Goal: Task Accomplishment & Management: Manage account settings

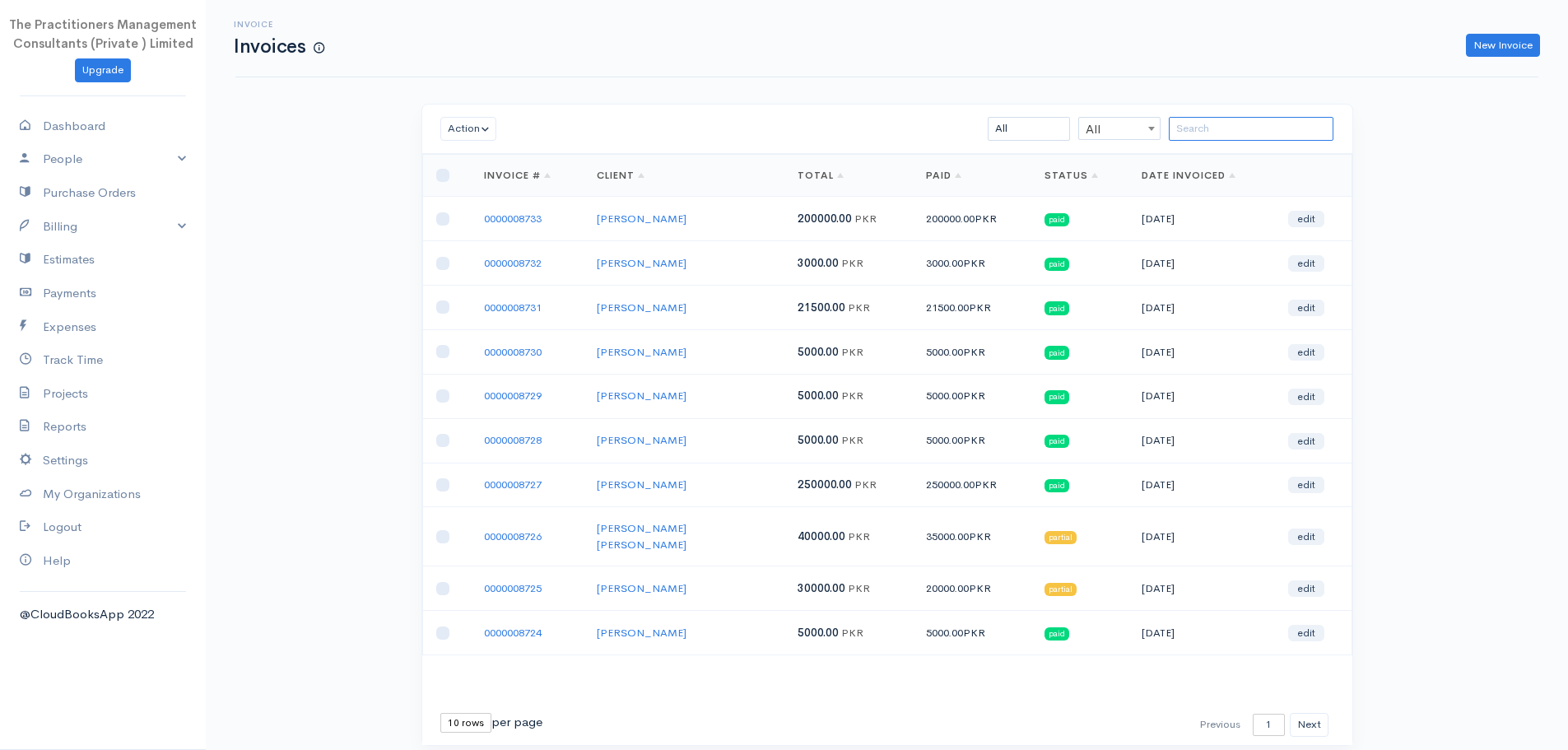
click at [1203, 127] on input "search" at bounding box center [1251, 128] width 165 height 24
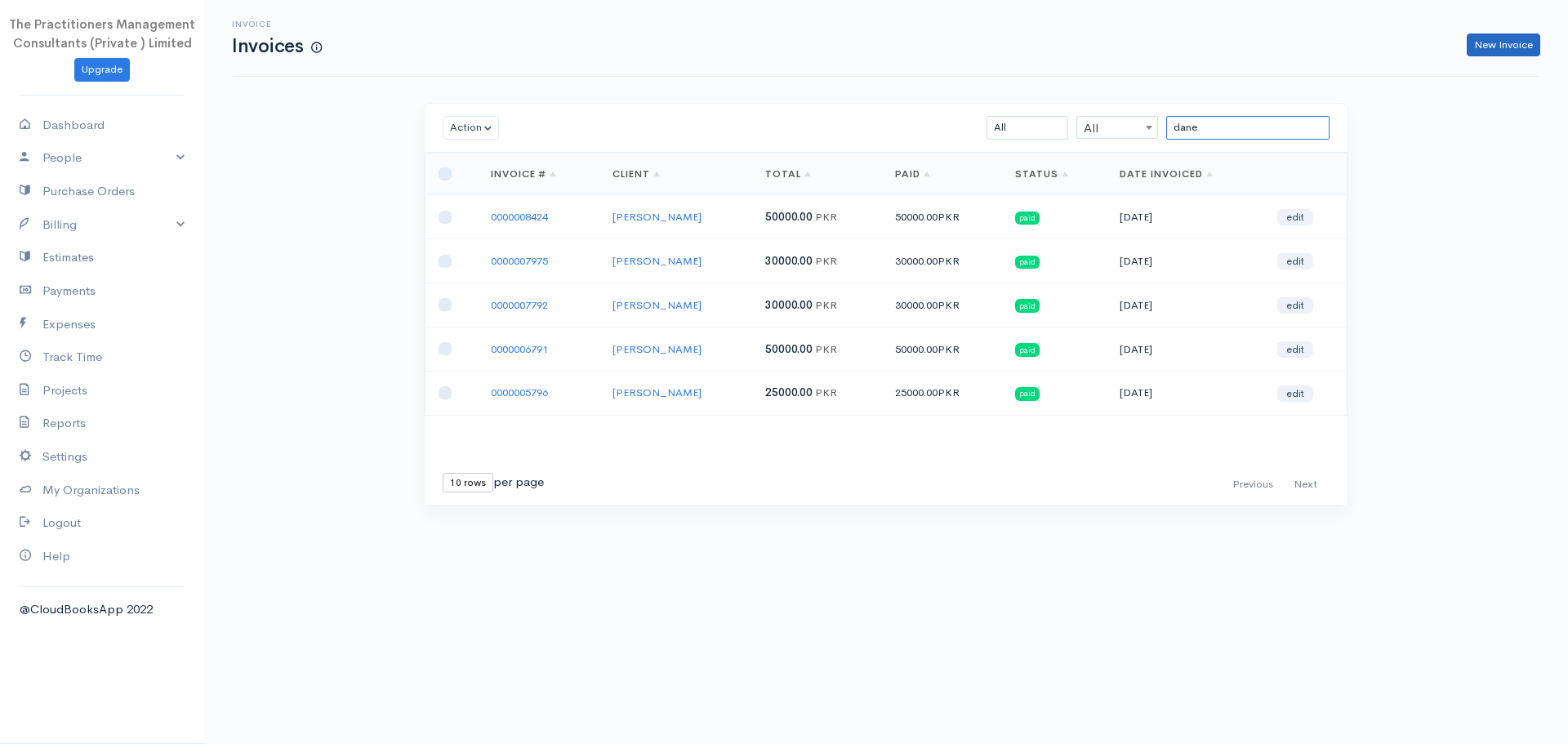
type input "dane"
click at [1493, 48] on link "New Invoice" at bounding box center [1503, 45] width 74 height 24
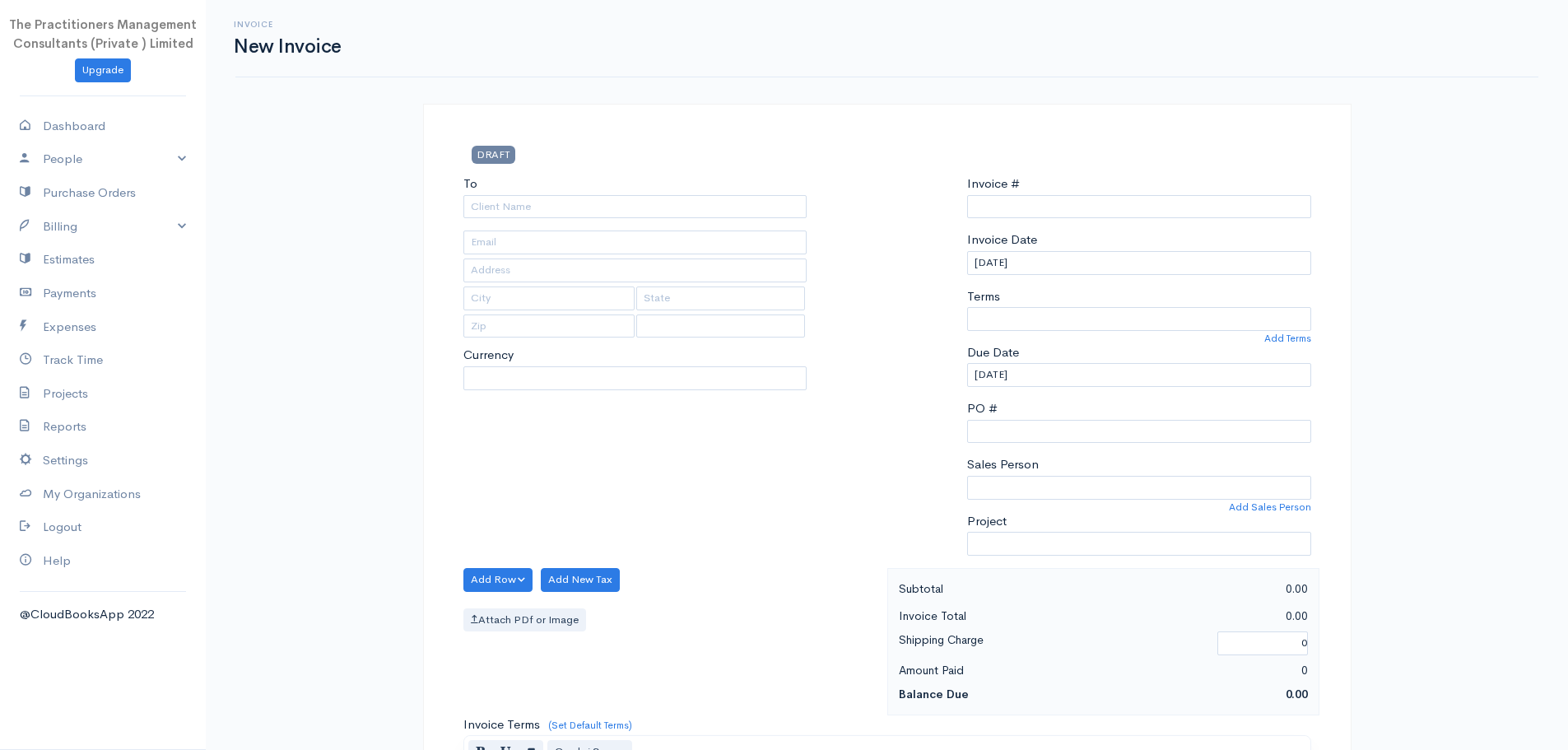
type input "0000008734"
select select "[GEOGRAPHIC_DATA]"
select select "PKR"
click at [651, 206] on input "To" at bounding box center [635, 206] width 344 height 24
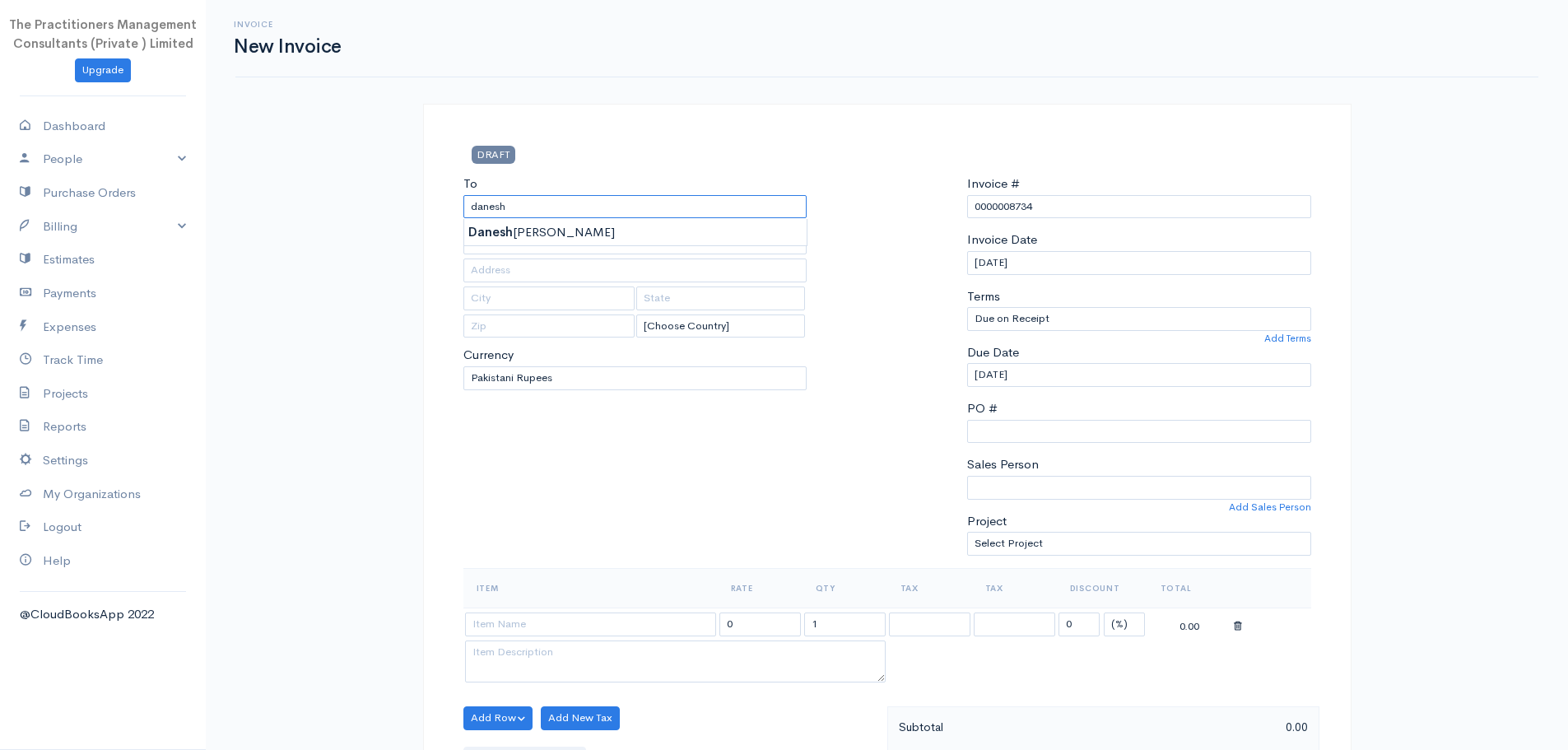
type input "[PERSON_NAME]"
click at [620, 233] on body "The Practitioners Management Consultants (Private ) Limited Upgrade Dashboard P…" at bounding box center [784, 722] width 1568 height 1445
type input "2940"
type input "[GEOGRAPHIC_DATA]"
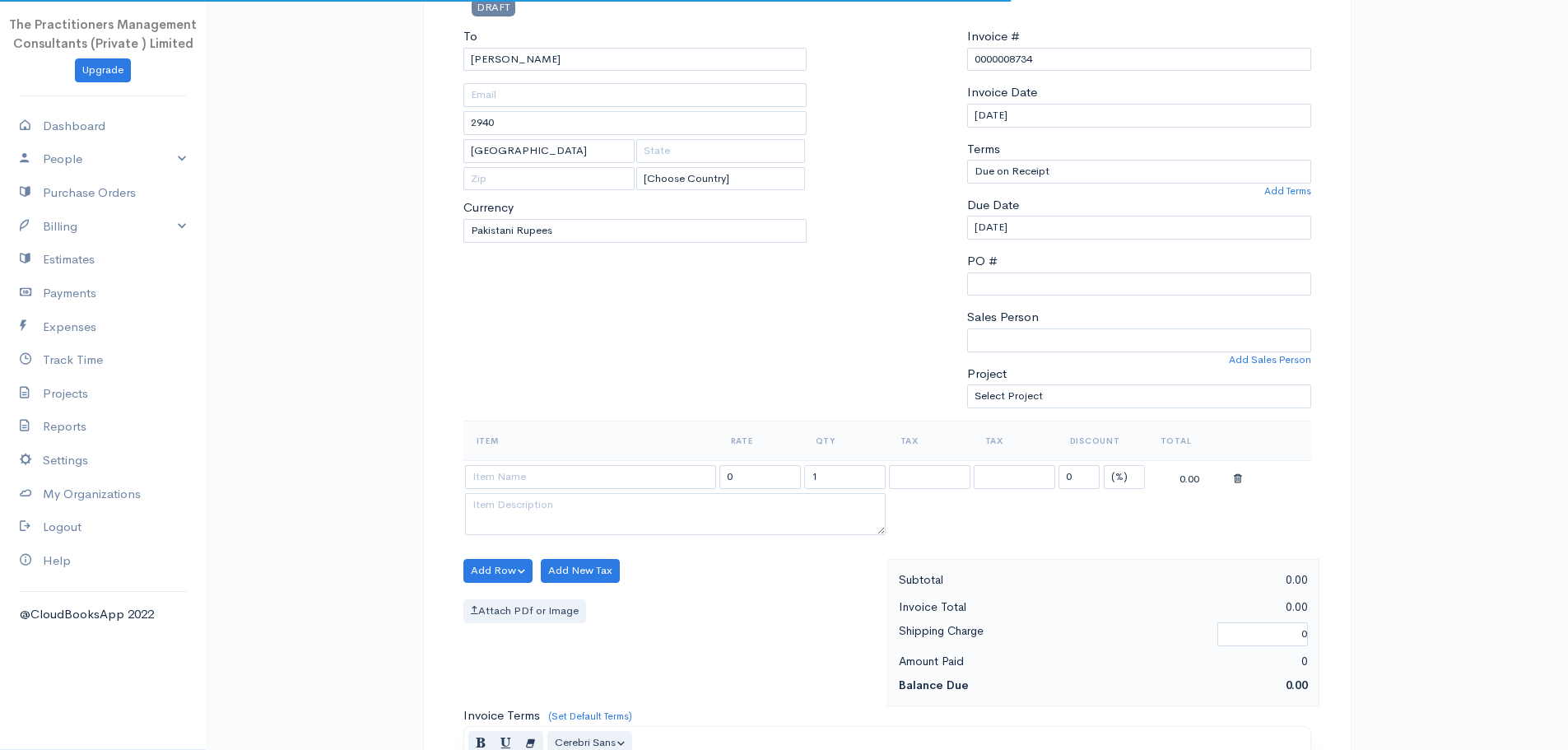
scroll to position [330, 0]
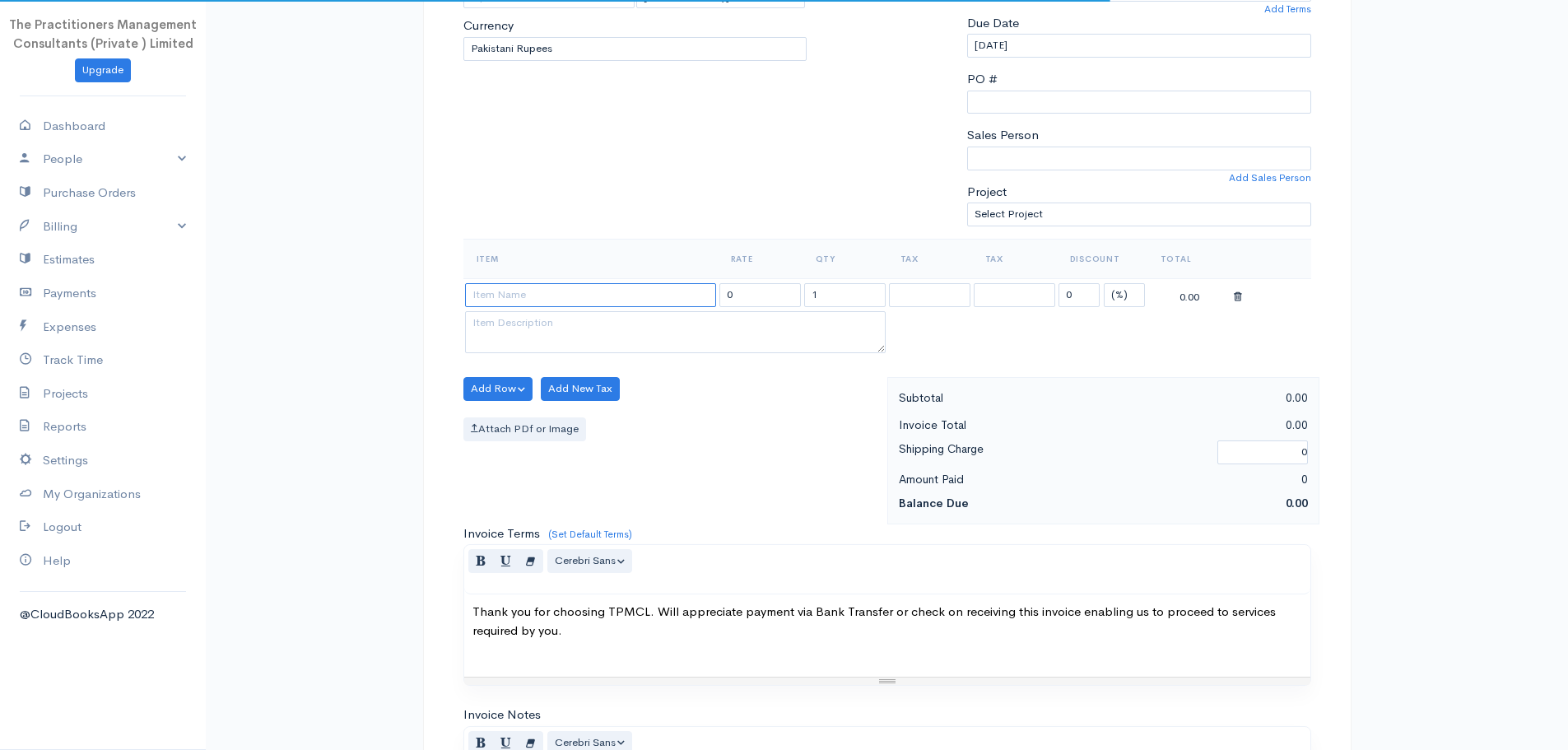
click at [533, 302] on input at bounding box center [591, 295] width 252 height 24
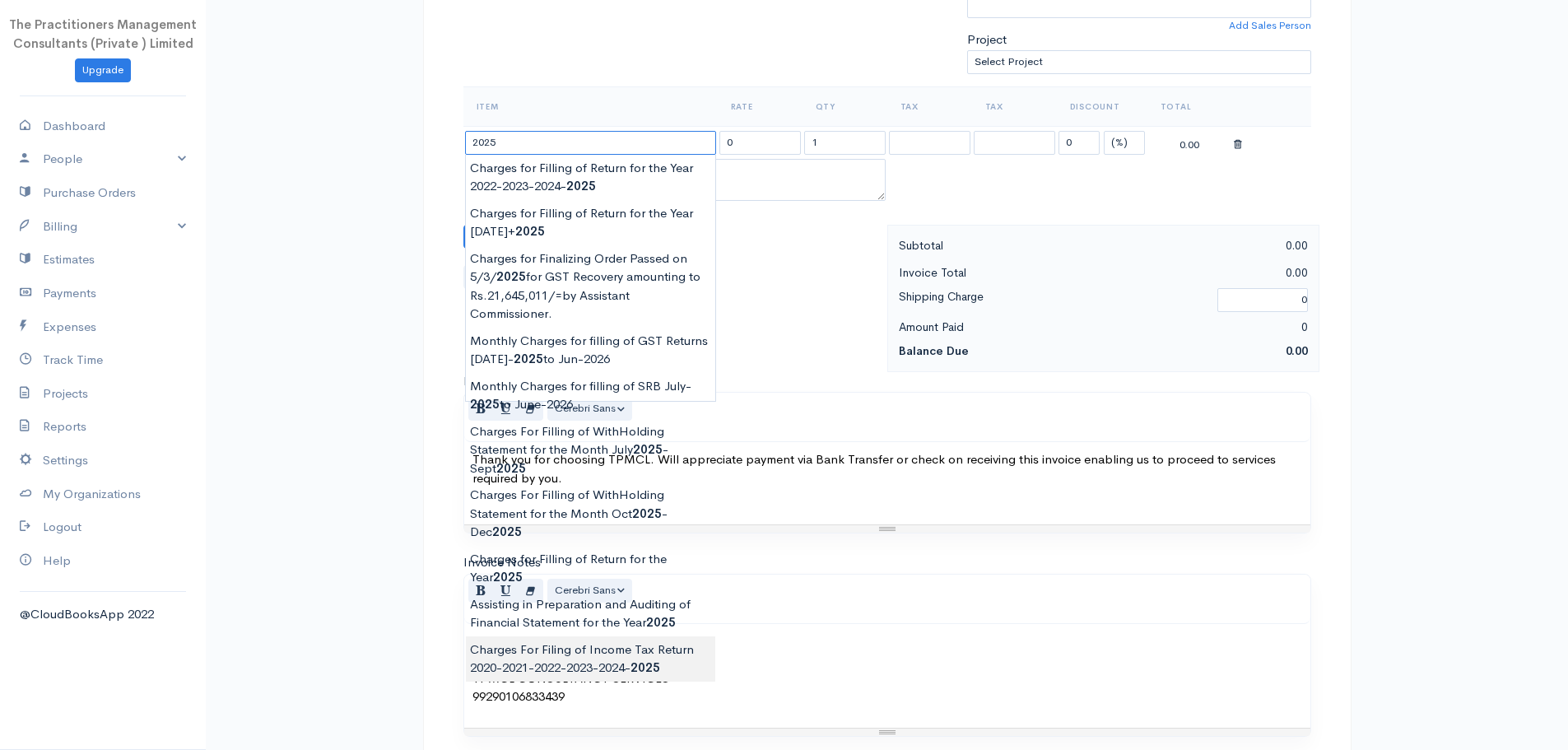
scroll to position [495, 0]
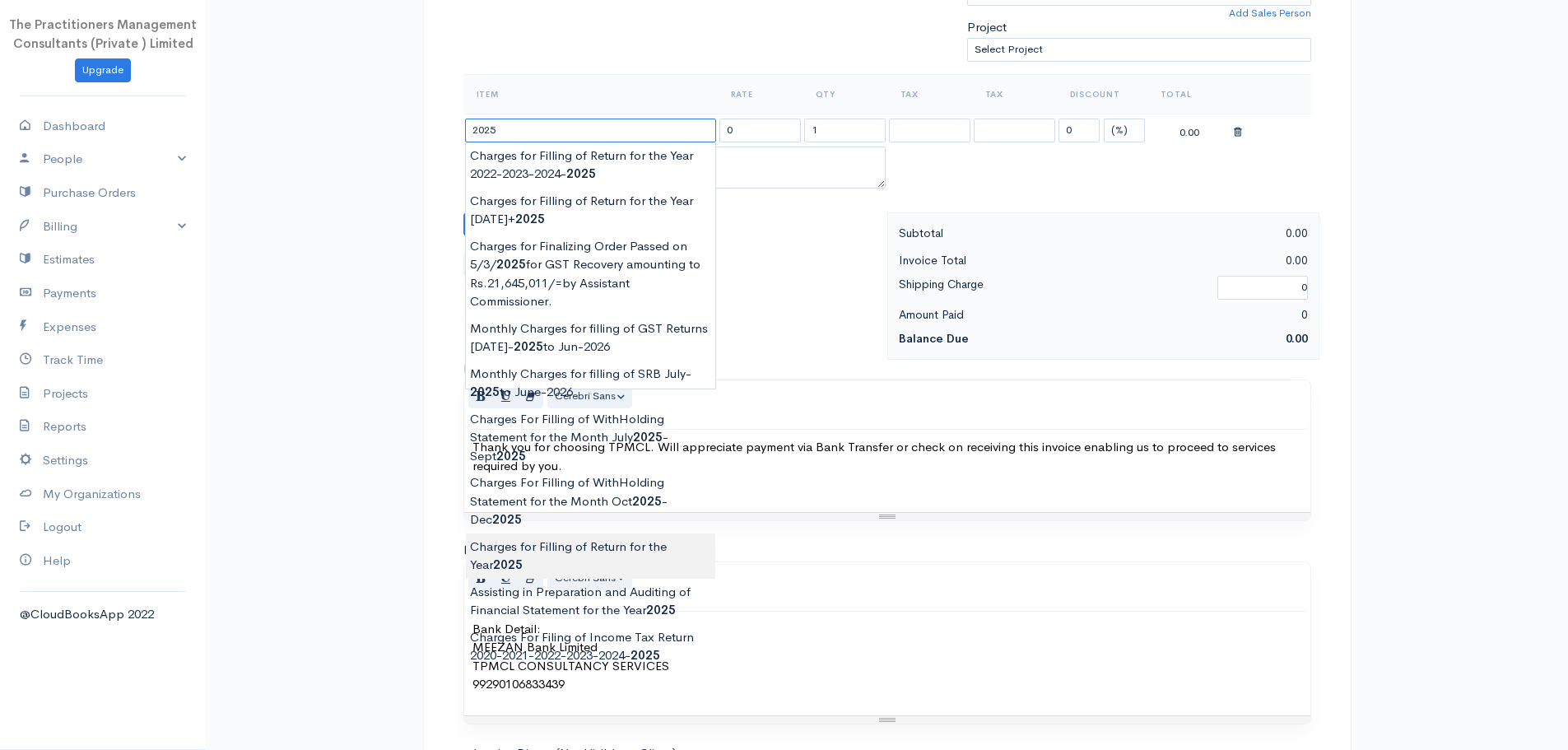
type input "Charges for Filling of Return for the Year [DATE]"
type input "62000.00"
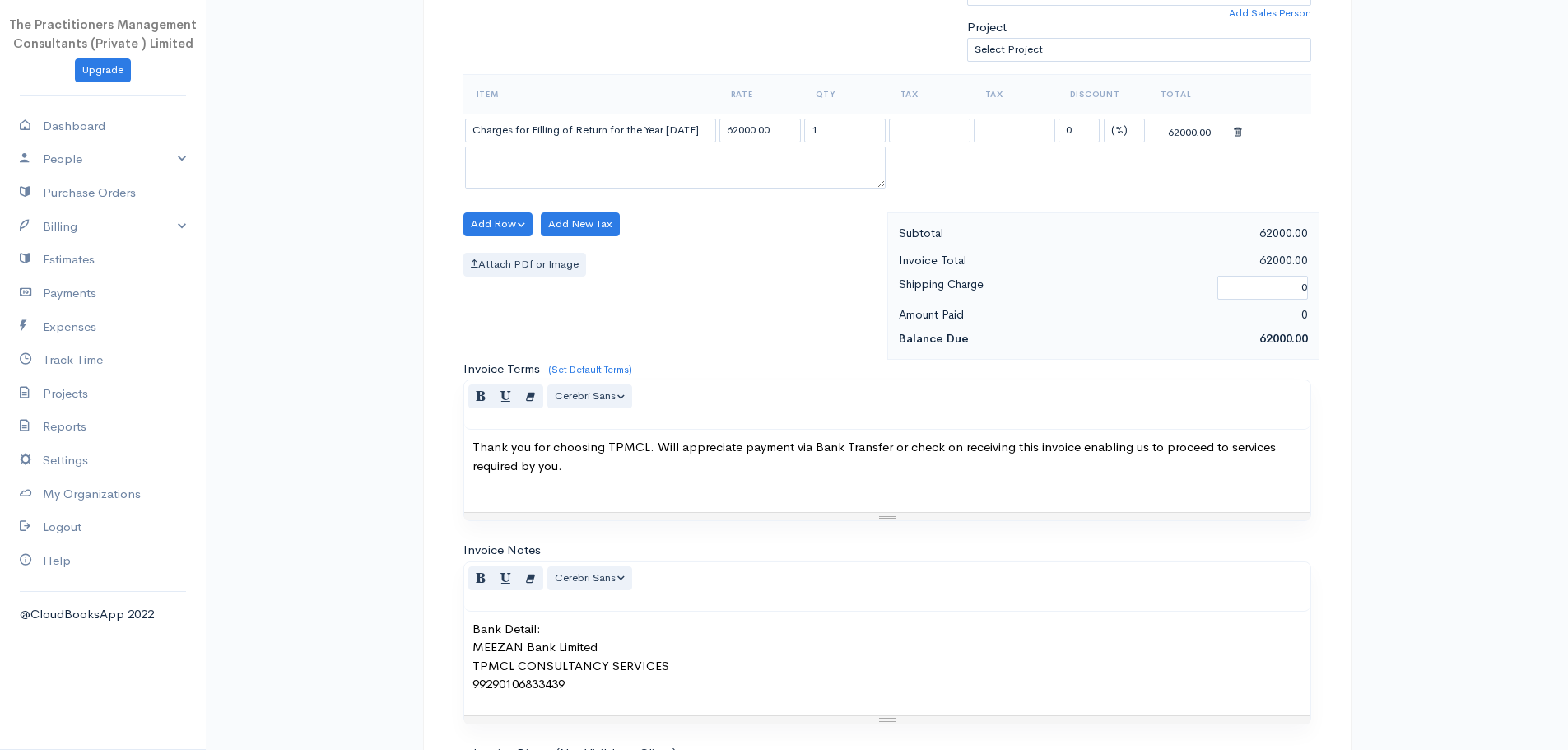
click at [509, 554] on body "The Practitioners Management Consultants (Private ) Limited Upgrade Dashboard P…" at bounding box center [784, 228] width 1568 height 1445
click at [691, 127] on input "Charges for Filling of Return for the Year [DATE]" at bounding box center [591, 130] width 252 height 24
click at [740, 133] on input "62000.00" at bounding box center [760, 130] width 82 height 24
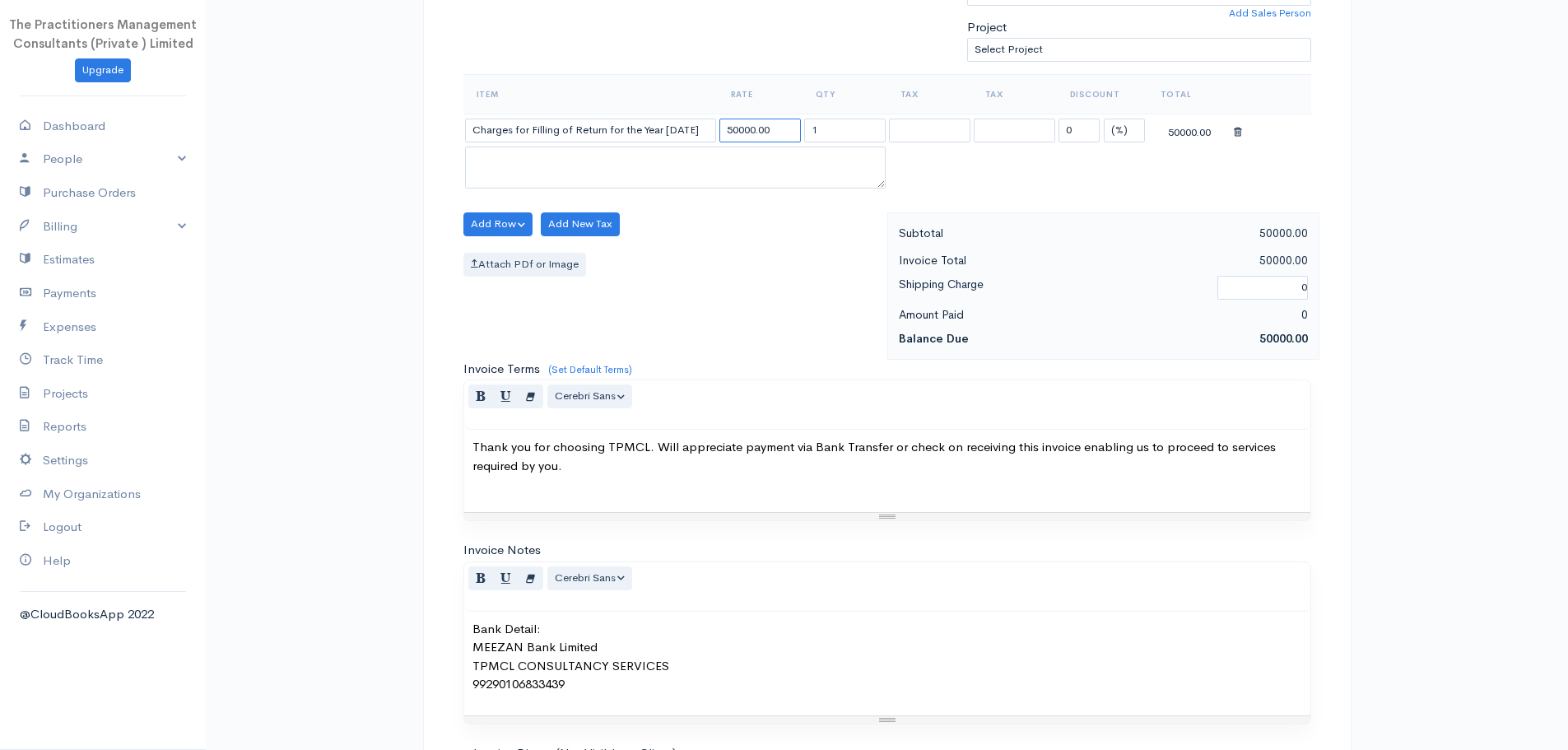
type input "50000.00"
click at [796, 244] on div "Add Row Add Item Row Add Time Row Add New Tax Attach PDf or Image" at bounding box center [671, 285] width 432 height 147
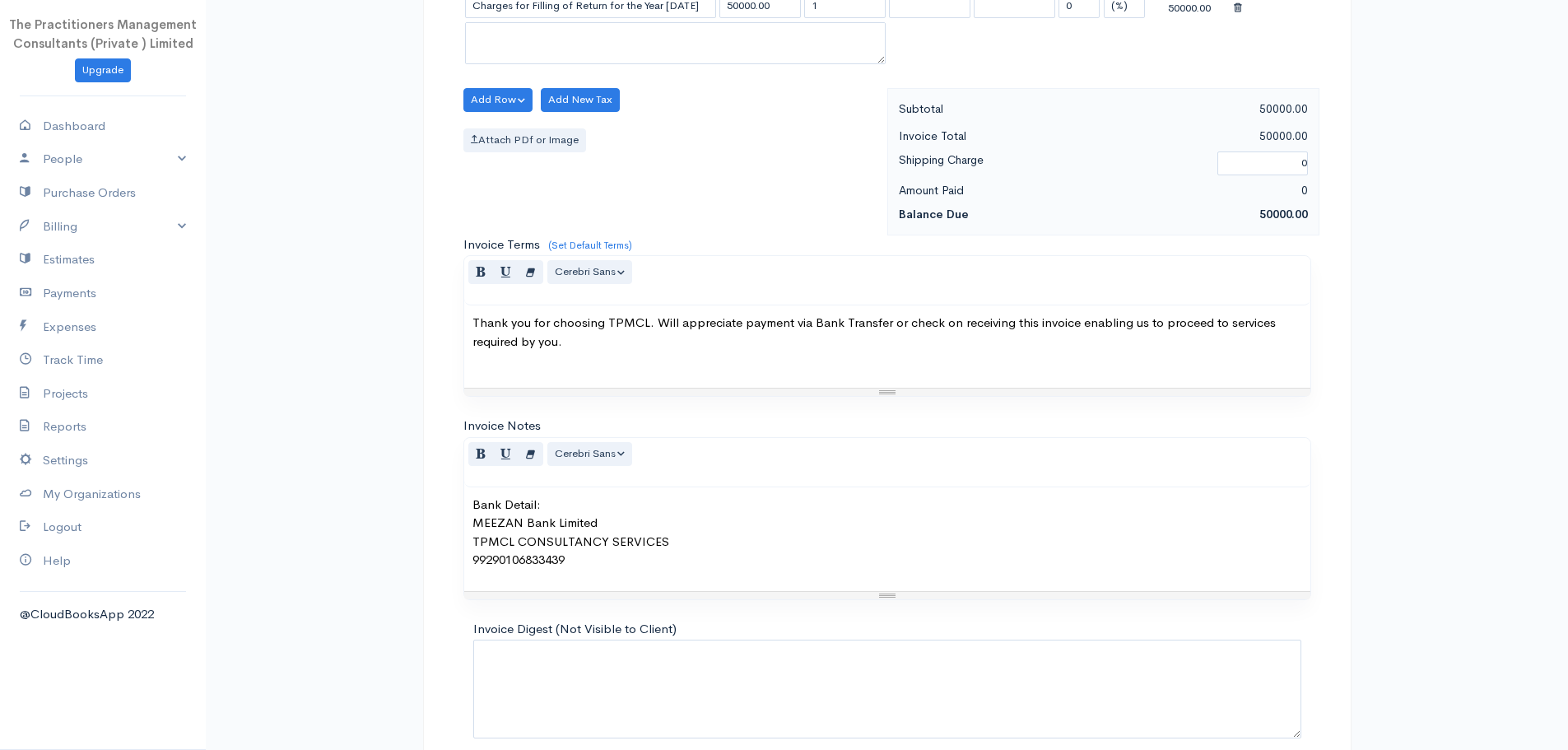
scroll to position [695, 0]
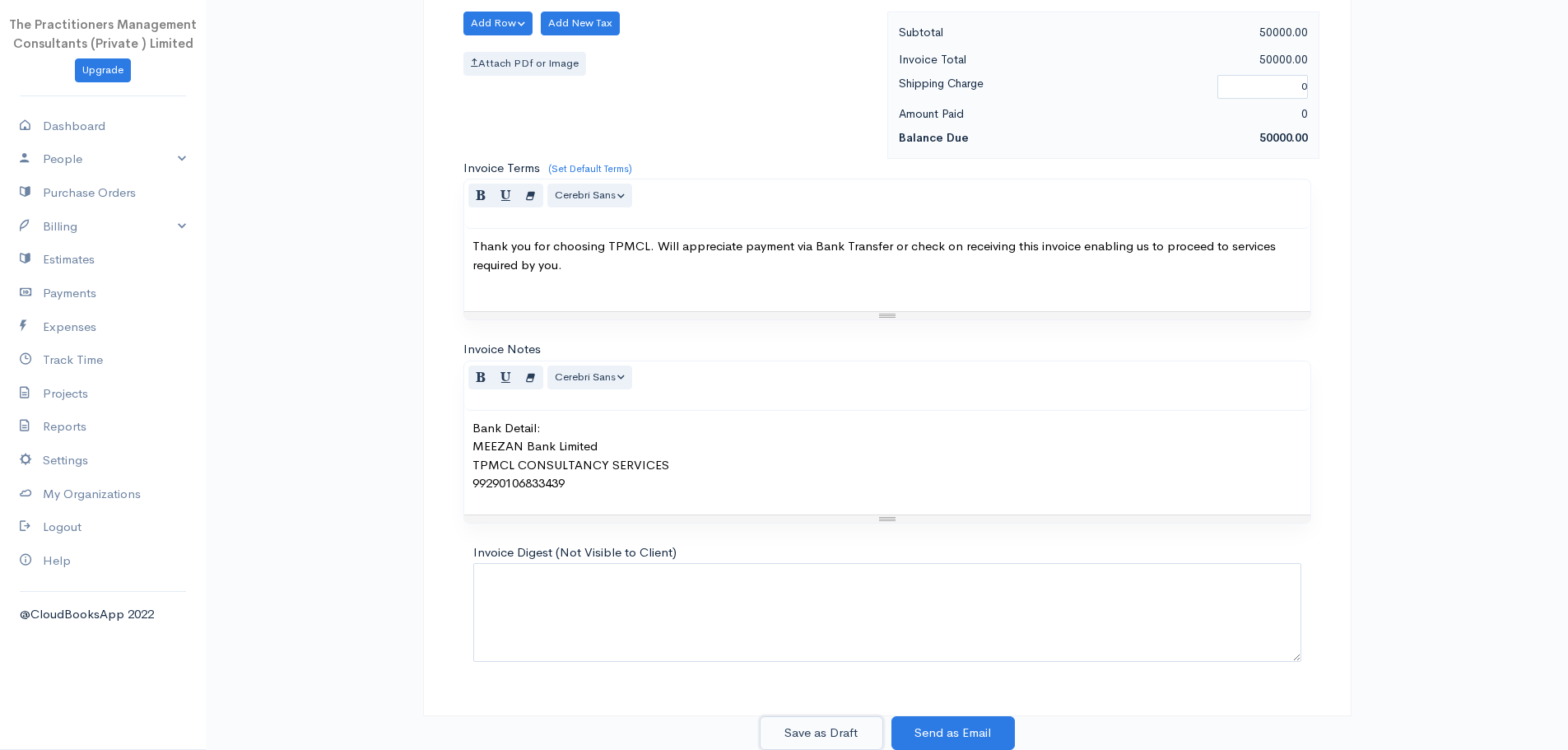
click at [813, 746] on button "Save as Draft" at bounding box center [821, 733] width 123 height 34
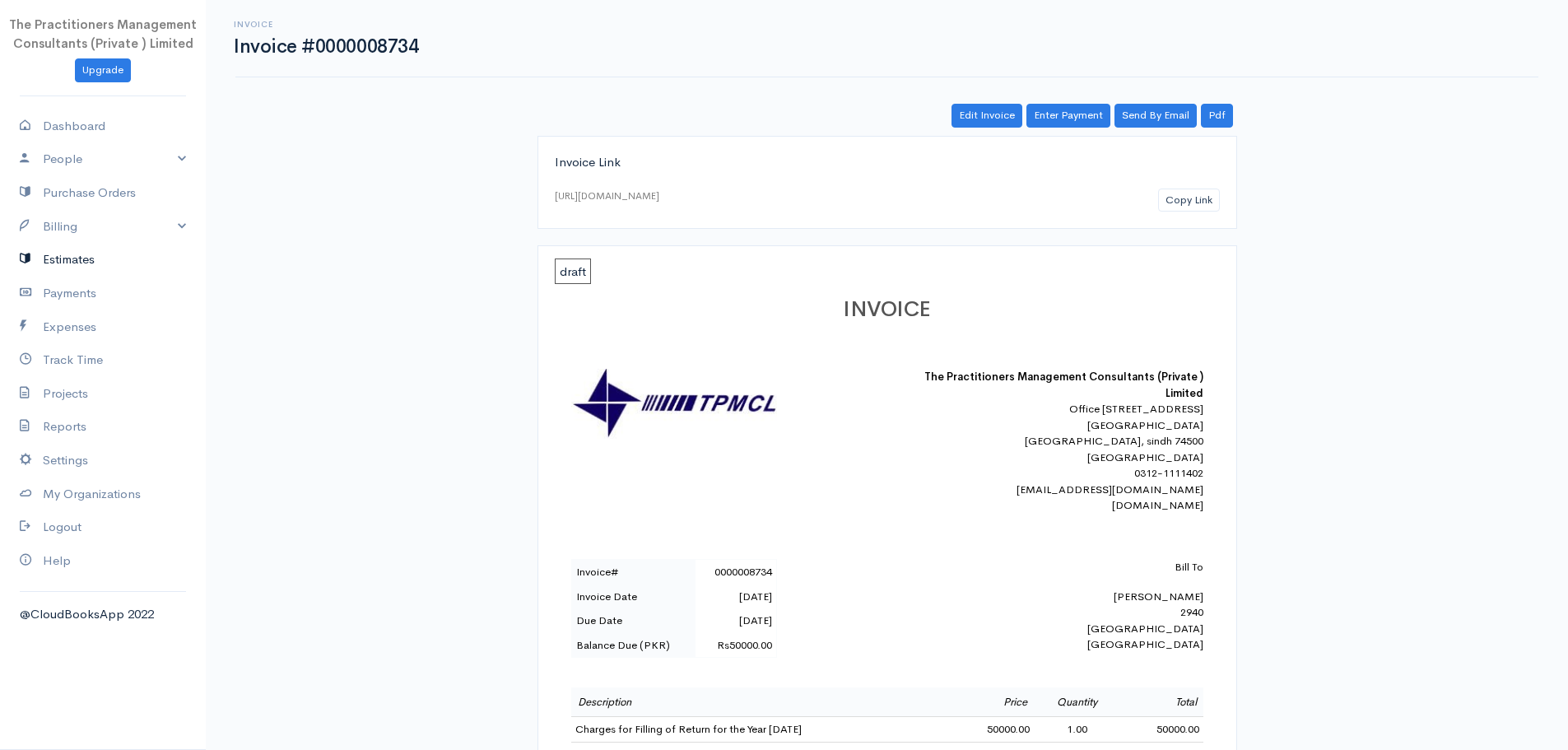
click at [73, 245] on link "Estimates" at bounding box center [103, 259] width 206 height 34
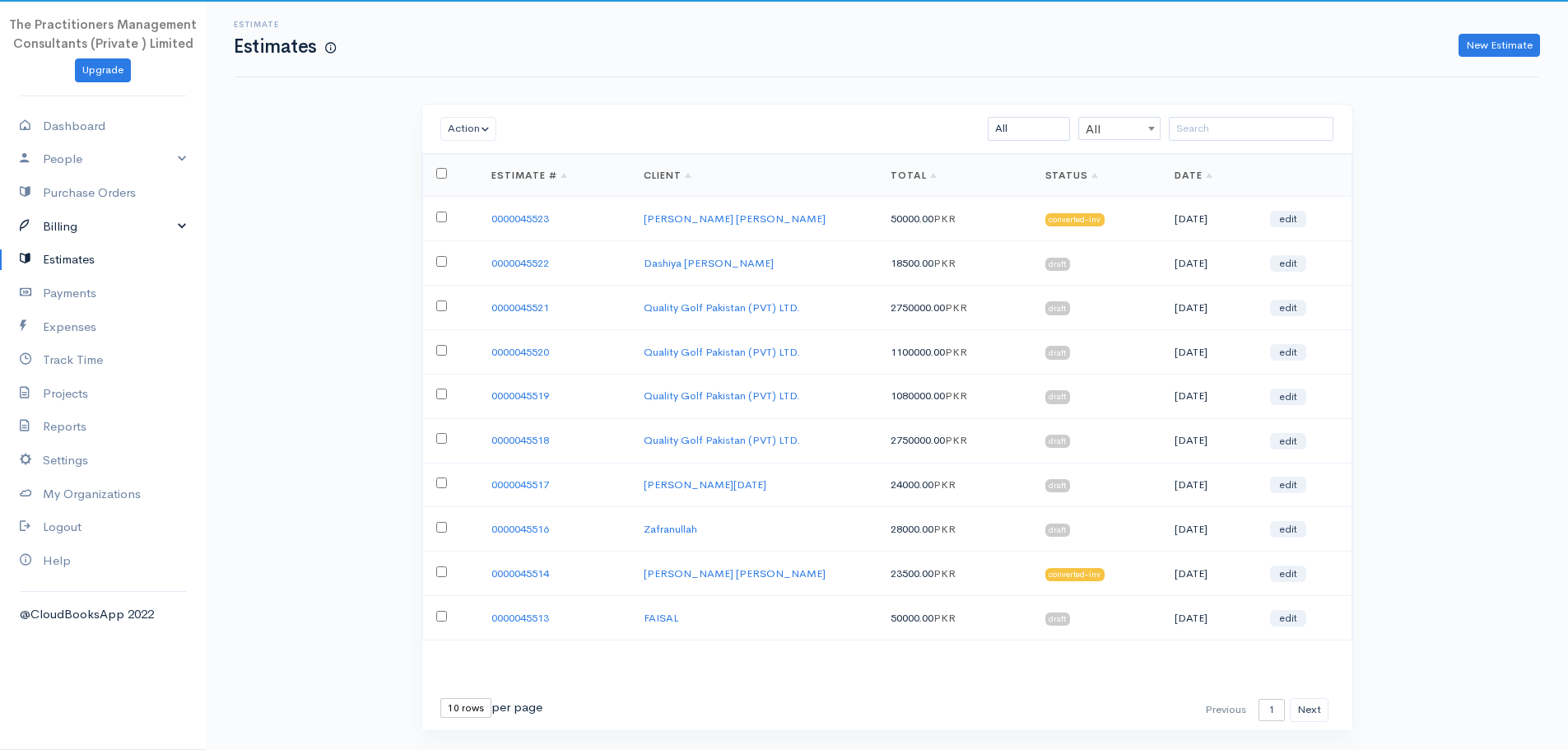
drag, startPoint x: 56, startPoint y: 227, endPoint x: 60, endPoint y: 242, distance: 15.5
click at [56, 227] on link "Billing" at bounding box center [103, 227] width 206 height 34
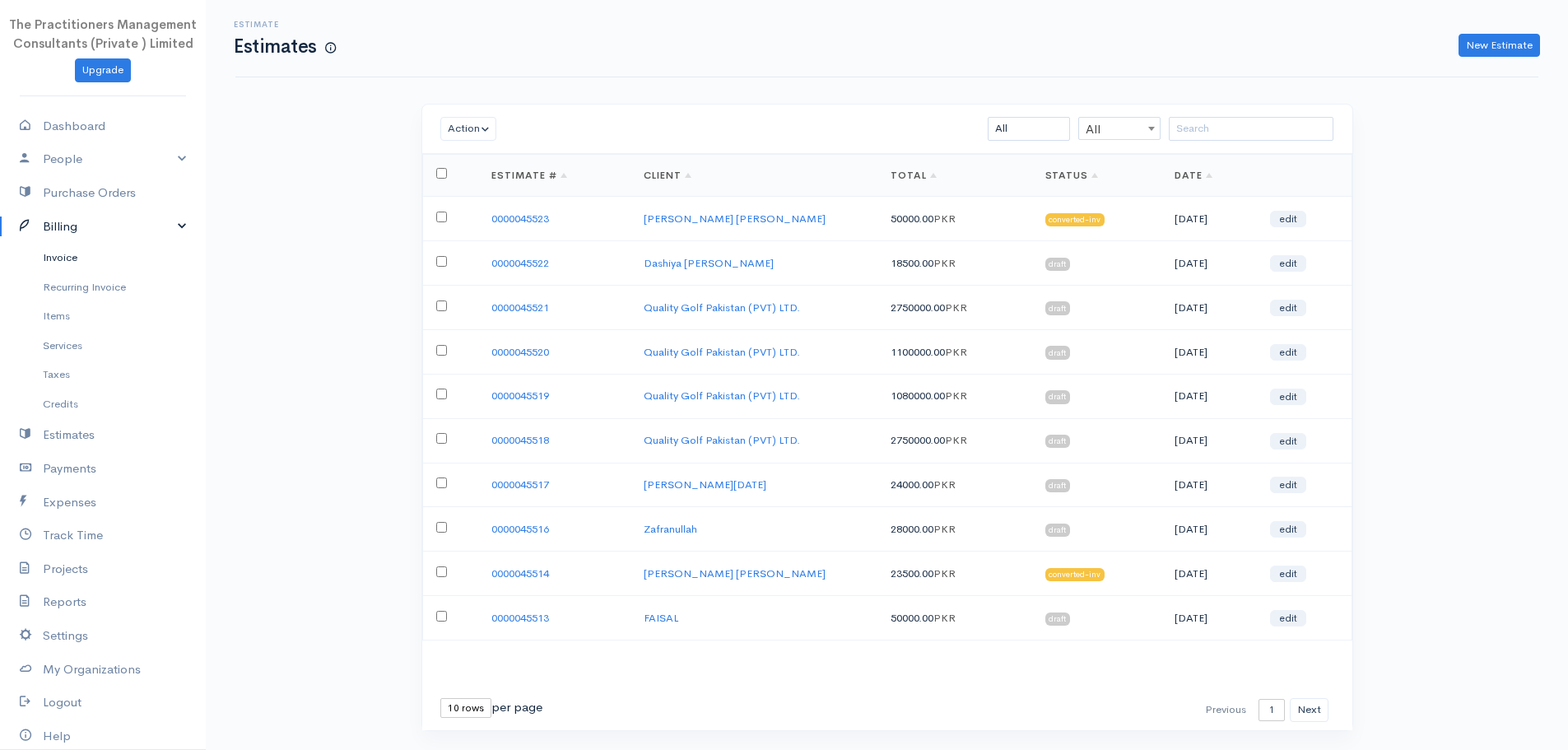
click at [65, 254] on link "Invoice" at bounding box center [103, 257] width 206 height 30
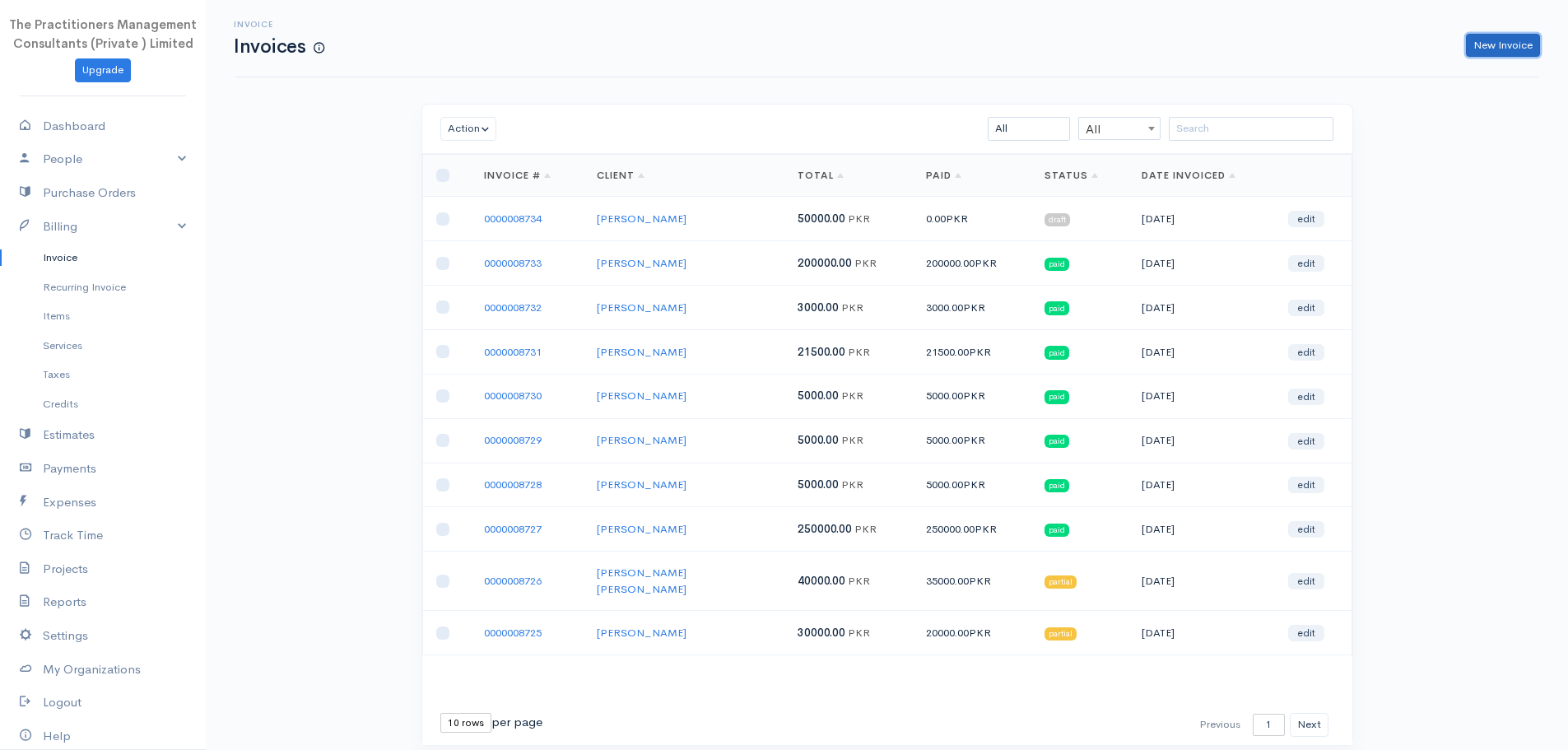
click at [1505, 44] on link "New Invoice" at bounding box center [1502, 45] width 74 height 24
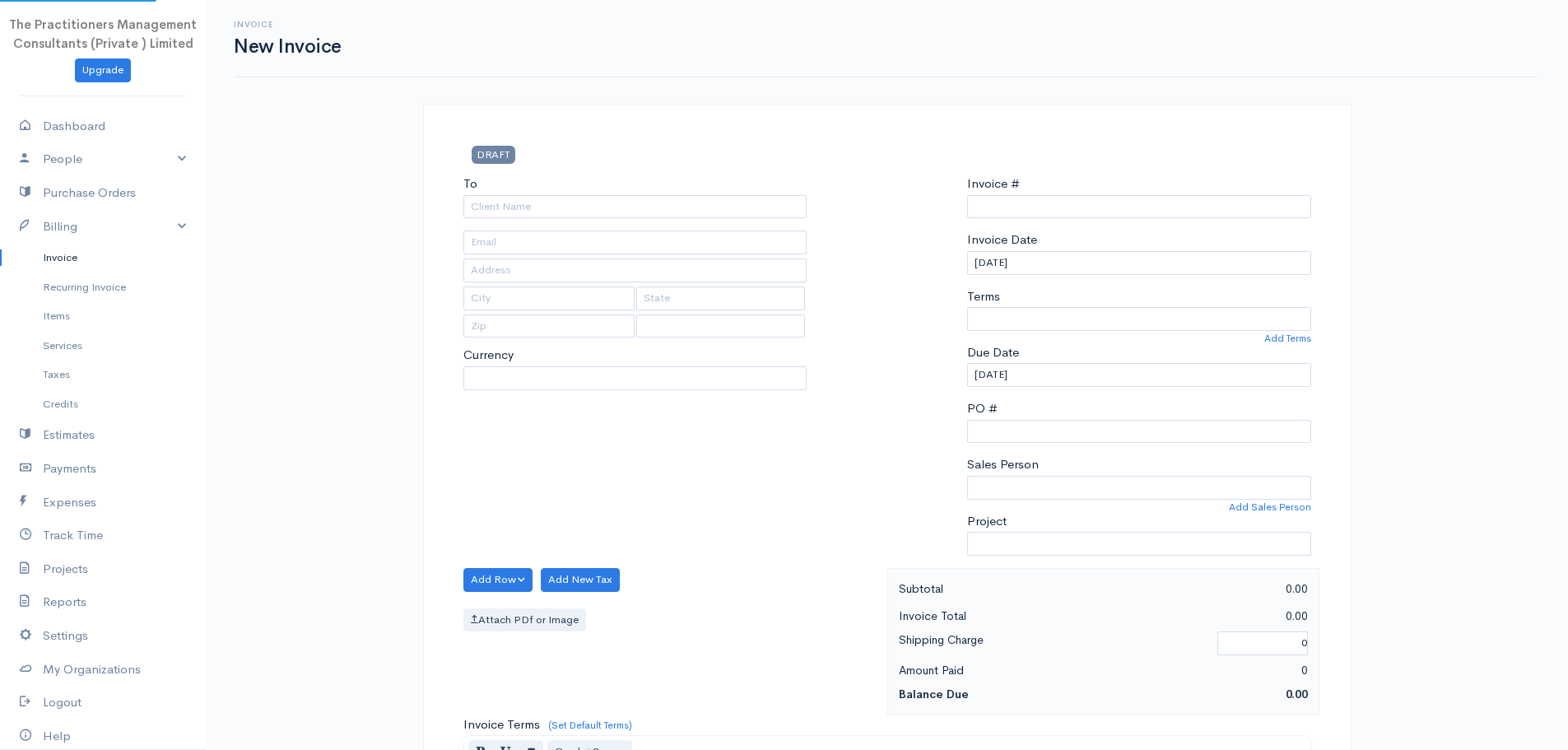
select select "PKR"
select select "[GEOGRAPHIC_DATA]"
type input "0000008735"
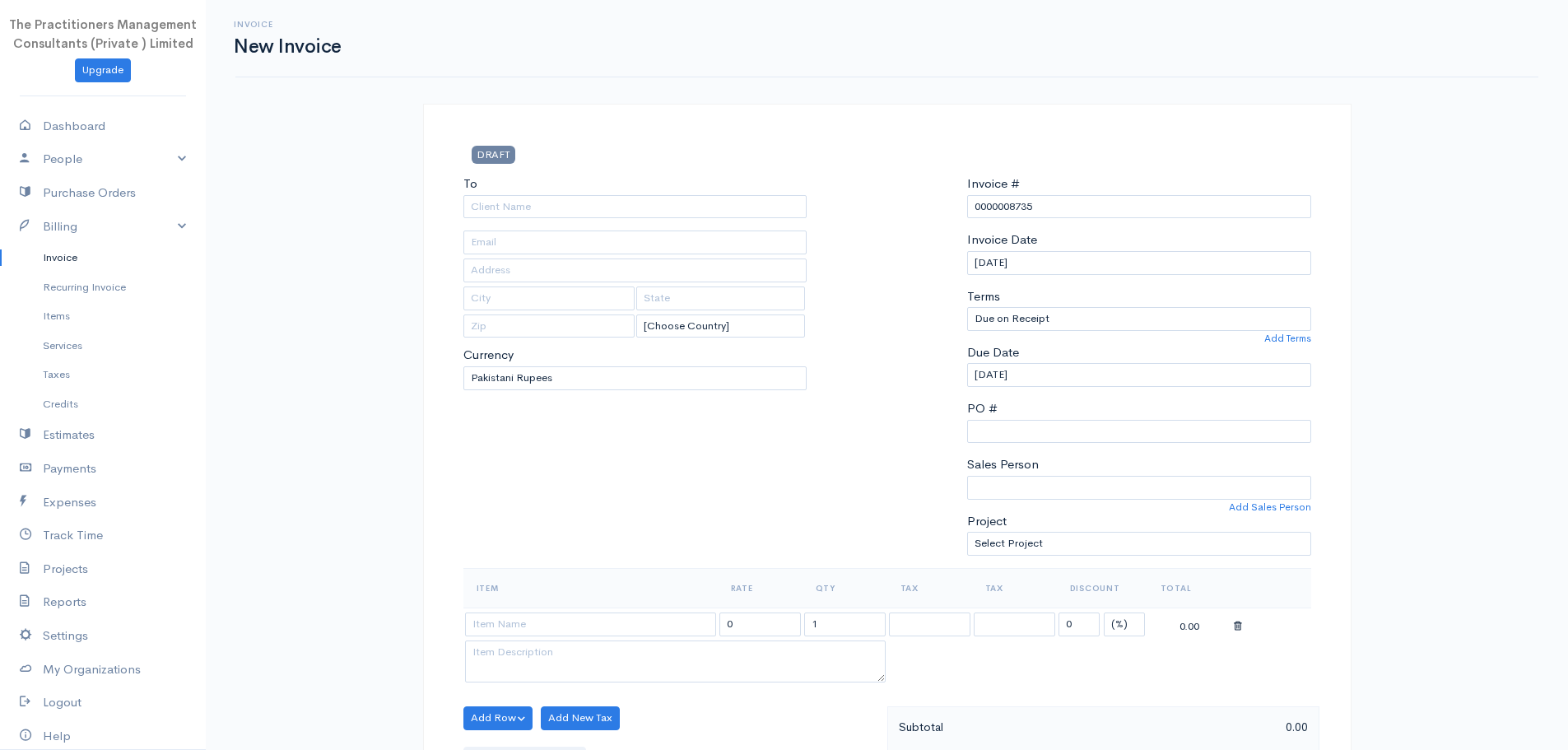
click at [619, 222] on div "To [Choose Country] [GEOGRAPHIC_DATA] [GEOGRAPHIC_DATA] [GEOGRAPHIC_DATA] [GEOG…" at bounding box center [635, 371] width 360 height 393
click at [630, 208] on input "To" at bounding box center [635, 206] width 344 height 24
type input "[PERSON_NAME]"
click at [613, 222] on body "The Practitioners Management Consultants (Private ) Limited Upgrade Dashboard P…" at bounding box center [784, 722] width 1568 height 1445
type input "[PHONE_NUMBER]"
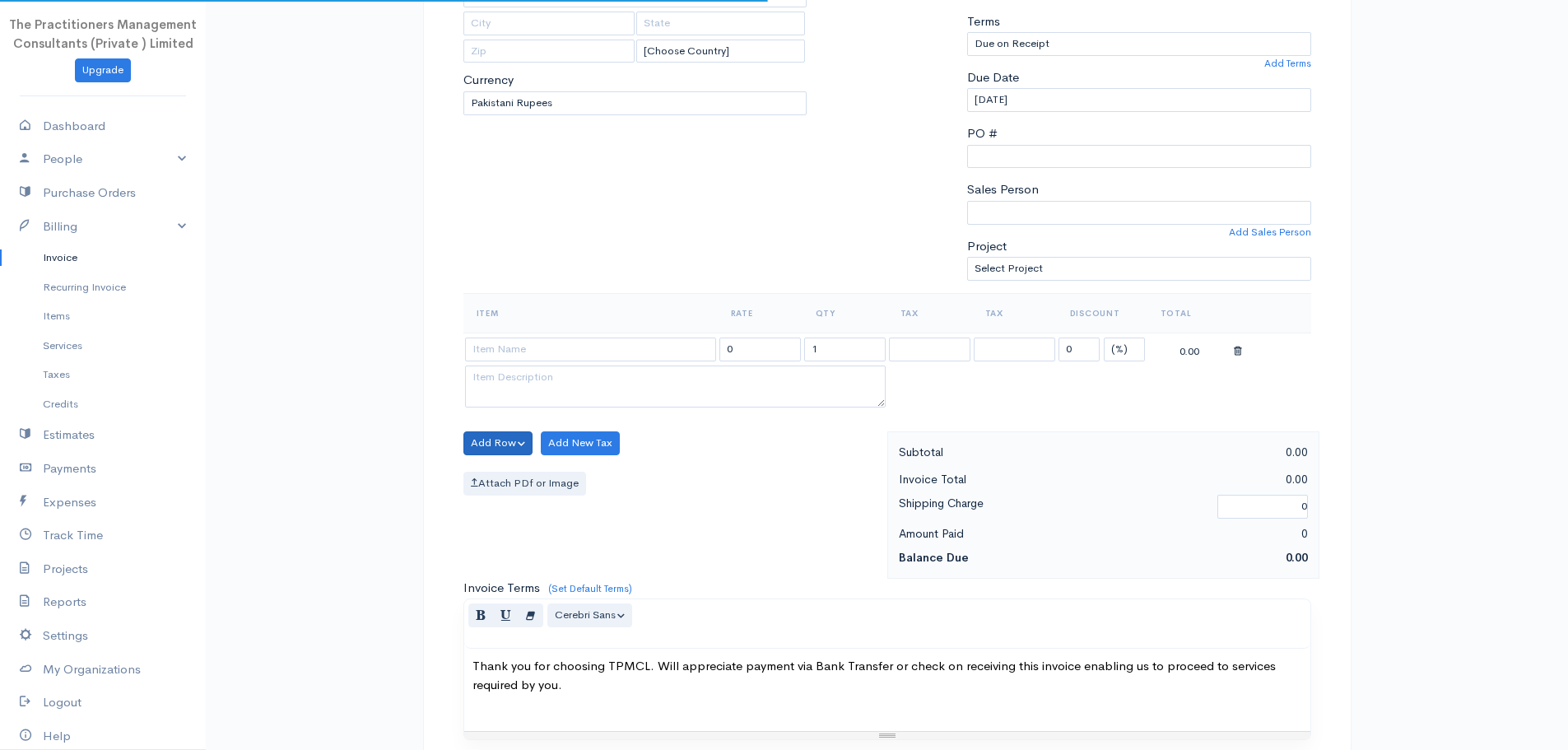
scroll to position [495, 0]
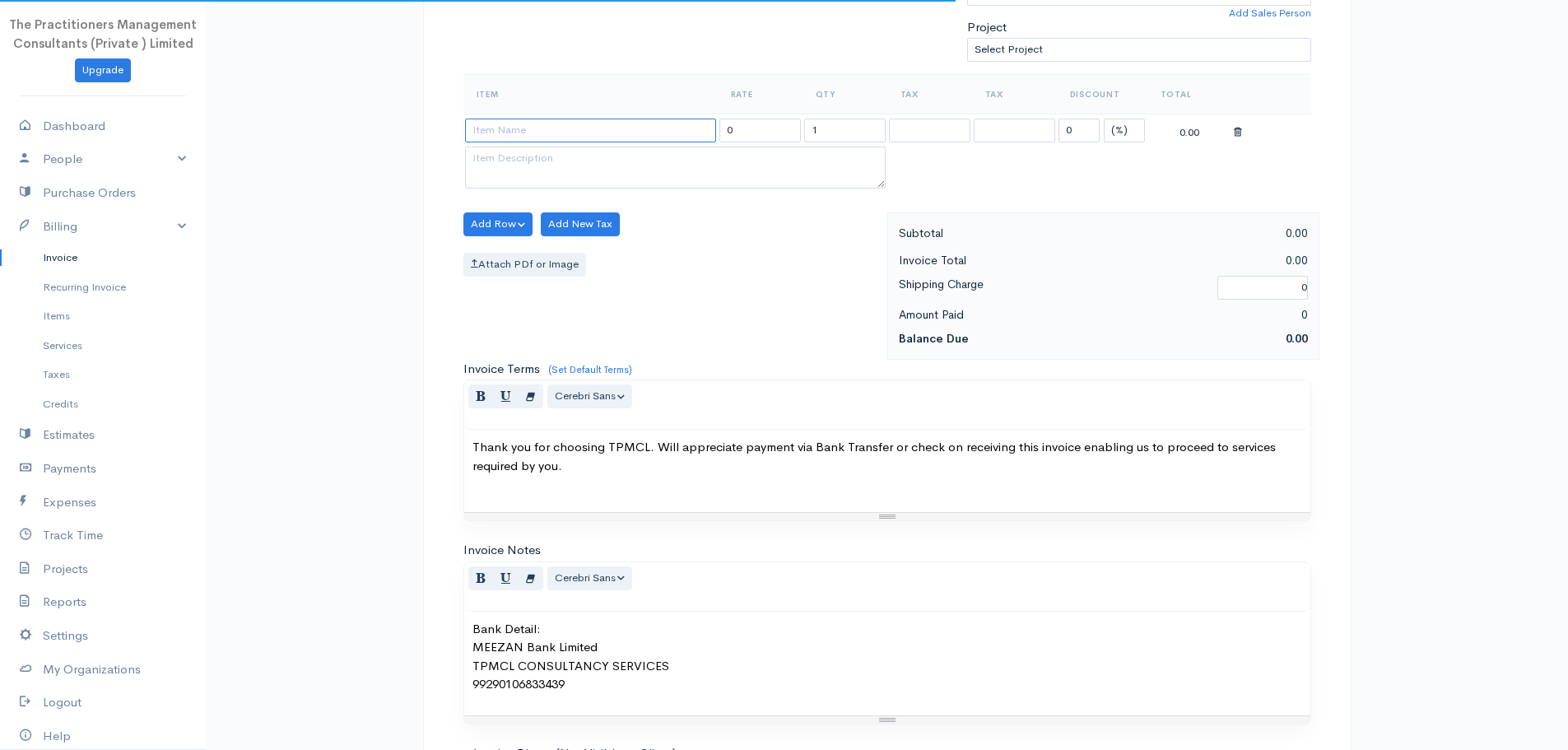
click at [590, 128] on input at bounding box center [591, 130] width 252 height 24
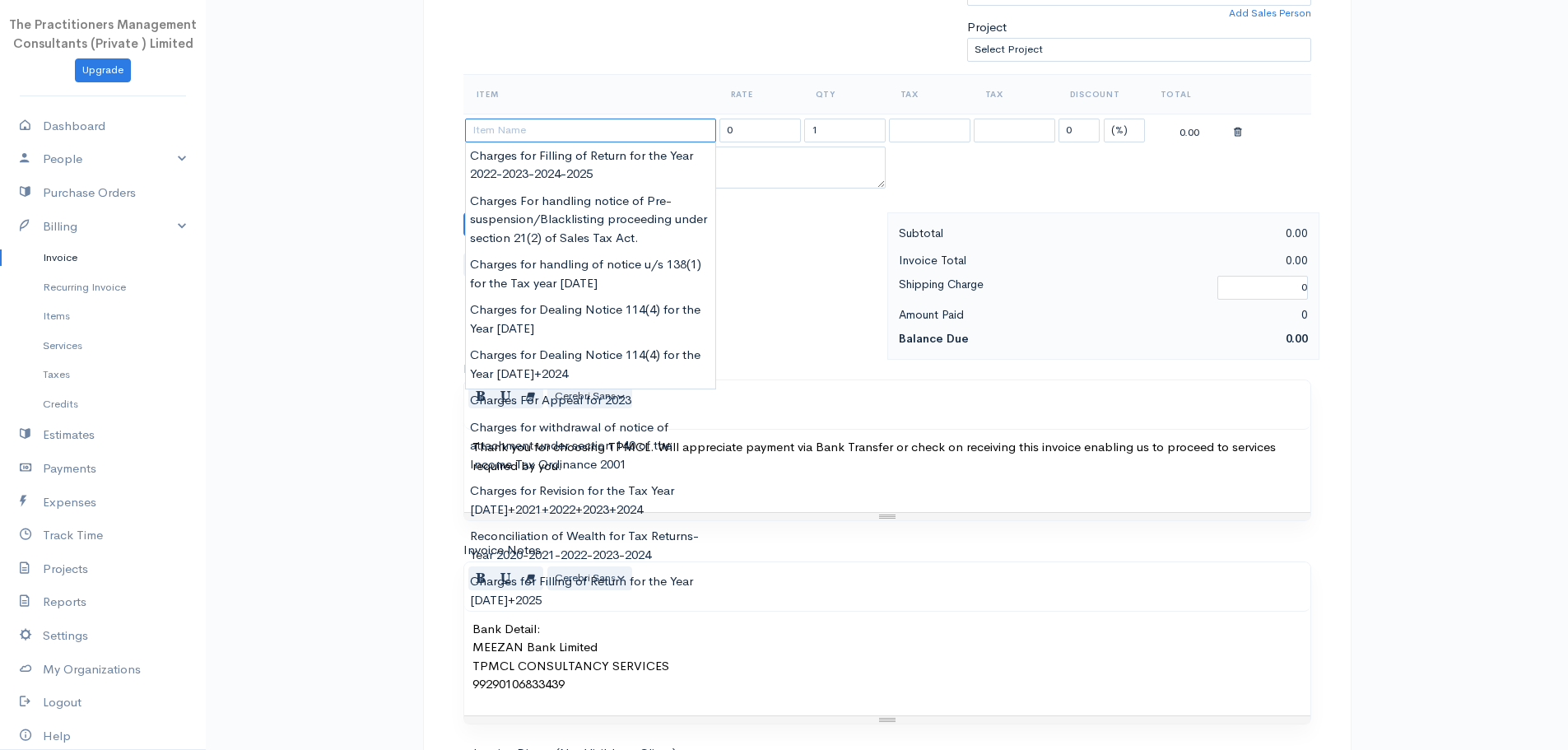
paste input "Charges for Filling of Return for the Year [DATE]"
type input "Charges for Filling of Return for the Year [DATE]"
type input "62000.00"
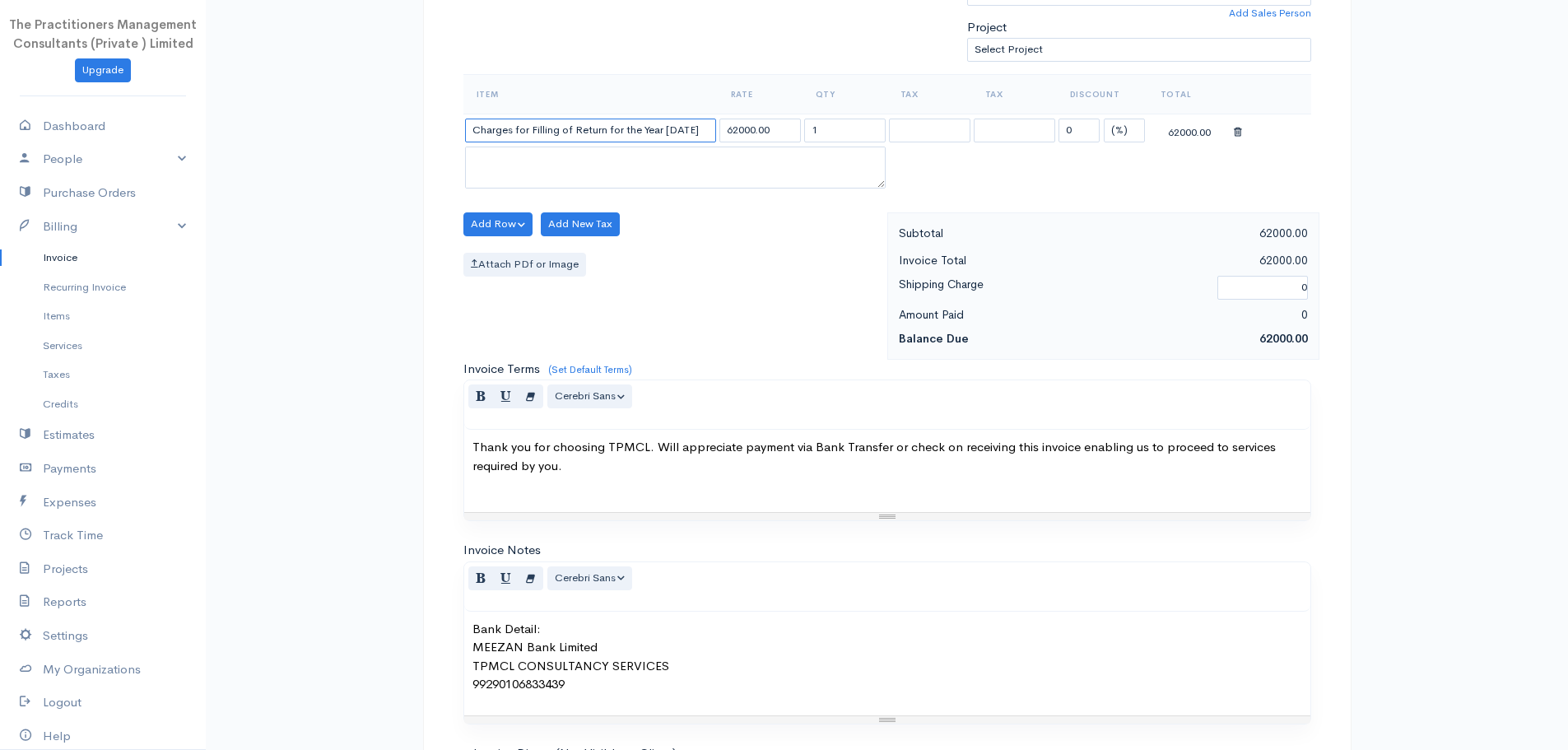
type input "Charges for Filling of Return for the Year [DATE]"
click at [745, 130] on input "62000.00" at bounding box center [760, 130] width 82 height 24
type input "25000.00"
click at [744, 200] on div "Item Rate Qty Tax Tax Discount Total Charges for Filling of Return for the Year…" at bounding box center [888, 144] width 848 height 139
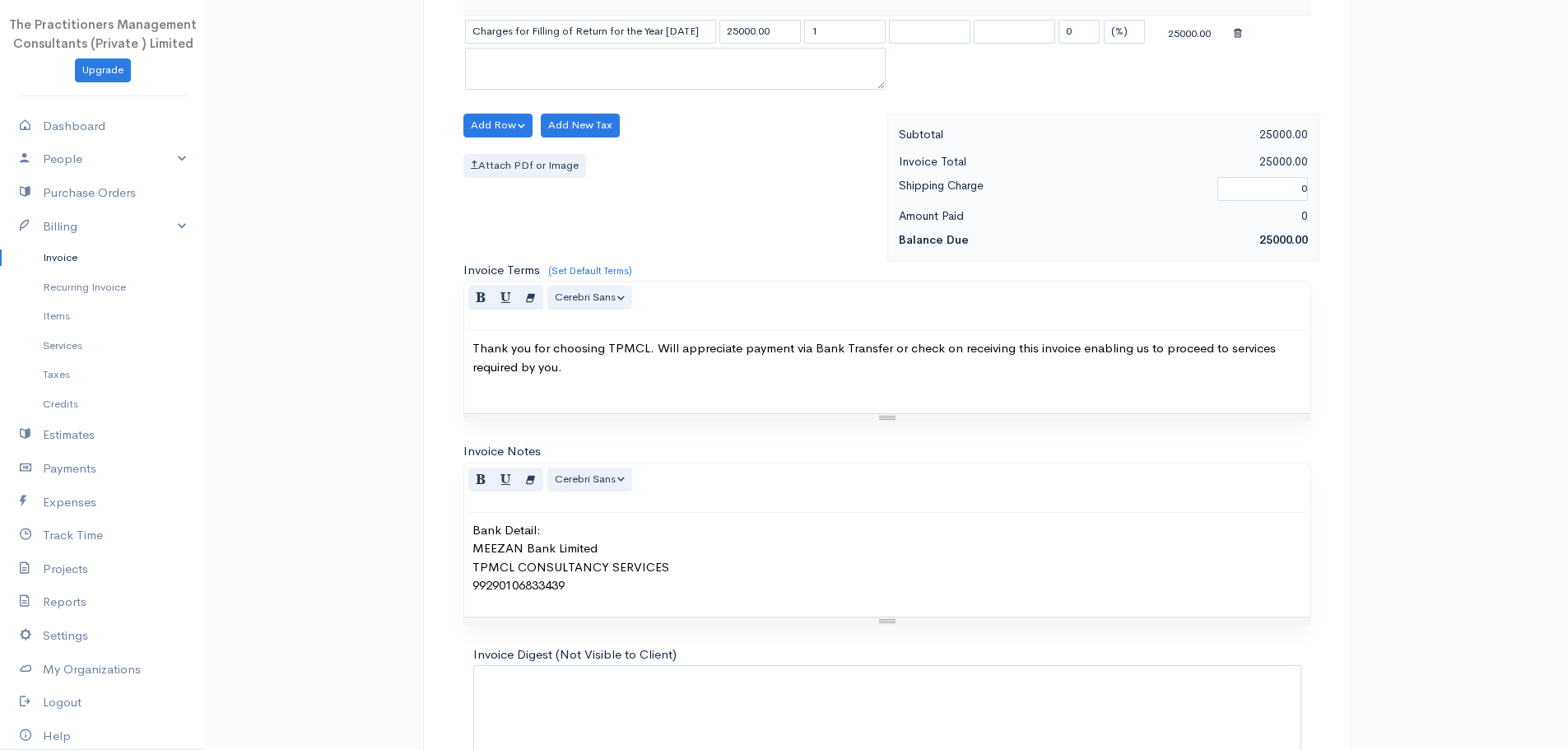
scroll to position [695, 0]
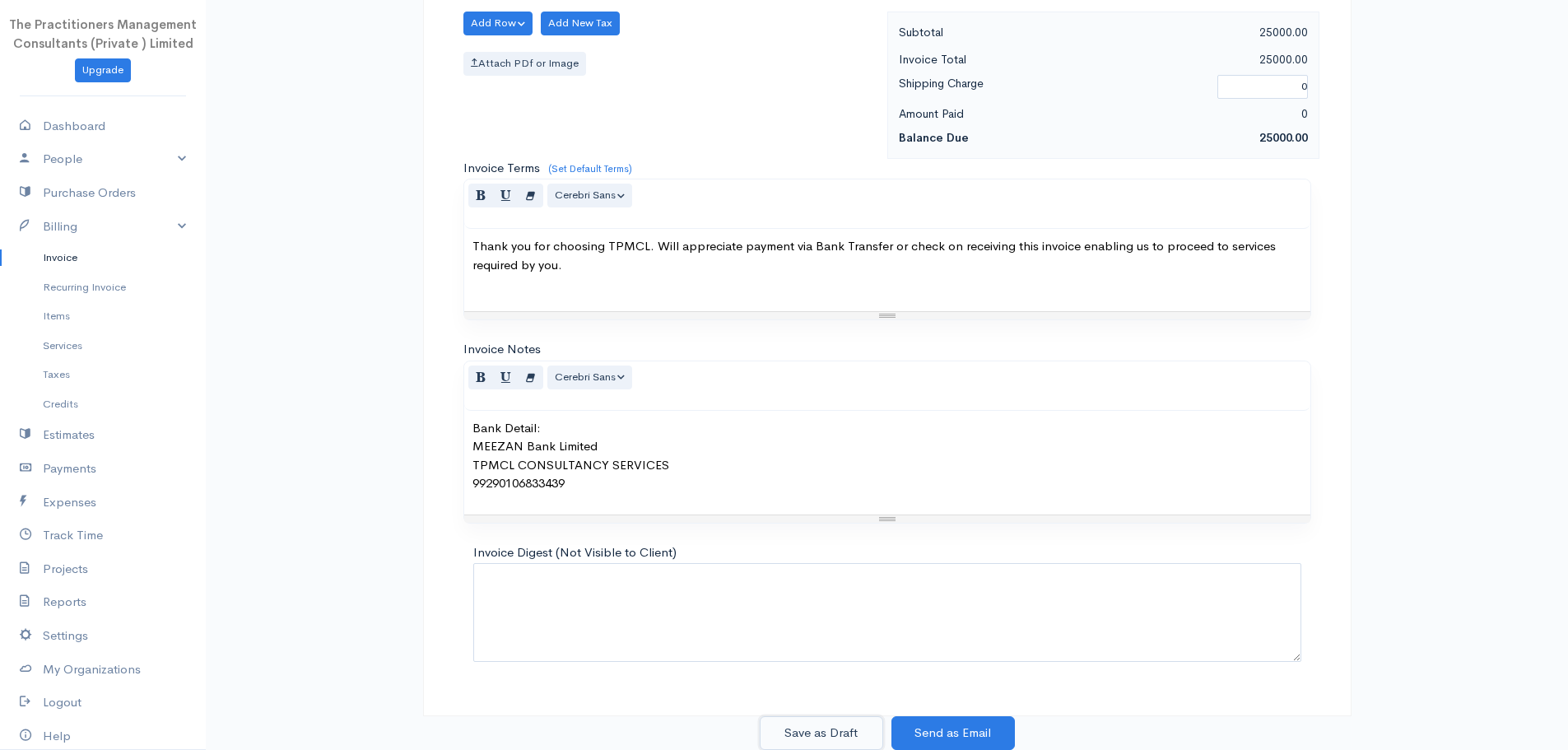
click at [796, 740] on button "Save as Draft" at bounding box center [821, 733] width 123 height 34
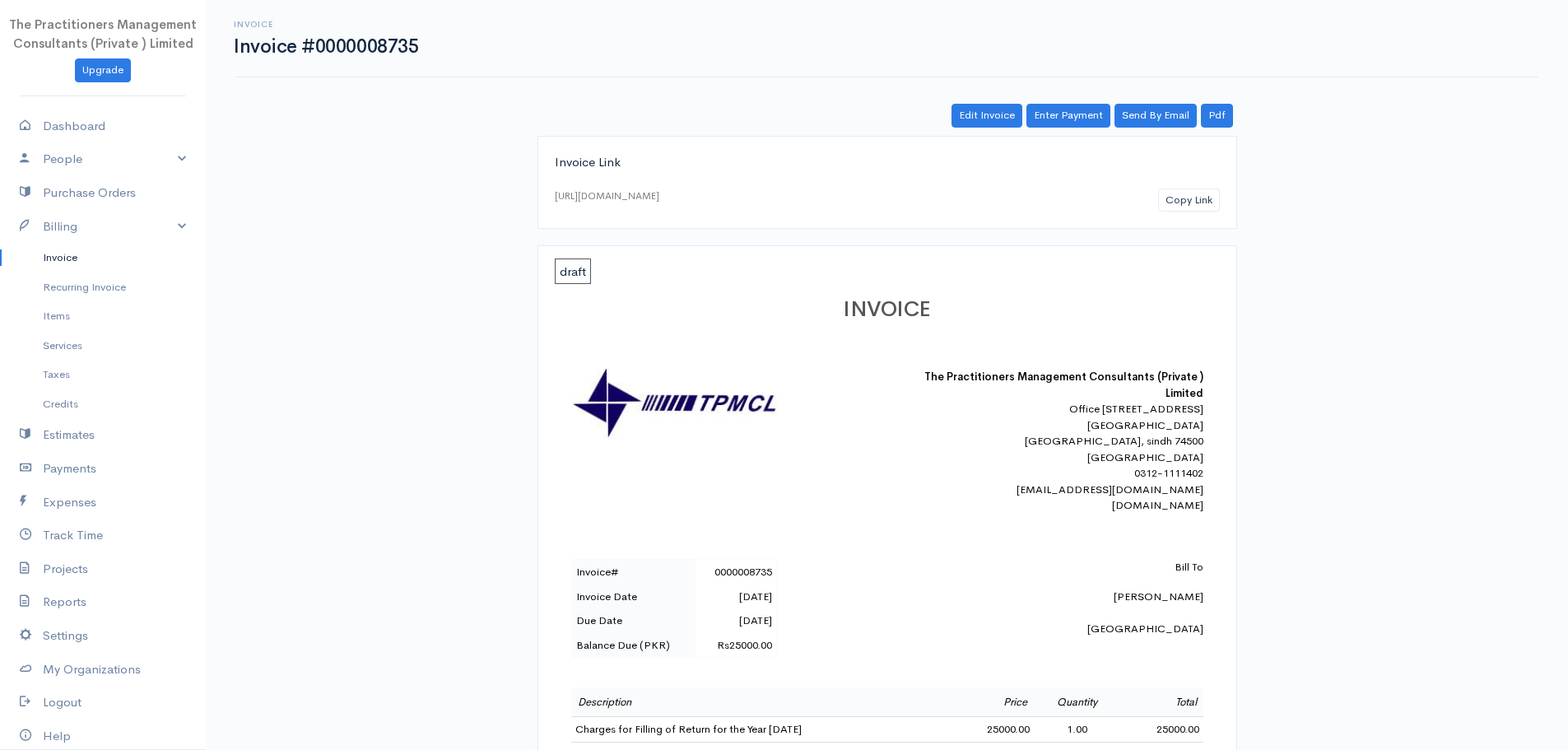
click at [40, 253] on link "Invoice" at bounding box center [103, 257] width 206 height 30
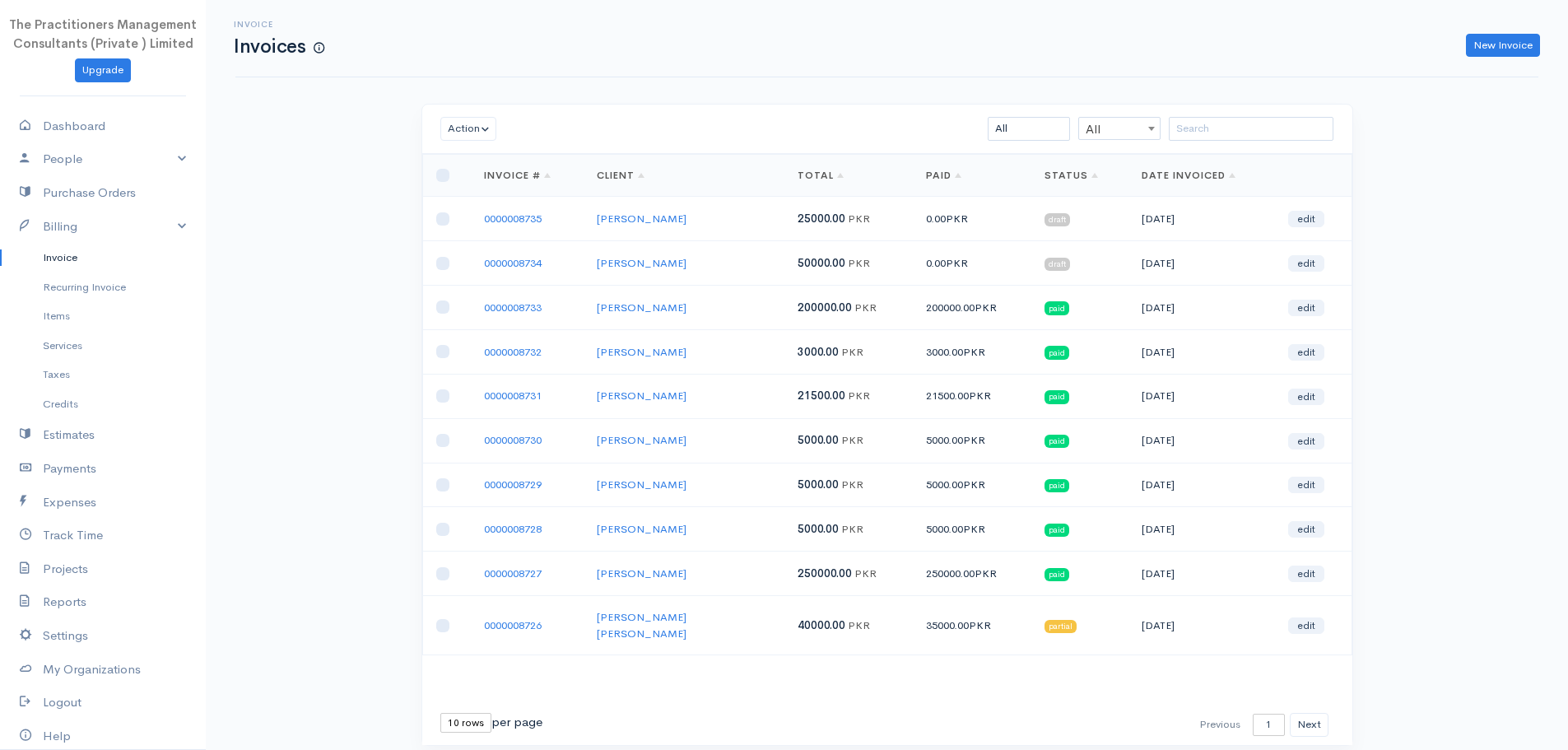
click at [1476, 25] on div "Invoice Invoices New Invoice" at bounding box center [887, 39] width 1323 height 37
click at [1479, 52] on link "New Invoice" at bounding box center [1502, 45] width 74 height 24
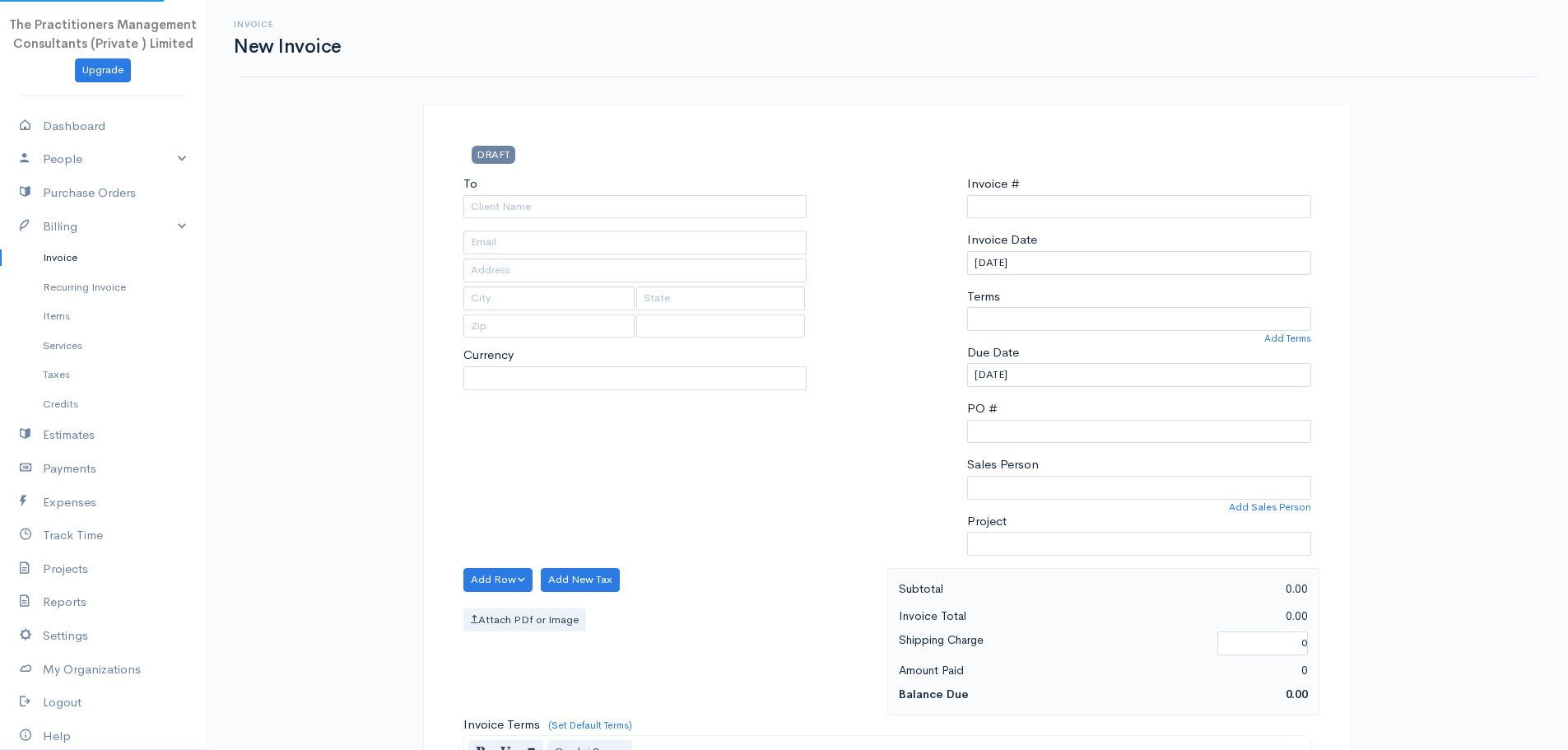
select select "PKR"
select select "[GEOGRAPHIC_DATA]"
type input "0000008736"
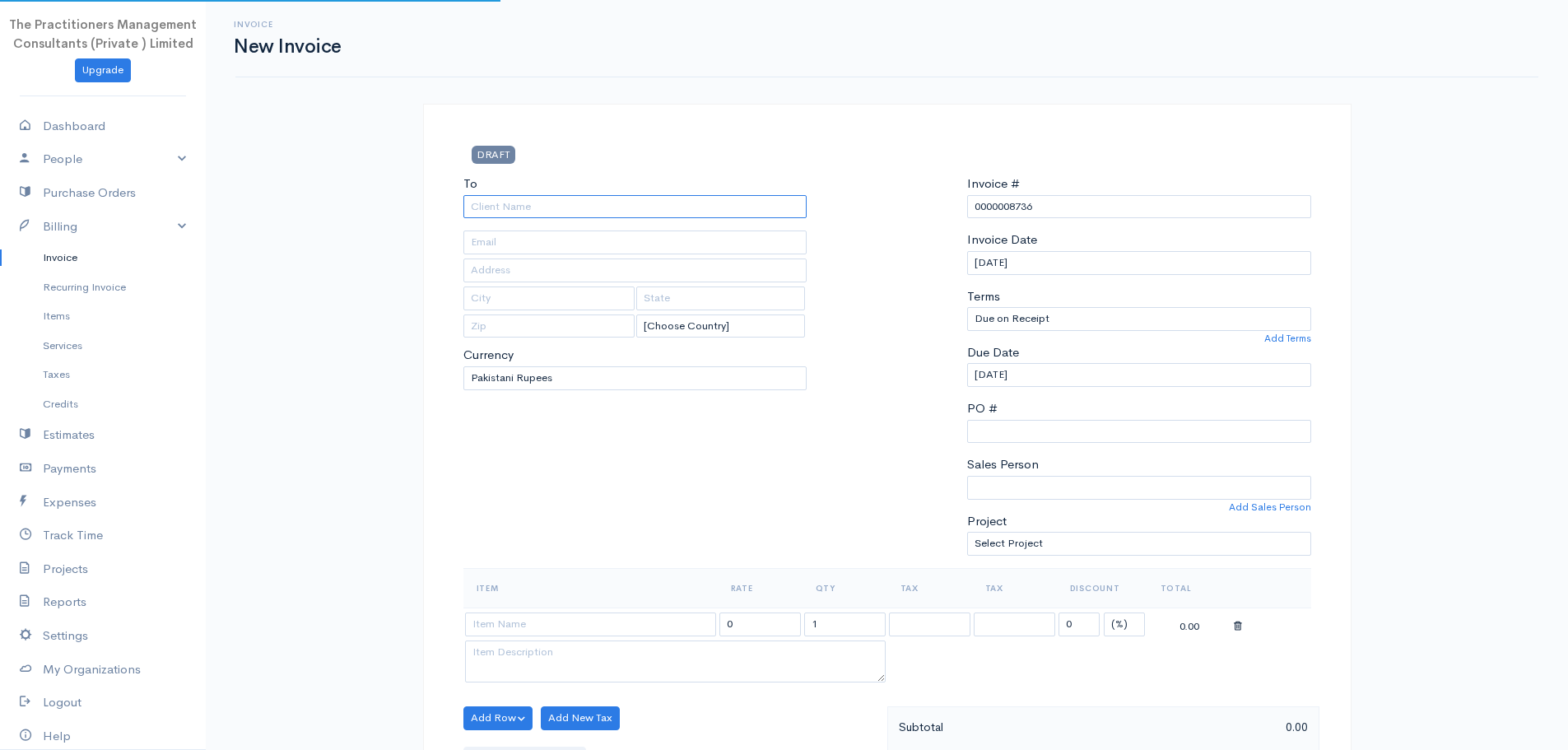
click at [721, 210] on input "To" at bounding box center [635, 206] width 344 height 24
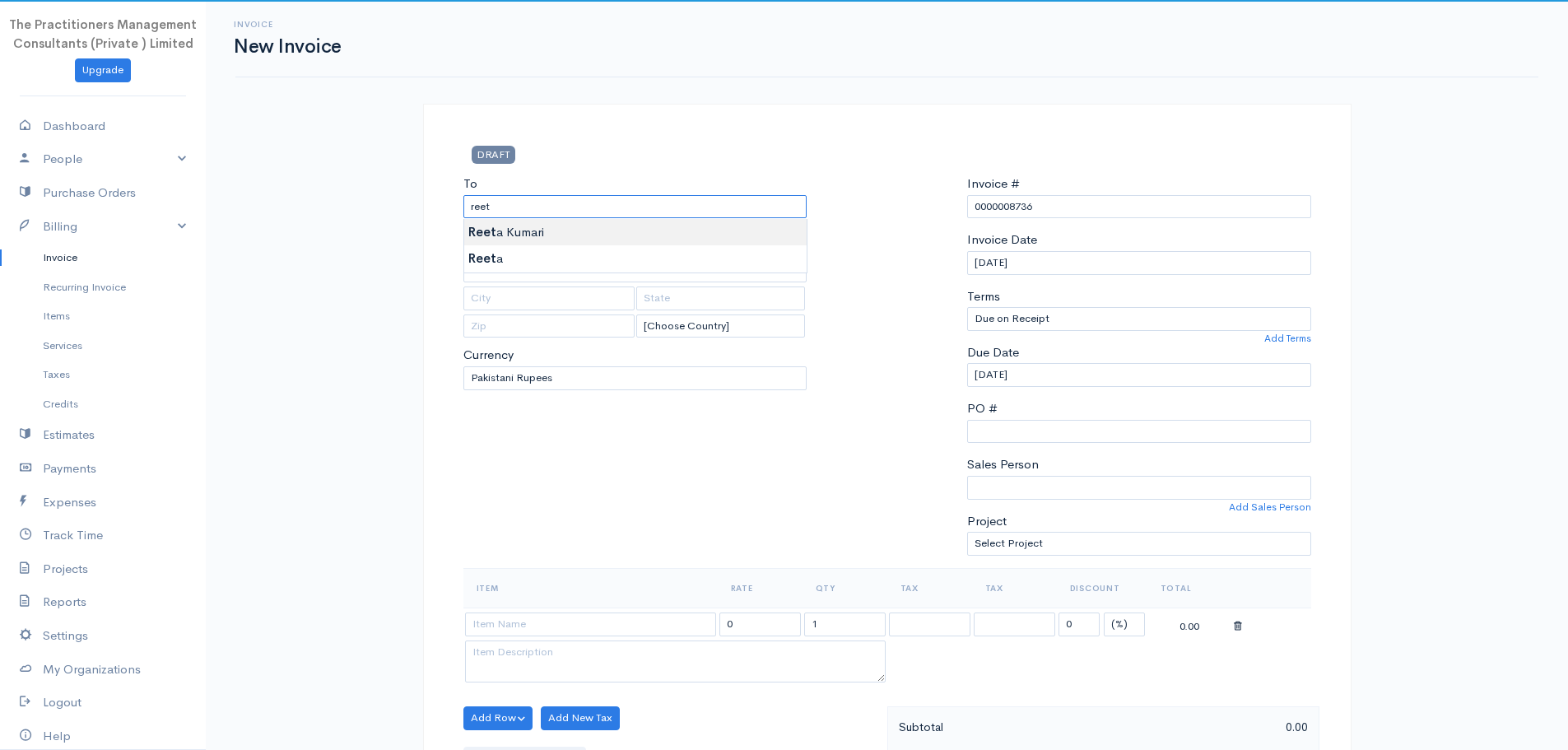
type input "[PERSON_NAME]"
click at [704, 230] on body "The Practitioners Management Consultants (Private ) Limited Upgrade Dashboard P…" at bounding box center [784, 722] width 1568 height 1445
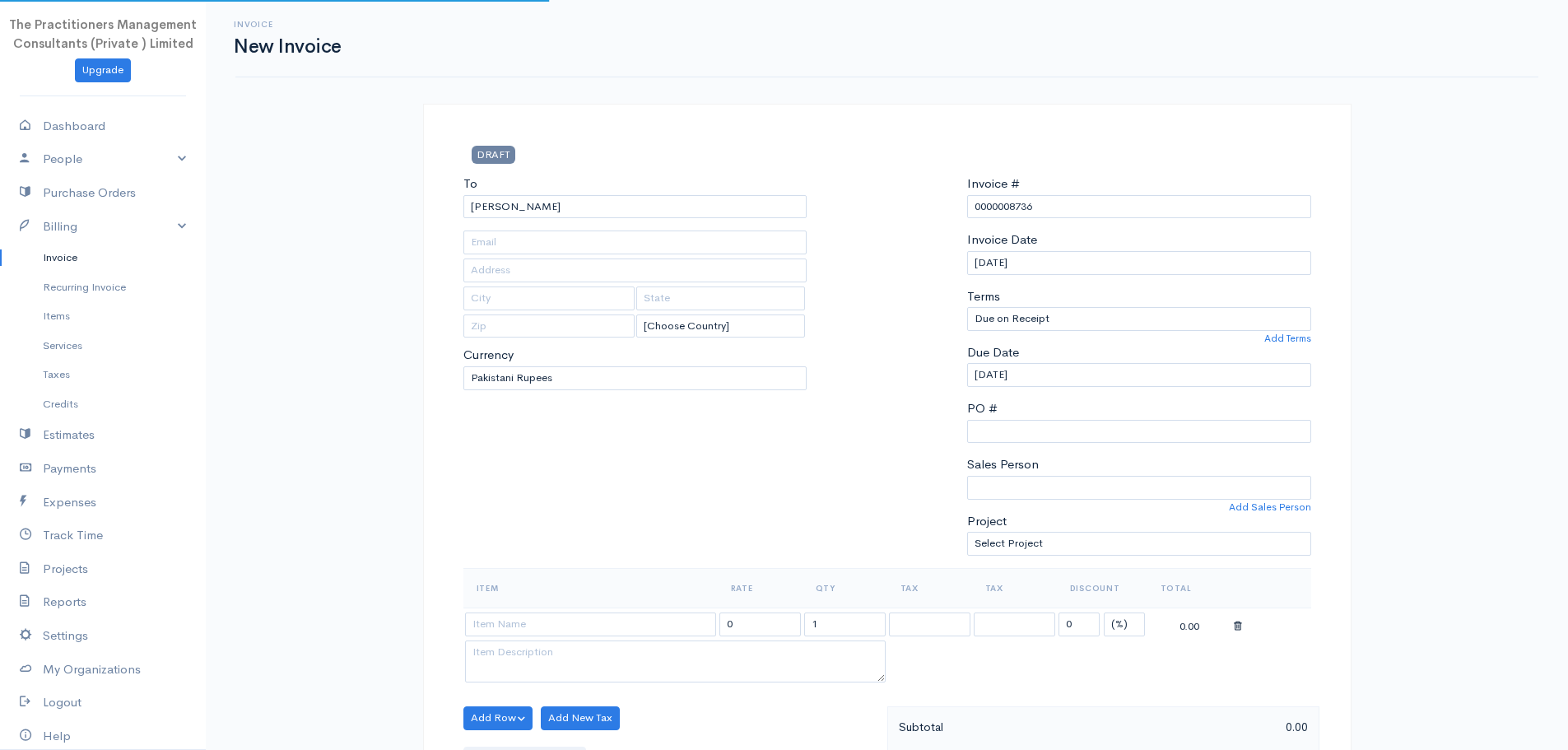
type input "2942"
type input "[GEOGRAPHIC_DATA]"
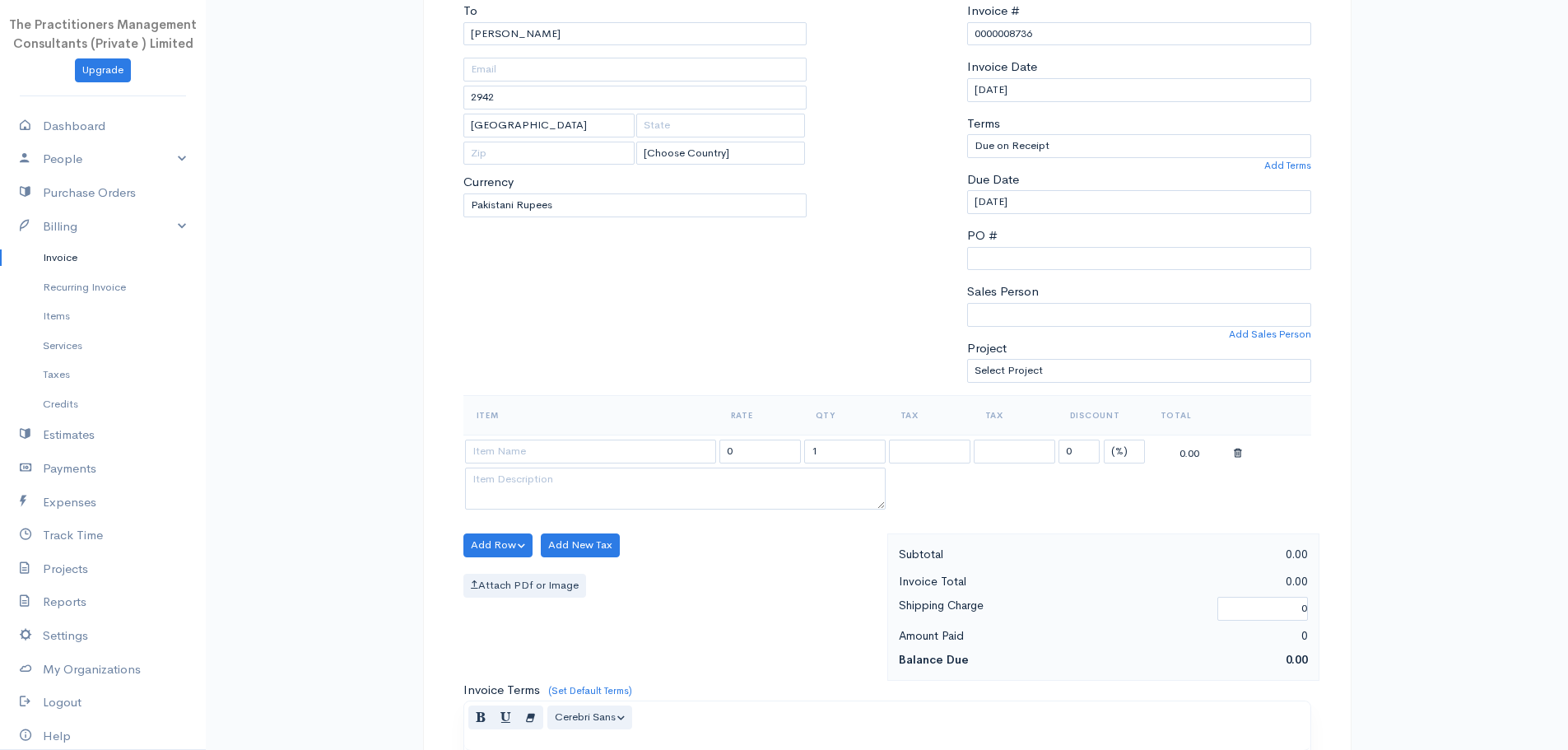
scroll to position [412, 0]
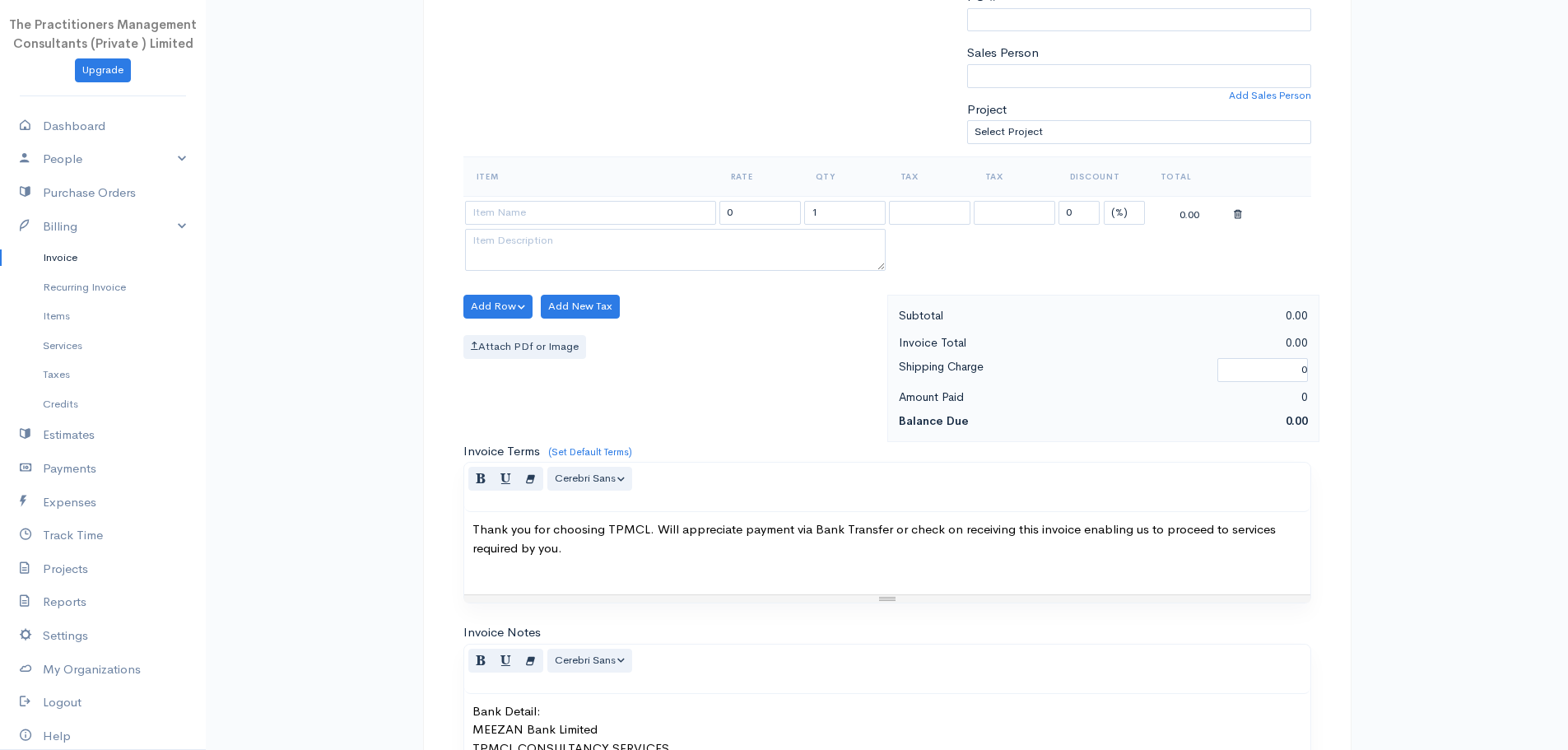
click at [569, 228] on td at bounding box center [591, 211] width 254 height 32
click at [567, 225] on td at bounding box center [591, 211] width 254 height 32
click at [562, 219] on input at bounding box center [591, 212] width 252 height 24
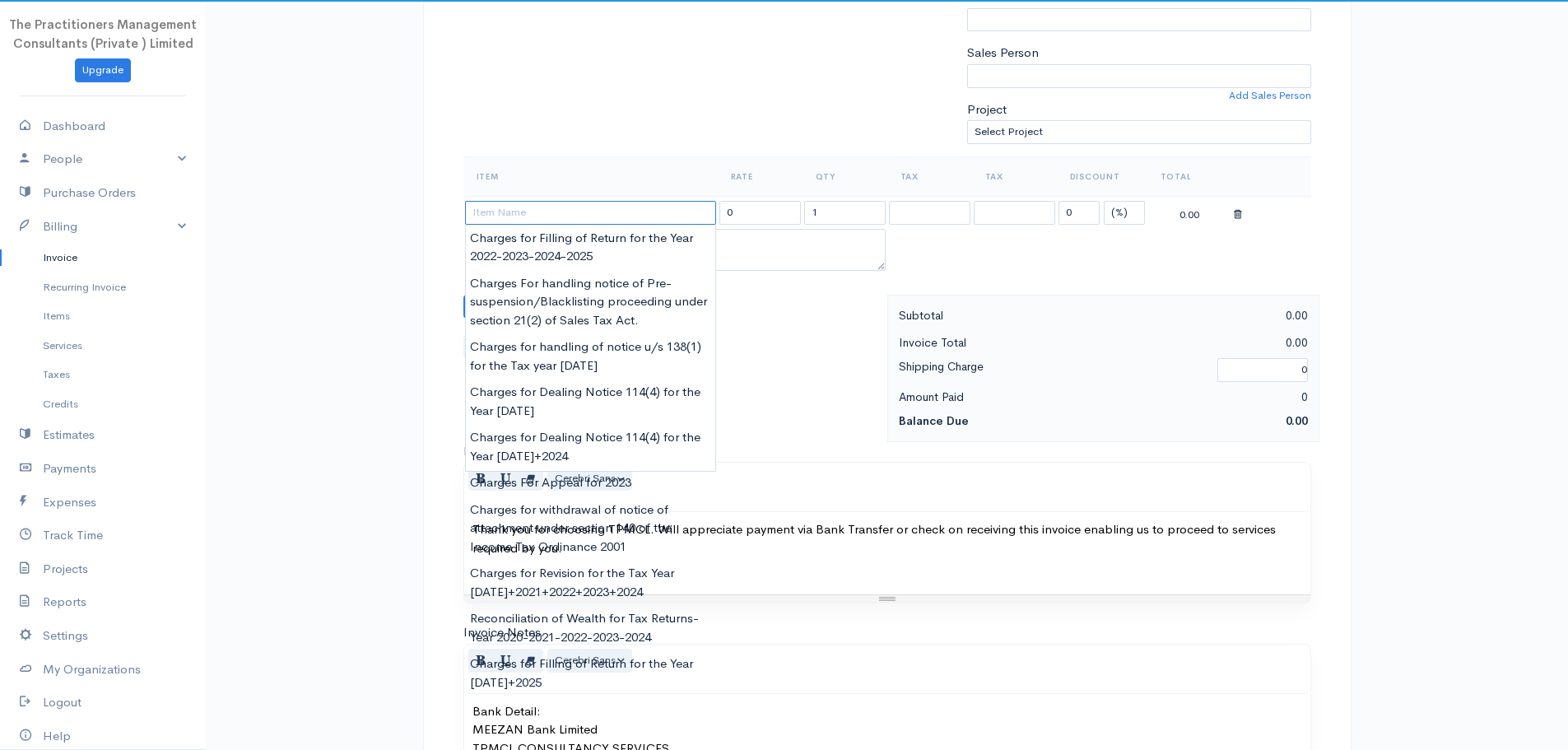
paste input "Charges for Filling of Return for the Year [DATE]"
type input "Charges for Filling of Return for the Year [DATE]"
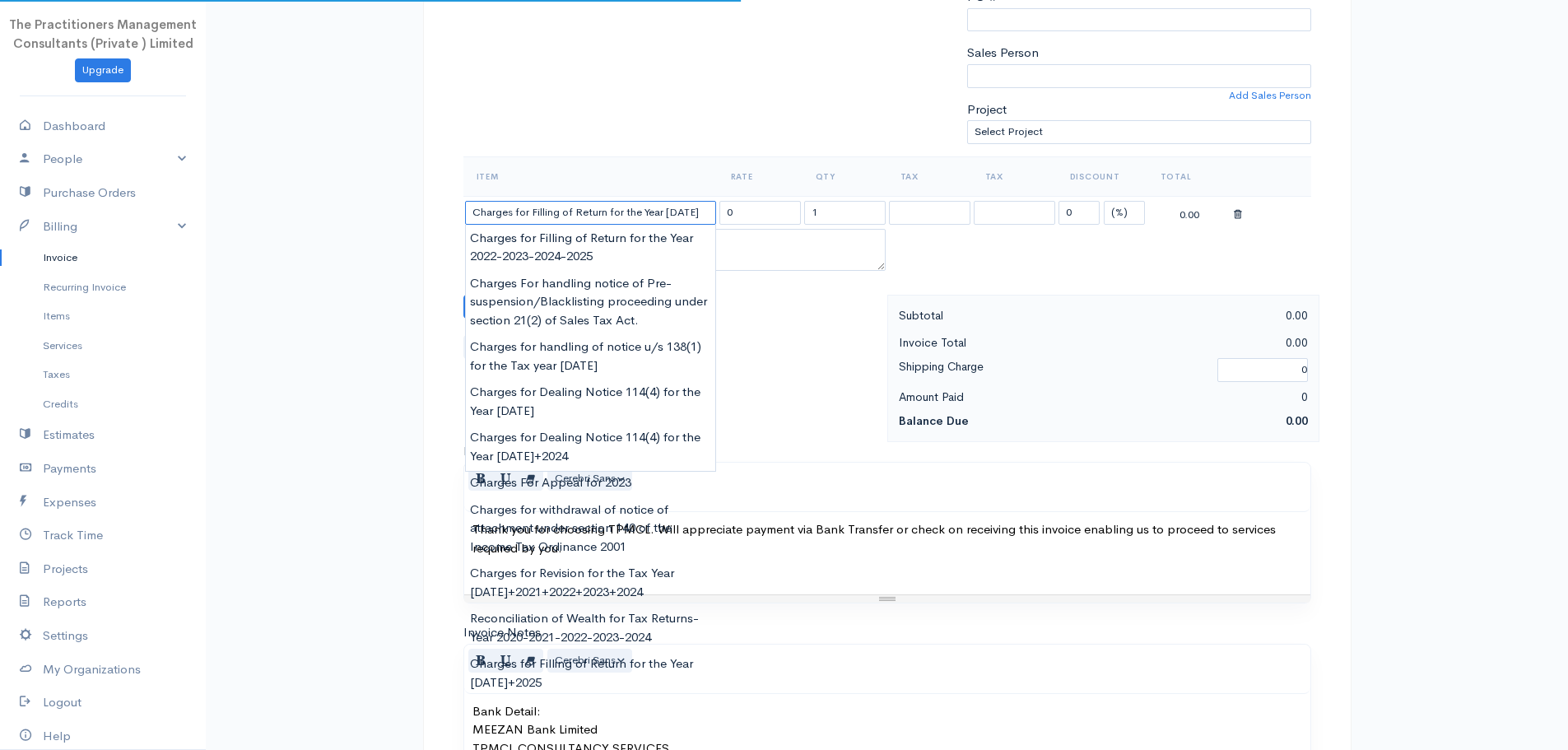
type input "62000.00"
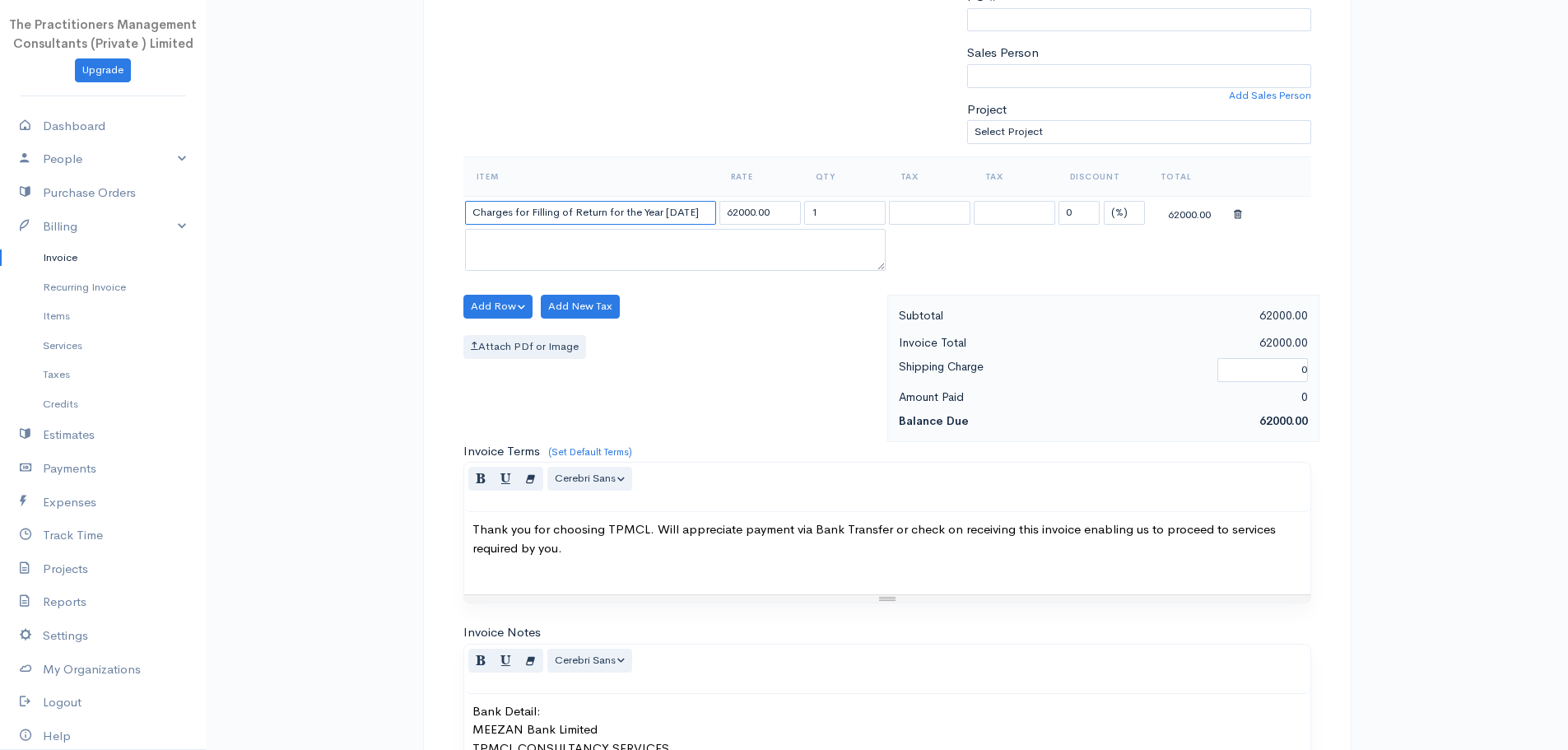
type input "Charges for Filling of Return for the Year [DATE]"
click at [731, 215] on input "62000.00" at bounding box center [760, 212] width 82 height 24
type input "25000.00"
click at [762, 288] on div "Item Rate Qty Tax Tax Discount Total Charges for Filling of Return for the Year…" at bounding box center [888, 226] width 848 height 139
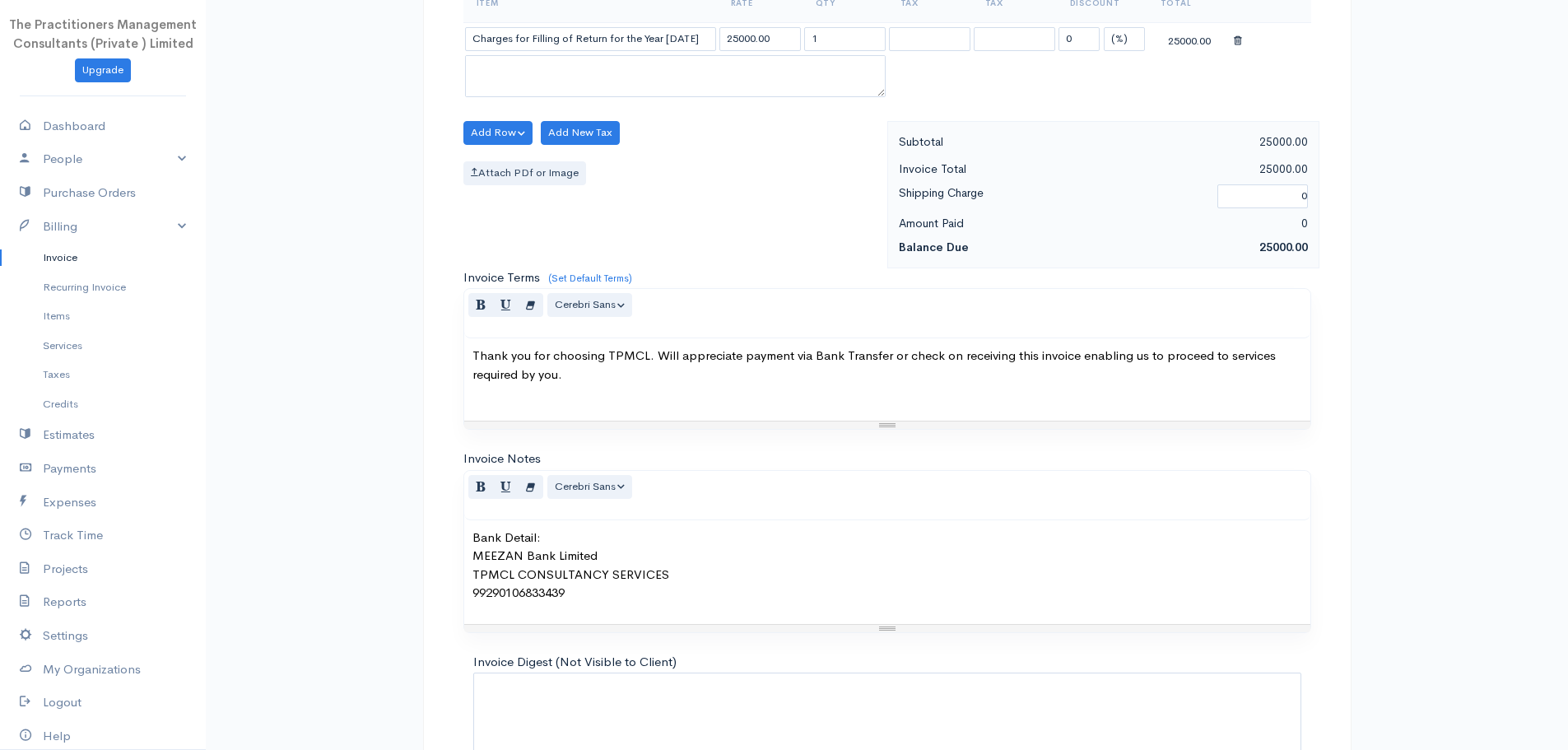
scroll to position [695, 0]
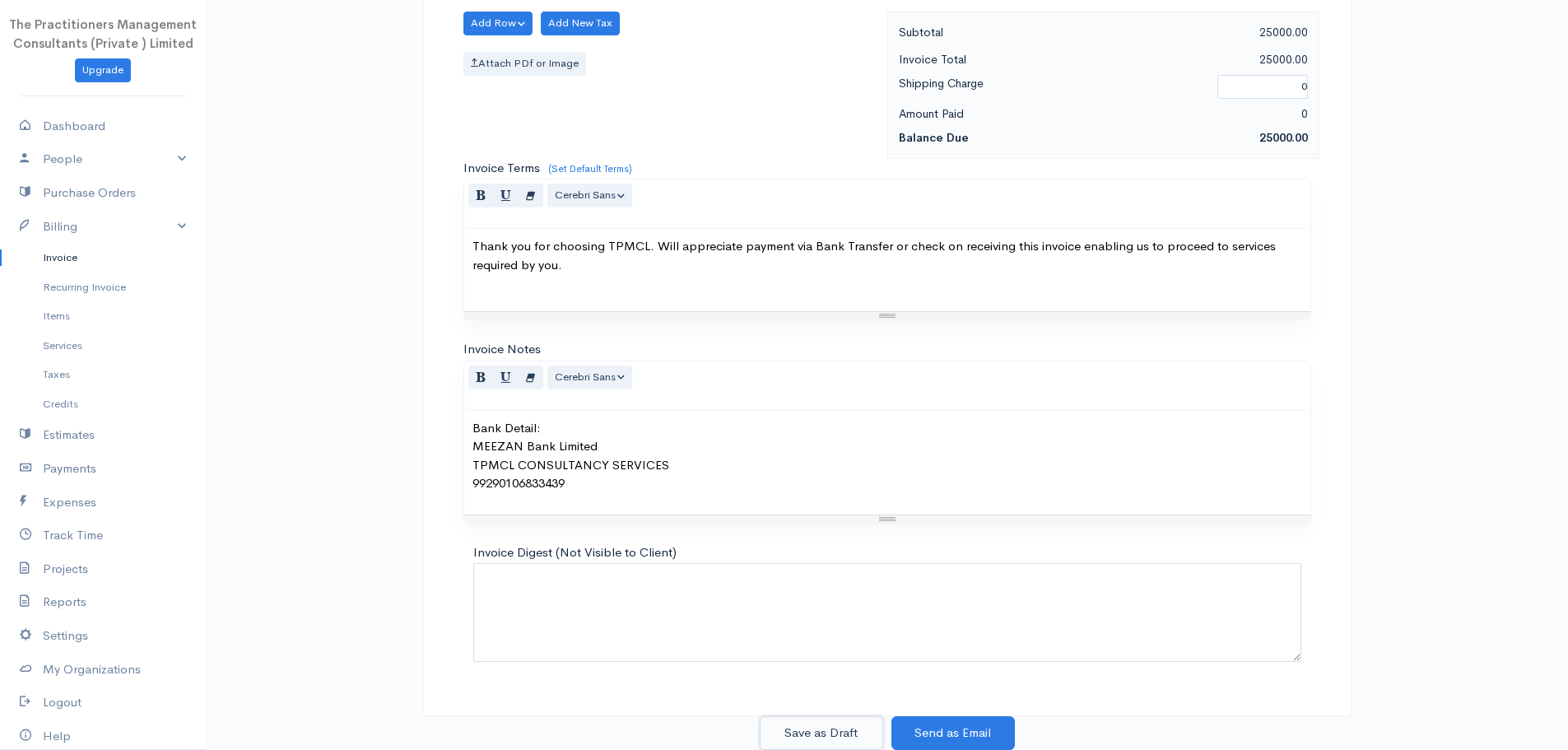
click at [798, 733] on button "Save as Draft" at bounding box center [821, 733] width 123 height 34
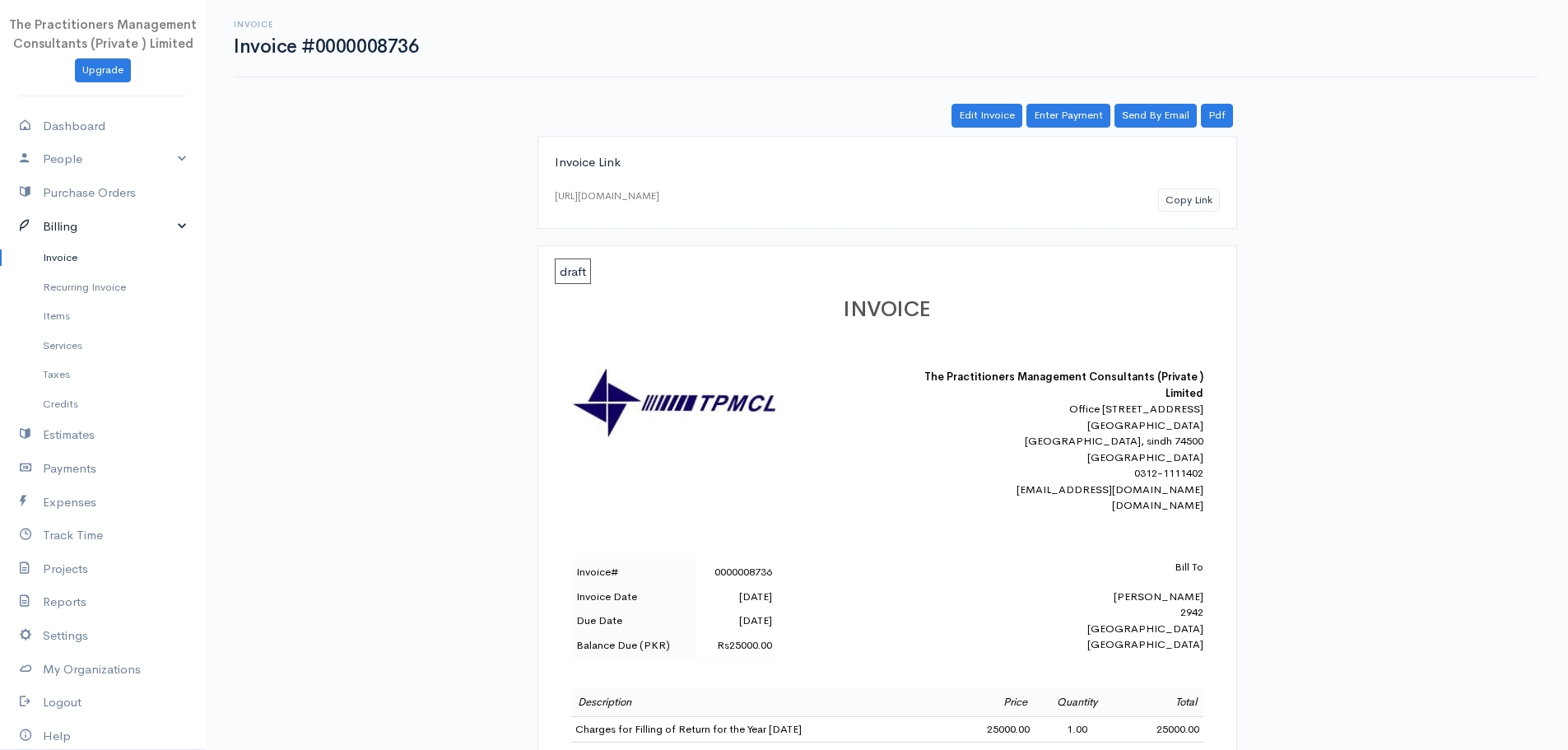
click at [65, 234] on link "Billing" at bounding box center [103, 227] width 206 height 34
click at [32, 228] on icon at bounding box center [32, 227] width 23 height 20
click at [39, 245] on link "Invoice" at bounding box center [103, 257] width 206 height 30
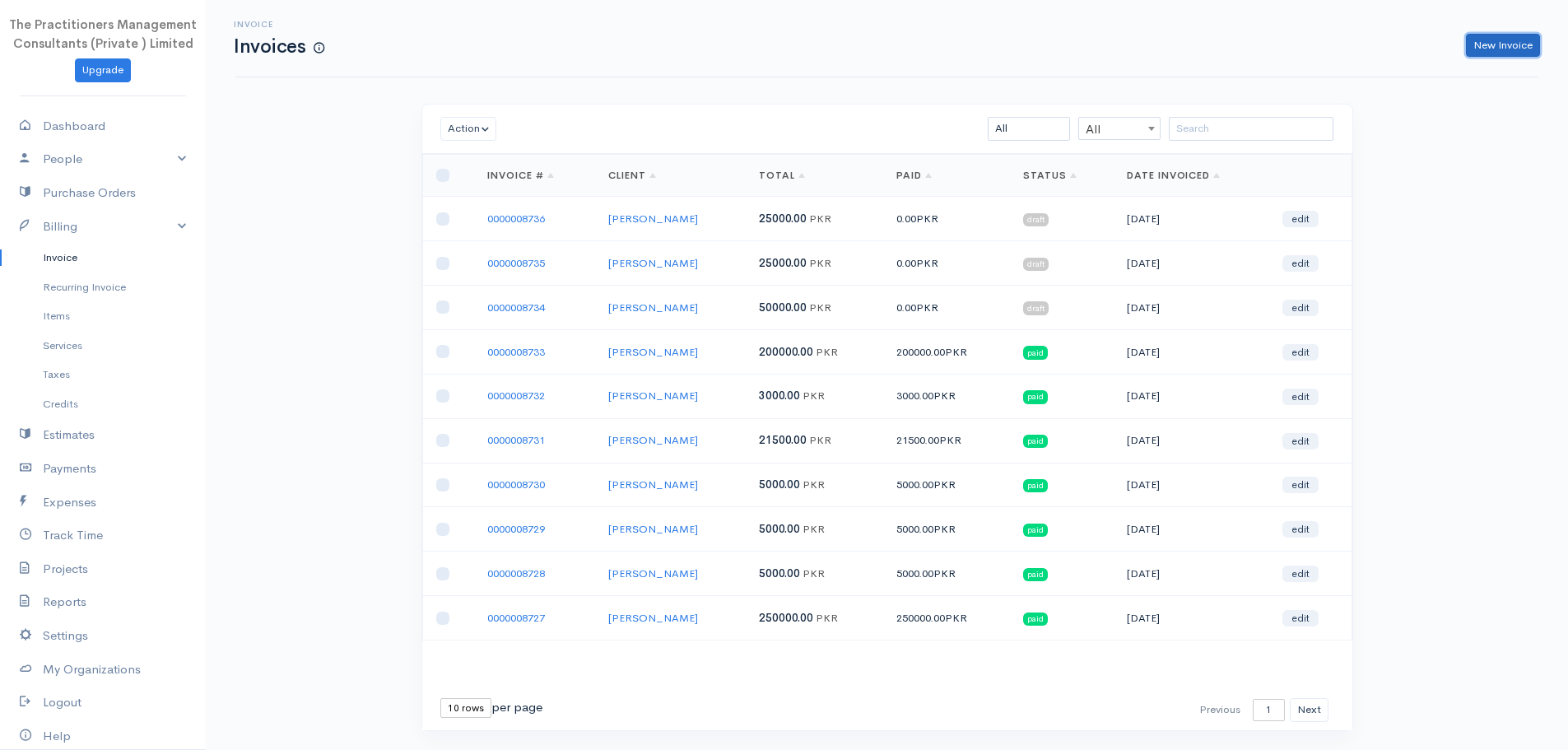
click at [1502, 50] on link "New Invoice" at bounding box center [1502, 45] width 74 height 24
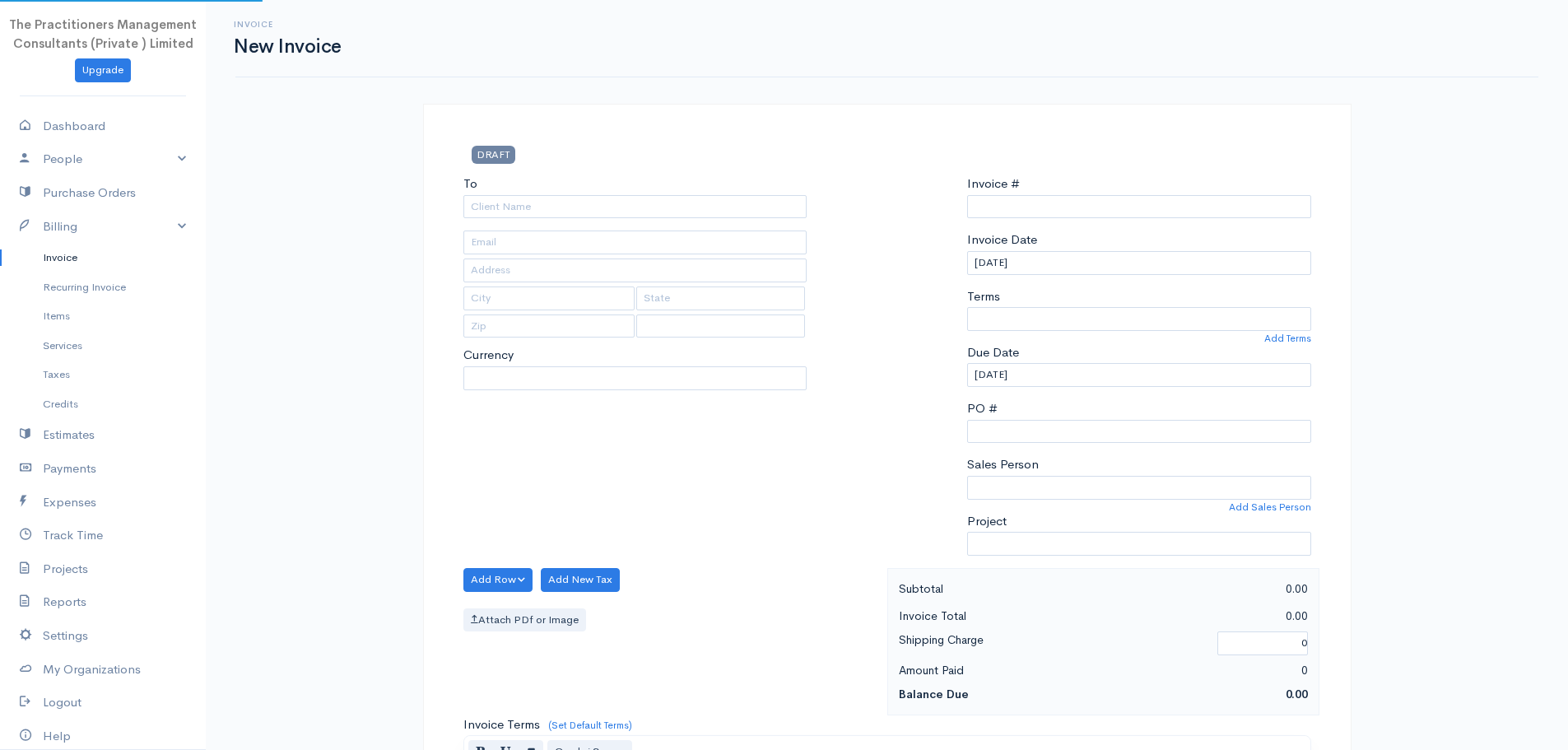
select select "[GEOGRAPHIC_DATA]"
select select "PKR"
type input "0000008737"
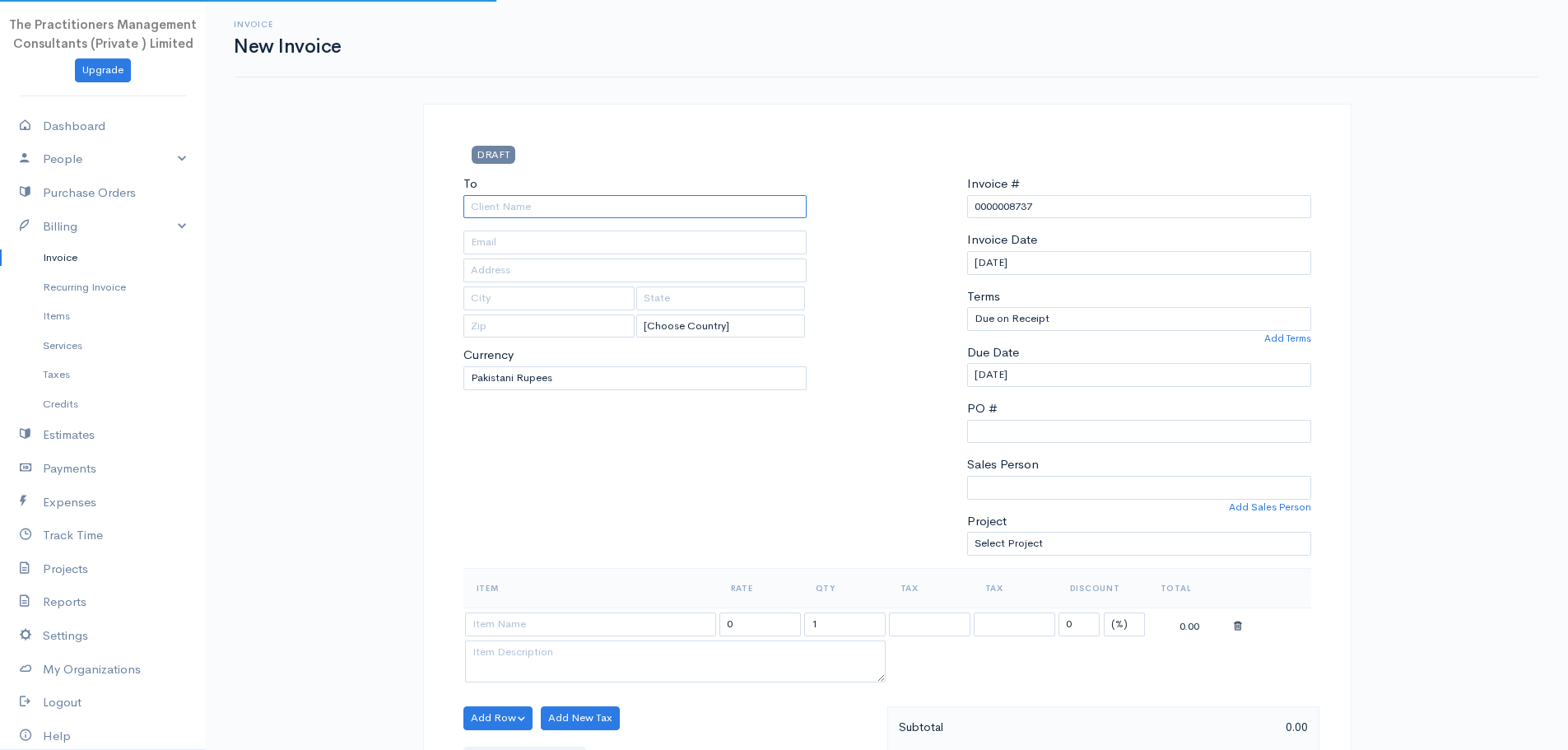
click at [507, 209] on input "To" at bounding box center [635, 206] width 344 height 24
type input "[PERSON_NAME]"
click at [535, 233] on body "The Practitioners Management Consultants (Private ) Limited Upgrade Dashboard P…" at bounding box center [784, 722] width 1568 height 1445
type input "3424"
type input "N/A"
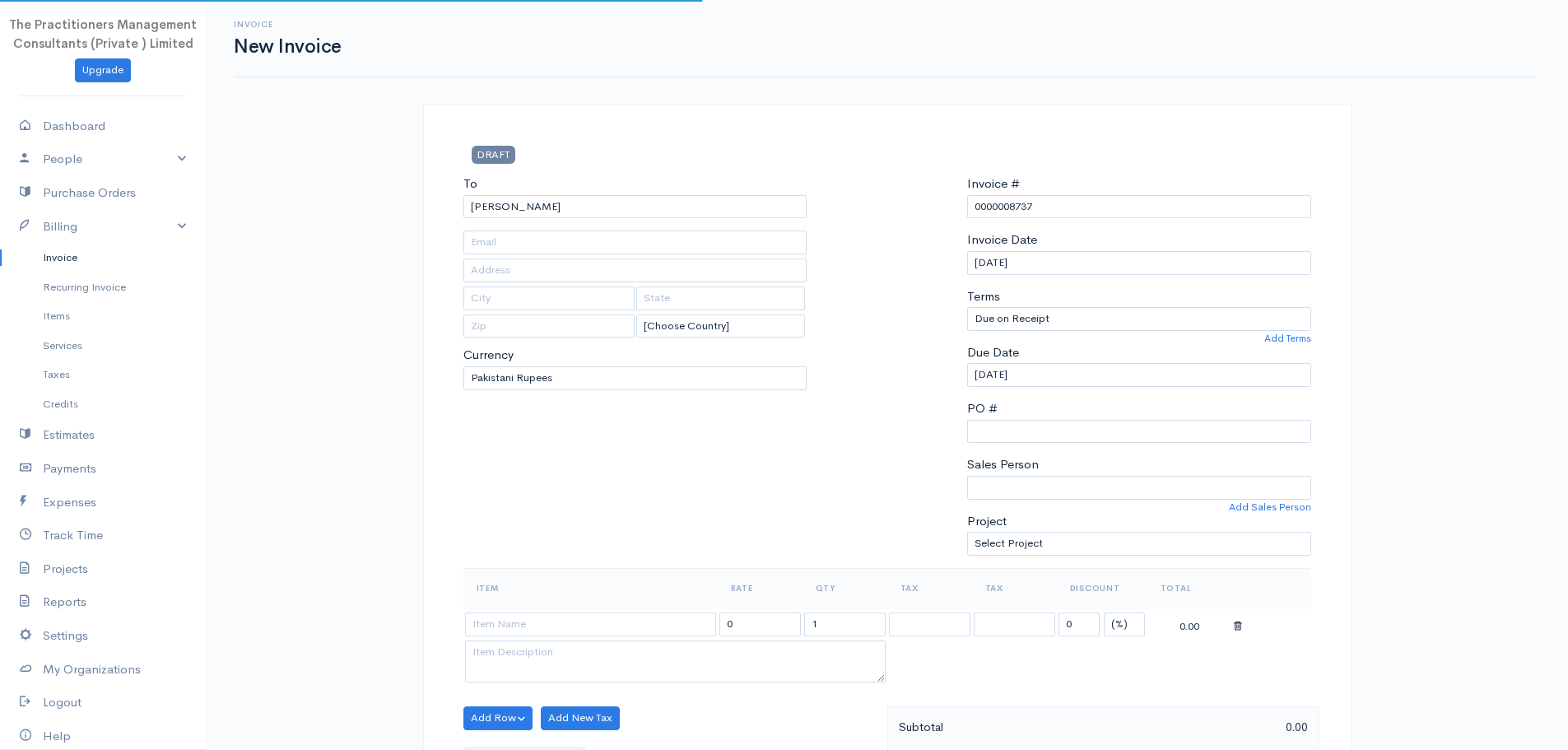
type input "Hub - [GEOGRAPHIC_DATA]"
type input "[PHONE_NUMBER]"
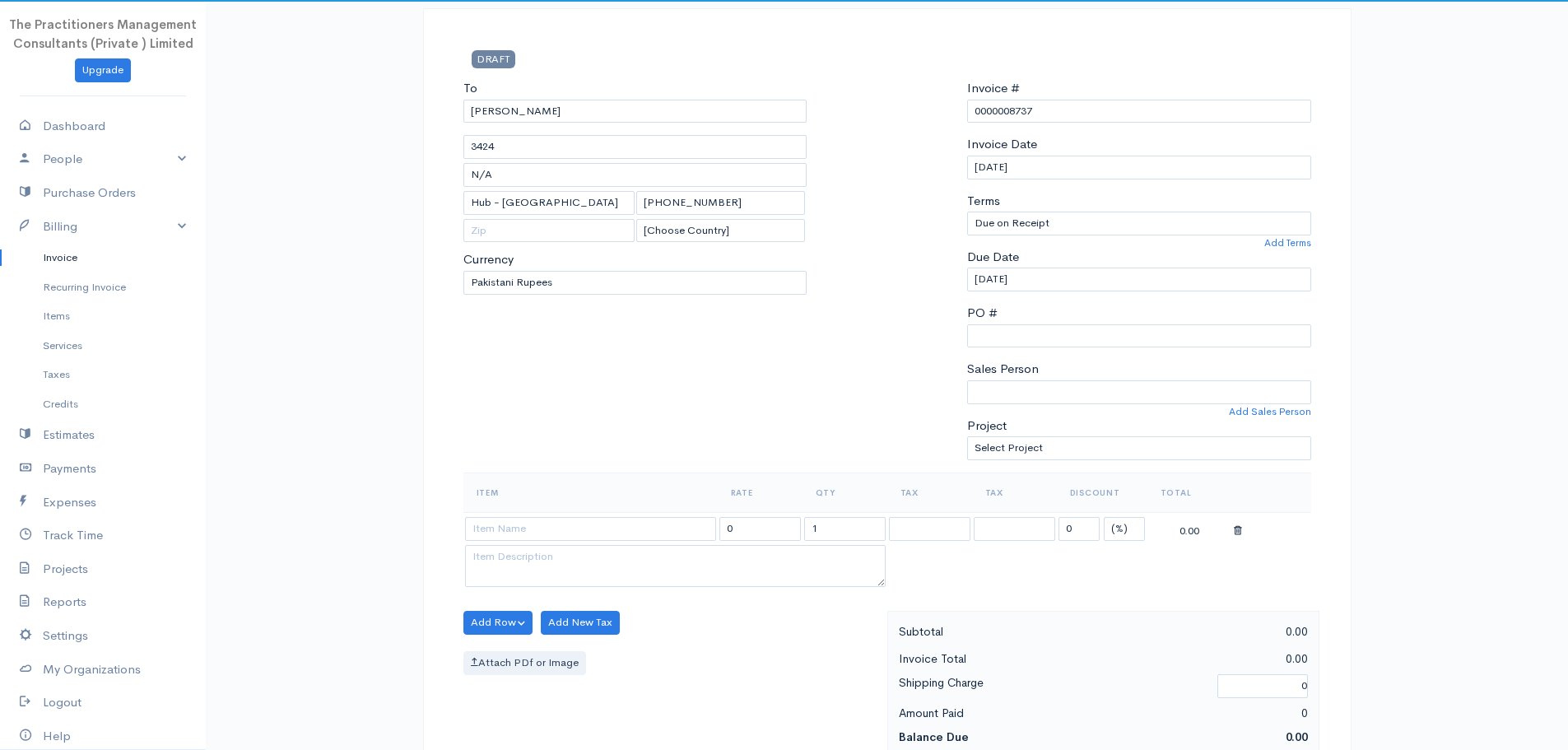
scroll to position [330, 0]
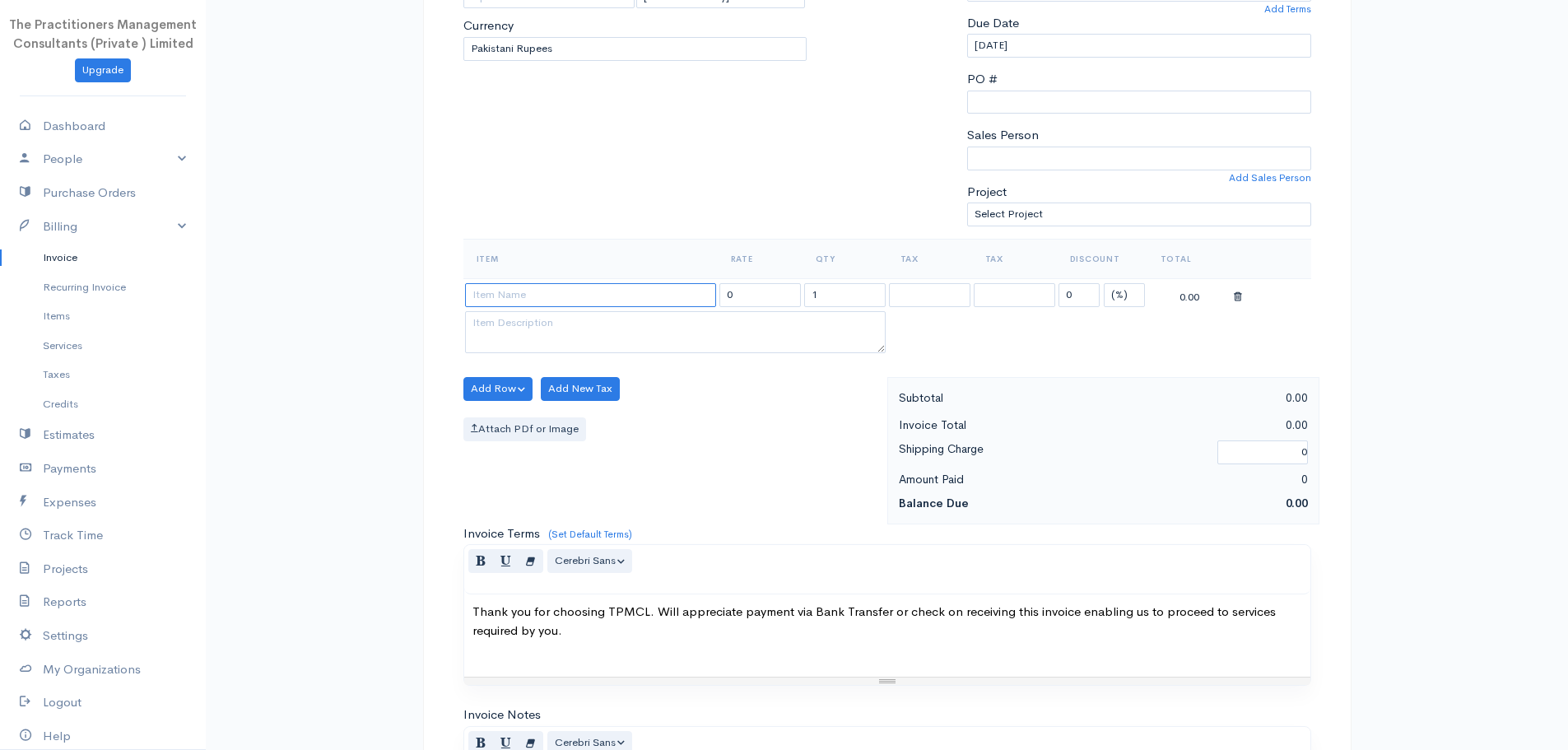
click at [551, 300] on input at bounding box center [591, 295] width 252 height 24
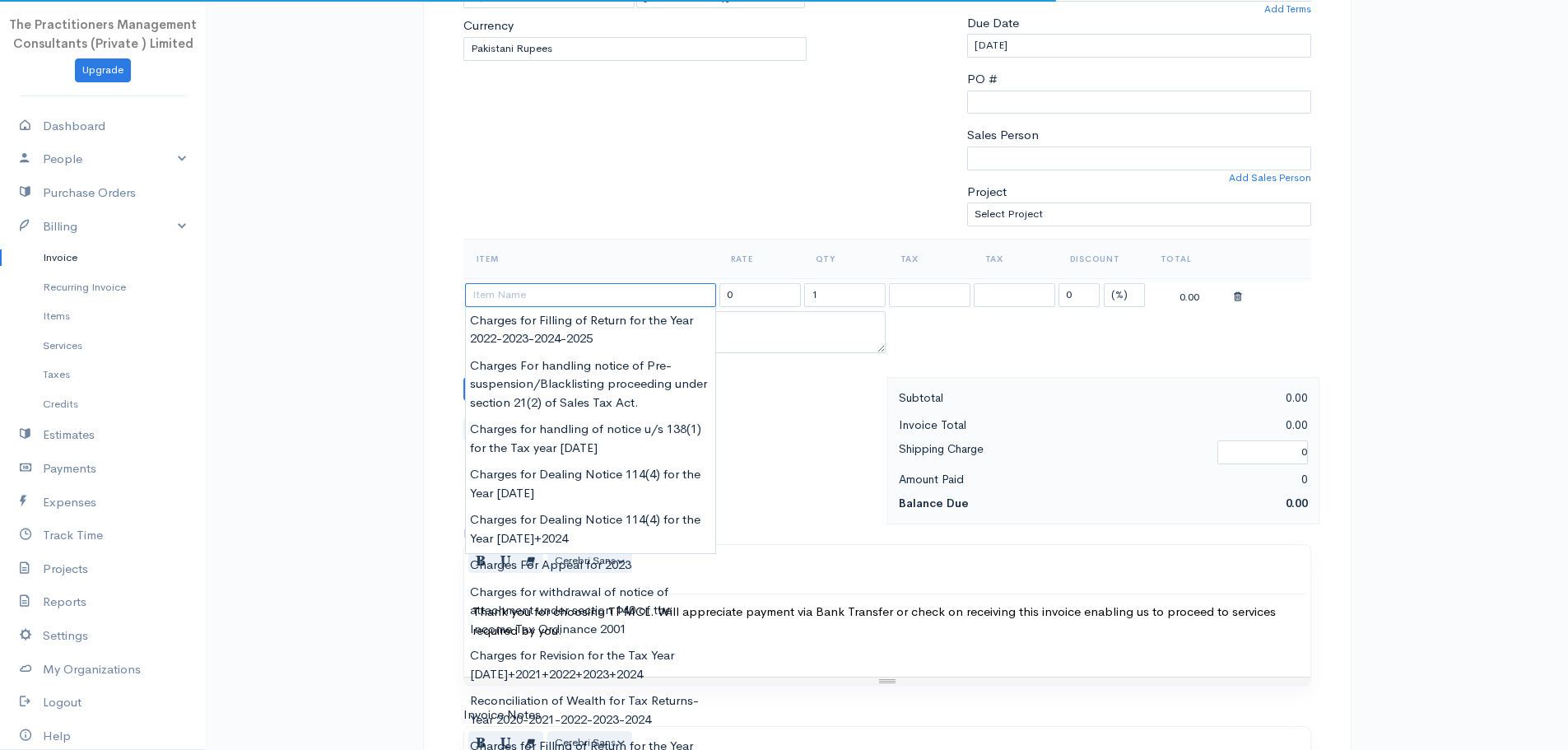
paste input "Charges for Filling of Return for the Year [DATE]"
type input "Charges for Filling of Return for the Year [DATE]"
type input "62000.00"
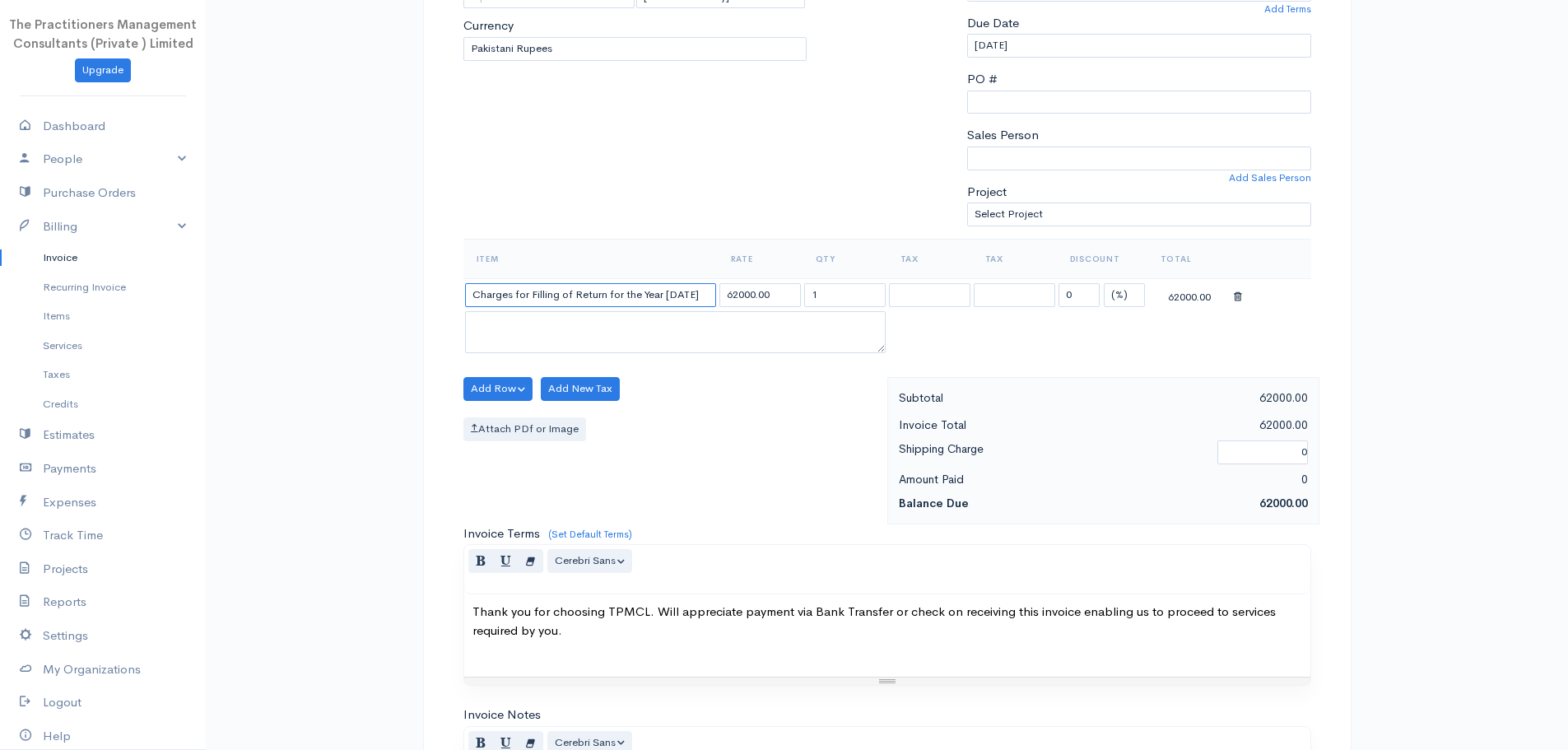
type input "Charges for Filling of Return for the Year [DATE]"
click at [743, 299] on input "62000.00" at bounding box center [760, 295] width 82 height 24
click at [738, 296] on input "62000.00" at bounding box center [760, 295] width 82 height 24
type input "50000.00"
click at [725, 368] on div "Item Rate Qty Tax Tax Discount Total Charges for Filling of Return for the Year…" at bounding box center [888, 308] width 848 height 139
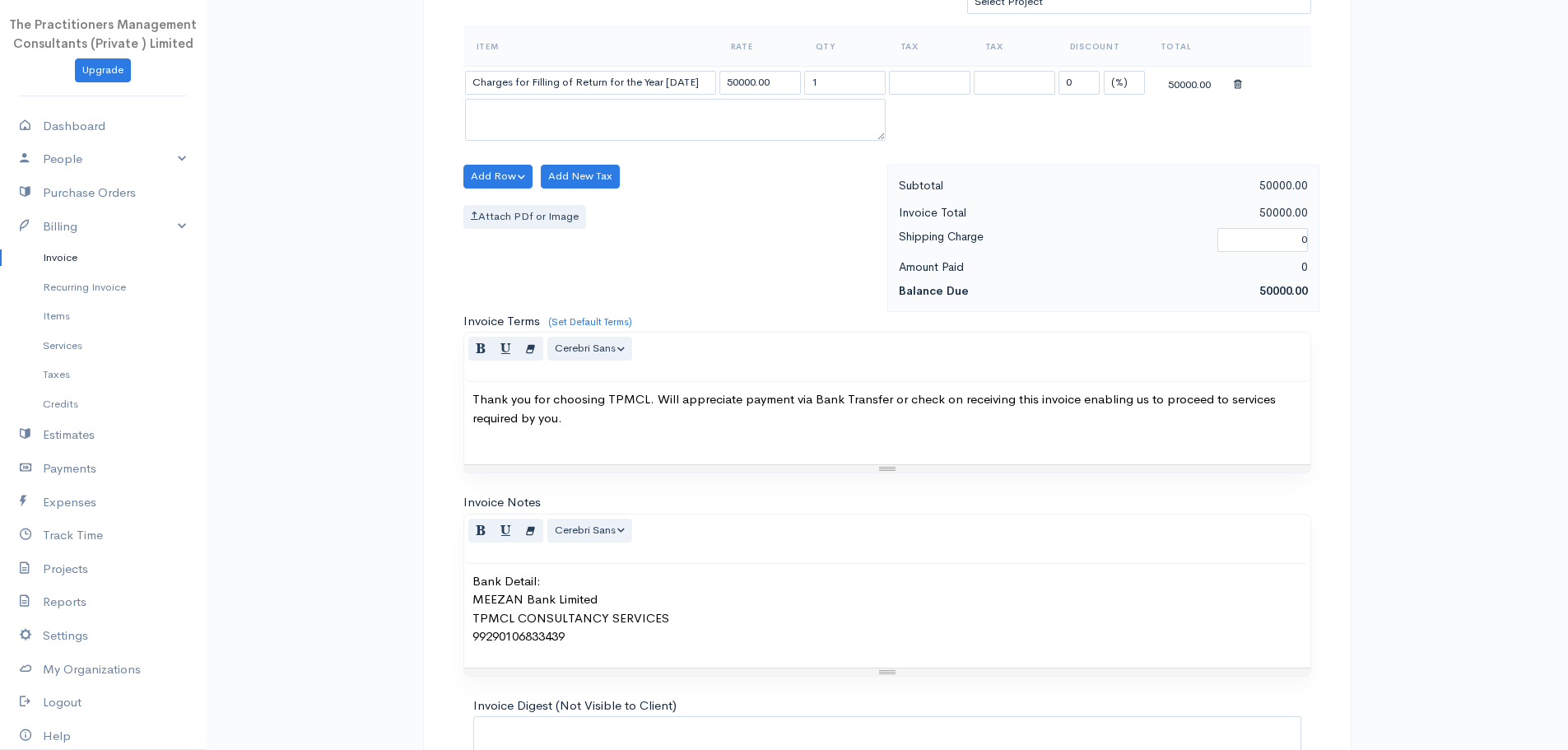
scroll to position [695, 0]
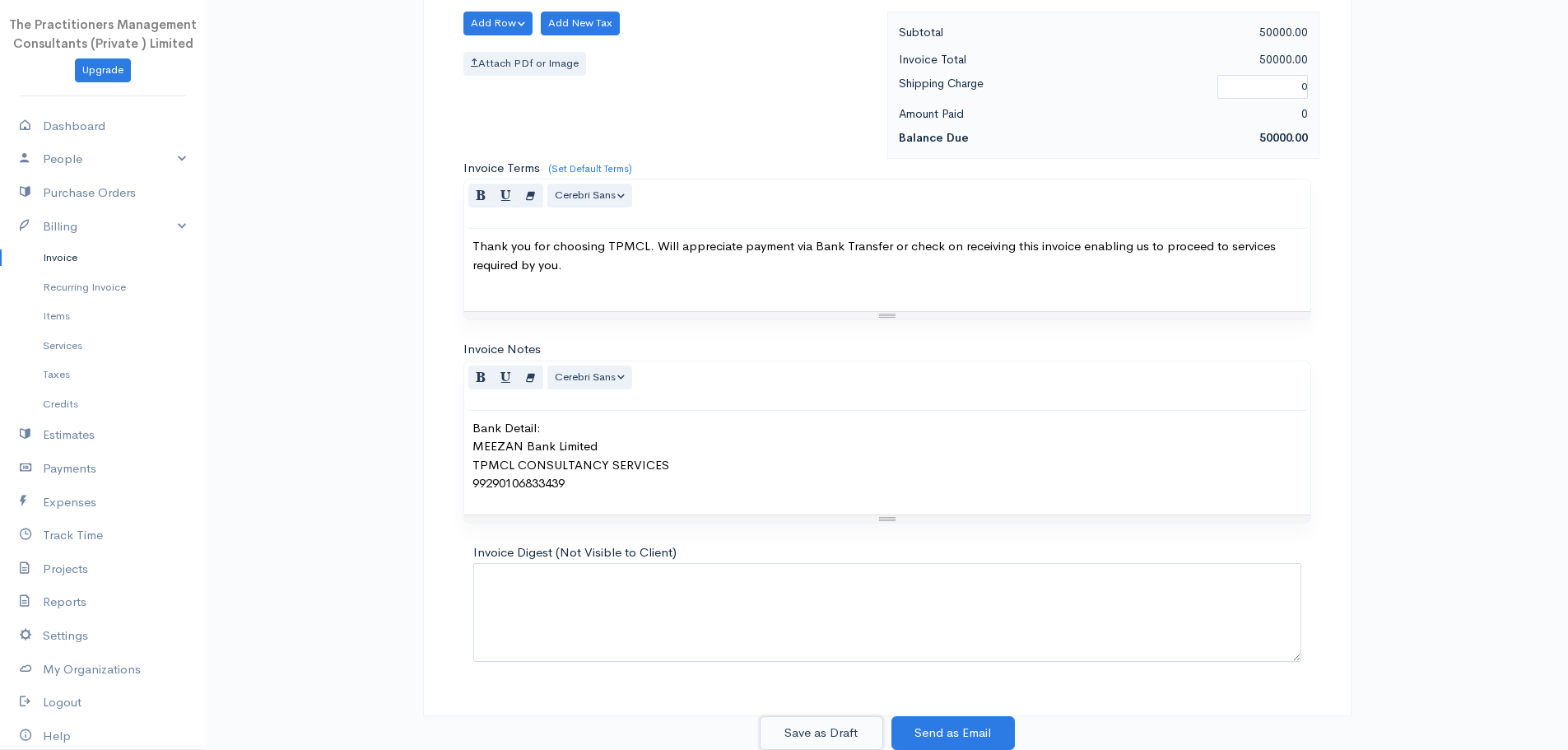
click at [811, 741] on button "Save as Draft" at bounding box center [821, 733] width 123 height 34
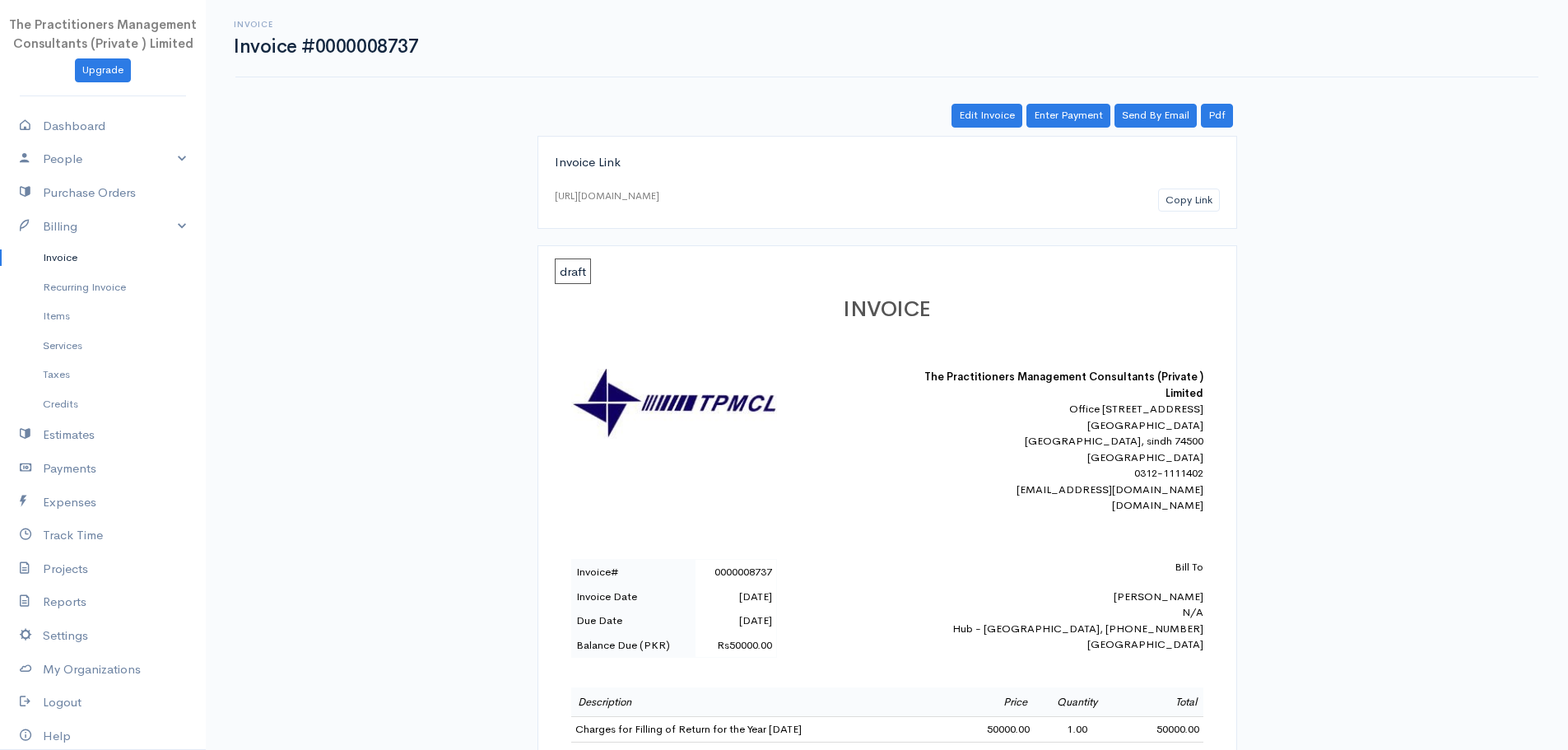
click at [38, 257] on link "Invoice" at bounding box center [103, 257] width 206 height 30
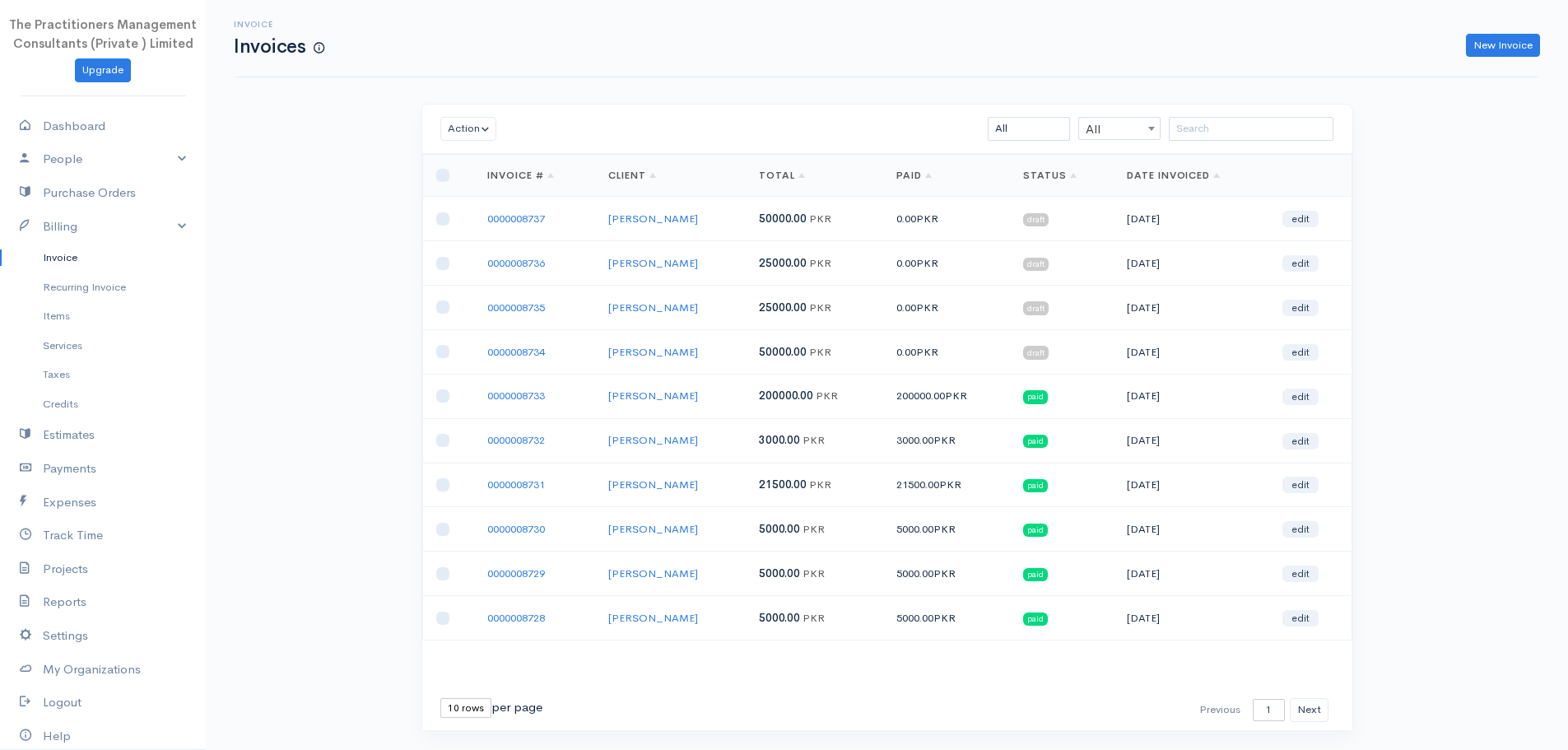
click at [1513, 31] on div "Invoice Invoices New Invoice" at bounding box center [887, 39] width 1323 height 37
click at [1507, 40] on link "New Invoice" at bounding box center [1502, 45] width 74 height 24
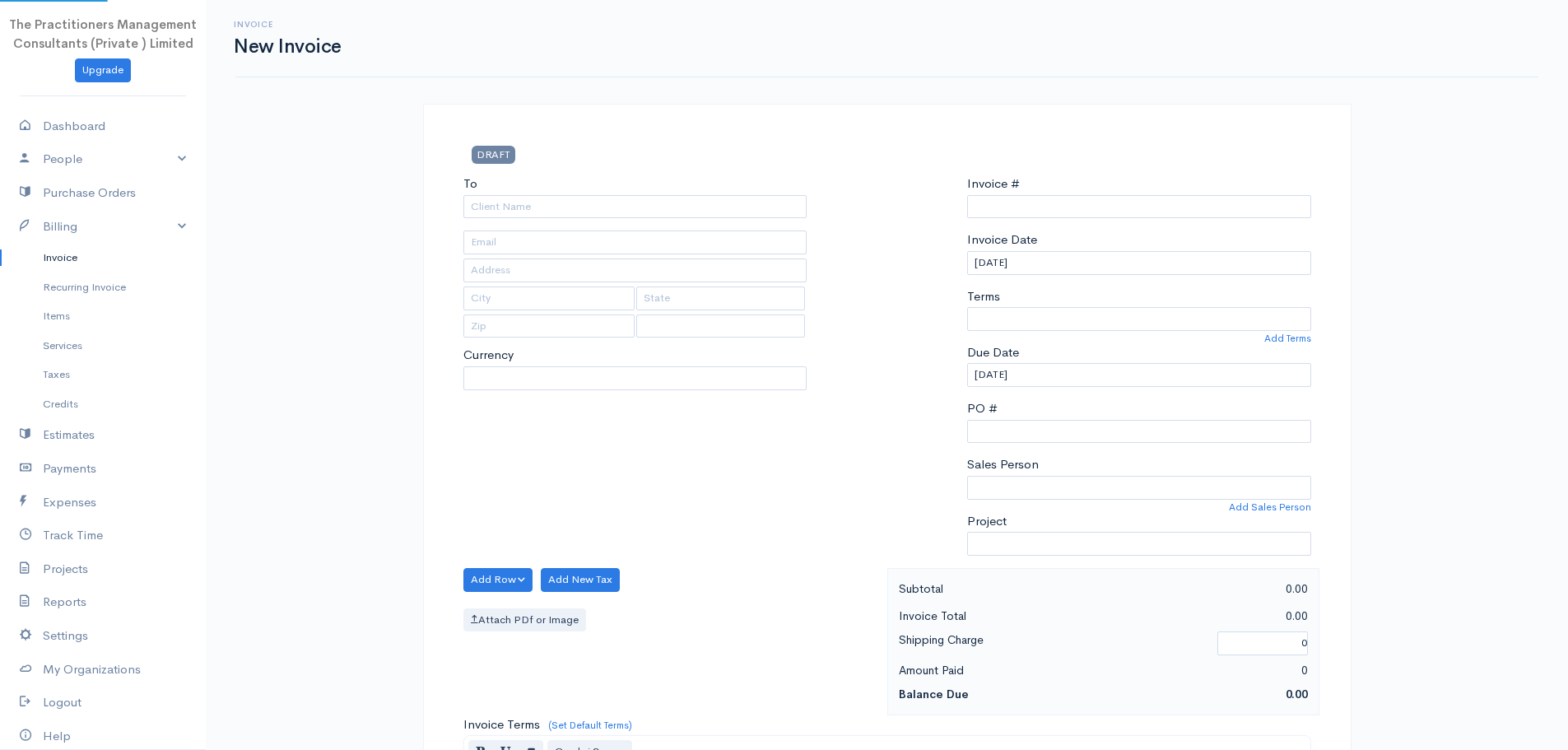
select select "PKR"
select select "[GEOGRAPHIC_DATA]"
type input "0000008738"
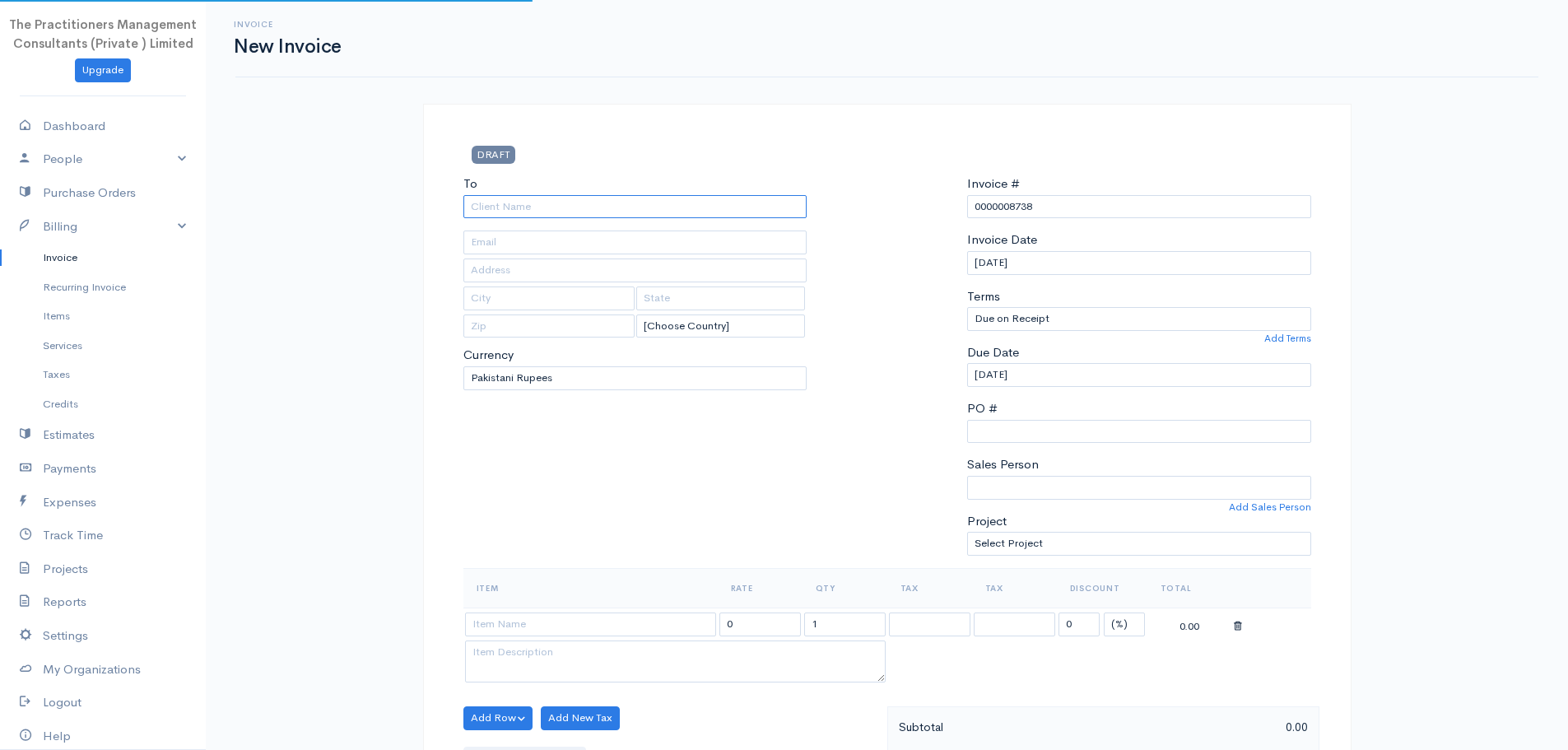
click at [702, 218] on input "To" at bounding box center [635, 206] width 344 height 24
type input "[PERSON_NAME]"
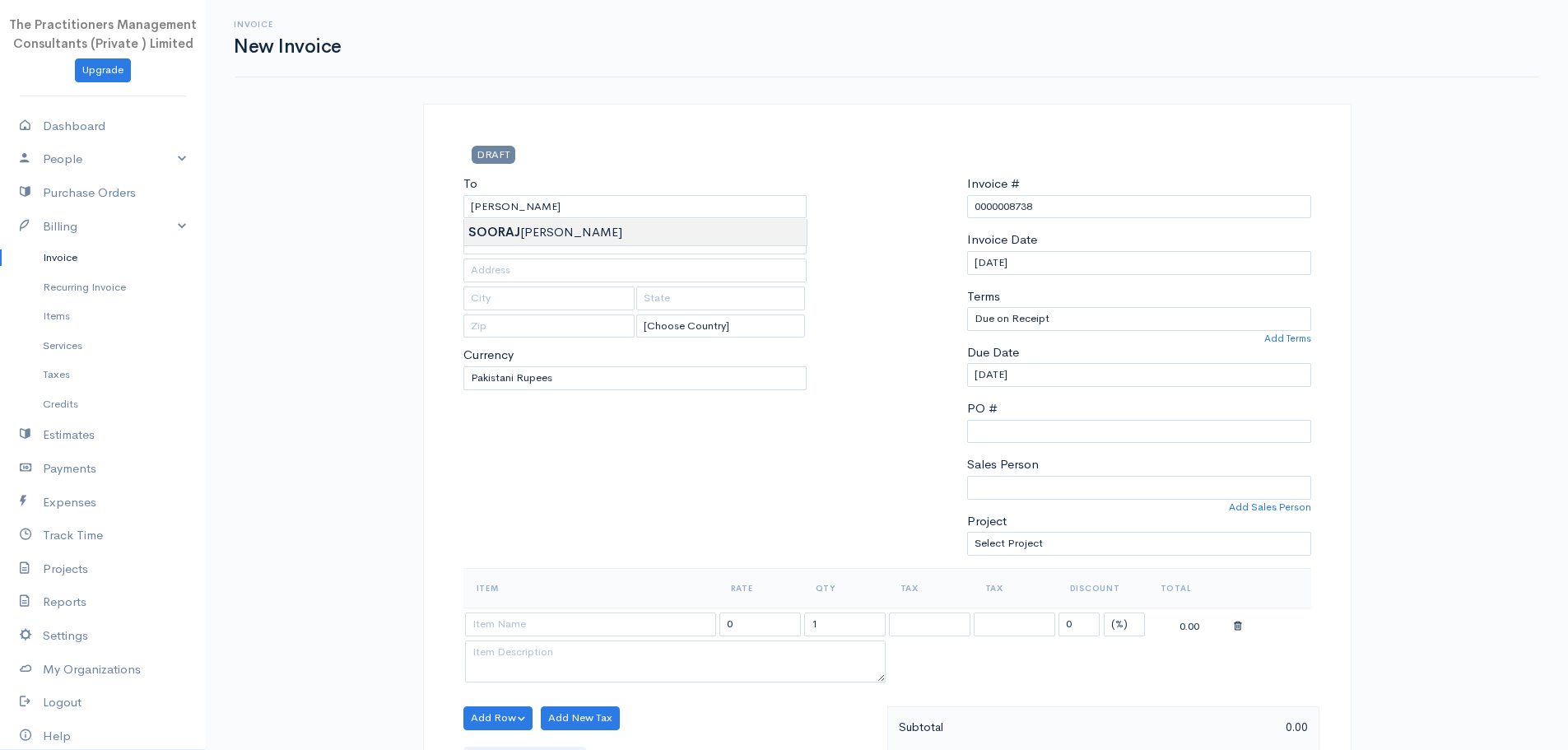
click at [653, 241] on body "The Practitioners Management Consultants (Private ) Limited Upgrade Dashboard P…" at bounding box center [784, 722] width 1568 height 1445
type input "5150310095265"
type input "[GEOGRAPHIC_DATA]"
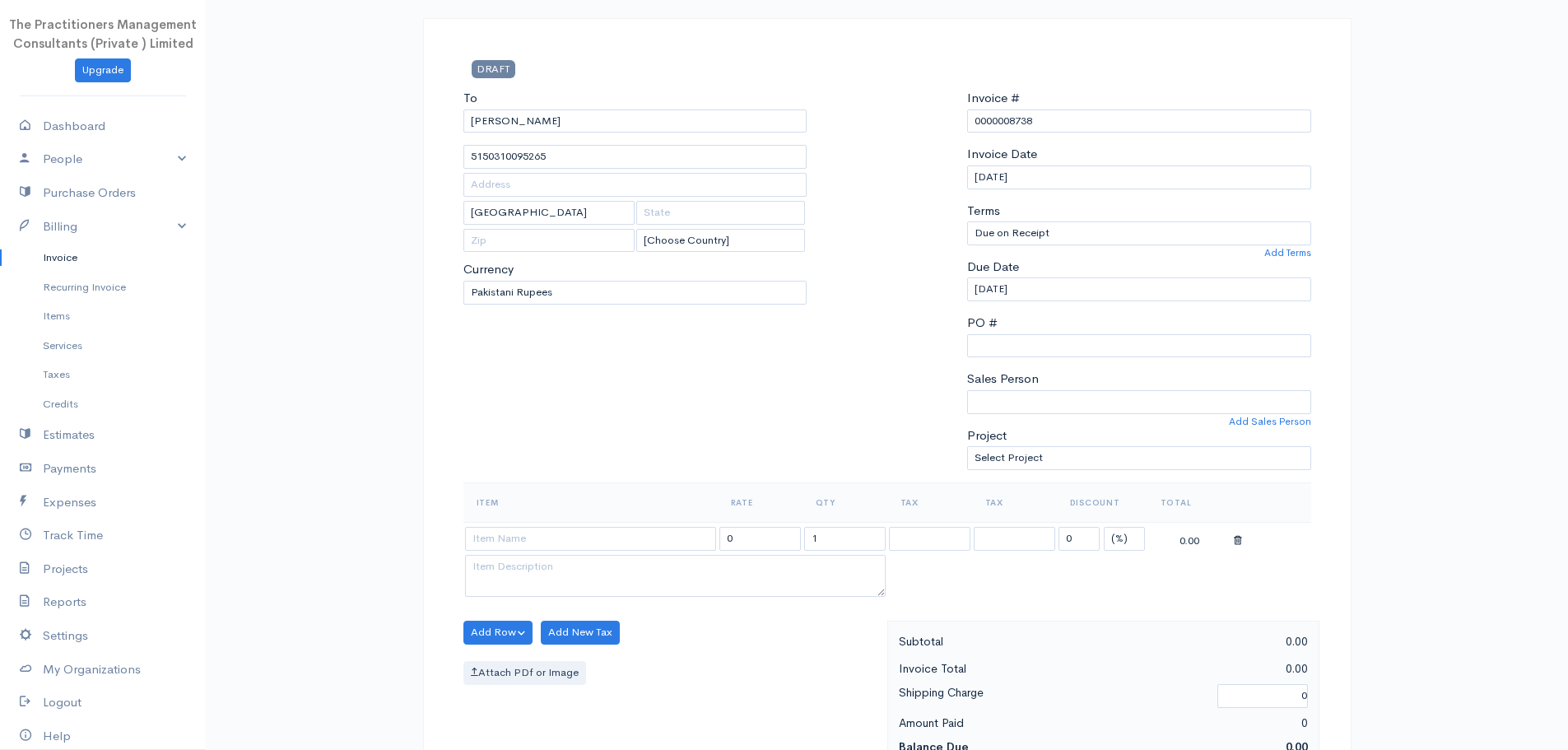
scroll to position [330, 0]
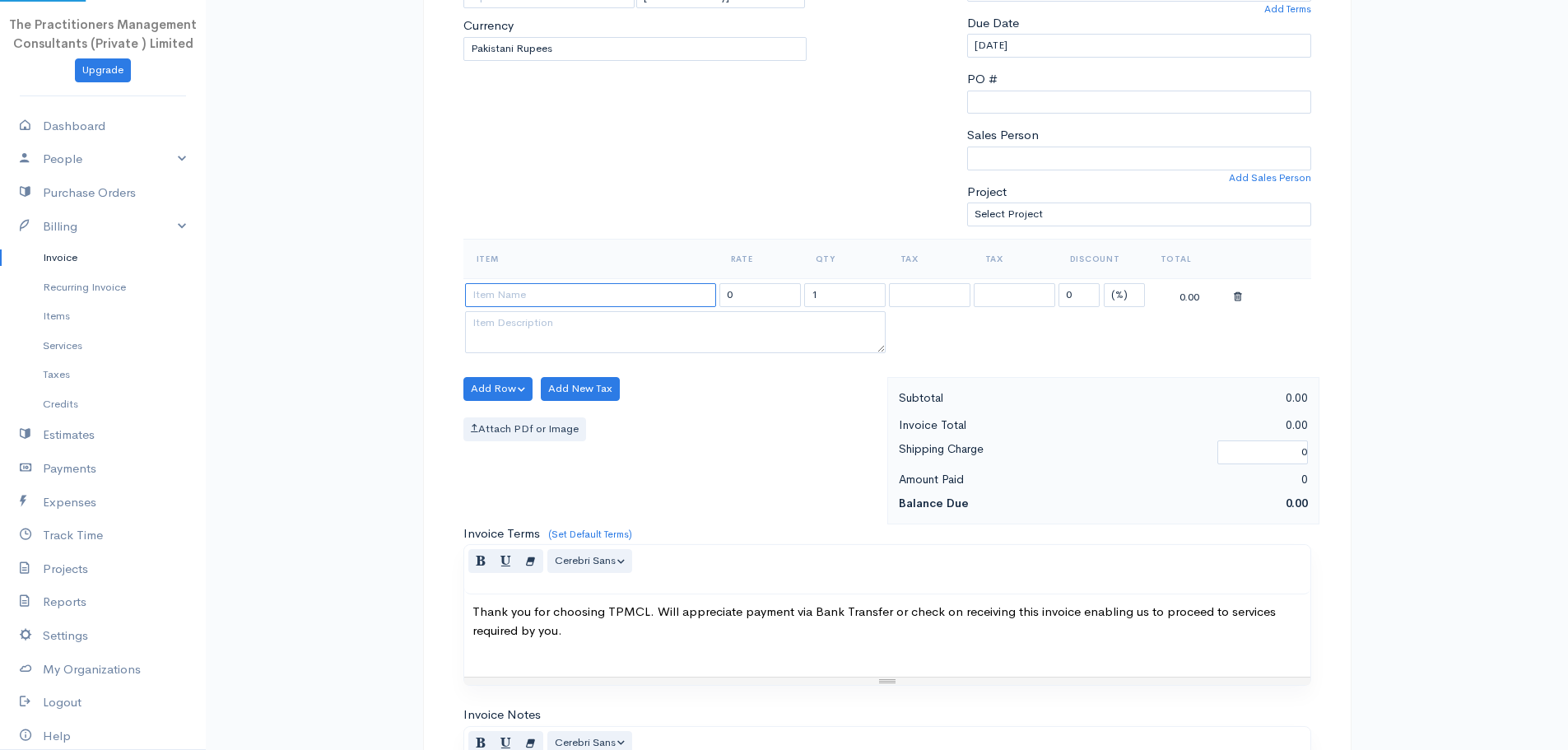
click at [638, 299] on input at bounding box center [591, 295] width 252 height 24
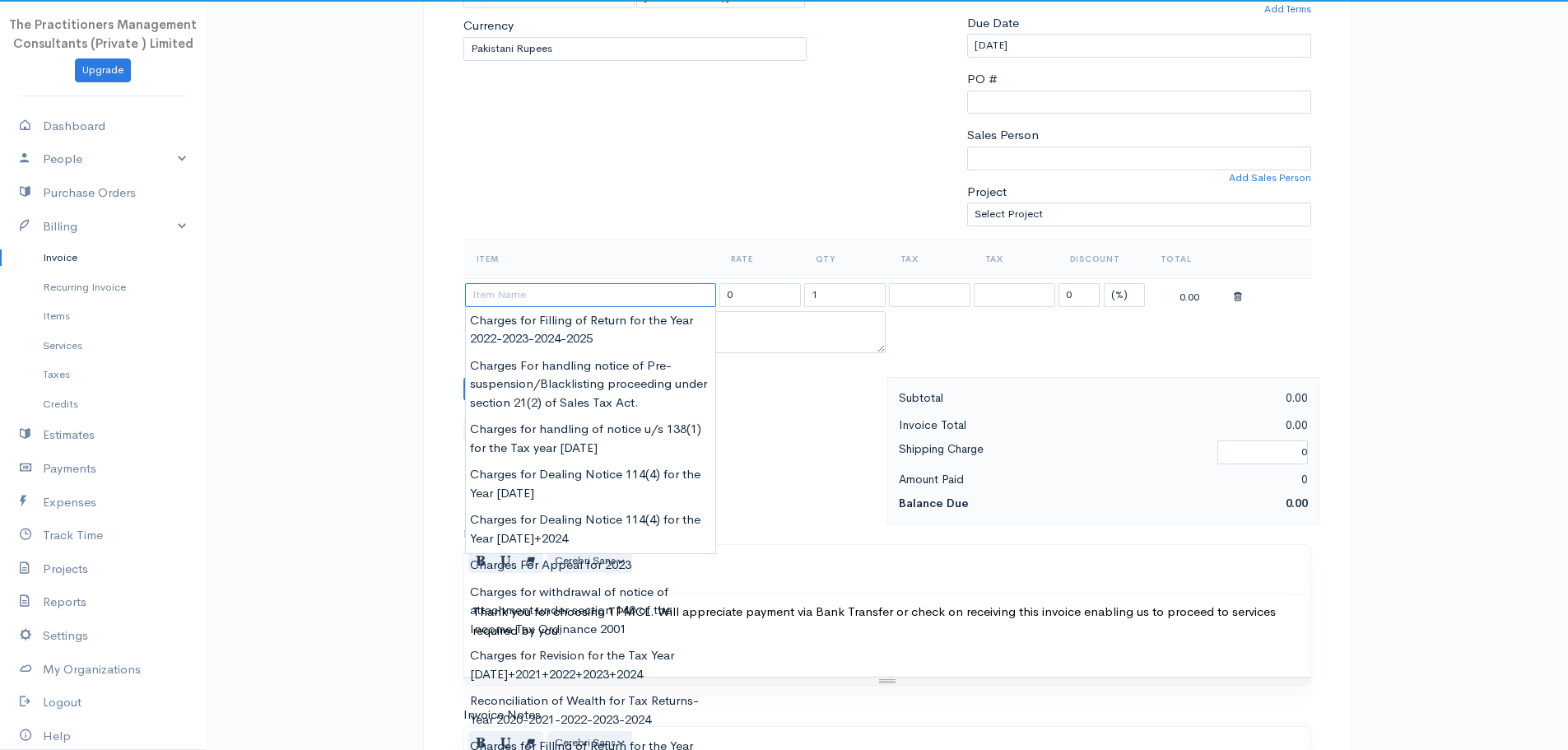
paste input "Charges for Filling of Return for the Year [DATE]"
type input "Charges for Filling of Return for the Year [DATE]"
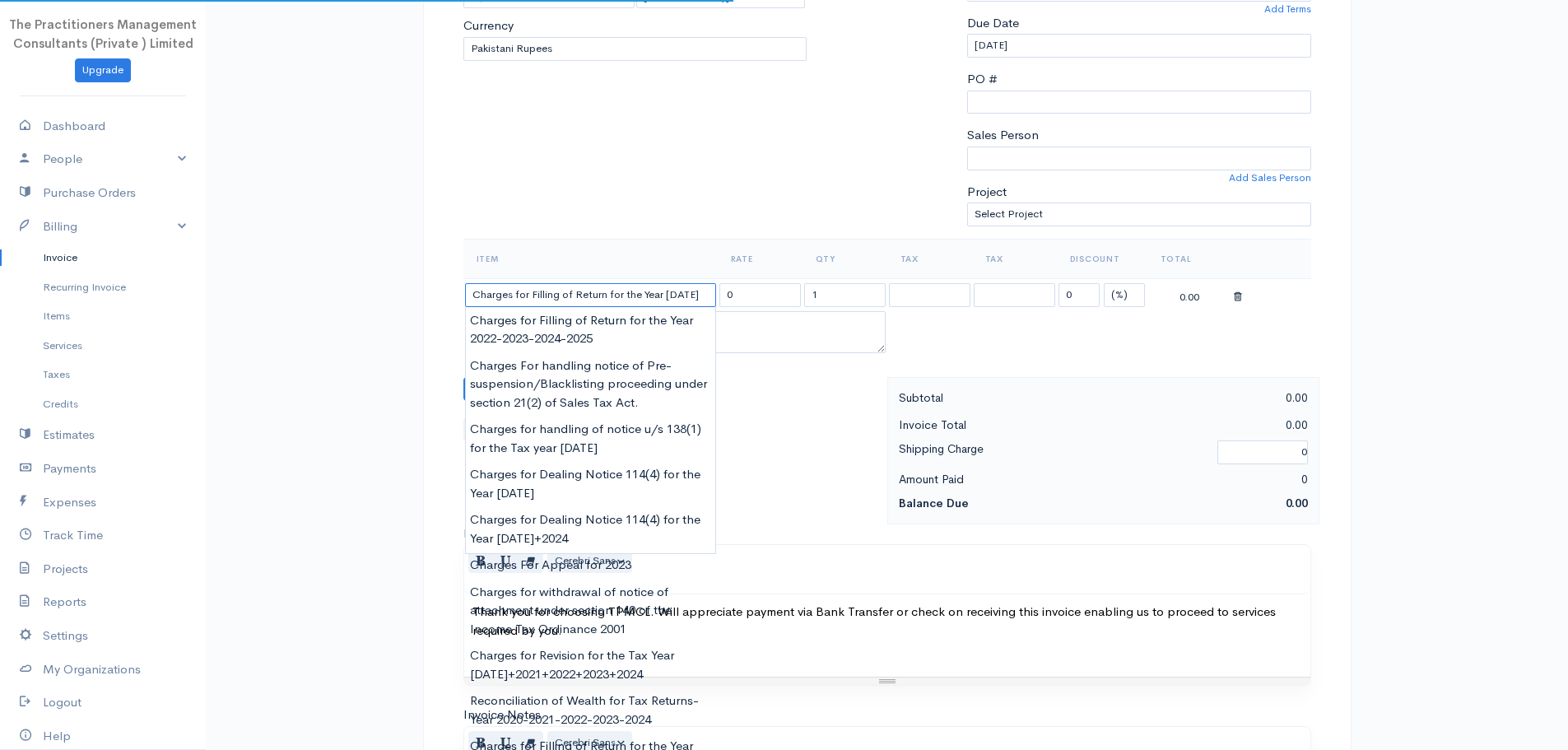
type input "62000.00"
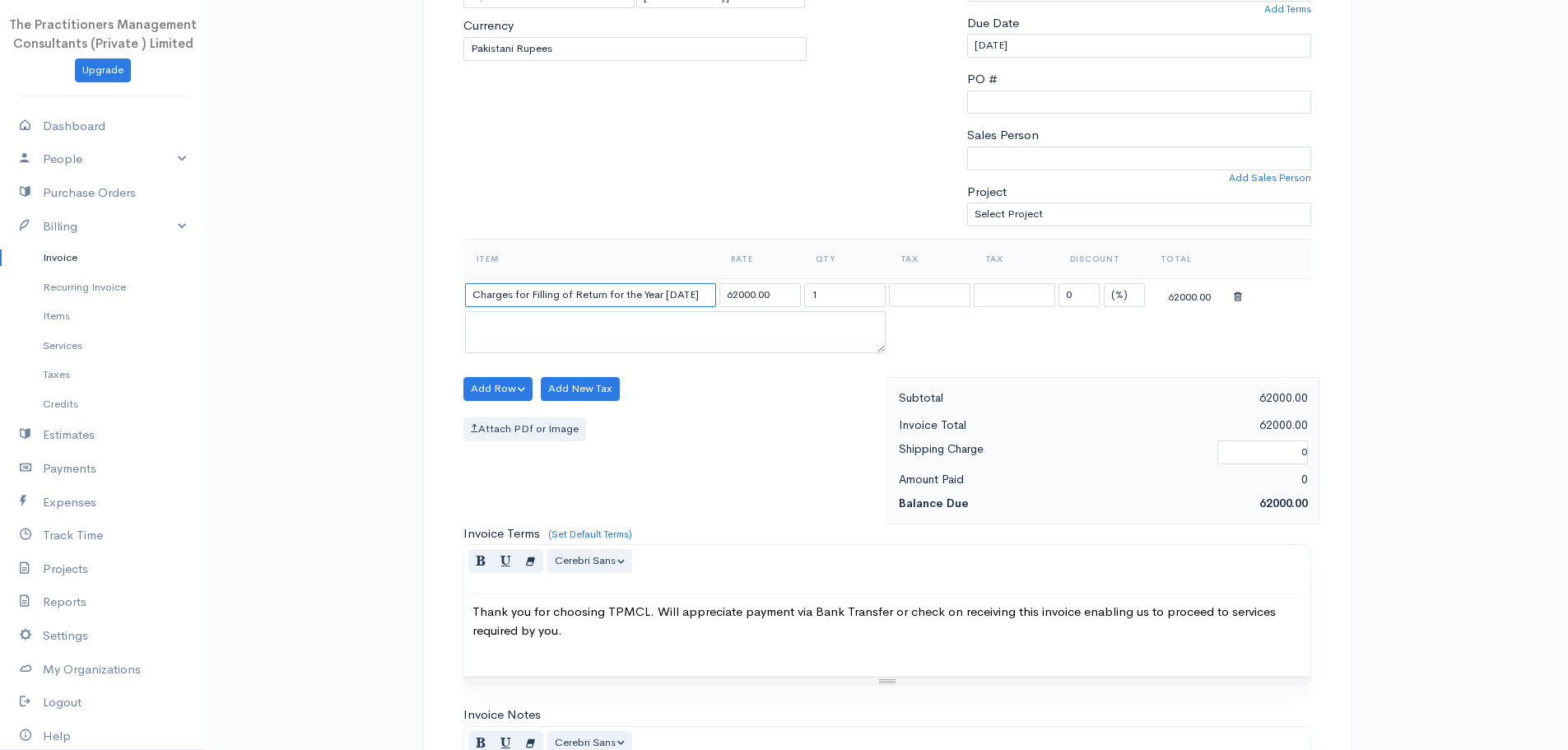
type input "Charges for Filling of Return for the Year [DATE]"
click at [733, 295] on input "62000.00" at bounding box center [760, 295] width 82 height 24
type input "50000.00"
click at [734, 401] on div "Add Row Add Item Row Add Time Row Add New Tax Attach PDf or Image" at bounding box center [671, 450] width 432 height 147
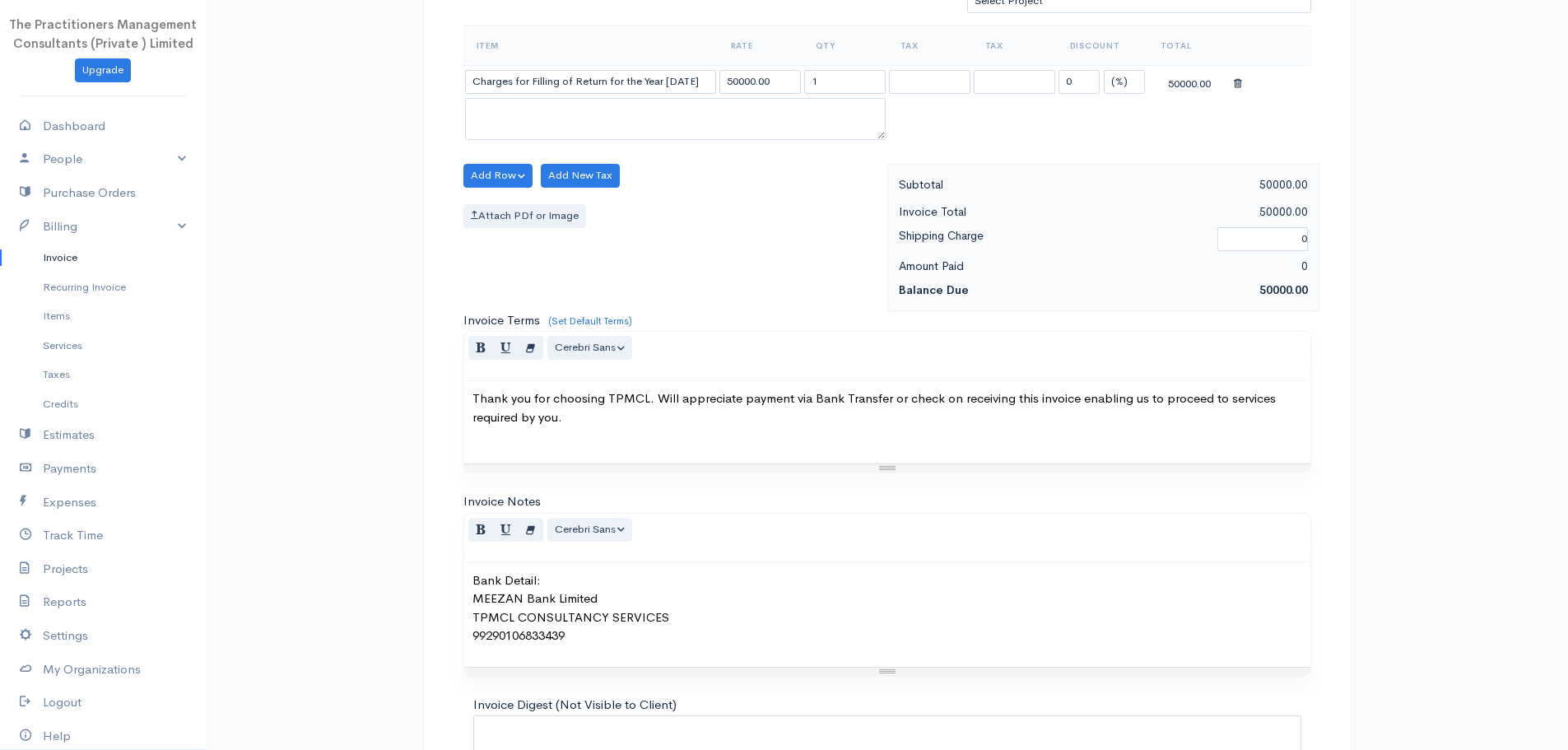
scroll to position [695, 0]
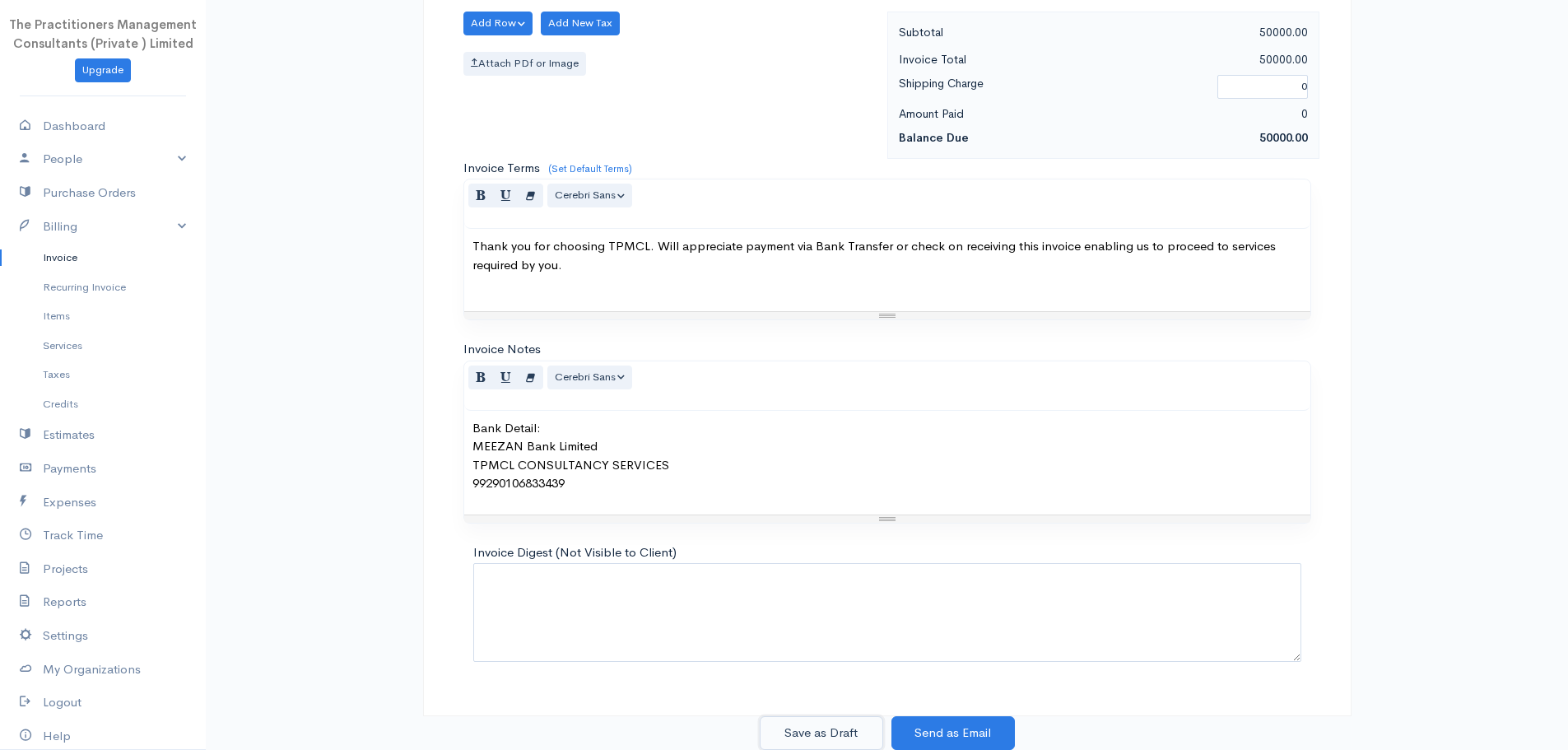
click at [788, 722] on button "Save as Draft" at bounding box center [821, 733] width 123 height 34
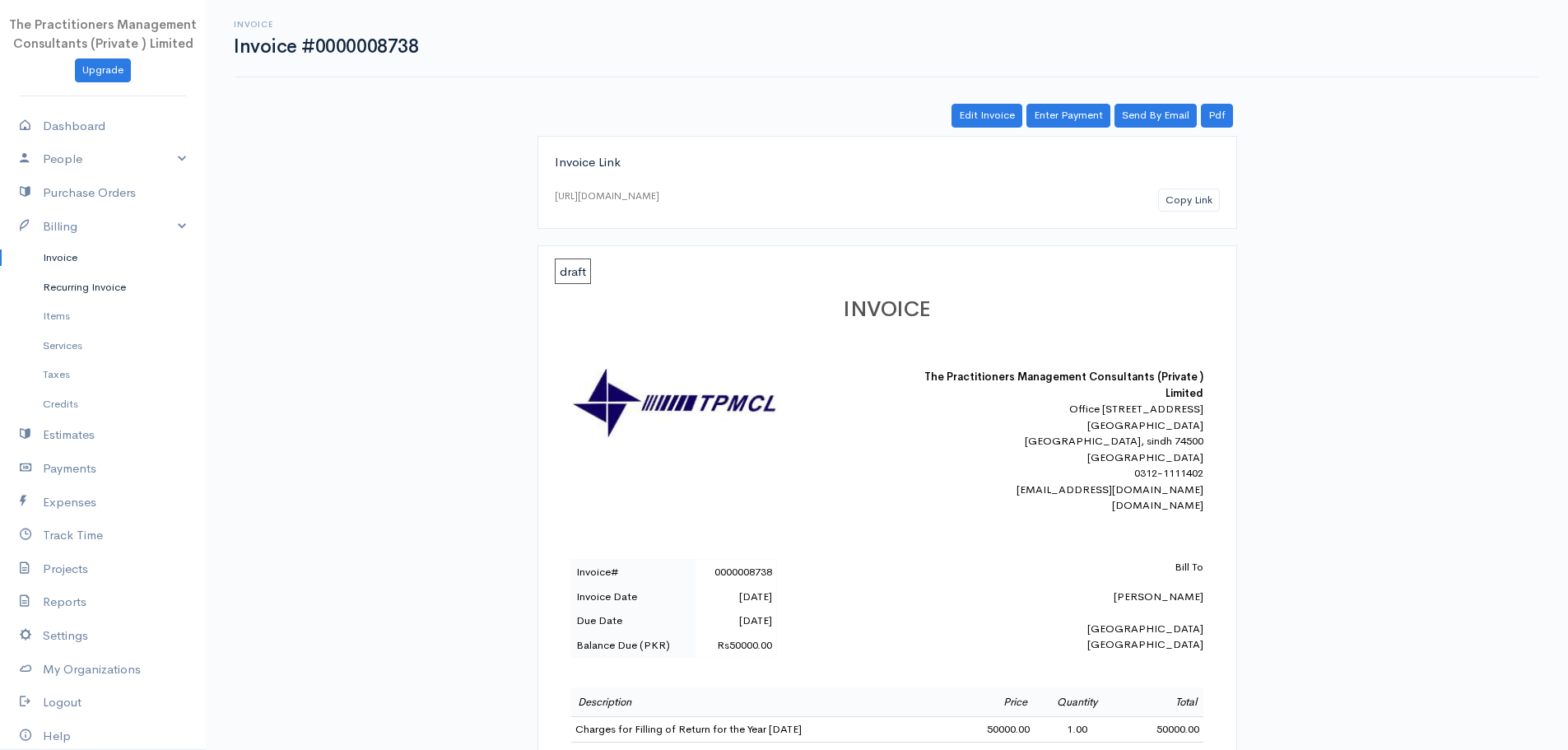
click at [120, 275] on link "Recurring Invoice" at bounding box center [103, 287] width 206 height 30
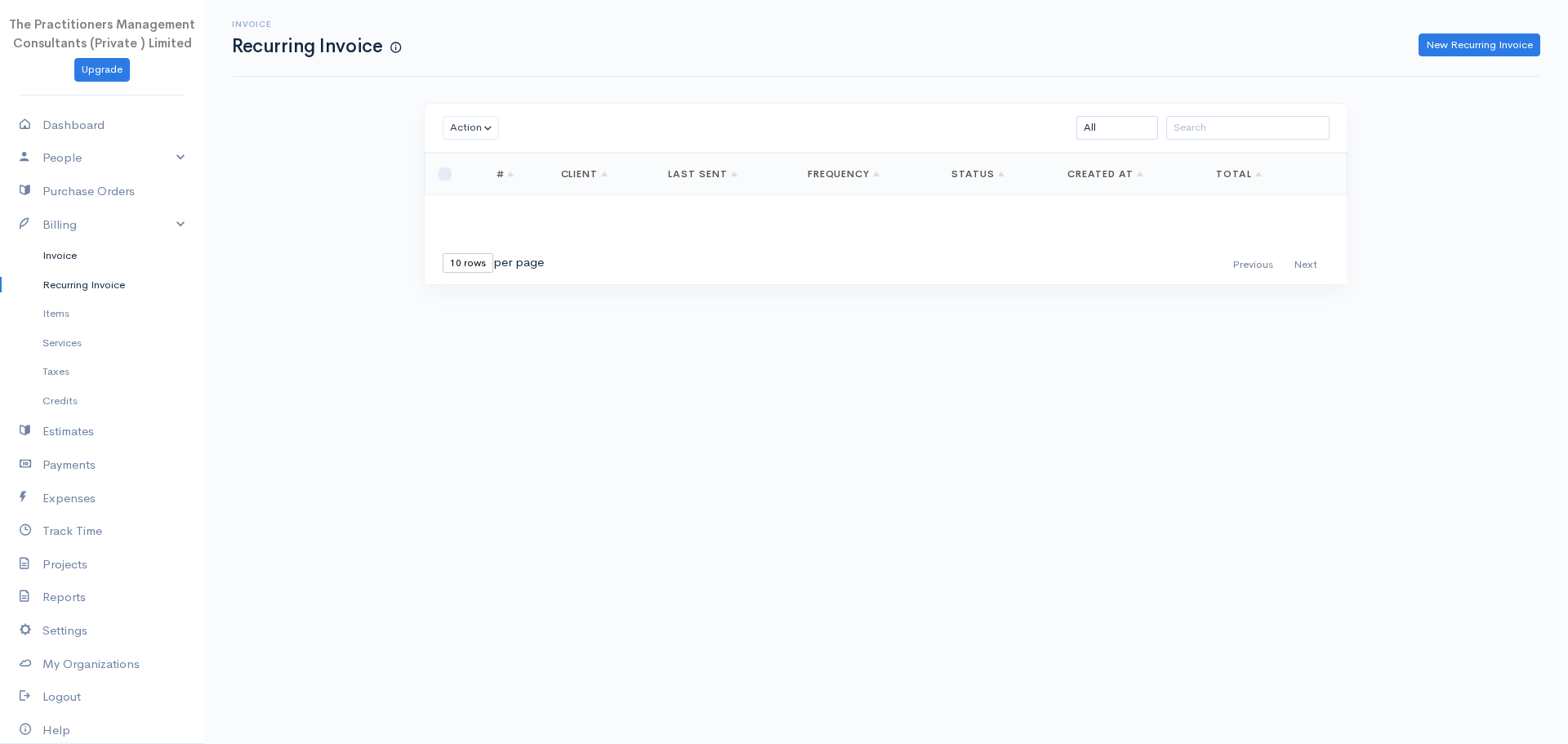
click at [42, 255] on link "Invoice" at bounding box center [102, 255] width 205 height 30
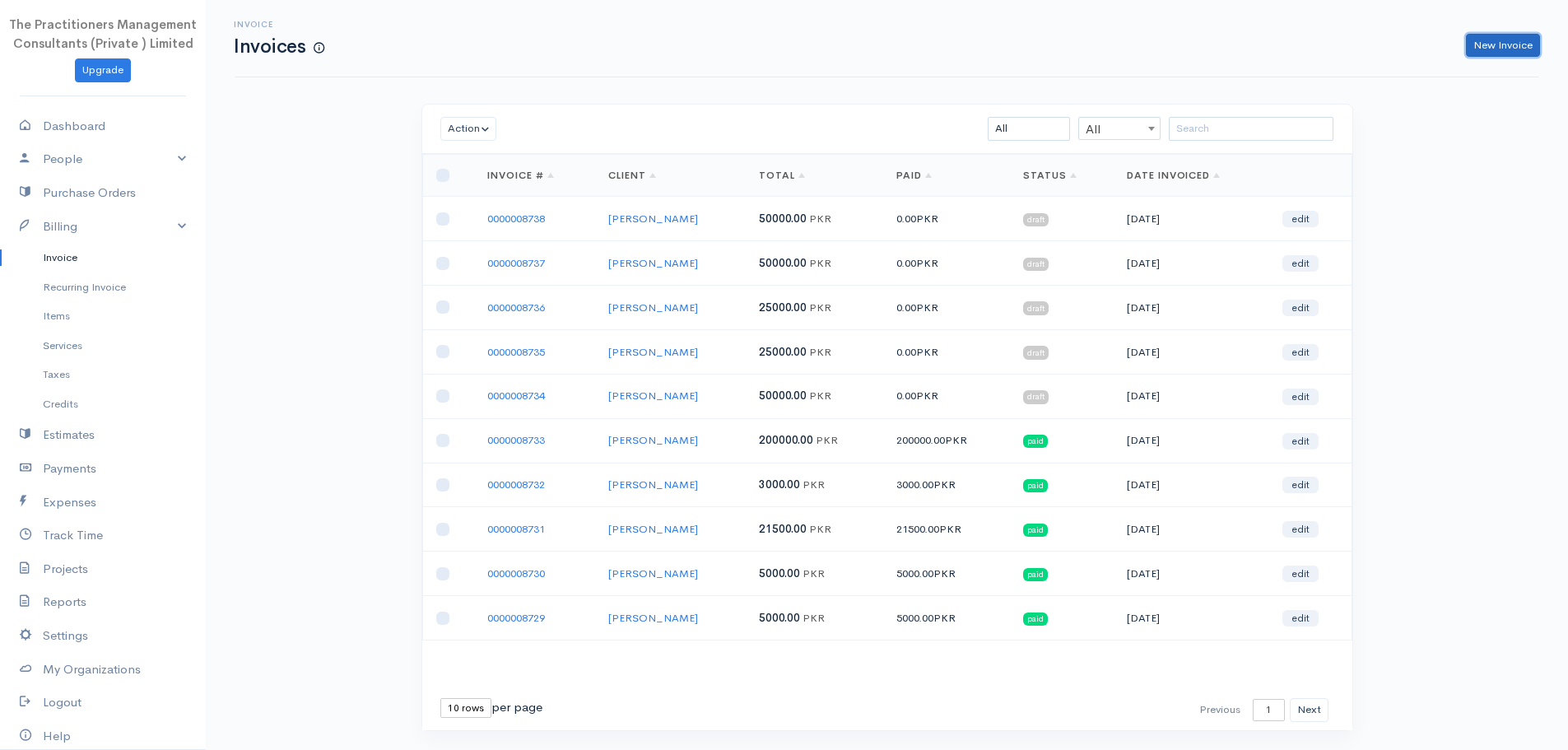
click at [1474, 41] on link "New Invoice" at bounding box center [1502, 45] width 74 height 24
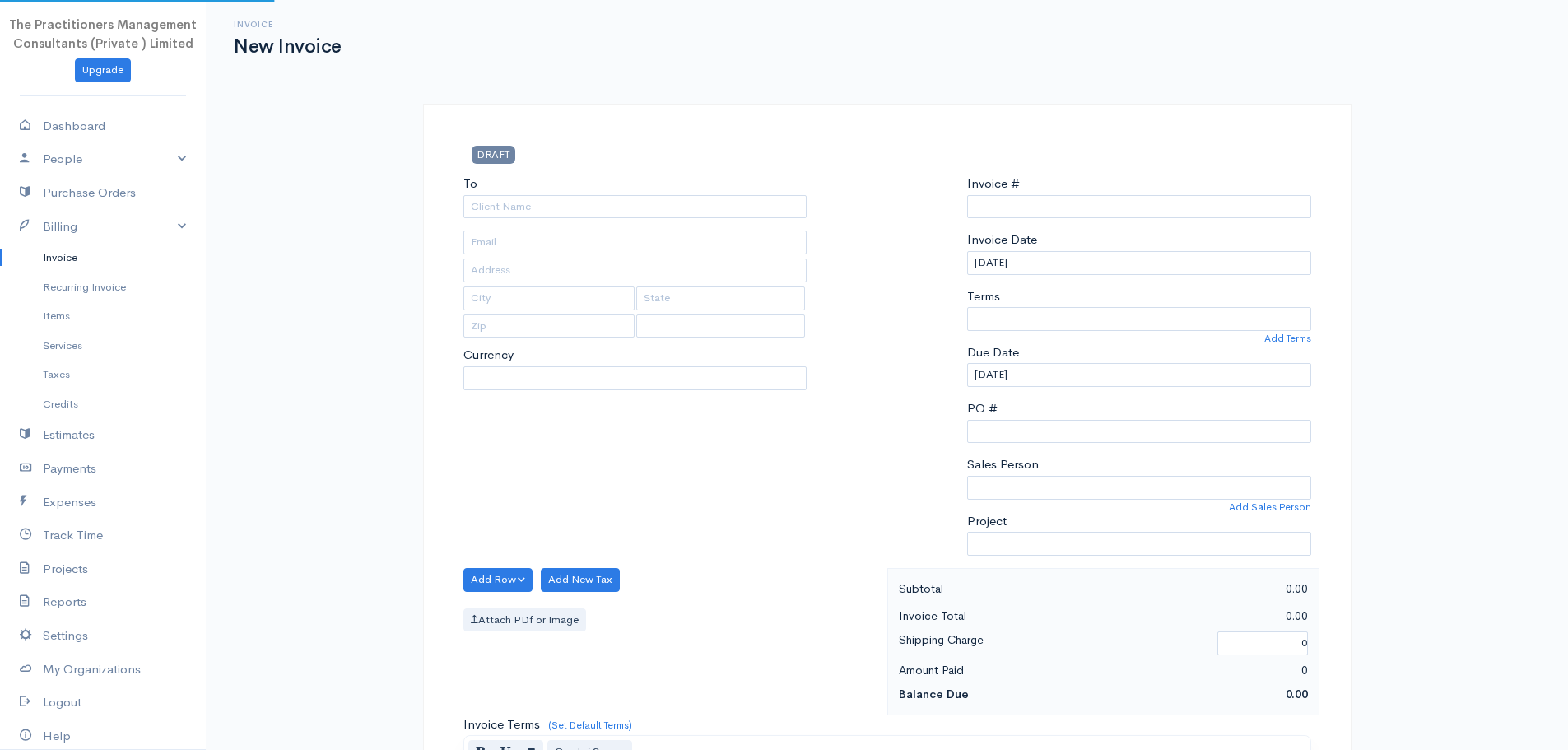
select select "[GEOGRAPHIC_DATA]"
select select "PKR"
type input "0000008739"
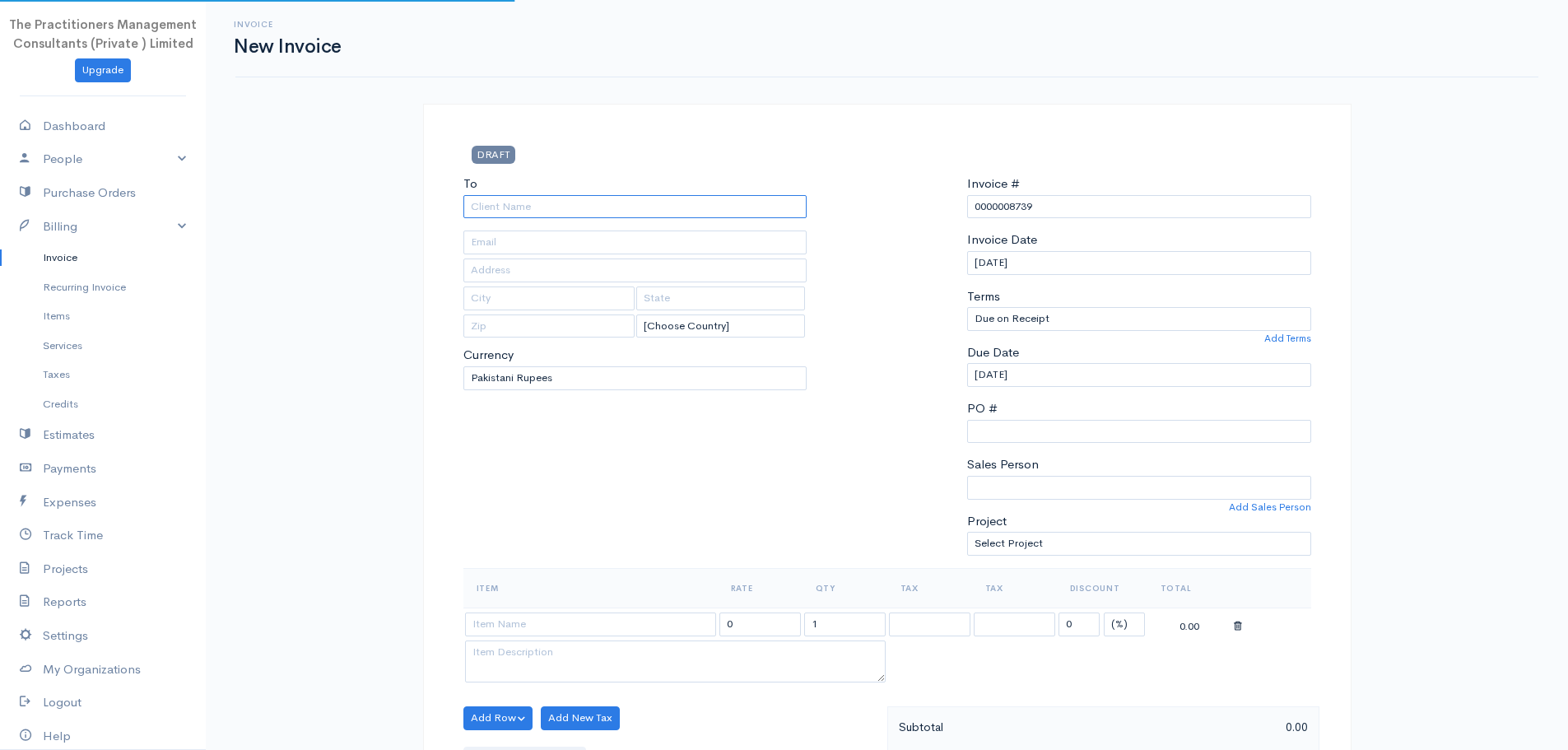
click at [540, 202] on input "To" at bounding box center [635, 206] width 344 height 24
type input "[PERSON_NAME]"
click at [549, 234] on body "The Practitioners Management Consultants (Private ) Limited Upgrade Dashboard P…" at bounding box center [784, 722] width 1568 height 1445
type input "[PHONE_NUMBER]"
type input "[GEOGRAPHIC_DATA]"
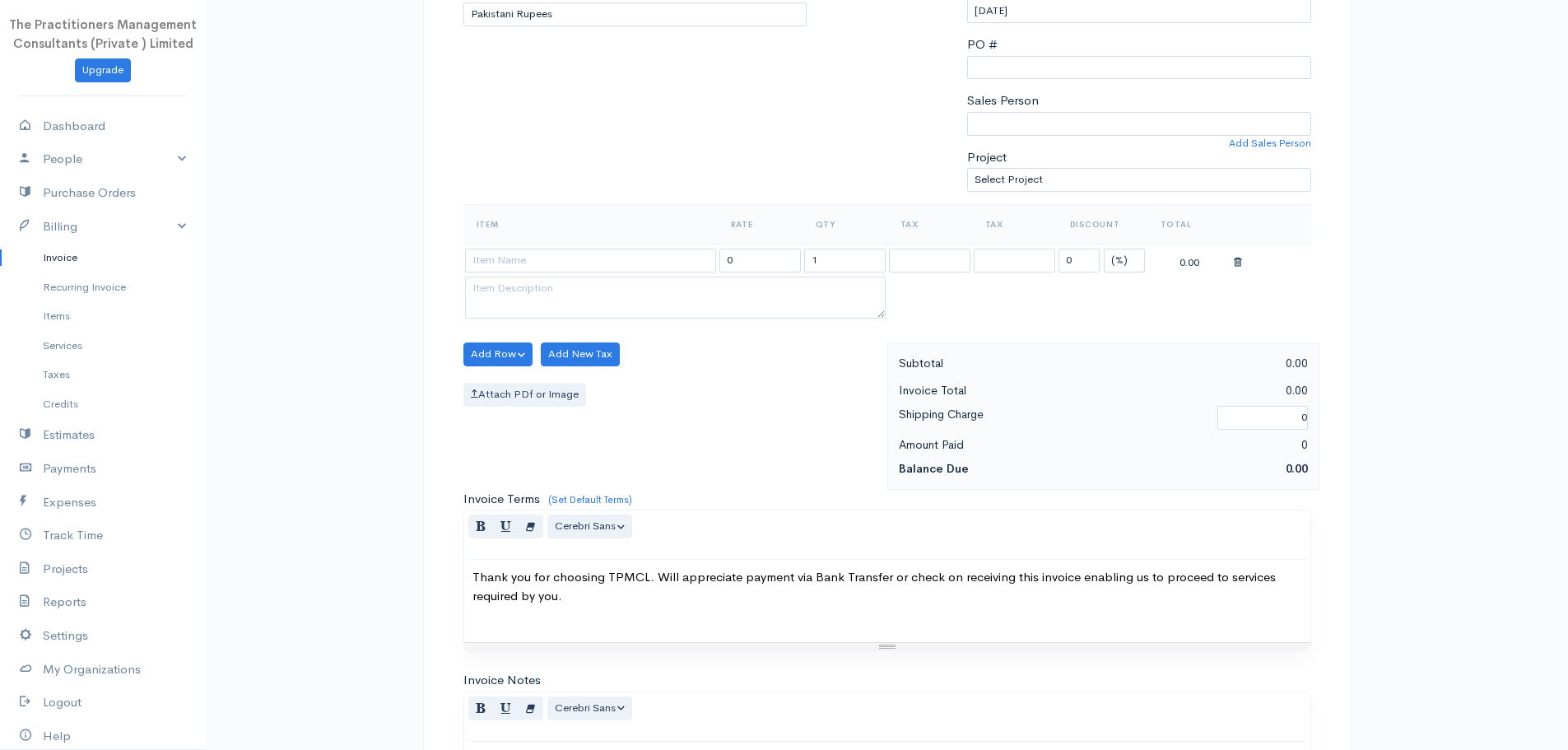
scroll to position [412, 0]
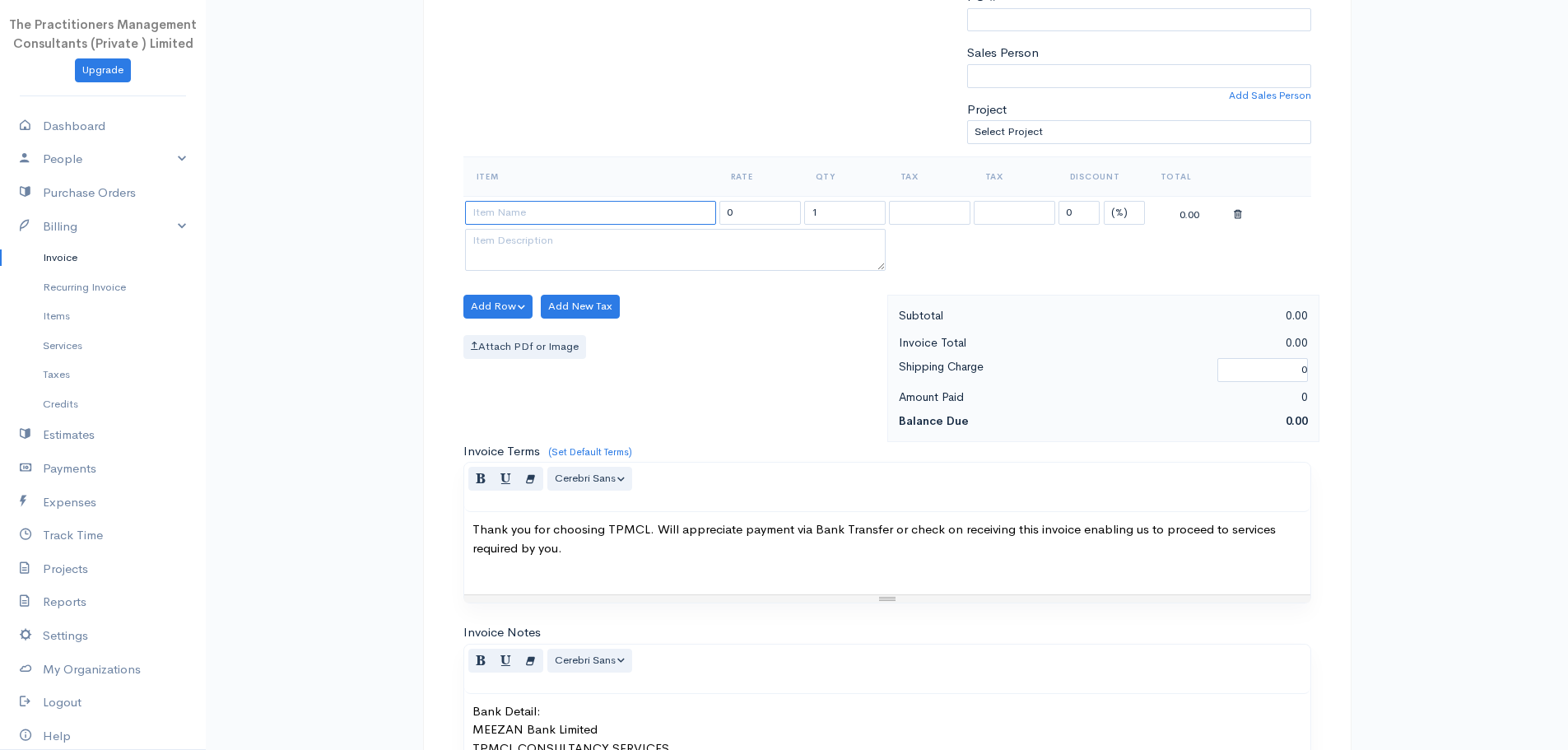
click at [536, 218] on input at bounding box center [591, 212] width 252 height 24
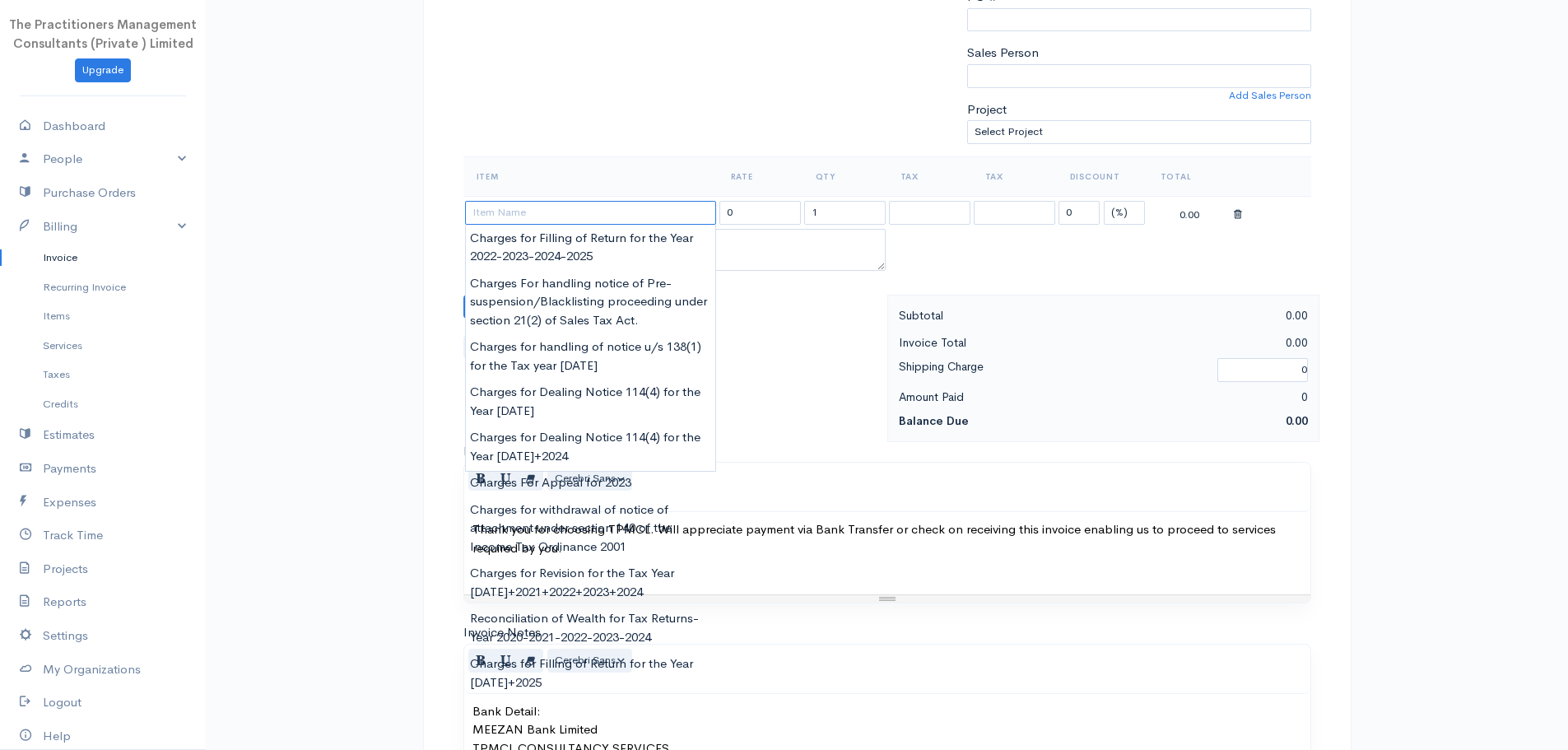
paste input "Charges for Filling of Return for the Year [DATE]"
type input "Charges for Filling of Return for the Year [DATE]"
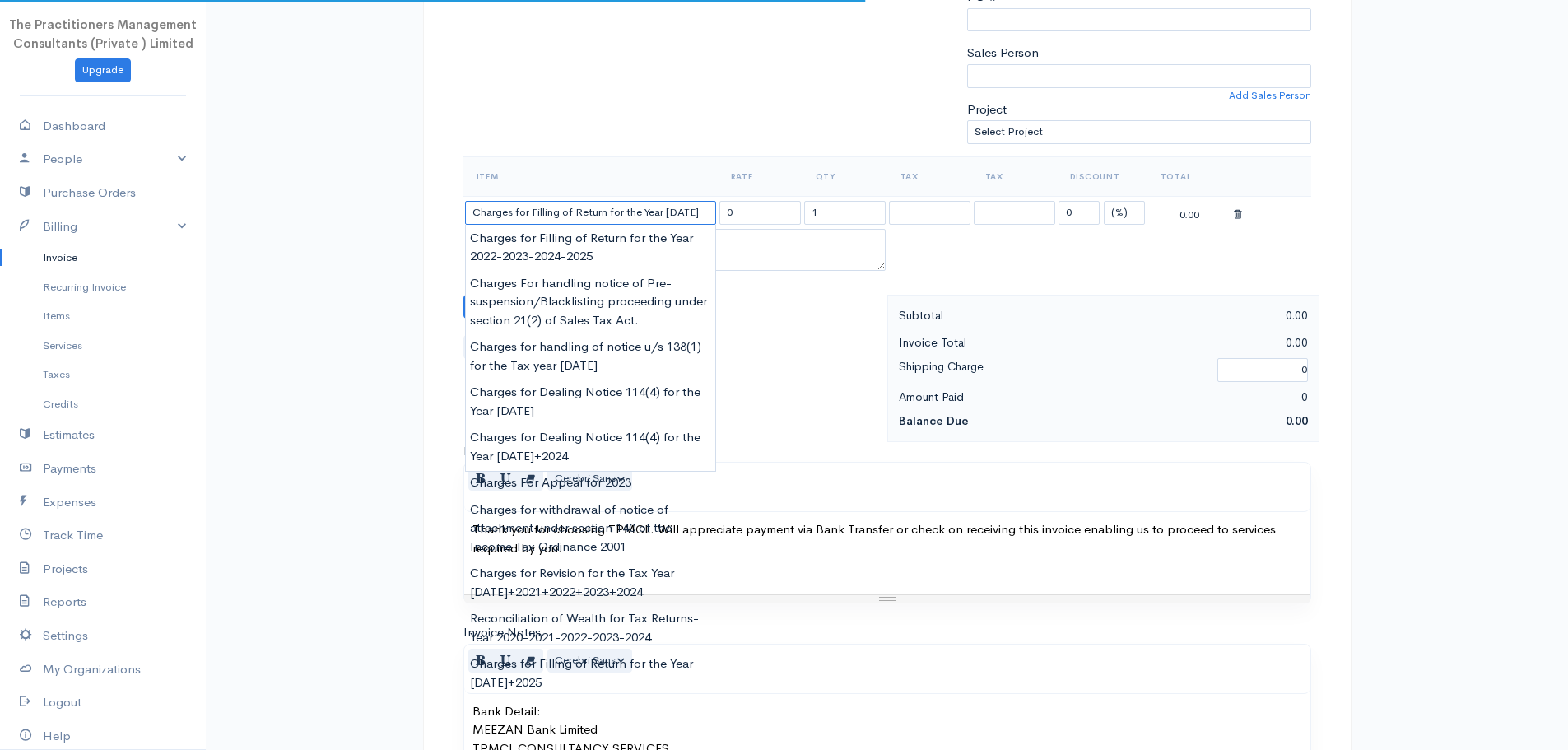
type input "62000.00"
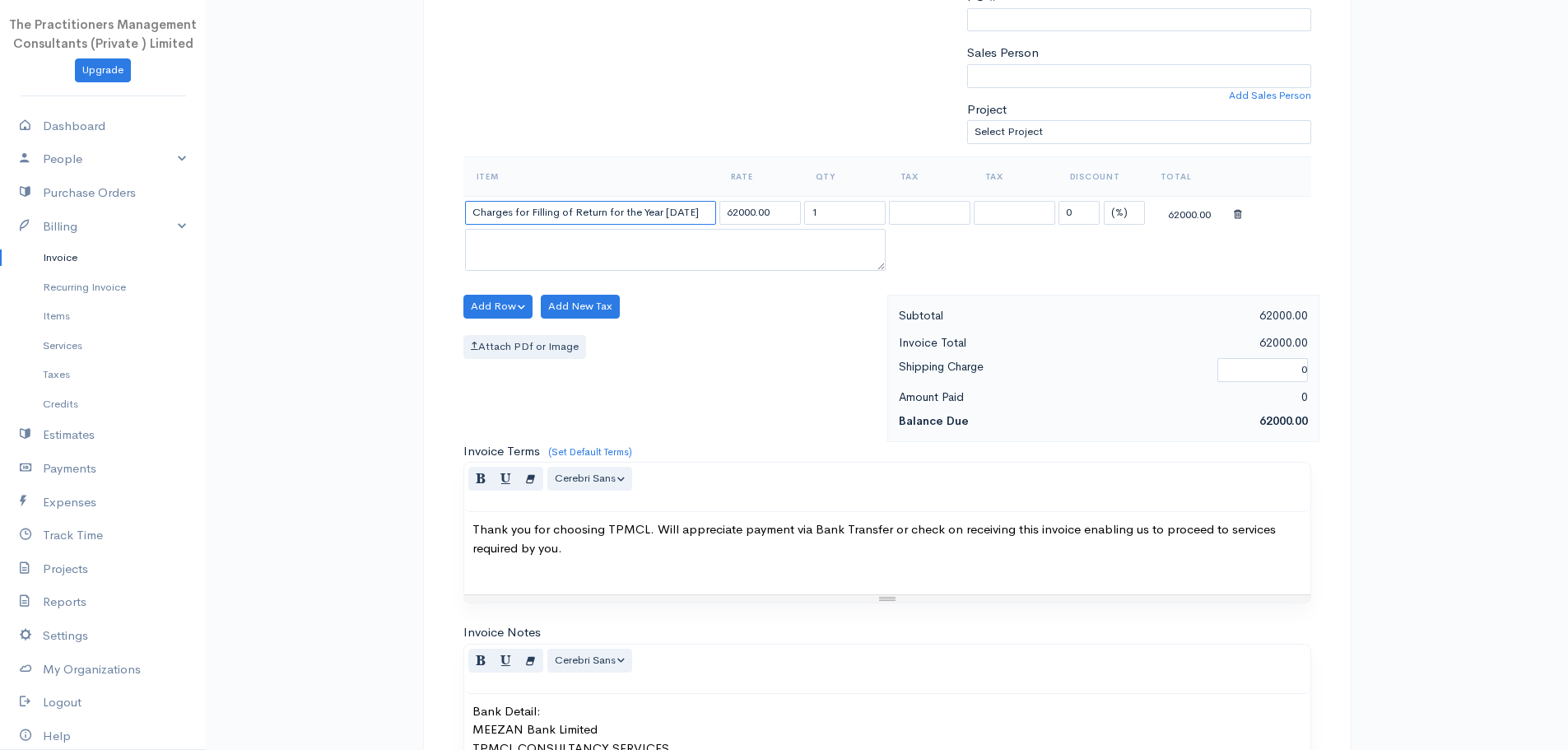
type input "Charges for Filling of Return for the Year [DATE]"
click at [737, 214] on input "62000.00" at bounding box center [760, 212] width 82 height 24
type input "50000.00"
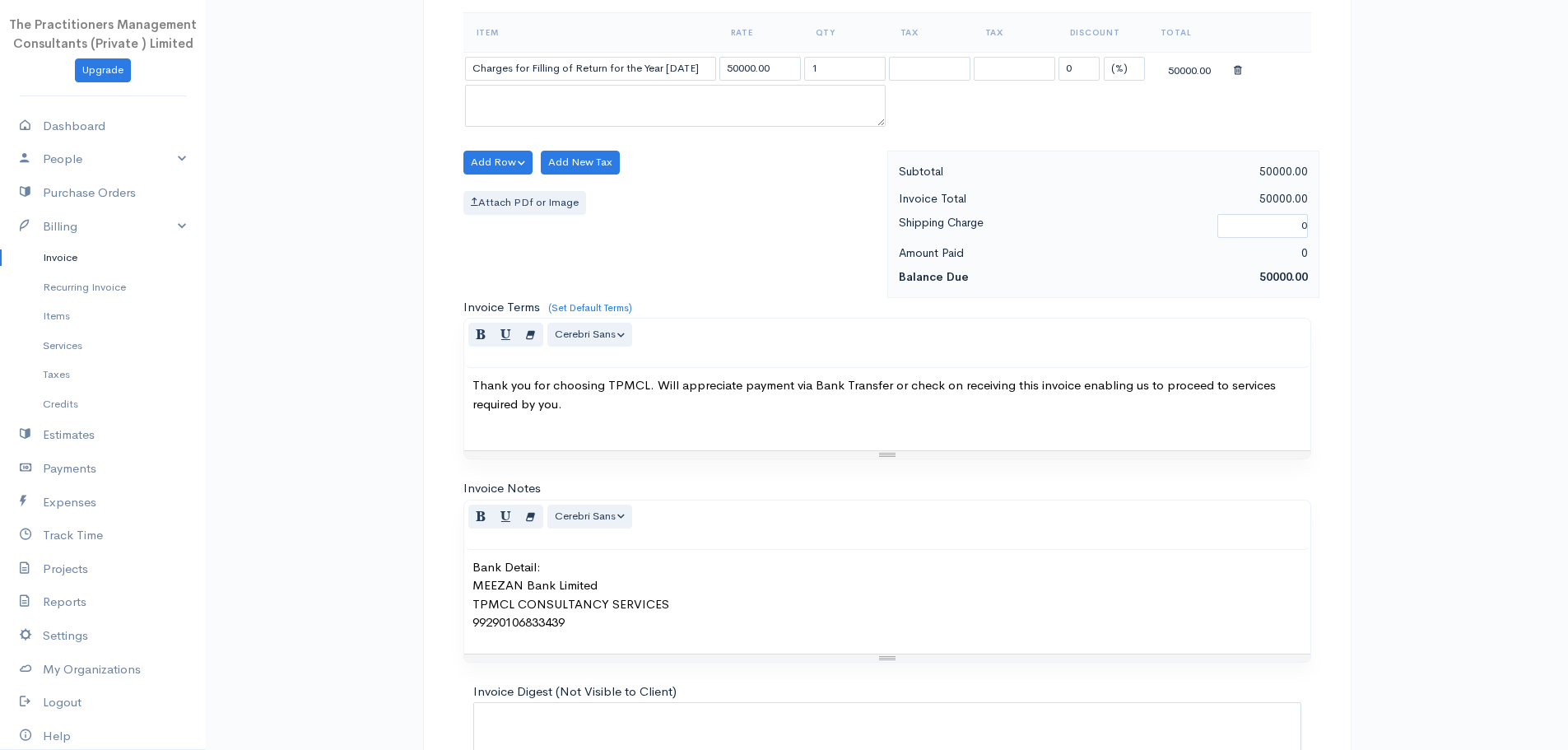
scroll to position [695, 0]
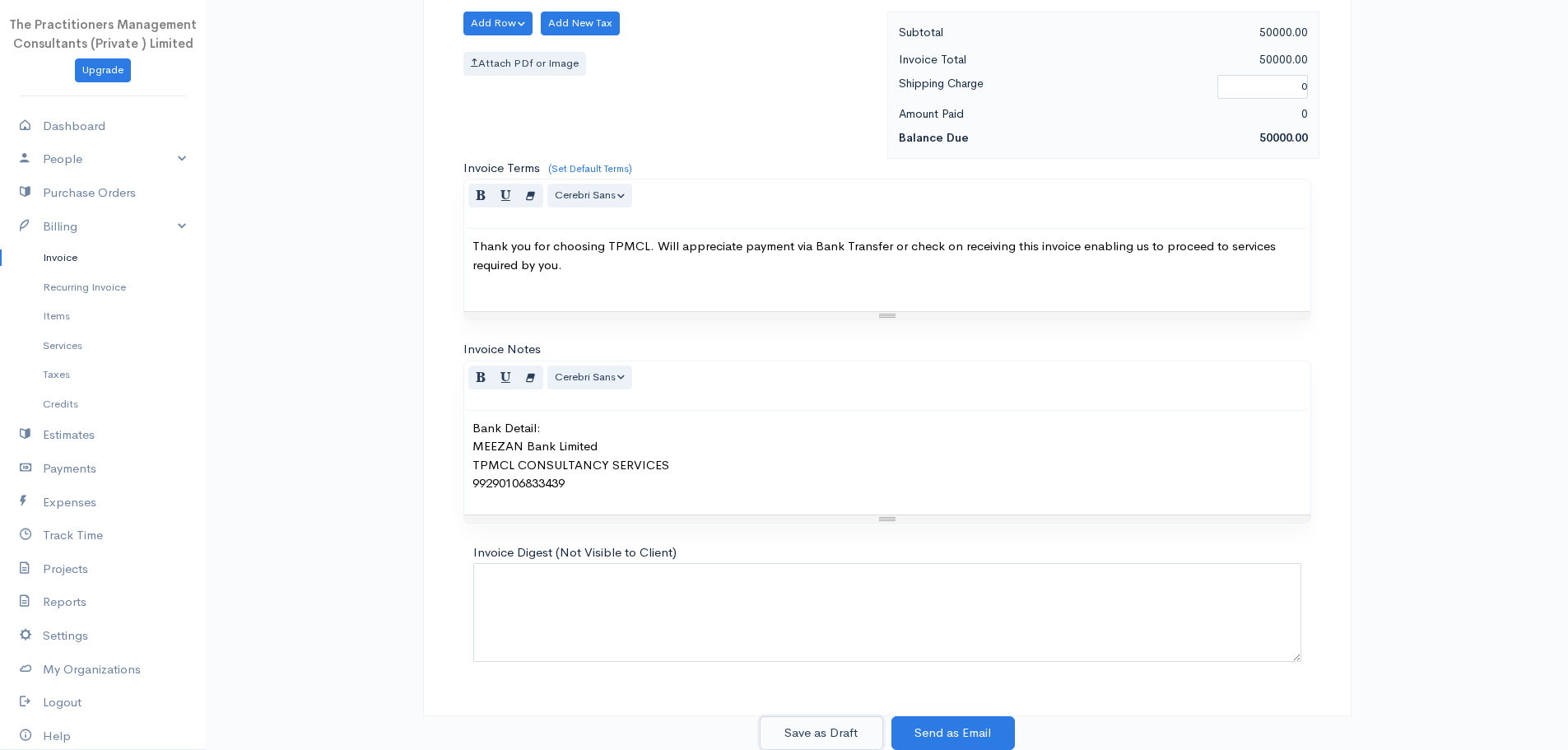
click at [812, 725] on button "Save as Draft" at bounding box center [821, 733] width 123 height 34
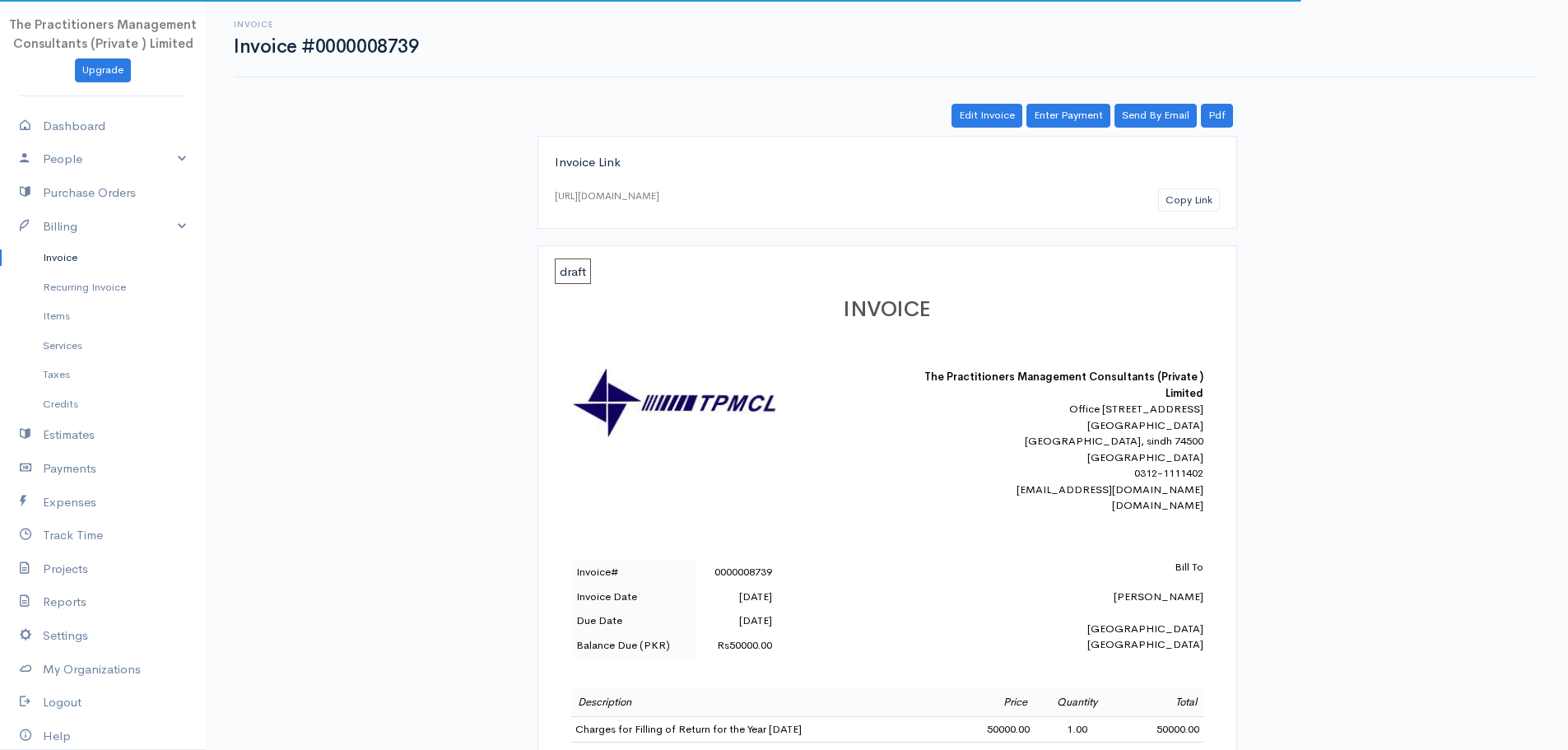
click at [40, 252] on link "Invoice" at bounding box center [103, 257] width 206 height 30
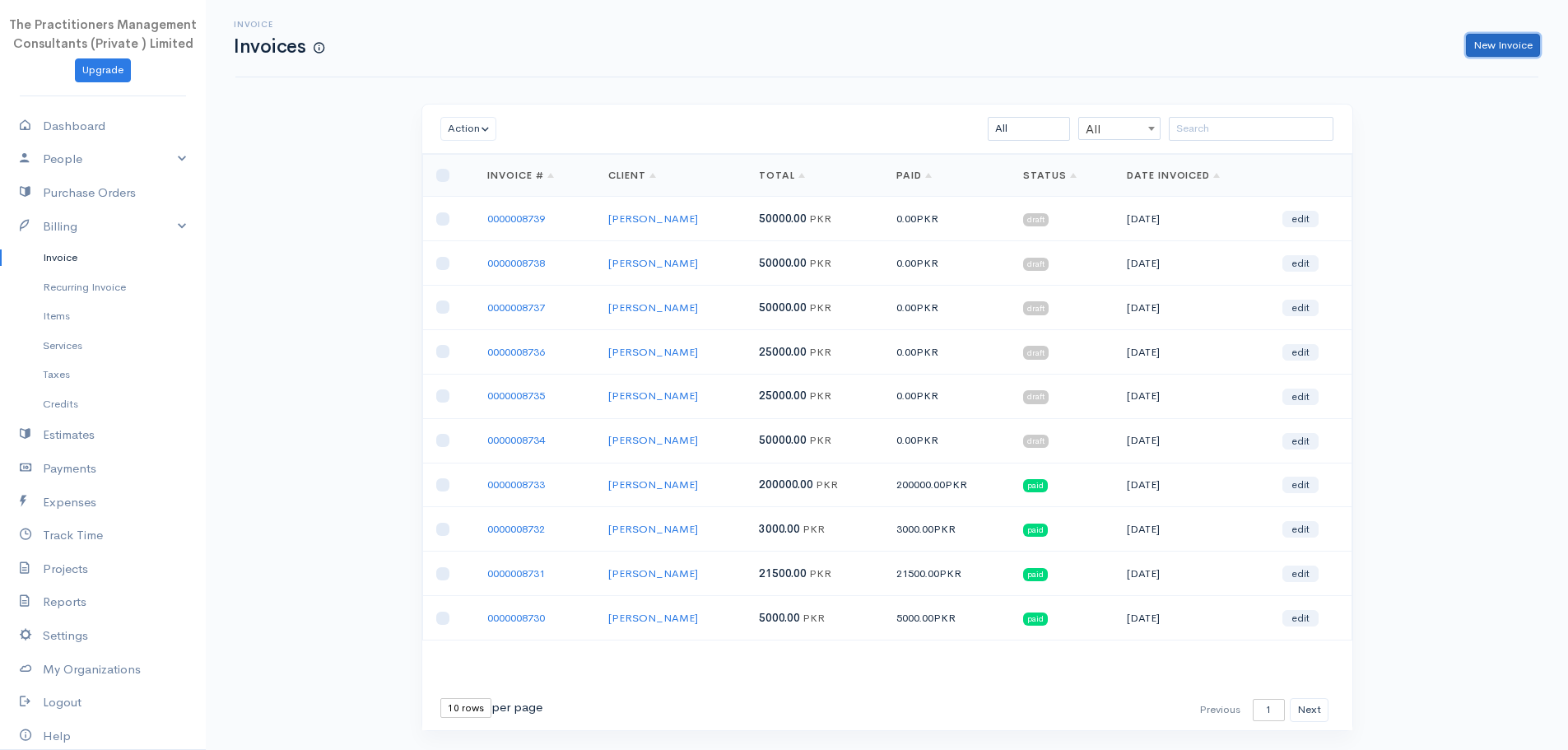
click at [1488, 44] on link "New Invoice" at bounding box center [1502, 45] width 74 height 24
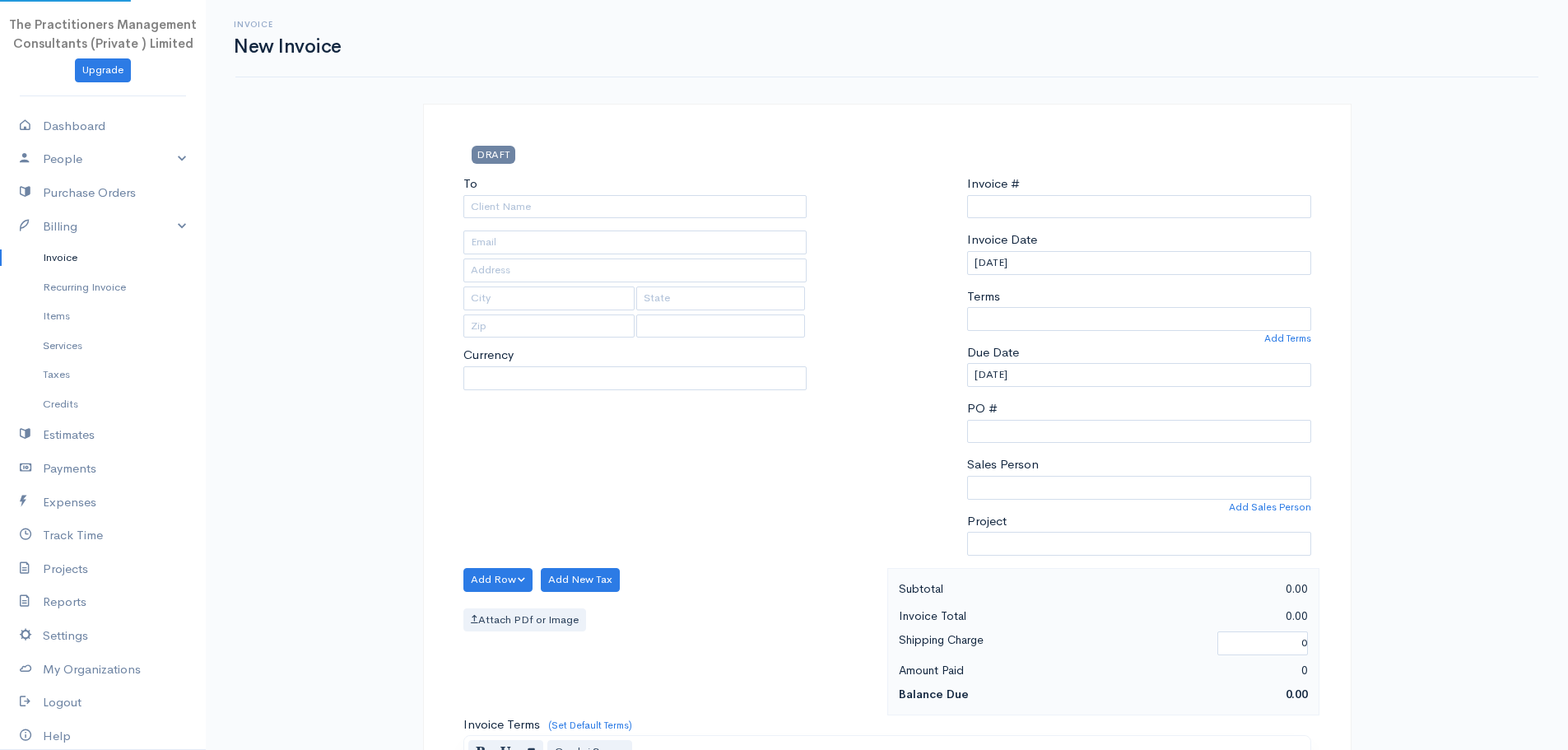
select select "PKR"
select select "[GEOGRAPHIC_DATA]"
type input "0000008740"
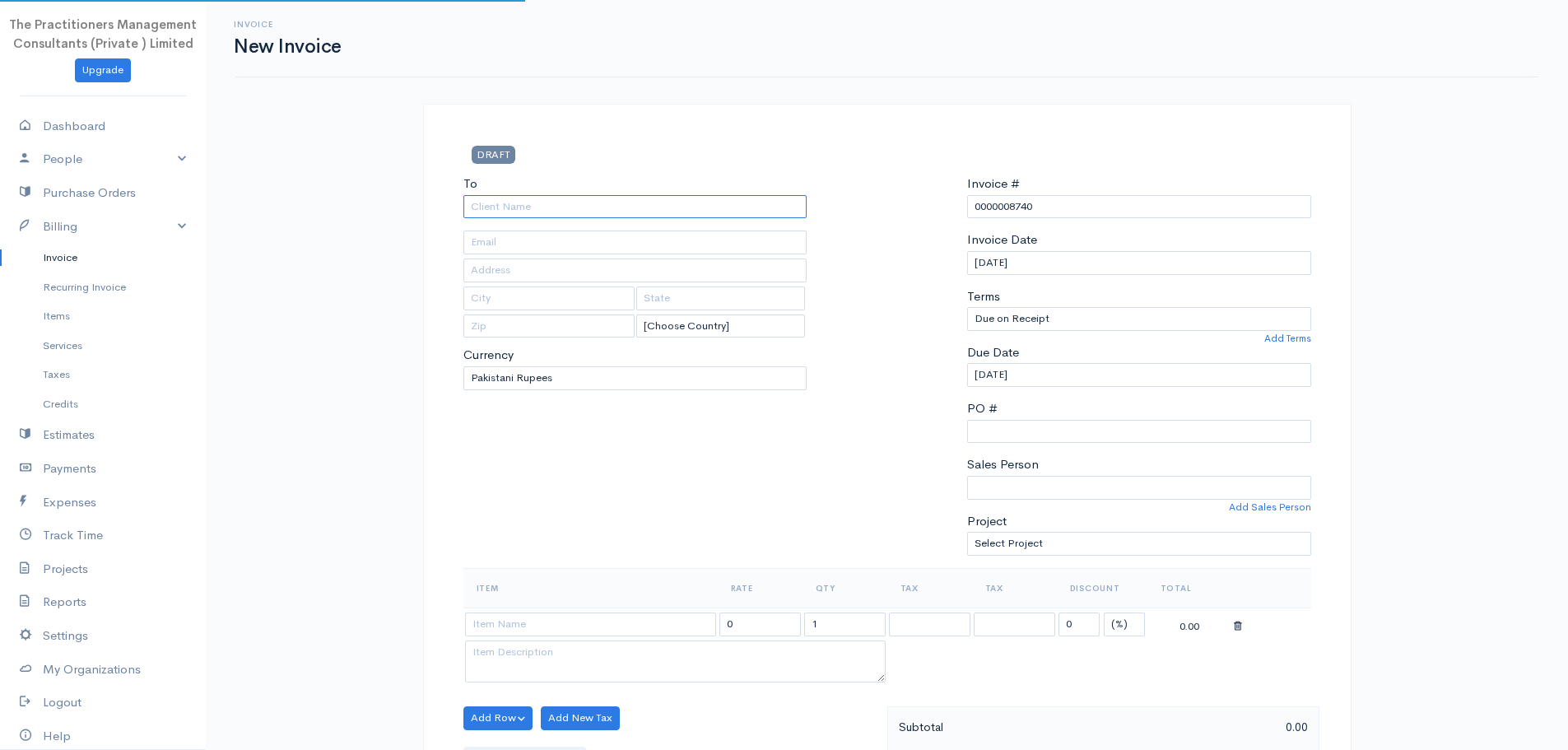
click at [703, 211] on input "To" at bounding box center [635, 206] width 344 height 24
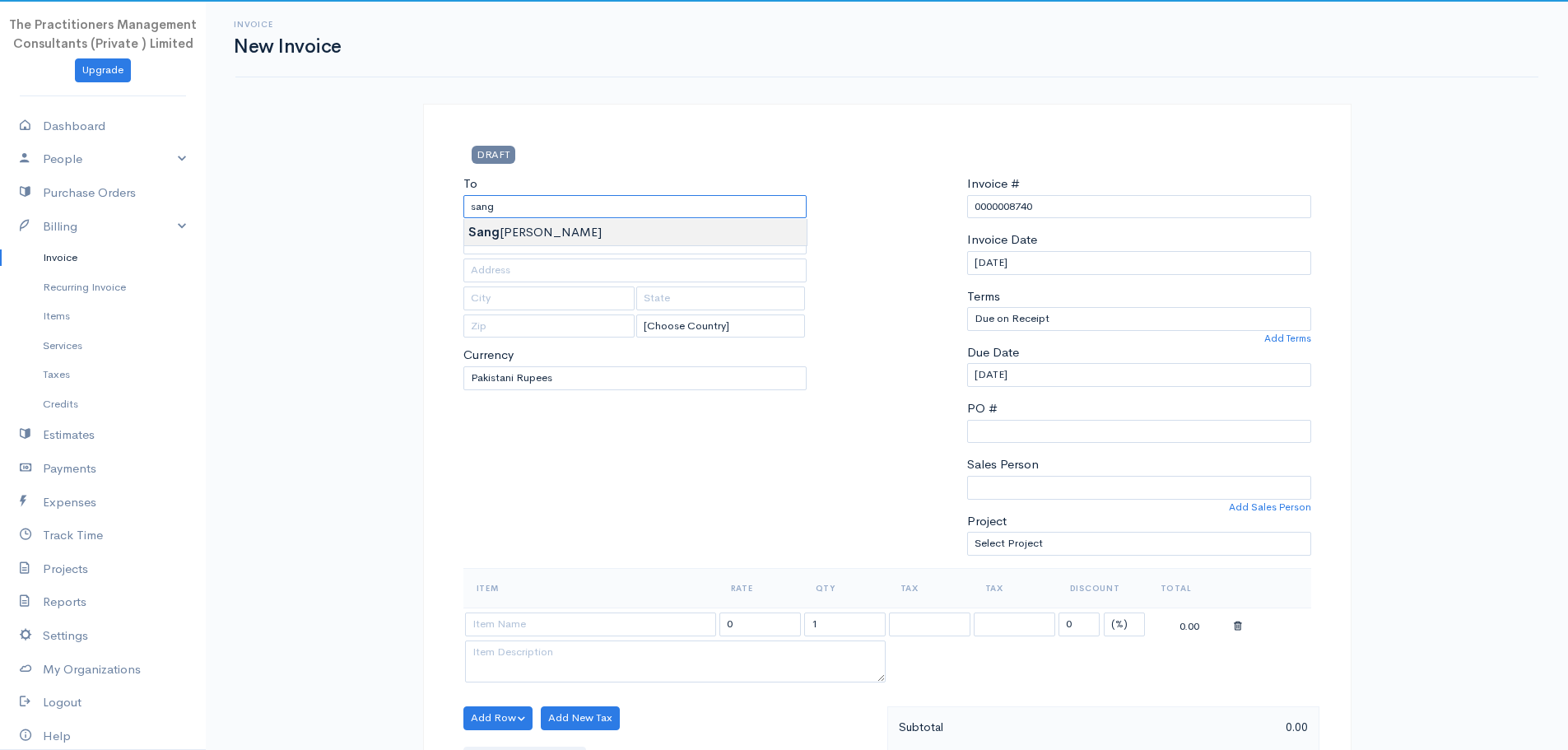
type input "[PERSON_NAME]"
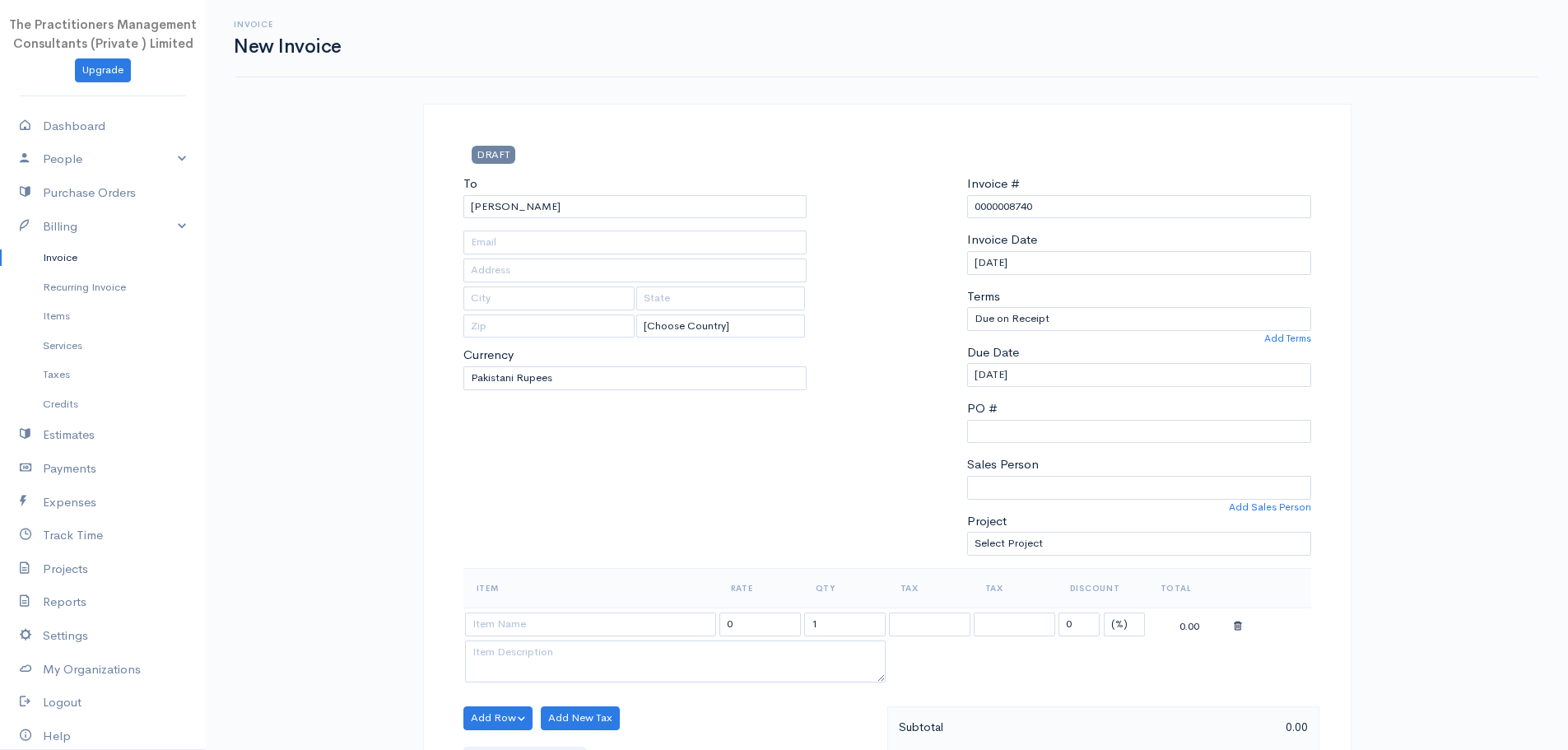
click at [690, 240] on body "The Practitioners Management Consultants (Private ) Limited Upgrade Dashboard P…" at bounding box center [784, 722] width 1568 height 1445
type input "2565"
type input "[GEOGRAPHIC_DATA]"
type input "sindh"
type input "74500"
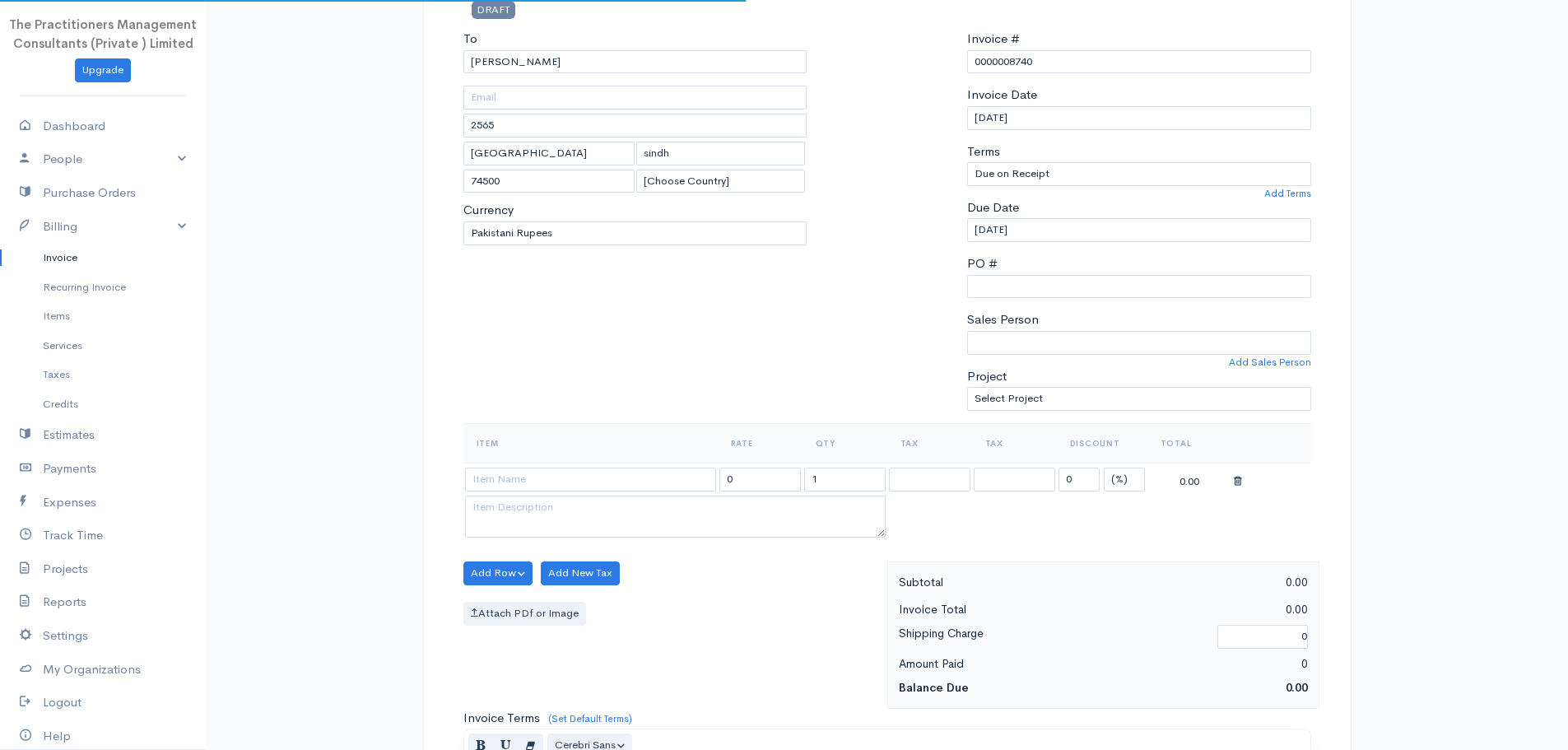
scroll to position [412, 0]
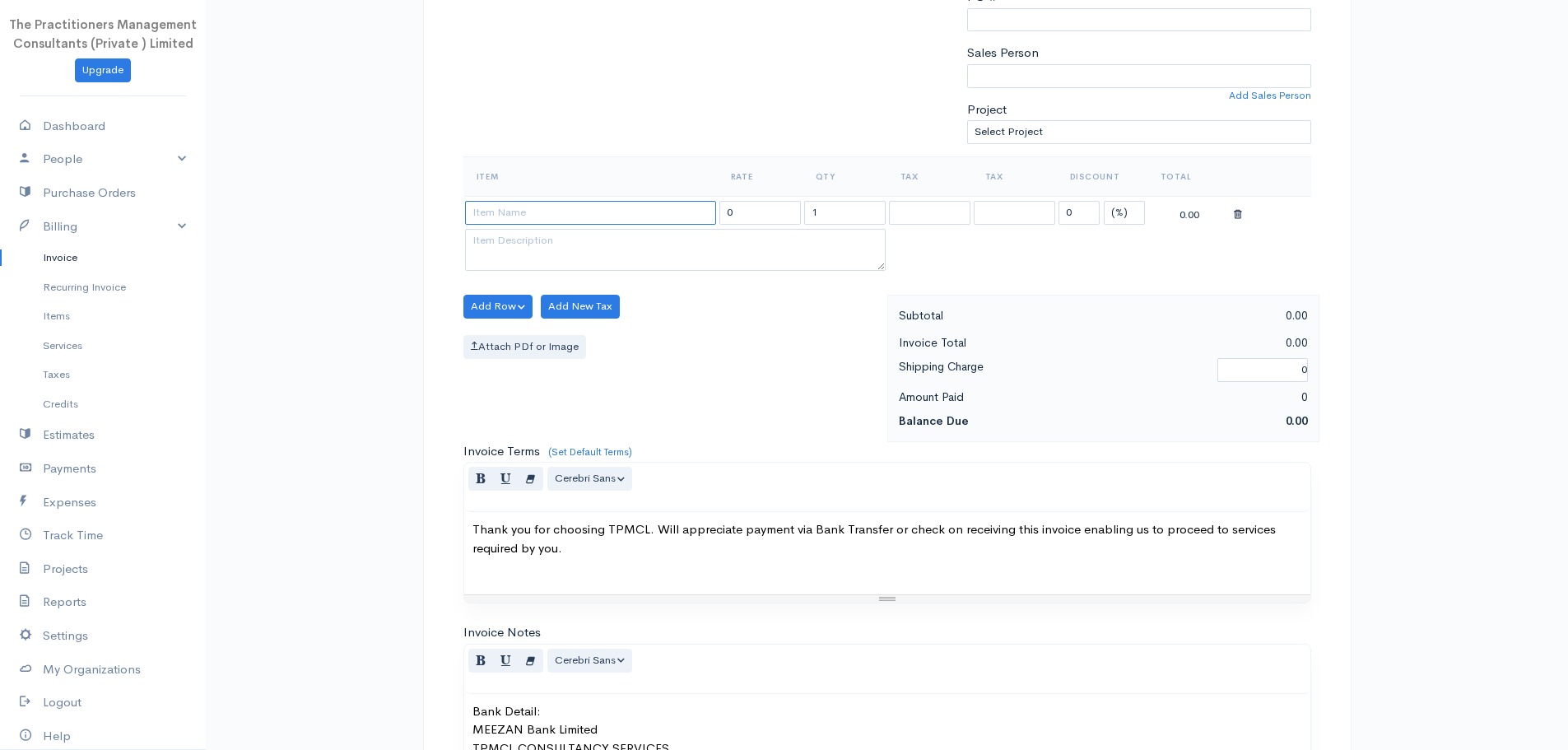
click at [643, 213] on input at bounding box center [591, 212] width 252 height 24
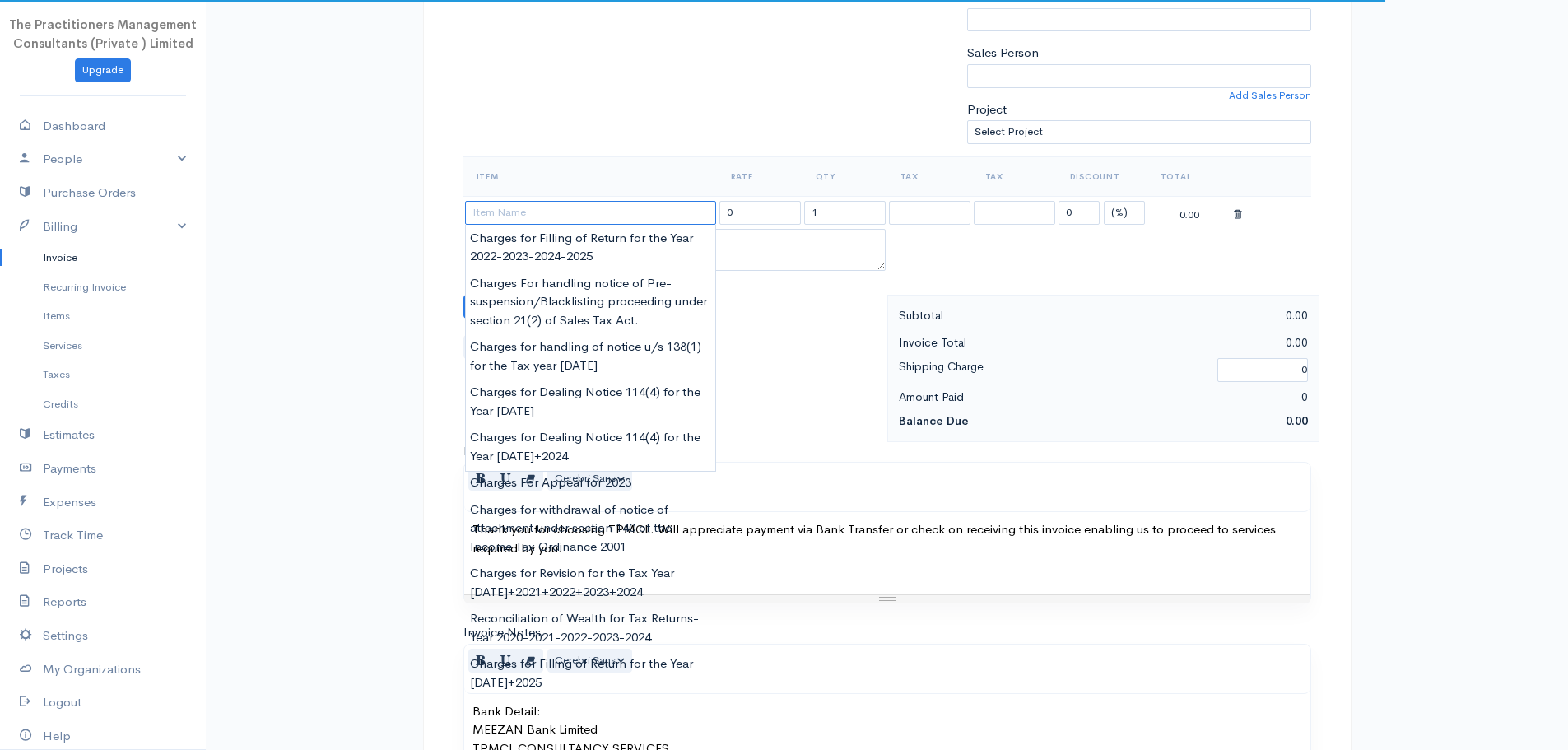
paste input "Charges for Filling of Return for the Year [DATE]"
type input "Charges for Filling of Return for the Year [DATE]"
type input "62000.00"
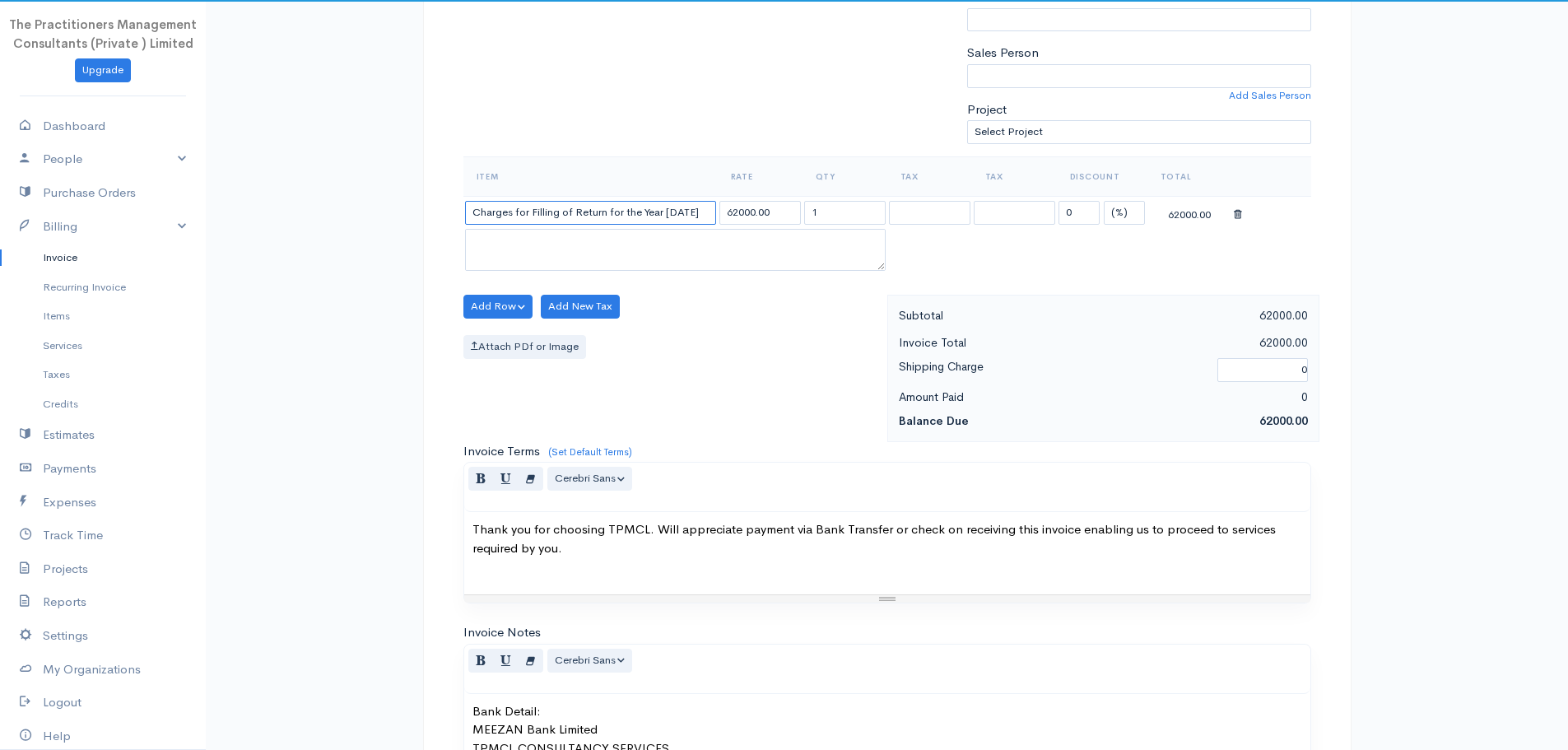
type input "Charges for Filling of Return for the Year [DATE]"
click at [743, 220] on input "62000.00" at bounding box center [760, 212] width 82 height 24
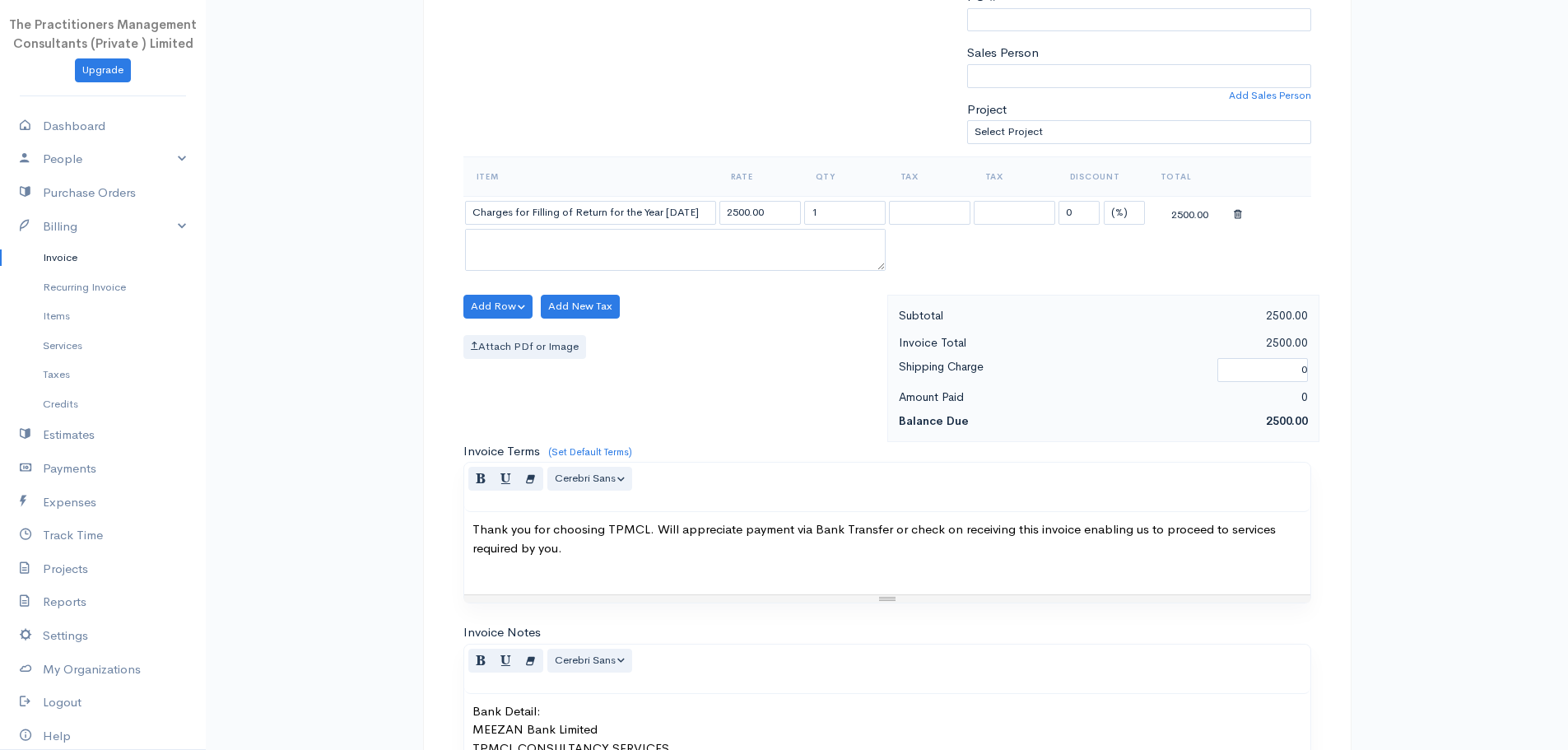
click at [748, 293] on div "Item Rate Qty Tax Tax Discount Total Charges for Filling of Return for the Year…" at bounding box center [888, 226] width 848 height 139
click at [744, 210] on input "2500.00" at bounding box center [760, 212] width 82 height 24
type input "25000.00"
click at [730, 399] on div "Add Row Add Item Row Add Time Row Add New Tax Attach PDf or Image" at bounding box center [671, 368] width 432 height 147
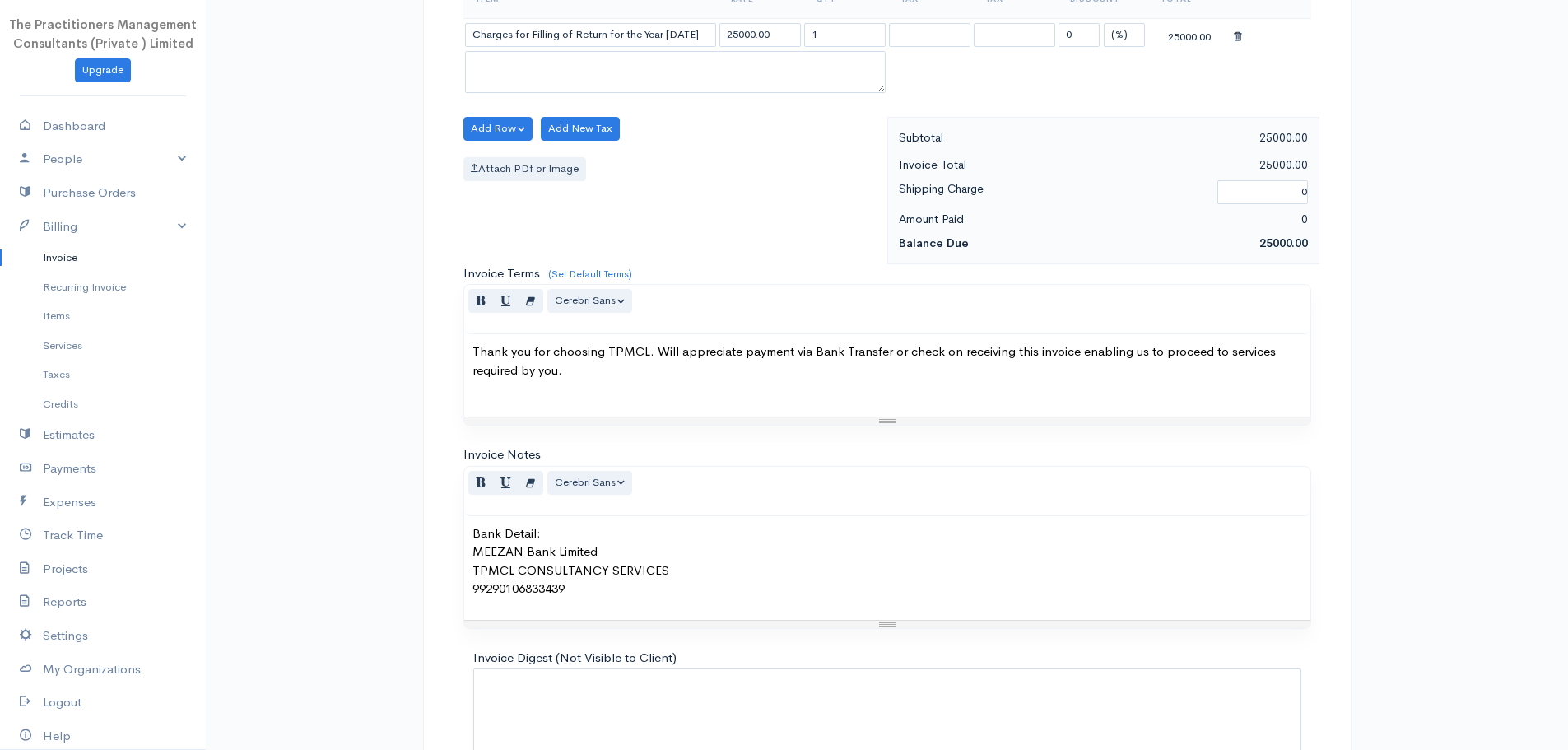
scroll to position [695, 0]
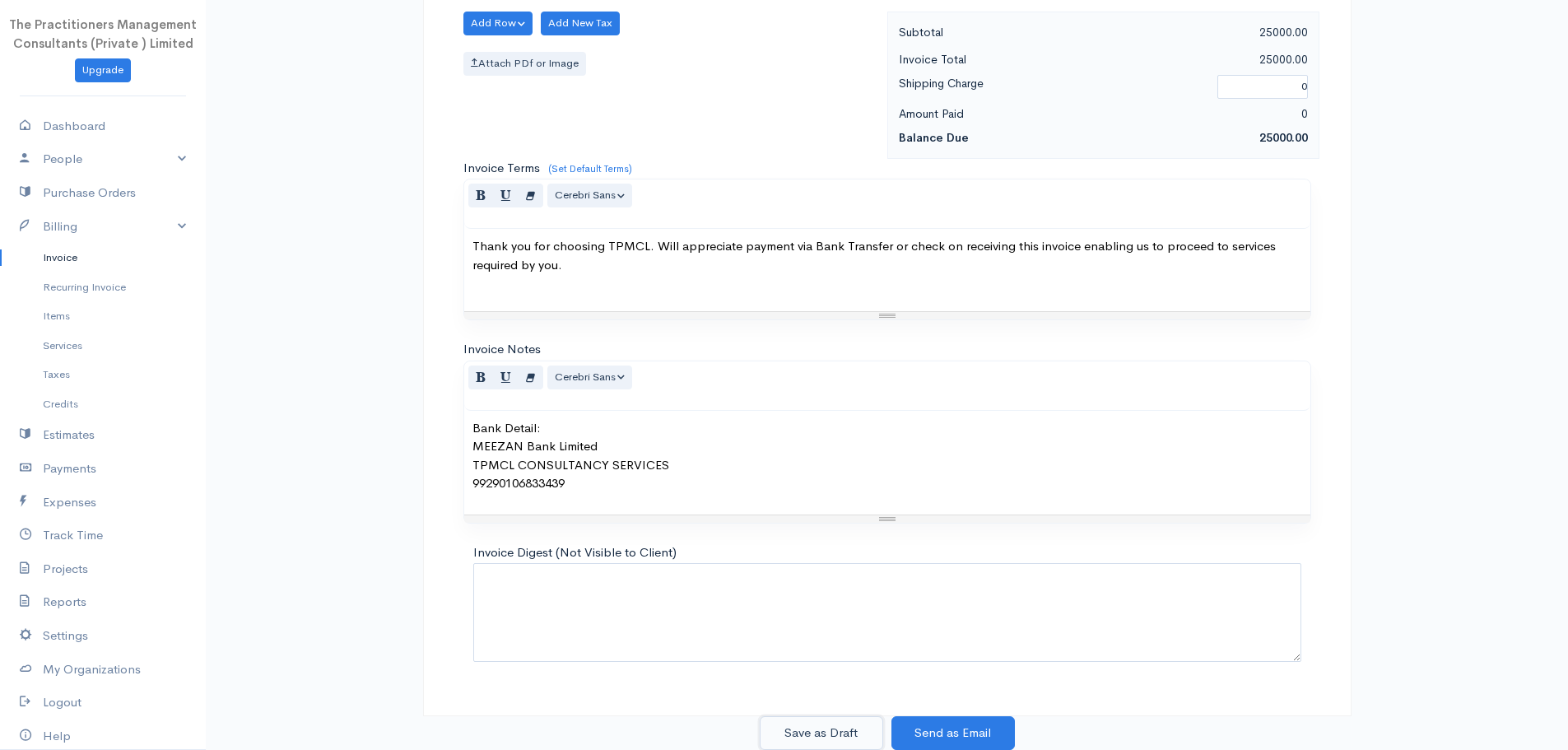
click at [809, 736] on button "Save as Draft" at bounding box center [821, 733] width 123 height 34
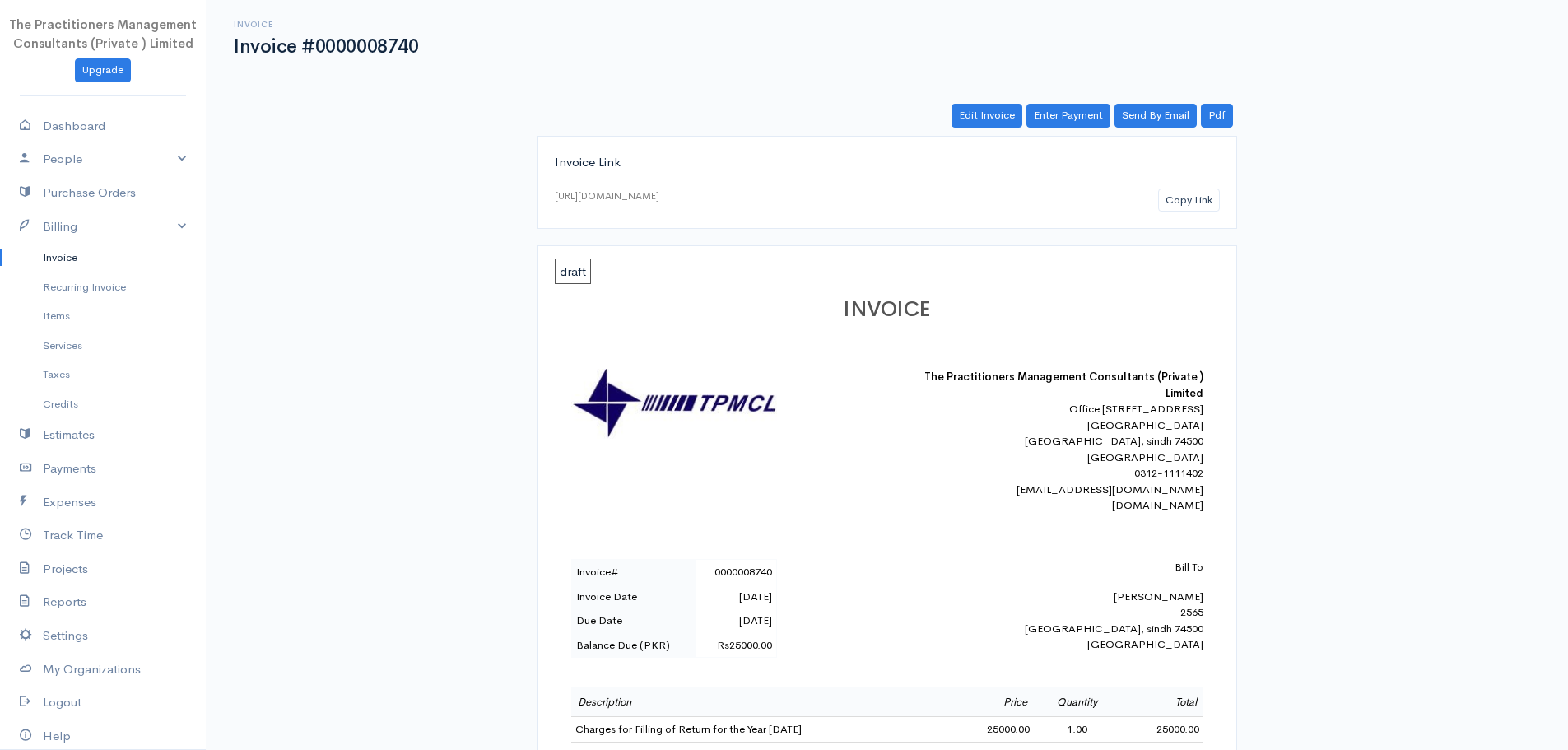
drag, startPoint x: 641, startPoint y: 161, endPoint x: 543, endPoint y: 183, distance: 100.4
click at [639, 163] on div "Invoice Link" at bounding box center [888, 163] width 665 height 19
click at [48, 269] on link "Invoice" at bounding box center [103, 257] width 206 height 30
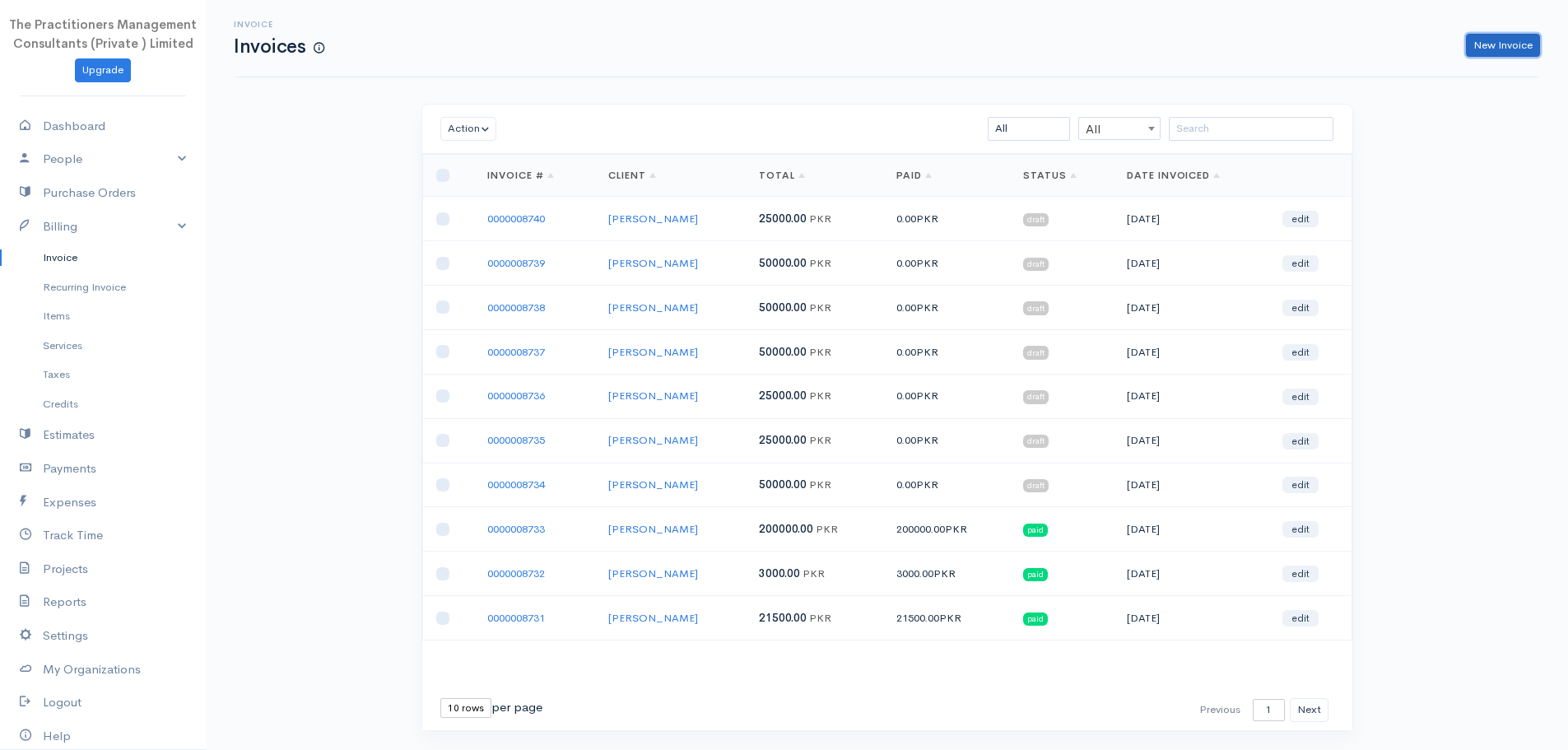
click at [1499, 40] on link "New Invoice" at bounding box center [1502, 45] width 74 height 24
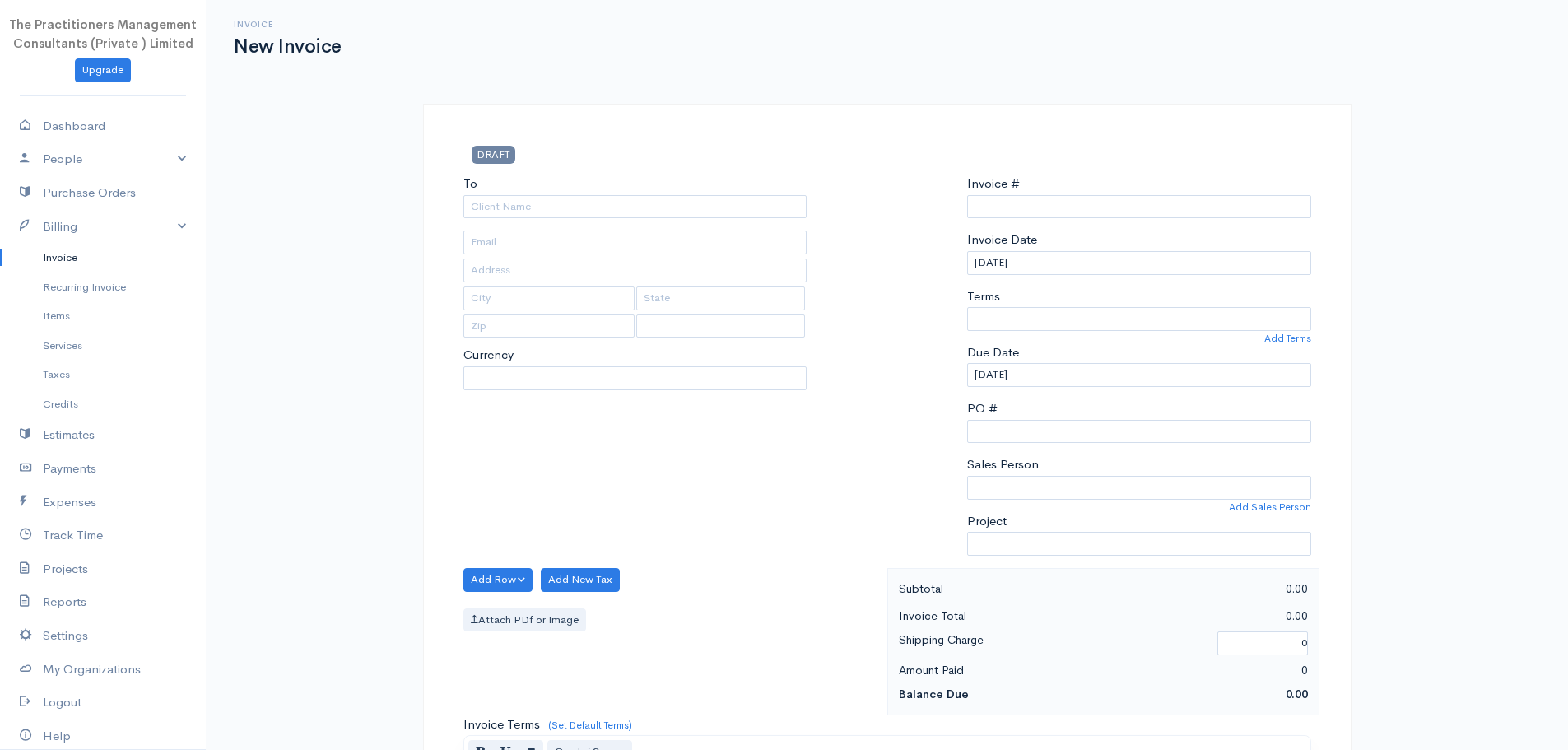
select select "PKR"
select select "[GEOGRAPHIC_DATA]"
type input "0000008741"
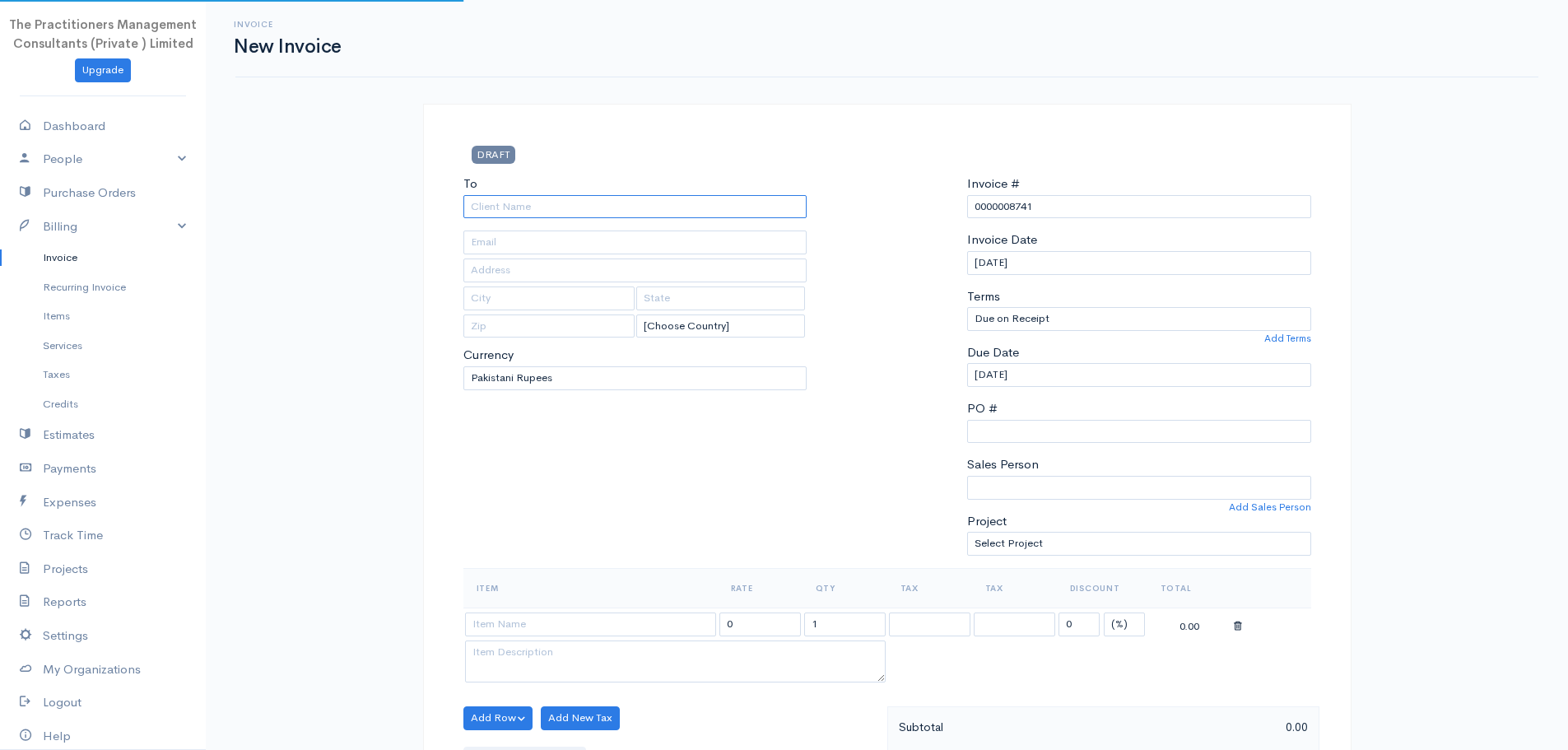
click at [729, 214] on input "To" at bounding box center [635, 206] width 344 height 24
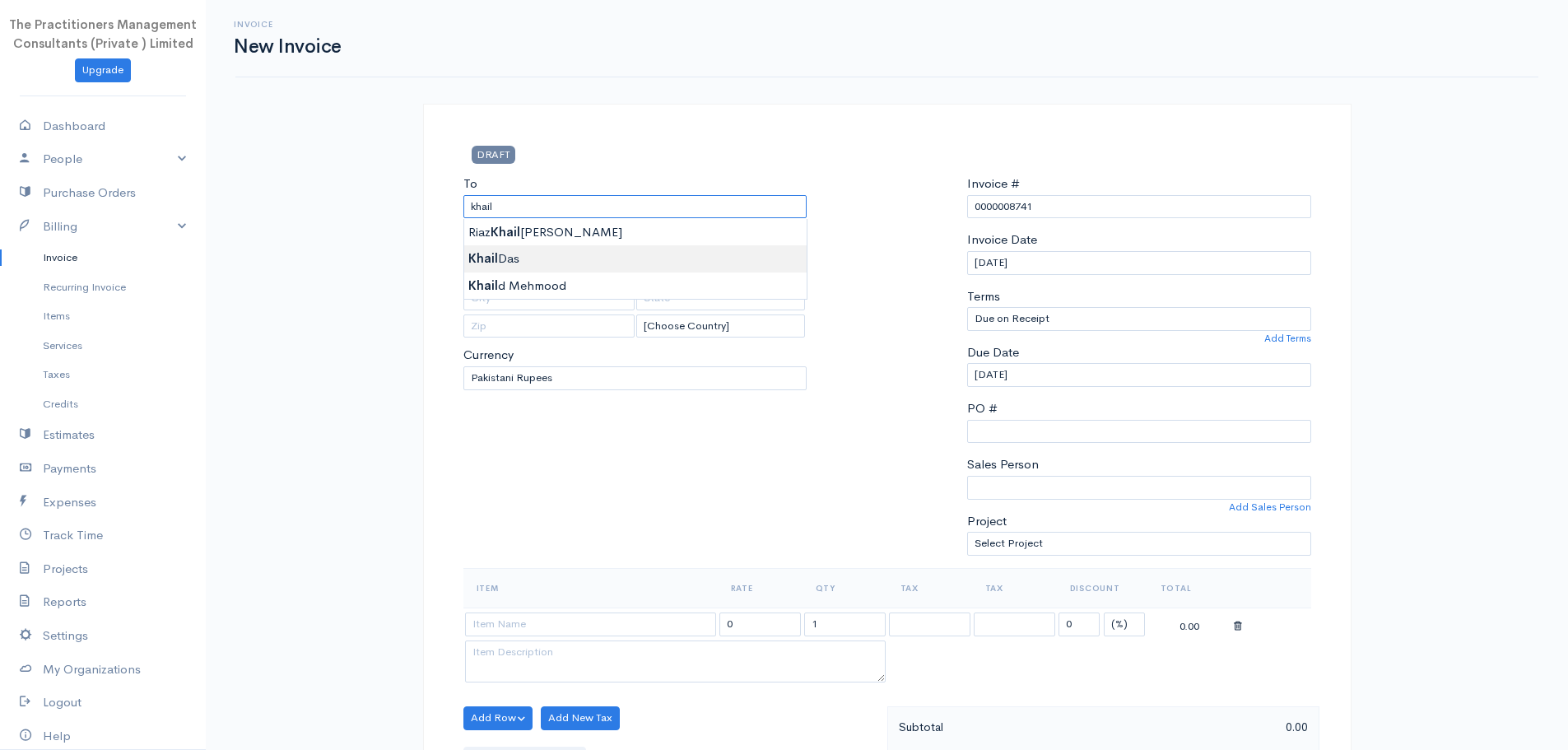
type input "[PERSON_NAME]"
click at [537, 262] on body "The Practitioners Management Consultants (Private ) Limited Upgrade Dashboard P…" at bounding box center [784, 722] width 1568 height 1445
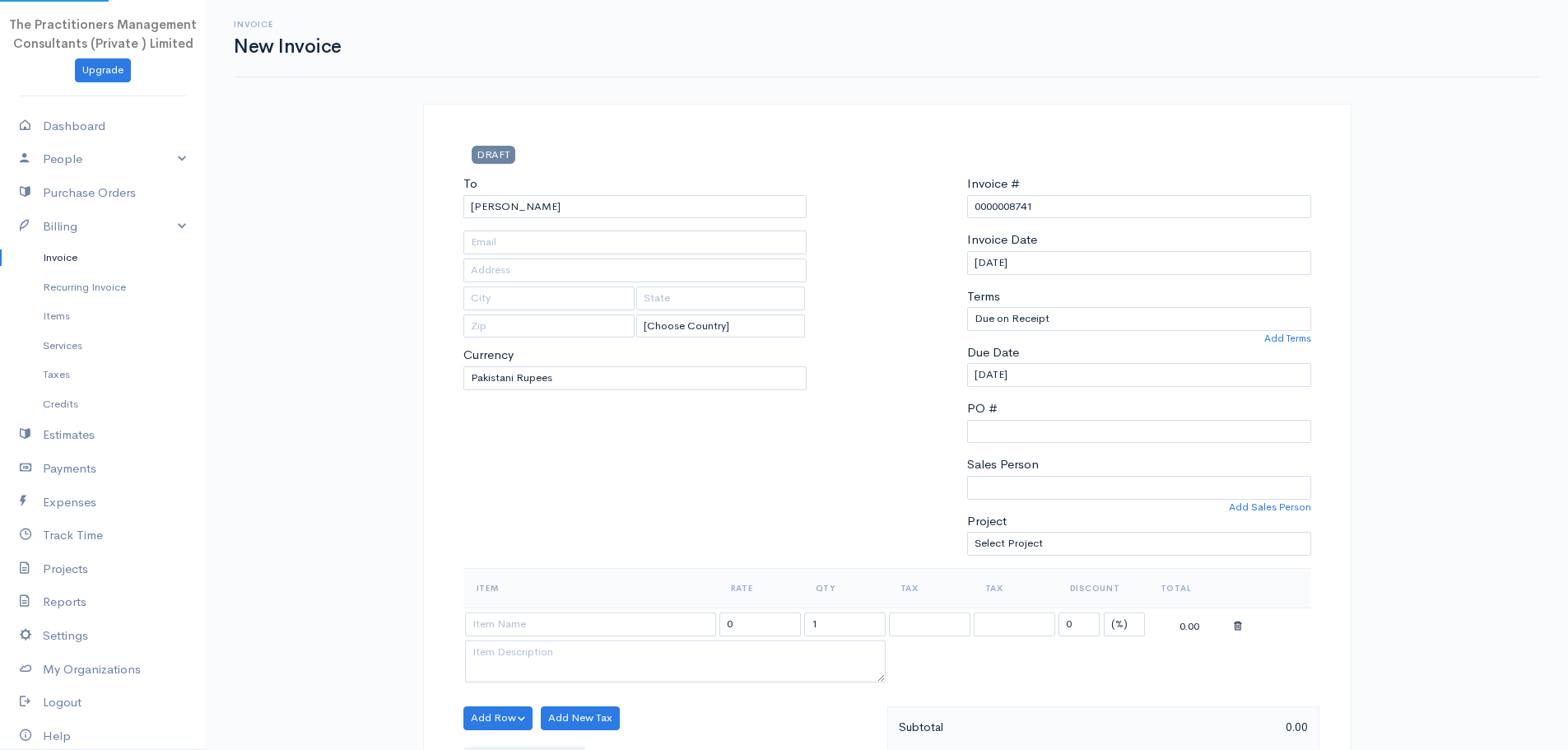
type input "1252"
type input "[GEOGRAPHIC_DATA]"
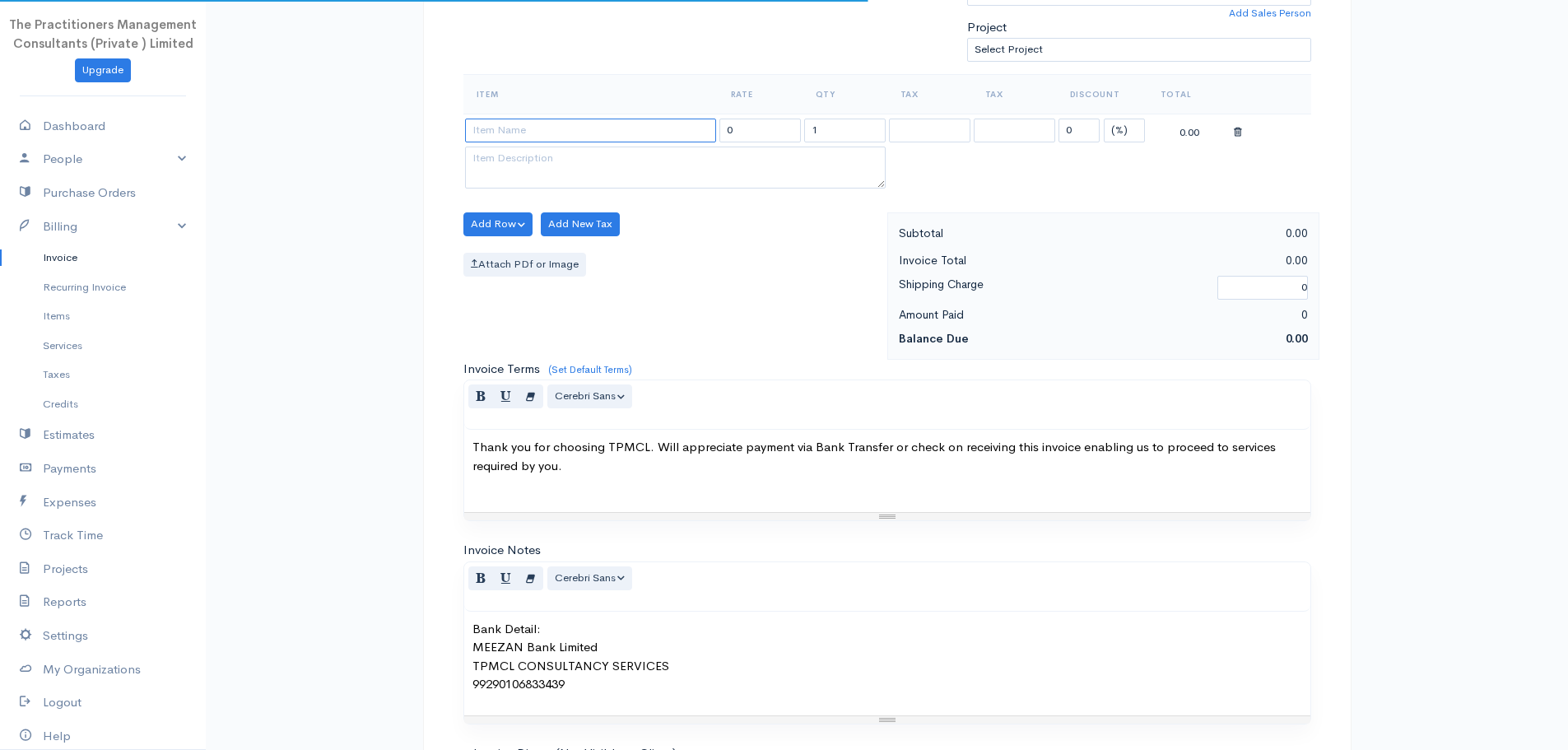
click at [571, 138] on input at bounding box center [591, 130] width 252 height 24
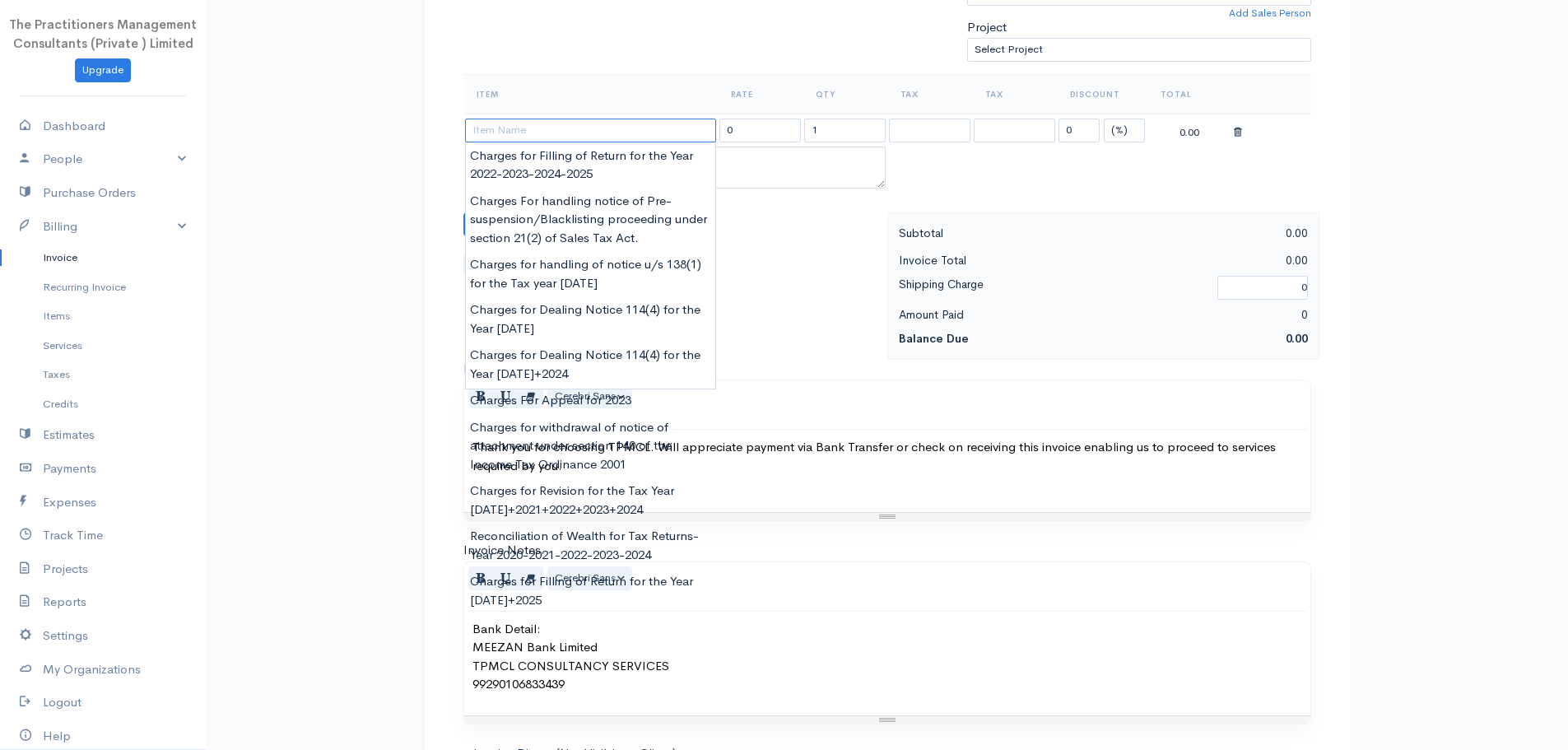
paste input "Charges for Filling of Return for the Year [DATE]"
type input "Charges for Filling of Return for the Year [DATE]"
type input "62000.00"
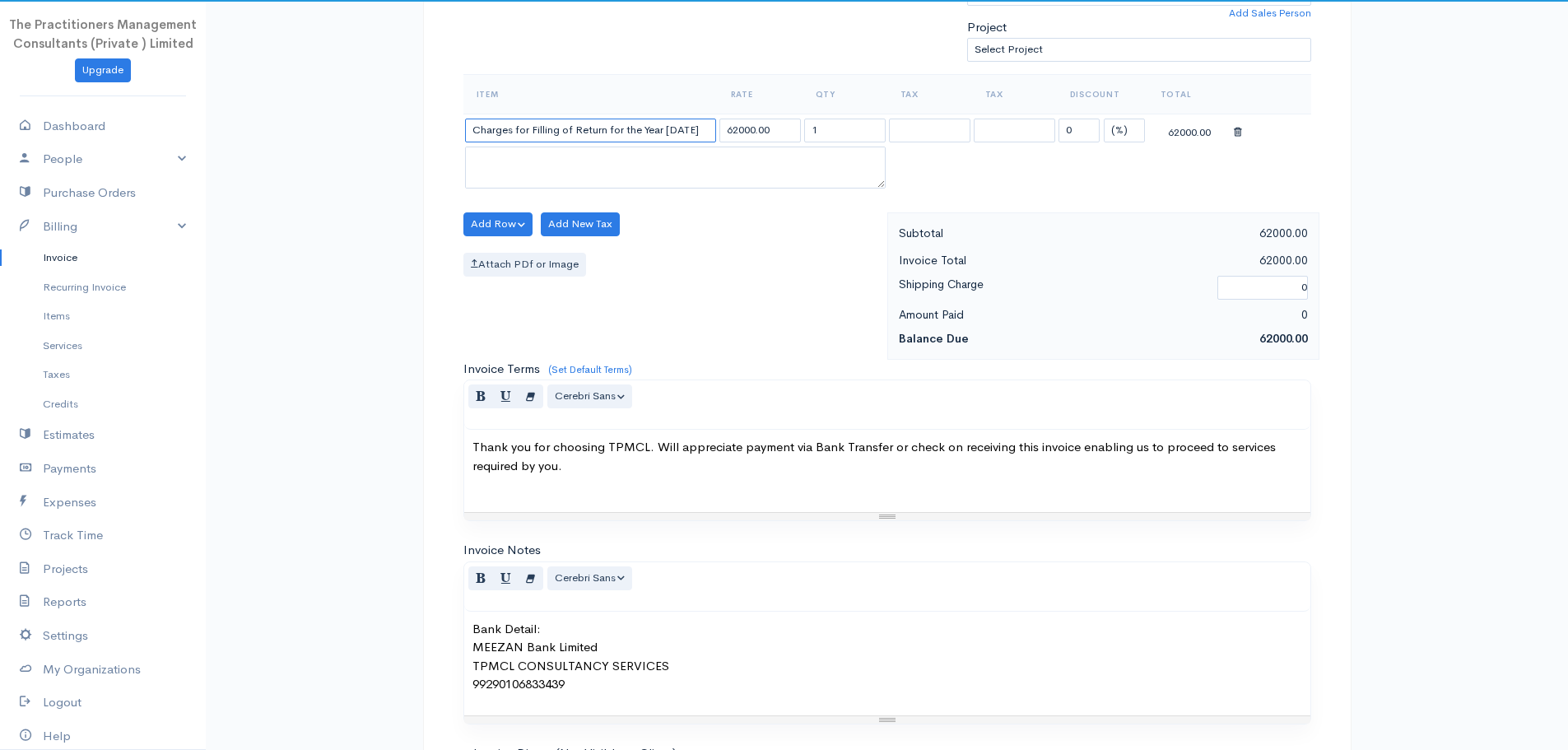
type input "Charges for Filling of Return for the Year [DATE]"
click at [737, 128] on input "62000.00" at bounding box center [760, 130] width 82 height 24
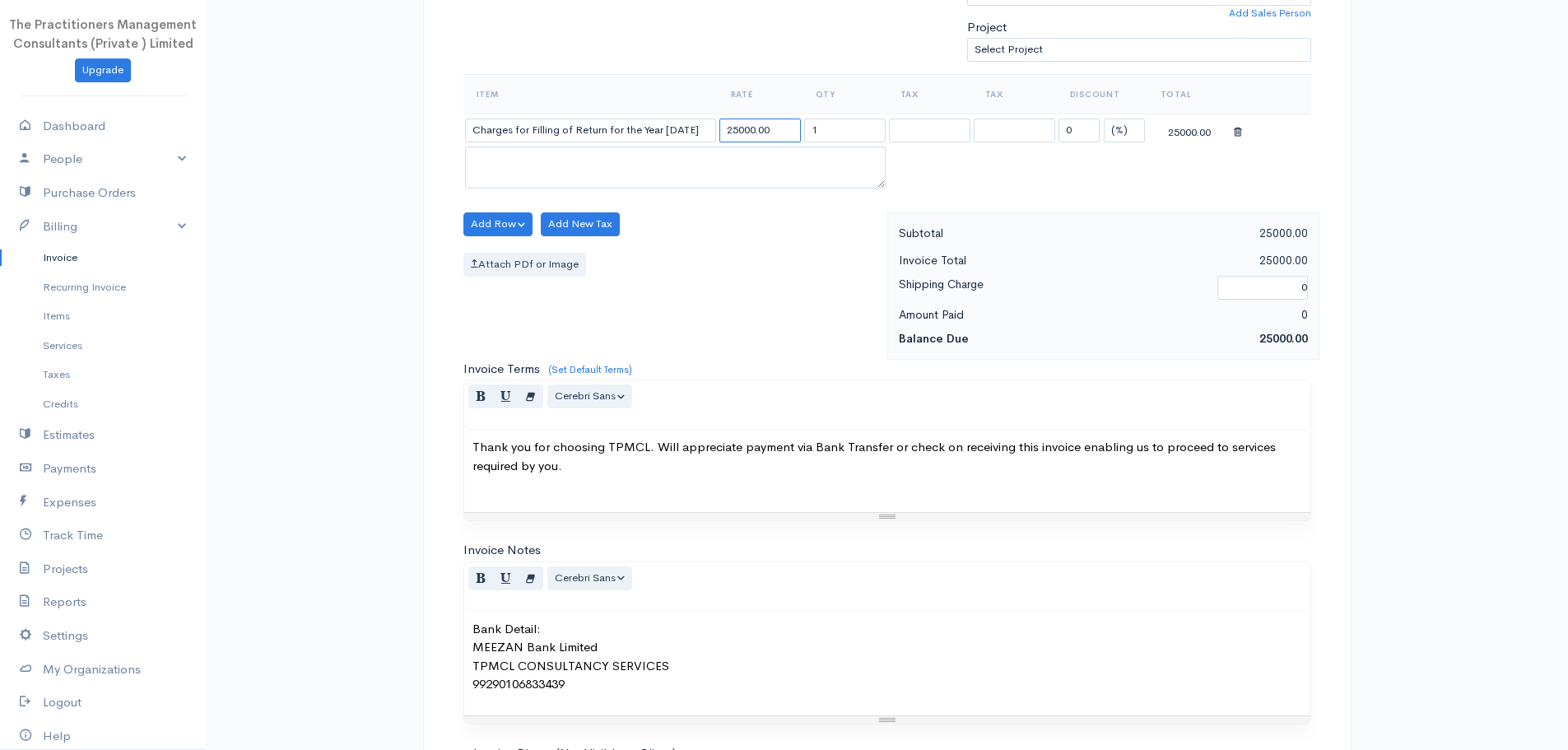
type input "25000.00"
click at [748, 253] on div "Attach PDf or Image" at bounding box center [671, 264] width 415 height 24
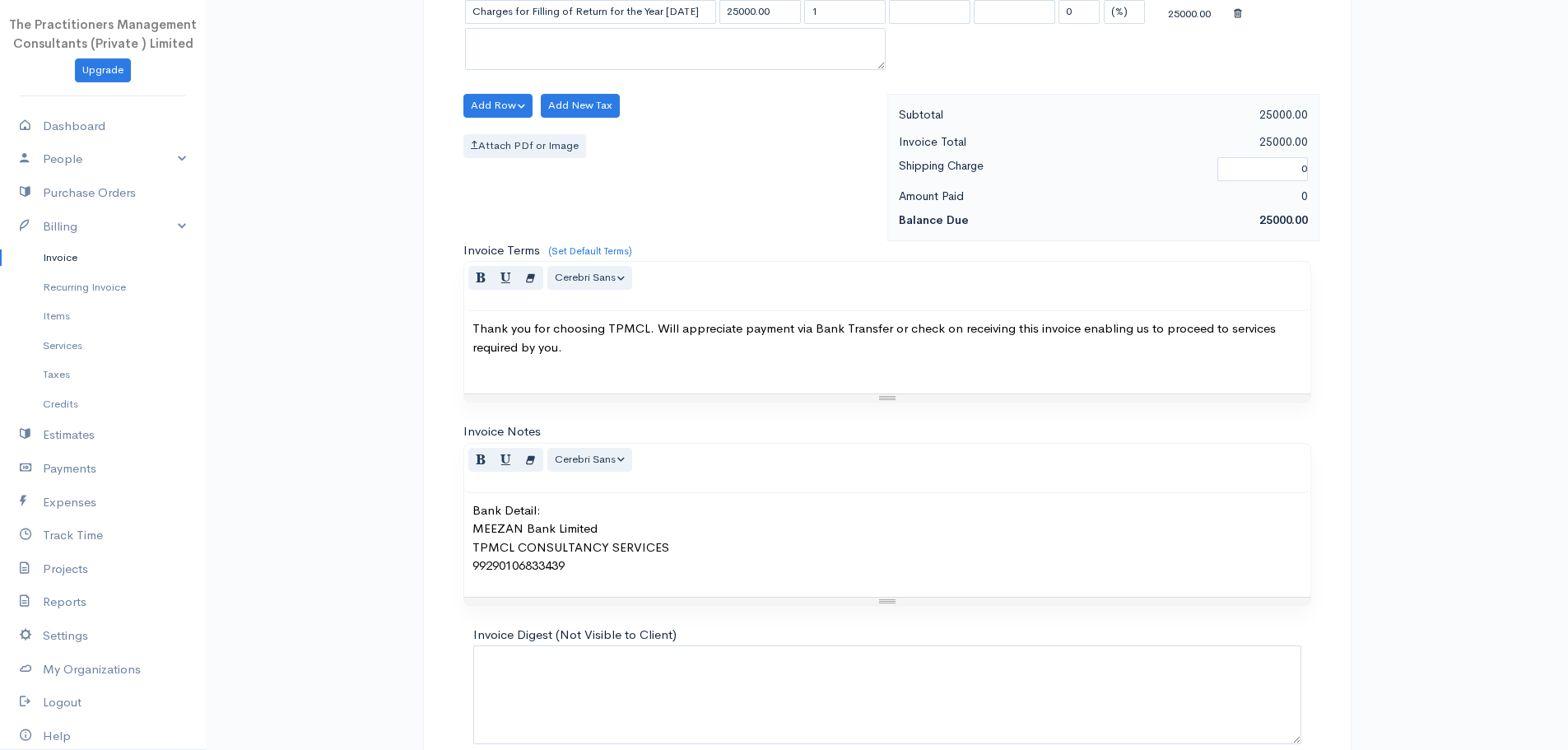
scroll to position [695, 0]
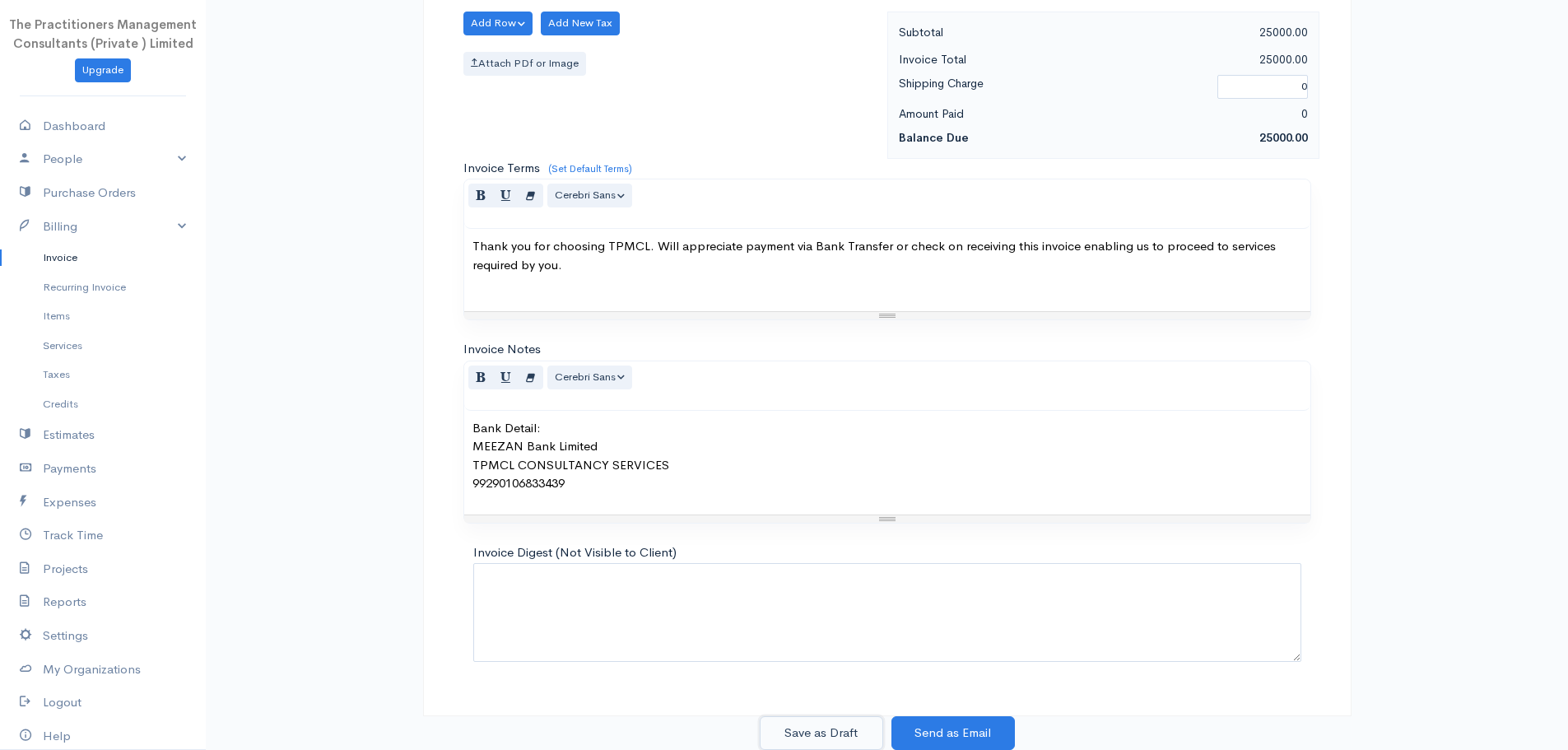
click at [800, 737] on button "Save as Draft" at bounding box center [821, 733] width 123 height 34
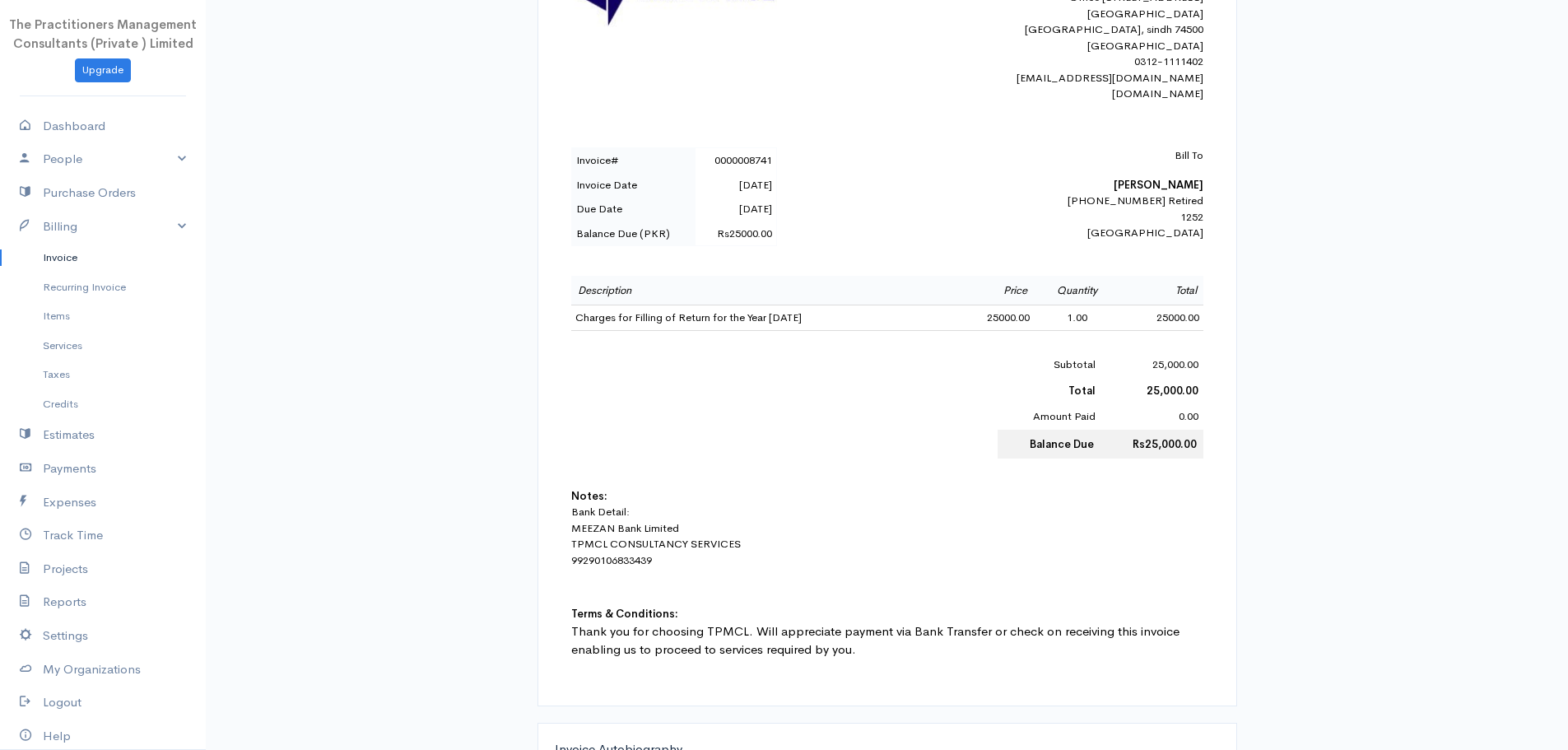
scroll to position [501, 0]
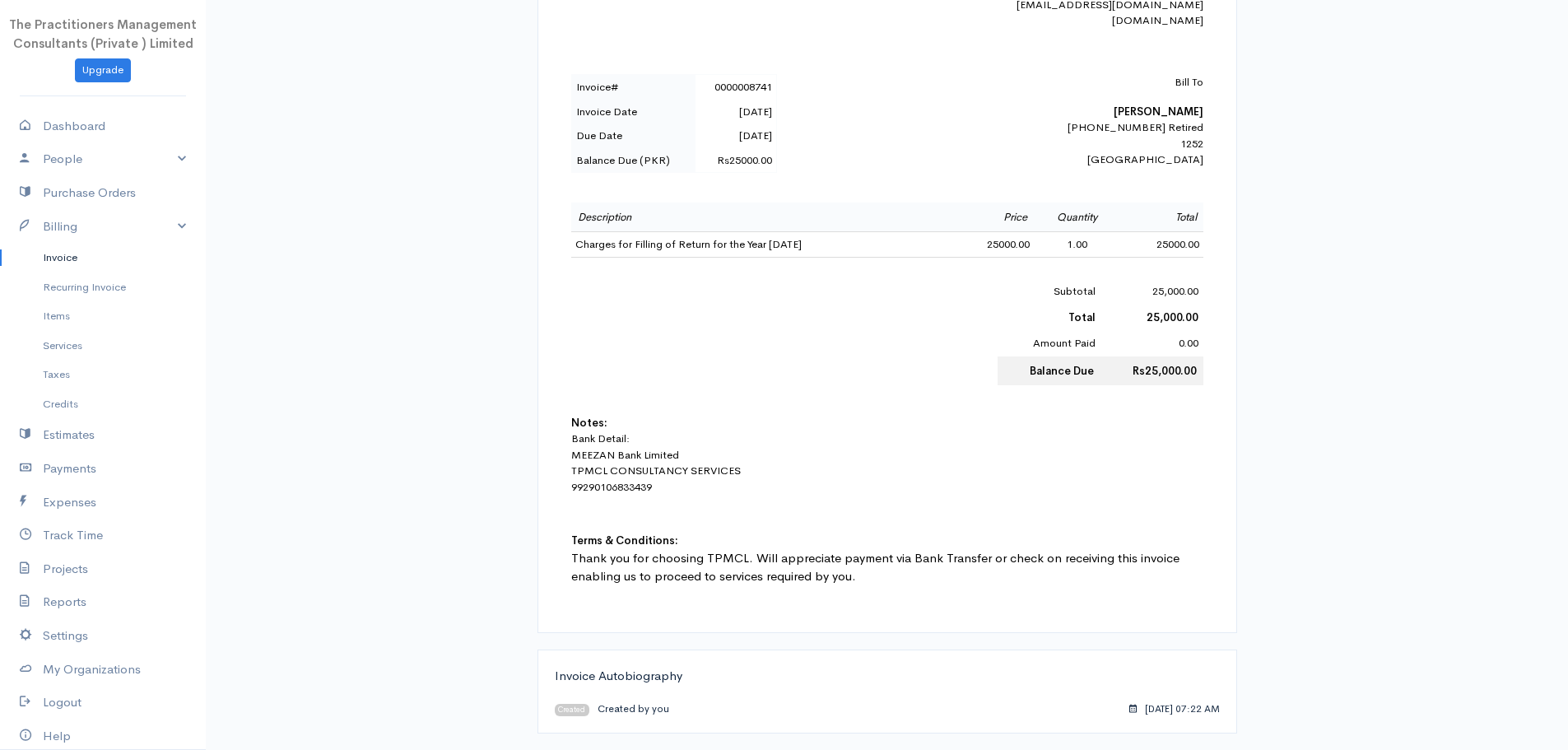
click at [18, 258] on link "Invoice" at bounding box center [103, 257] width 206 height 30
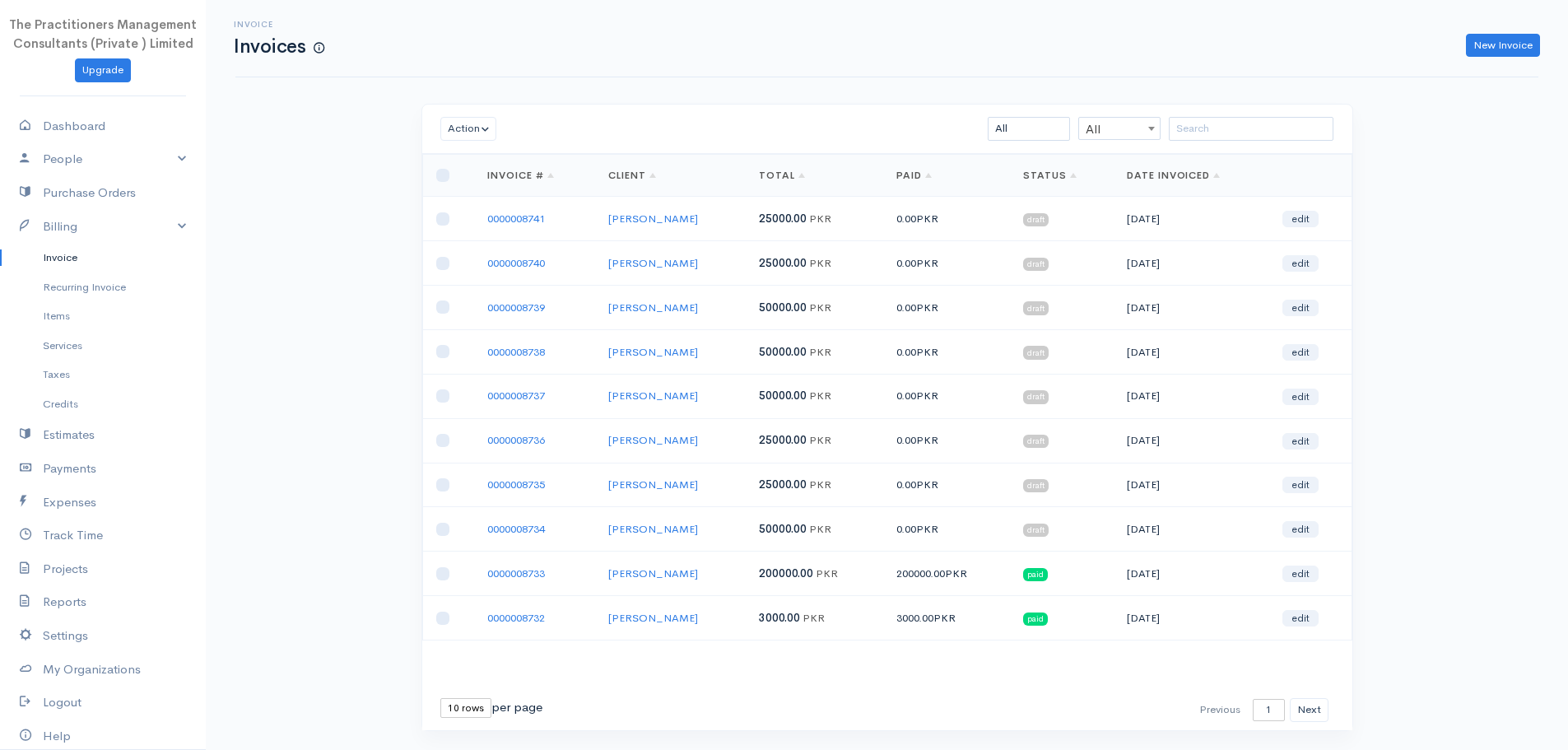
click at [449, 212] on td at bounding box center [448, 219] width 52 height 44
click at [447, 223] on input "checkbox" at bounding box center [443, 219] width 13 height 13
click at [461, 128] on button "Action" at bounding box center [468, 128] width 57 height 24
click at [487, 209] on link "Download PDF" at bounding box center [506, 220] width 130 height 29
click at [441, 217] on input "checkbox" at bounding box center [443, 219] width 13 height 13
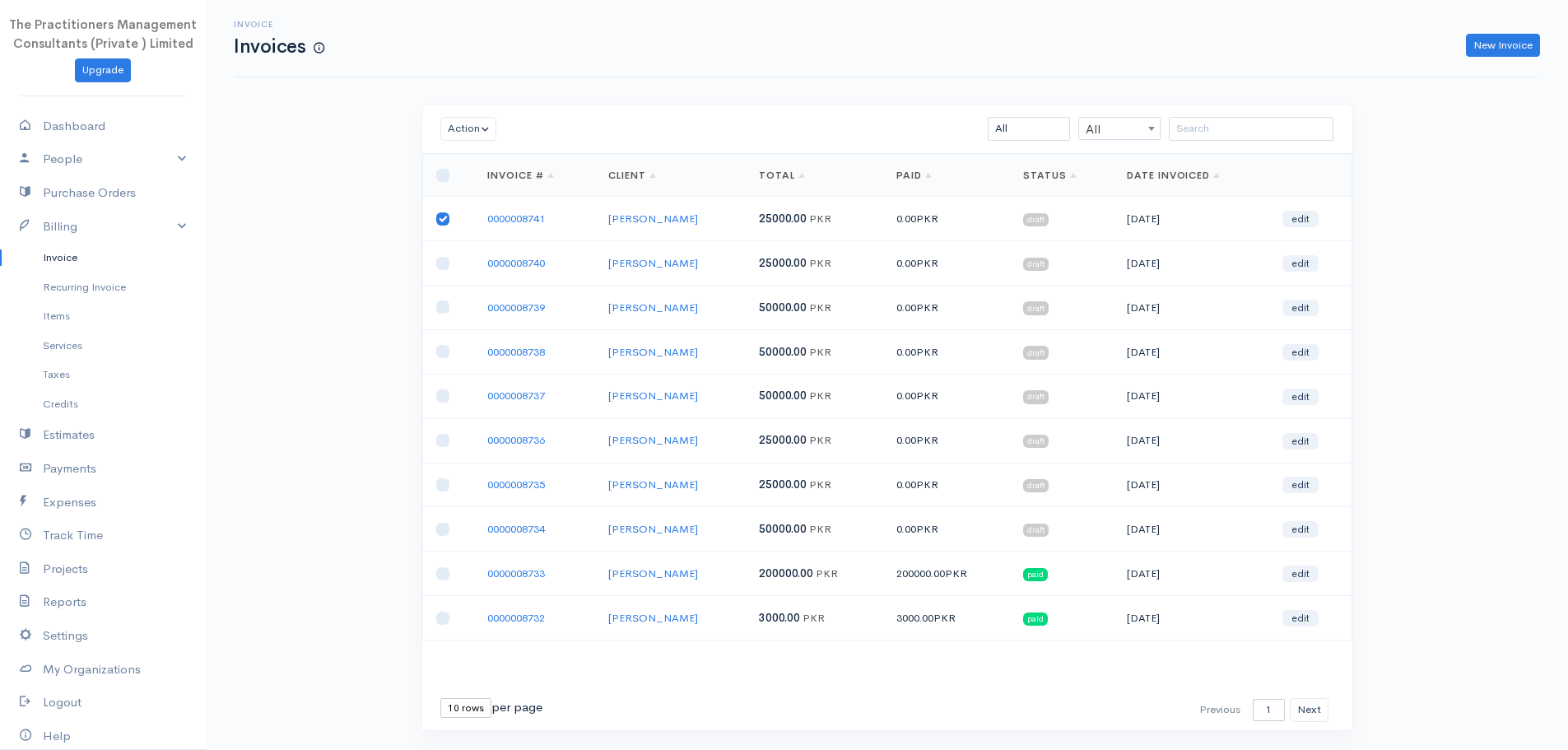
checkbox input "false"
click at [445, 265] on input "checkbox" at bounding box center [443, 264] width 13 height 13
click at [477, 121] on button "Action" at bounding box center [468, 128] width 57 height 24
click at [489, 214] on link "Download PDF" at bounding box center [506, 220] width 130 height 29
click at [444, 265] on input "checkbox" at bounding box center [443, 264] width 13 height 13
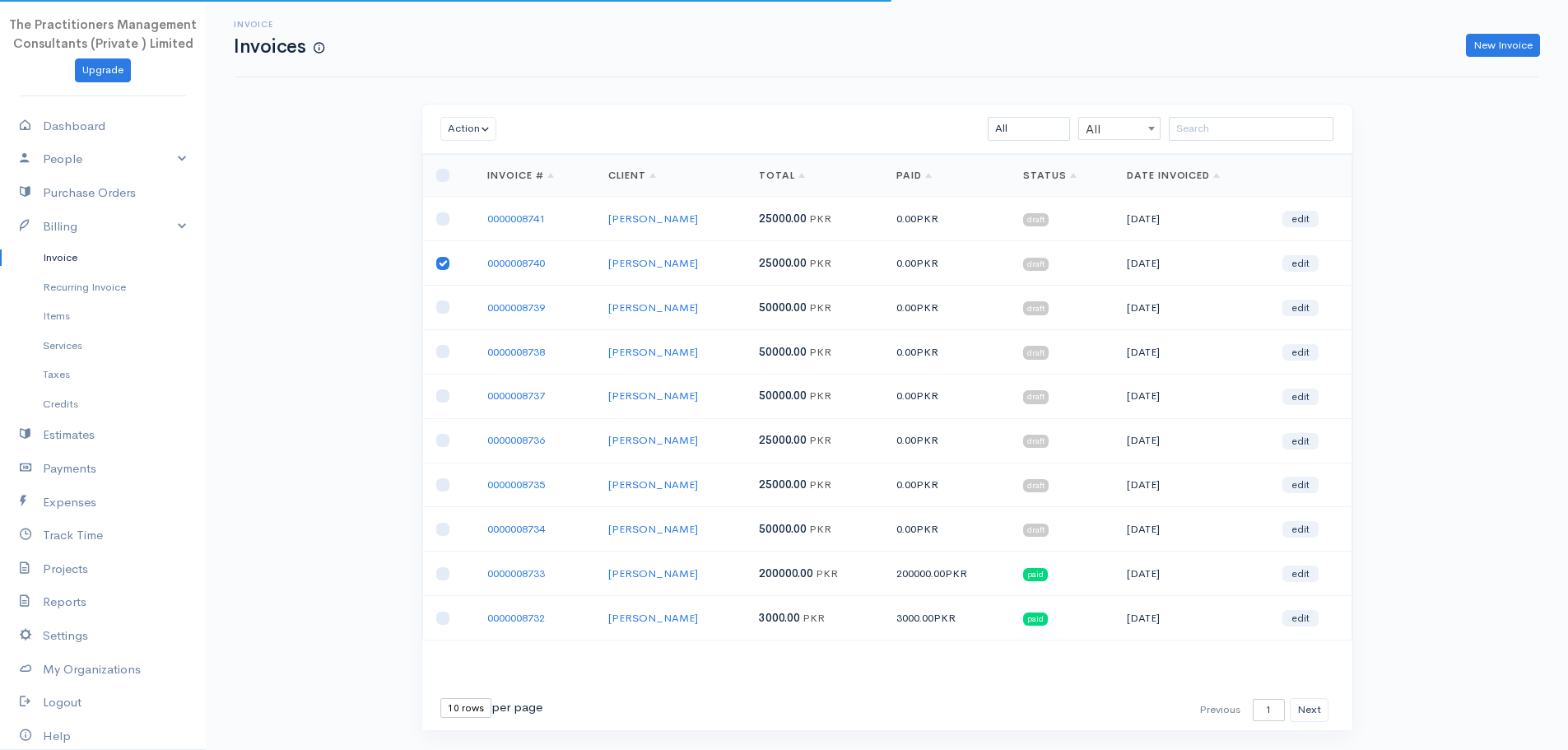
checkbox input "false"
click at [439, 308] on input "checkbox" at bounding box center [443, 308] width 13 height 13
click at [467, 135] on button "Action" at bounding box center [468, 128] width 57 height 24
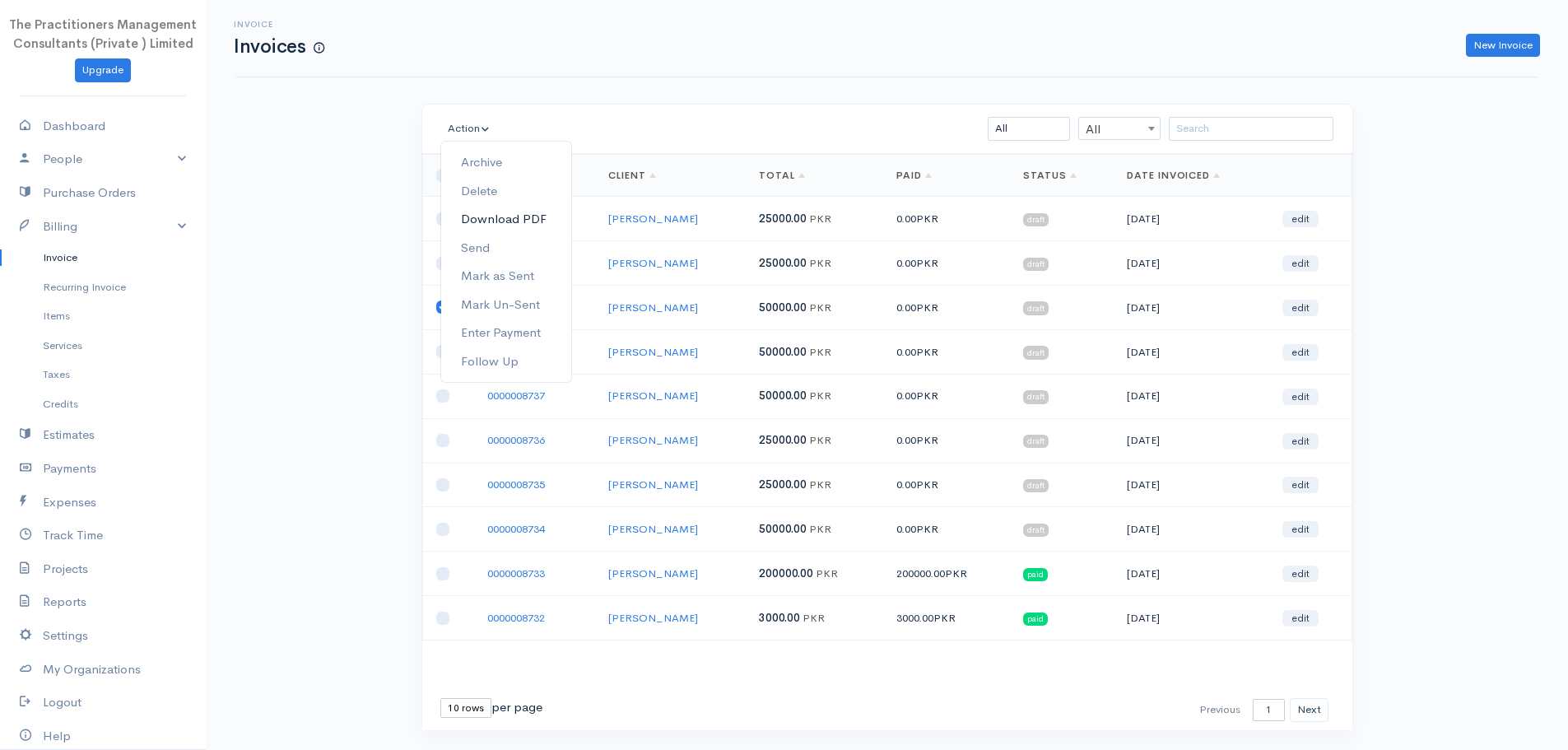
click at [488, 214] on link "Download PDF" at bounding box center [506, 220] width 130 height 29
click at [443, 310] on input "checkbox" at bounding box center [443, 308] width 13 height 13
checkbox input "false"
click at [446, 348] on input "checkbox" at bounding box center [443, 352] width 13 height 13
click at [465, 131] on button "Action" at bounding box center [468, 128] width 57 height 24
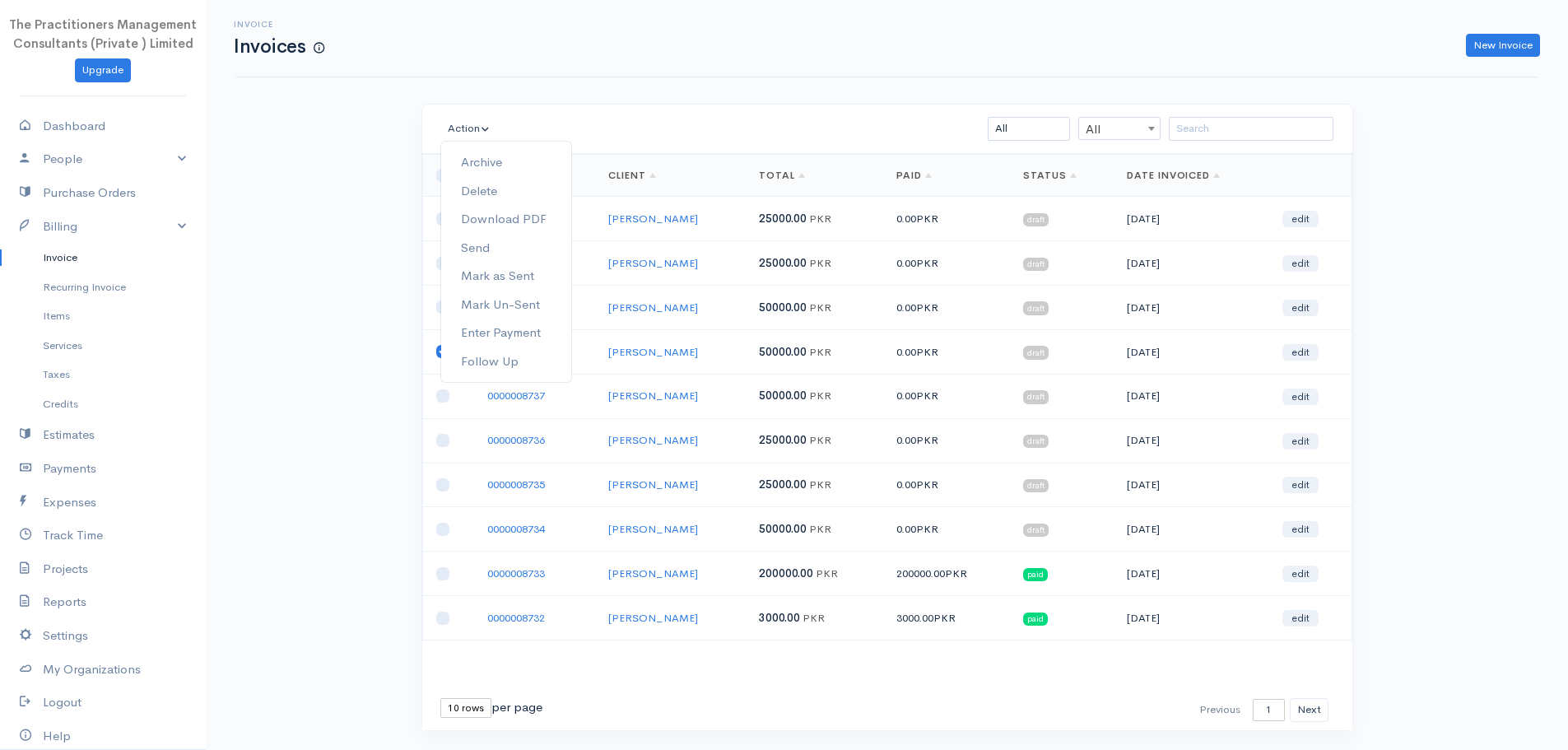
click at [439, 353] on input "checkbox" at bounding box center [443, 352] width 13 height 13
checkbox input "false"
click at [514, 223] on link "0000008741" at bounding box center [517, 219] width 58 height 14
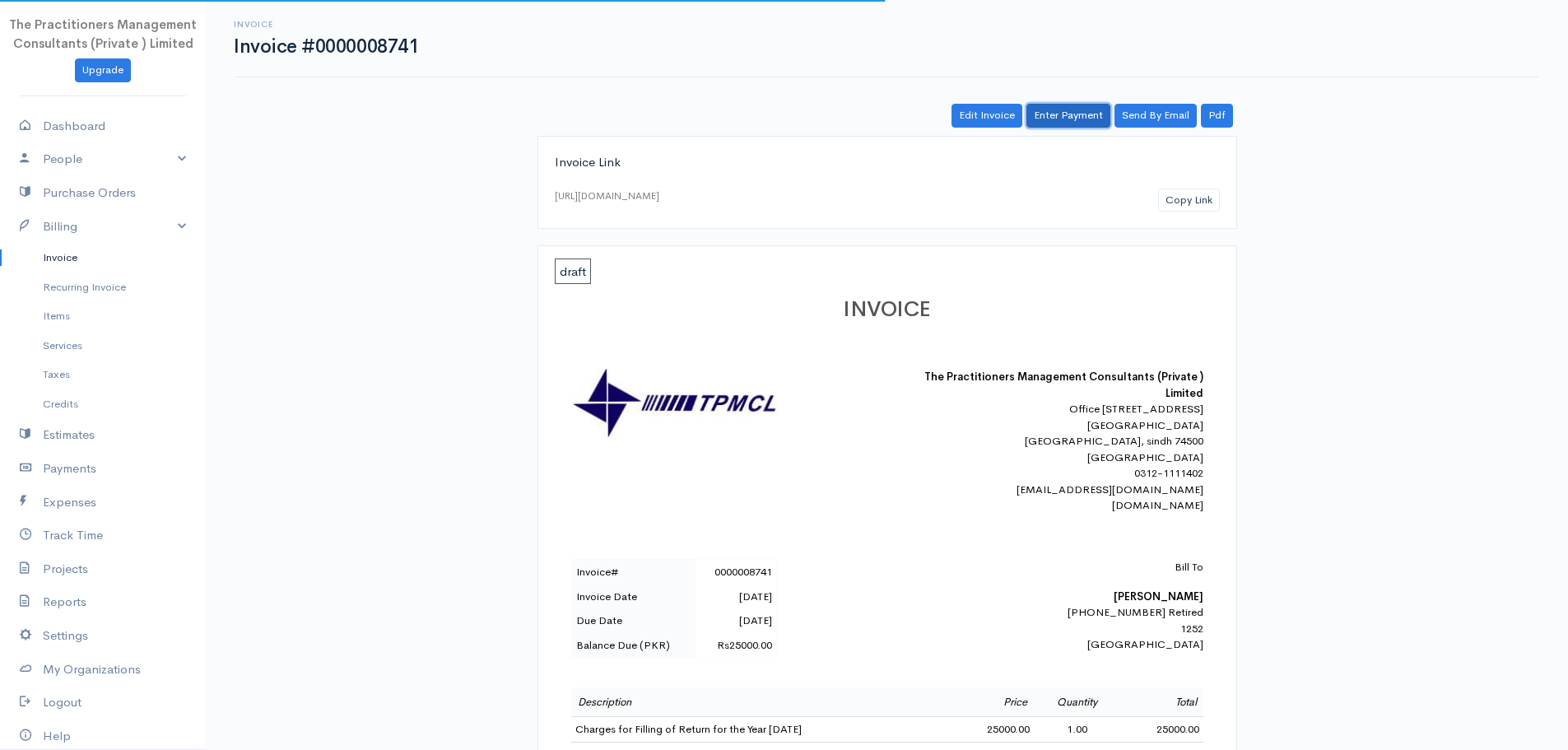
click at [1089, 117] on link "Enter Payment" at bounding box center [1068, 116] width 84 height 24
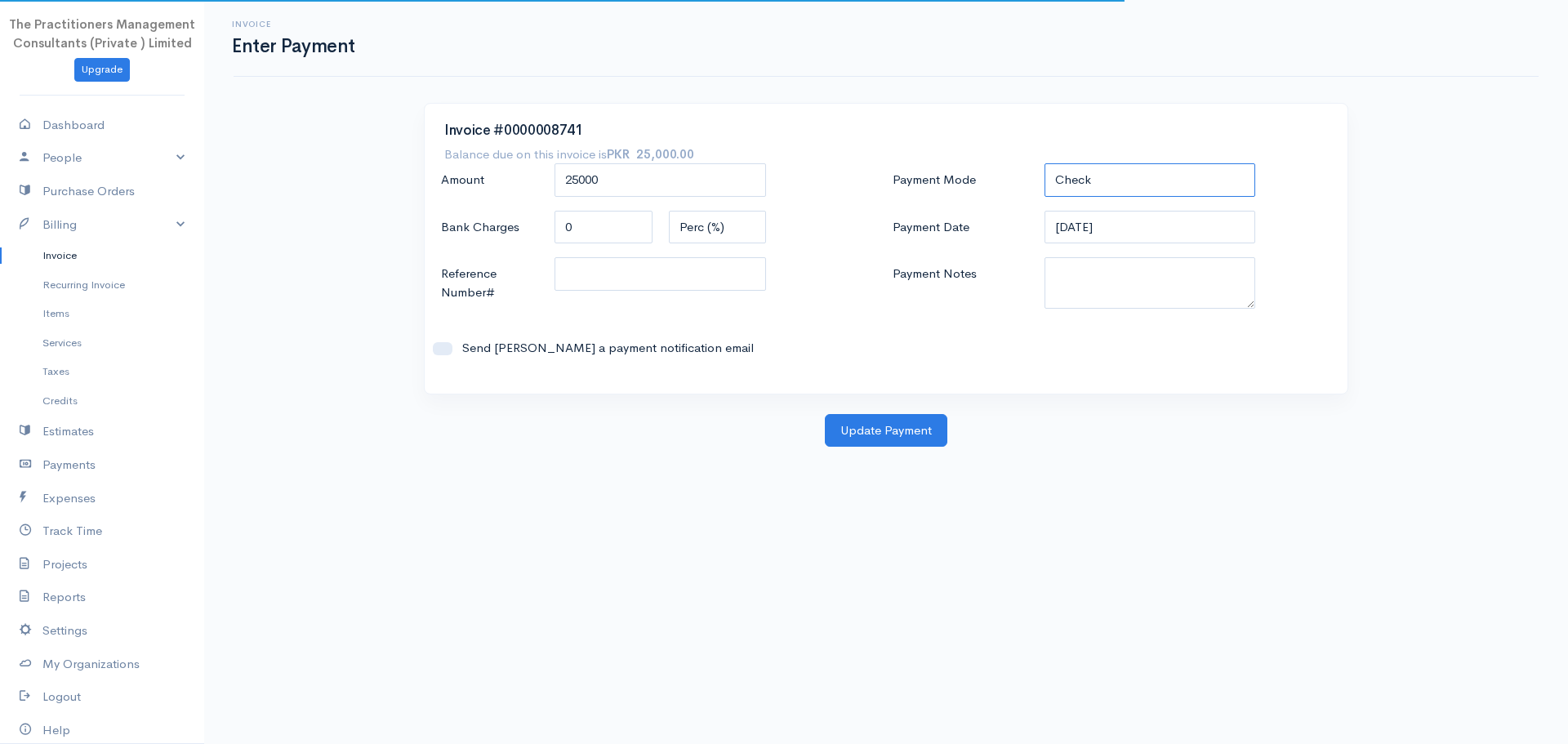
click at [1063, 196] on select "Check Bank Transfer Credit Cash Debit ACH VISA MASTERCARD AMEX DISCOVER DINERS …" at bounding box center [1150, 180] width 211 height 33
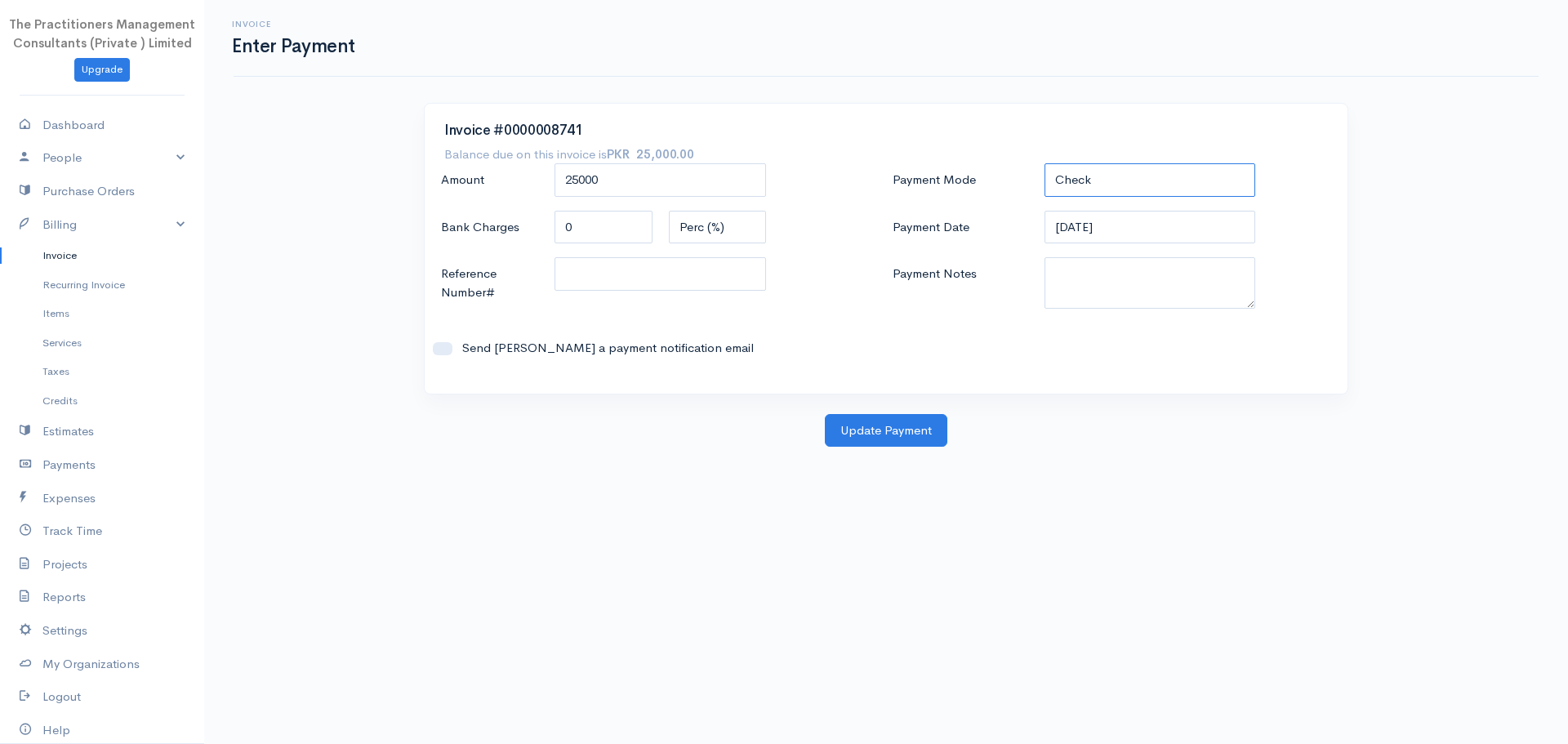
select select "Bank Transfer"
click at [1045, 164] on select "Check Bank Transfer Credit Cash Debit ACH VISA MASTERCARD AMEX DISCOVER DINERS …" at bounding box center [1150, 180] width 211 height 33
click at [1087, 296] on textarea "Payment Notes" at bounding box center [1150, 283] width 211 height 52
click at [42, 470] on link "Payments" at bounding box center [102, 465] width 205 height 33
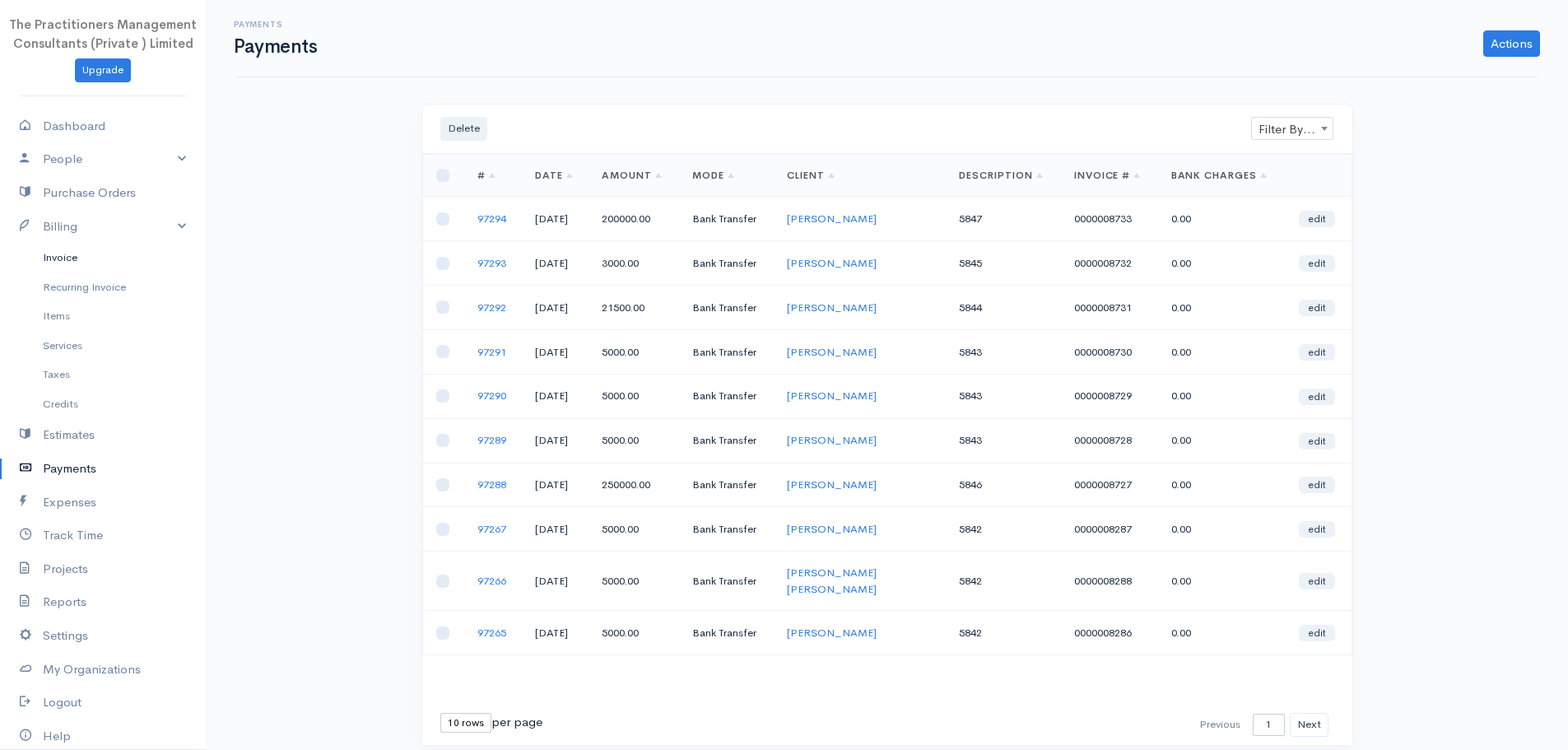
click at [47, 268] on link "Invoice" at bounding box center [103, 257] width 206 height 30
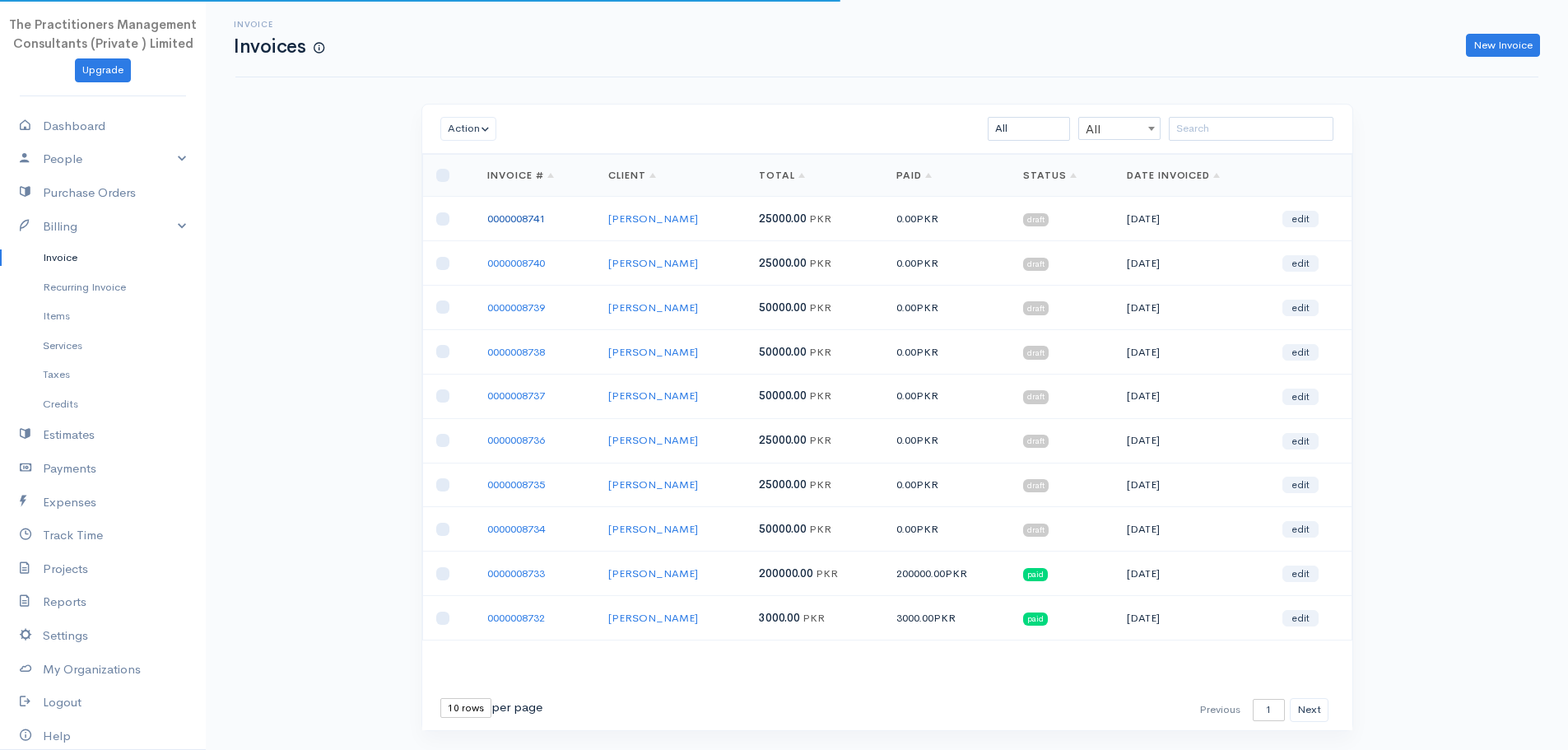
click at [510, 220] on link "0000008741" at bounding box center [517, 219] width 58 height 14
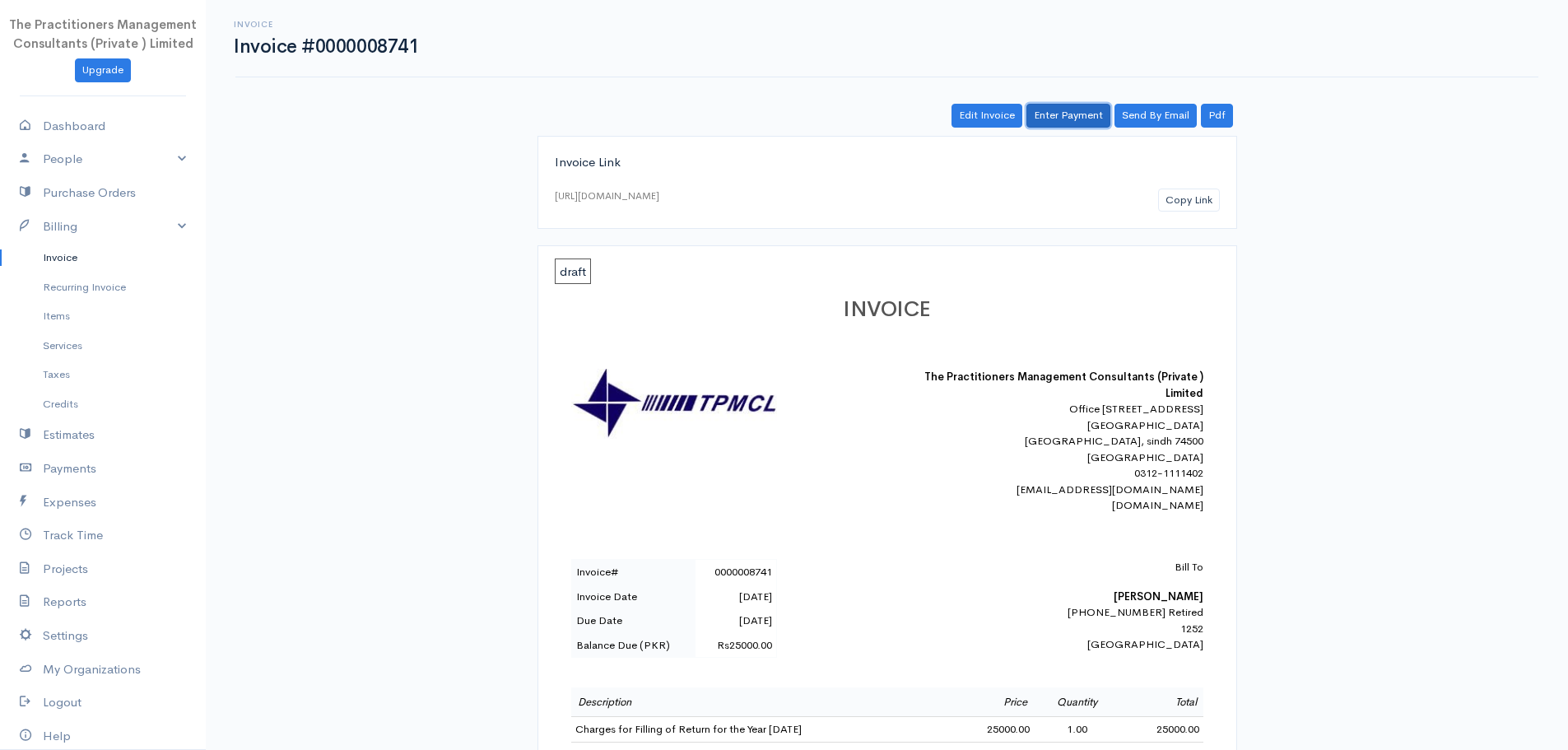
click at [1064, 121] on link "Enter Payment" at bounding box center [1068, 116] width 84 height 24
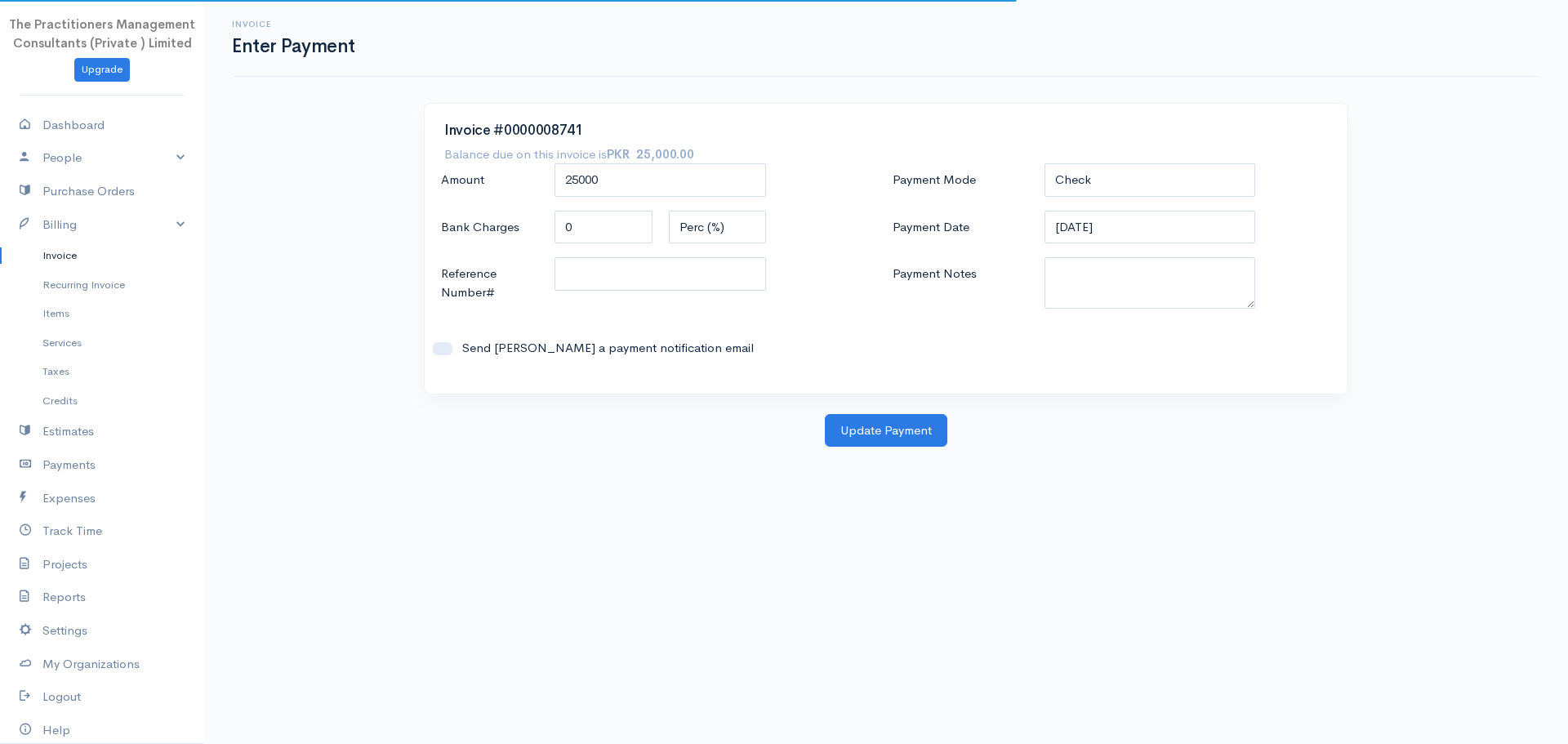
click at [1123, 196] on div "Check Bank Transfer Credit Cash Debit ACH VISA MASTERCARD AMEX DISCOVER DINERS …" at bounding box center [1150, 181] width 228 height 35
click at [1103, 175] on select "Check Bank Transfer Credit Cash Debit ACH VISA MASTERCARD AMEX DISCOVER DINERS …" at bounding box center [1150, 180] width 211 height 33
select select "Bank Transfer"
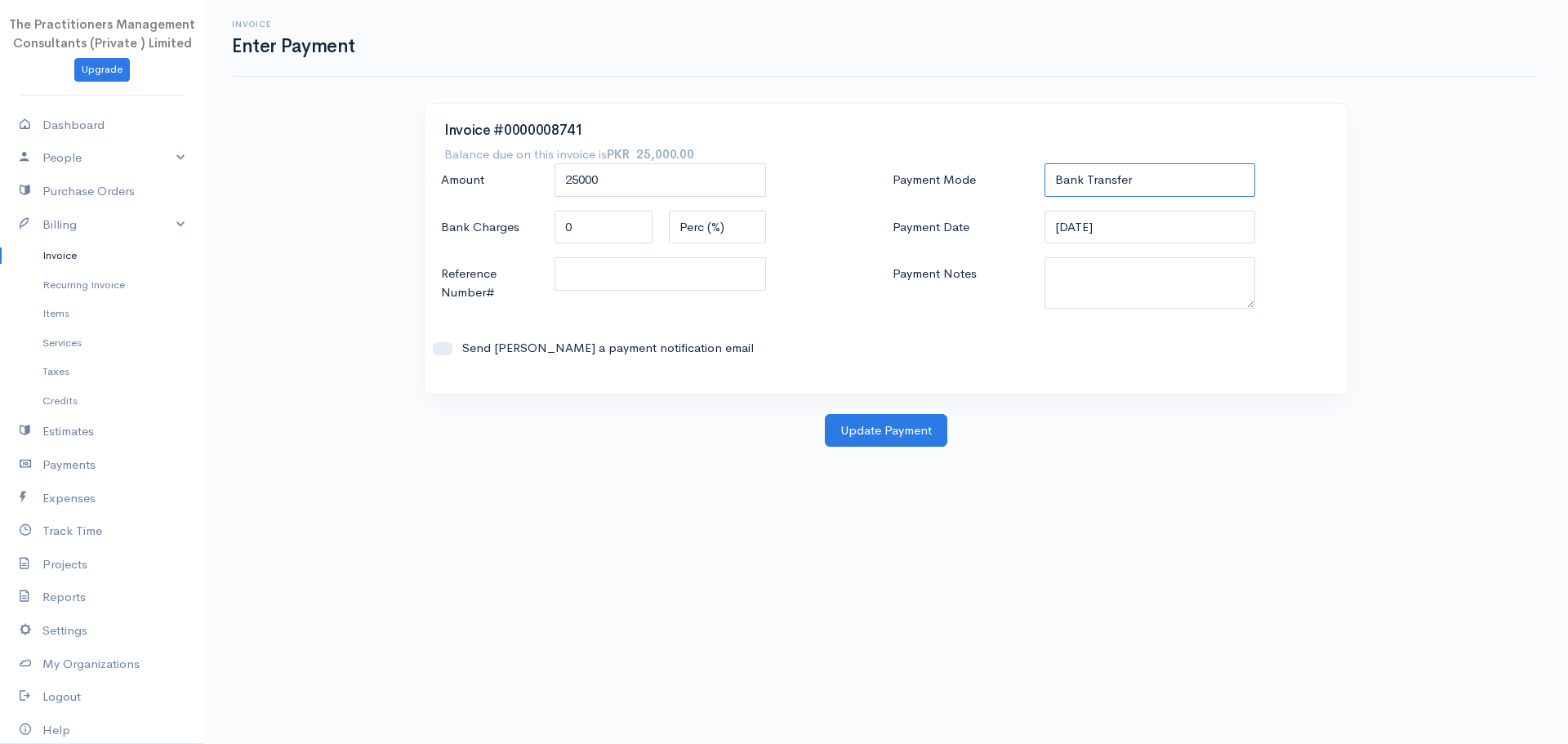
click at [1045, 164] on select "Check Bank Transfer Credit Cash Debit ACH VISA MASTERCARD AMEX DISCOVER DINERS …" at bounding box center [1150, 180] width 211 height 33
click at [1109, 284] on textarea "Payment Notes" at bounding box center [1150, 283] width 211 height 52
type textarea "5848"
click at [679, 260] on input "Reference Number#" at bounding box center [660, 274] width 211 height 33
type input "58"
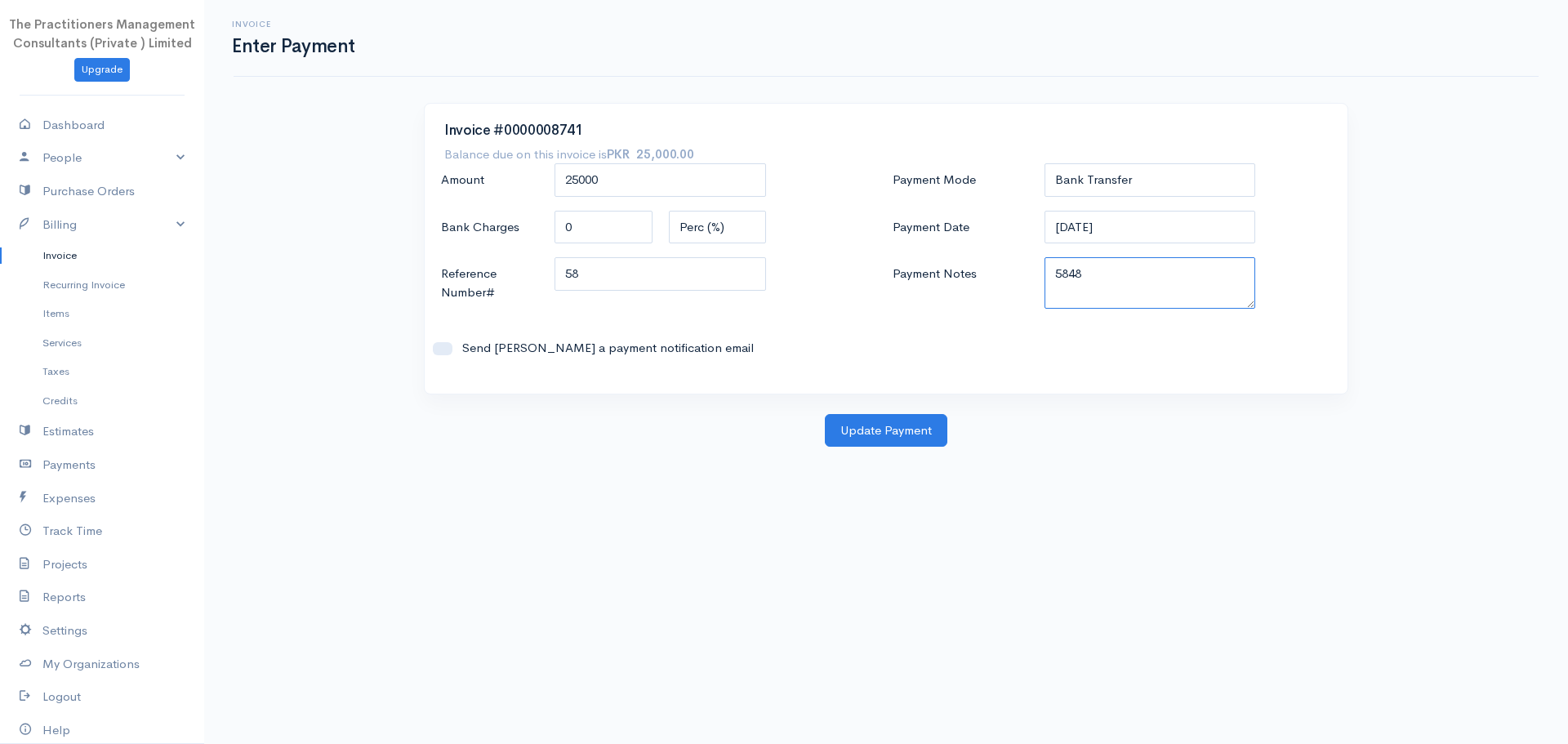
click at [1078, 275] on textarea "5848" at bounding box center [1150, 283] width 211 height 52
click at [720, 288] on input "58" at bounding box center [660, 274] width 211 height 33
click at [719, 288] on input "58" at bounding box center [660, 274] width 211 height 33
paste input "5848"
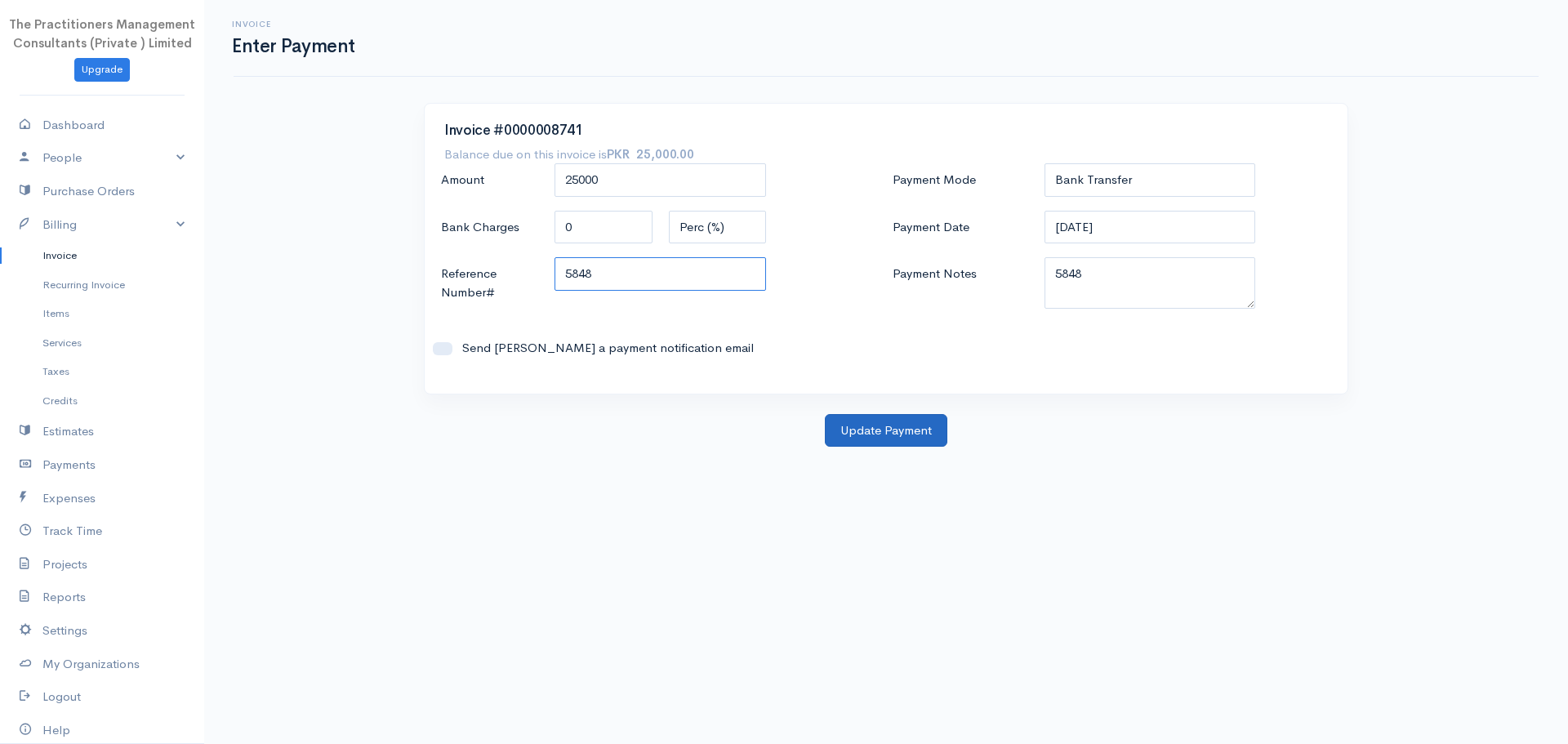
type input "5848"
click at [927, 419] on button "Update Payment" at bounding box center [886, 430] width 122 height 33
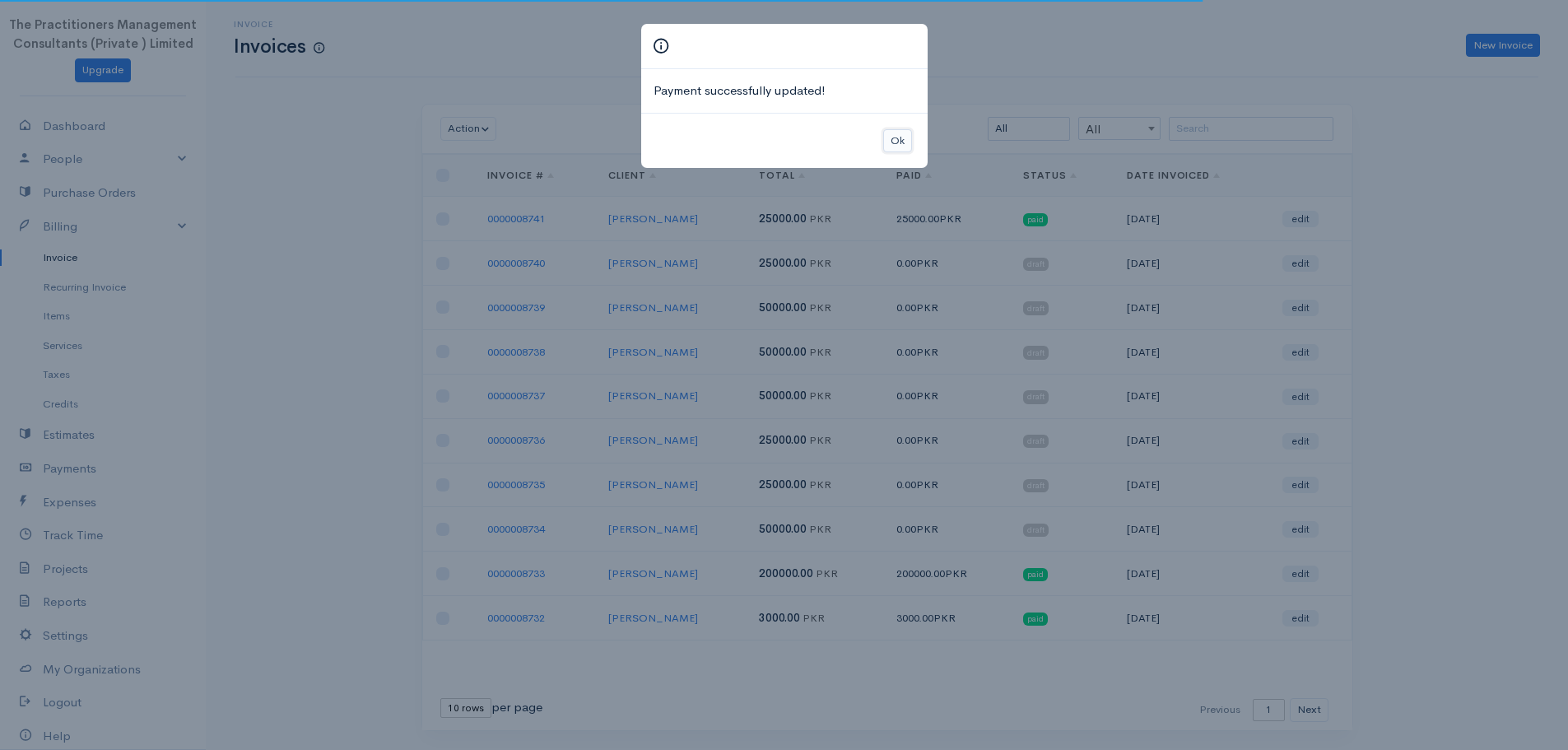
click at [907, 144] on button "Ok" at bounding box center [898, 141] width 29 height 24
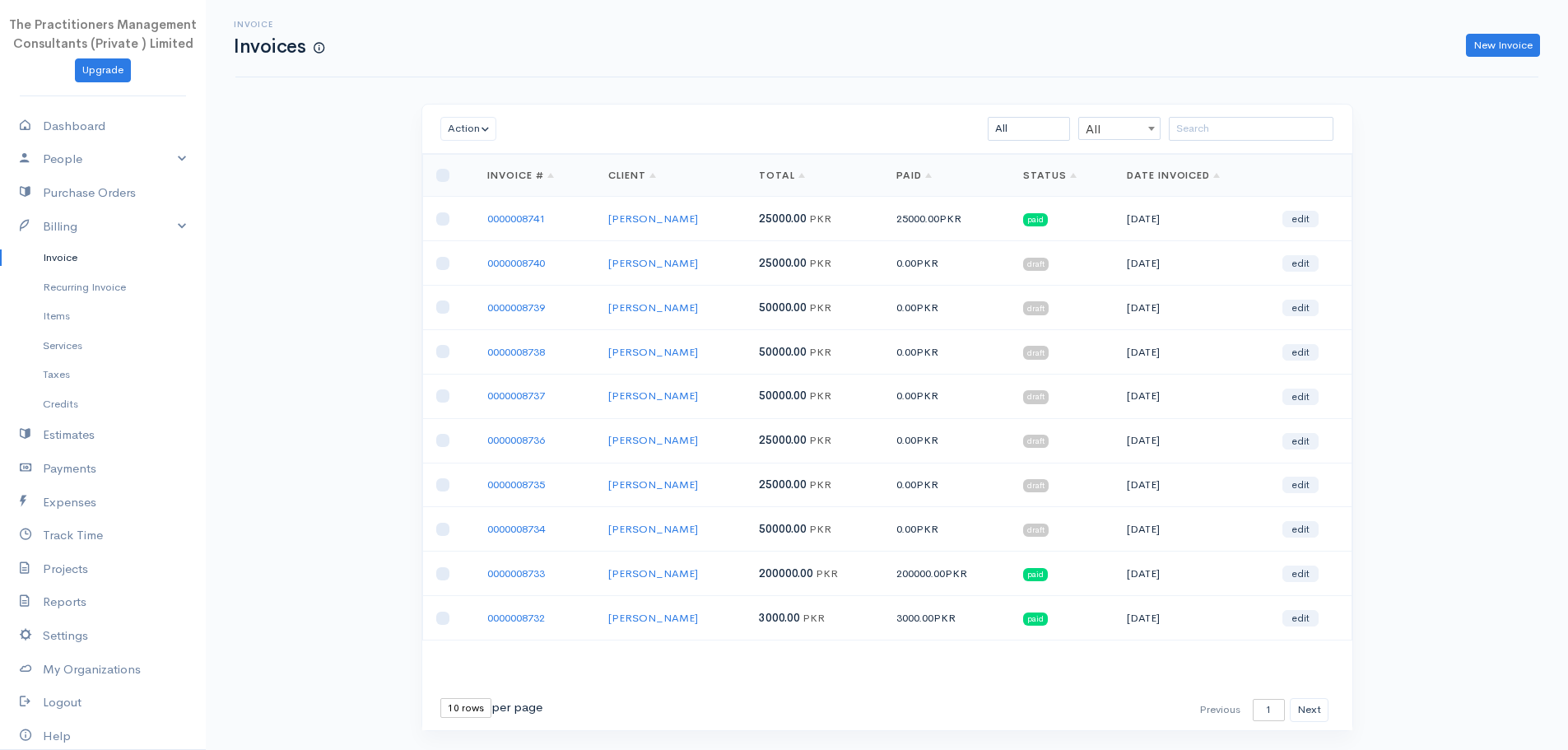
drag, startPoint x: 533, startPoint y: 267, endPoint x: 545, endPoint y: 270, distance: 12.4
click at [533, 267] on link "0000008740" at bounding box center [517, 263] width 58 height 14
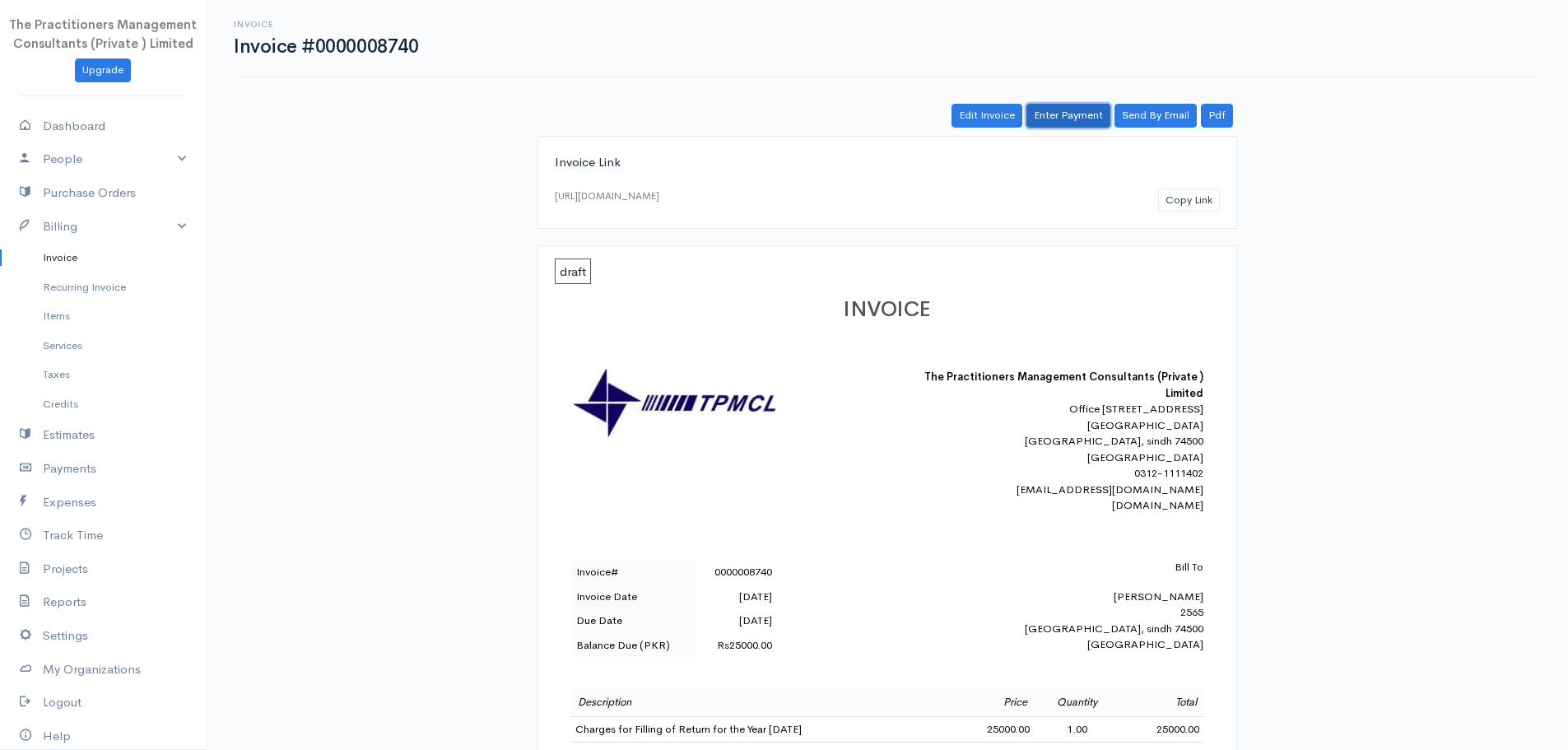
click at [1060, 116] on link "Enter Payment" at bounding box center [1068, 116] width 84 height 24
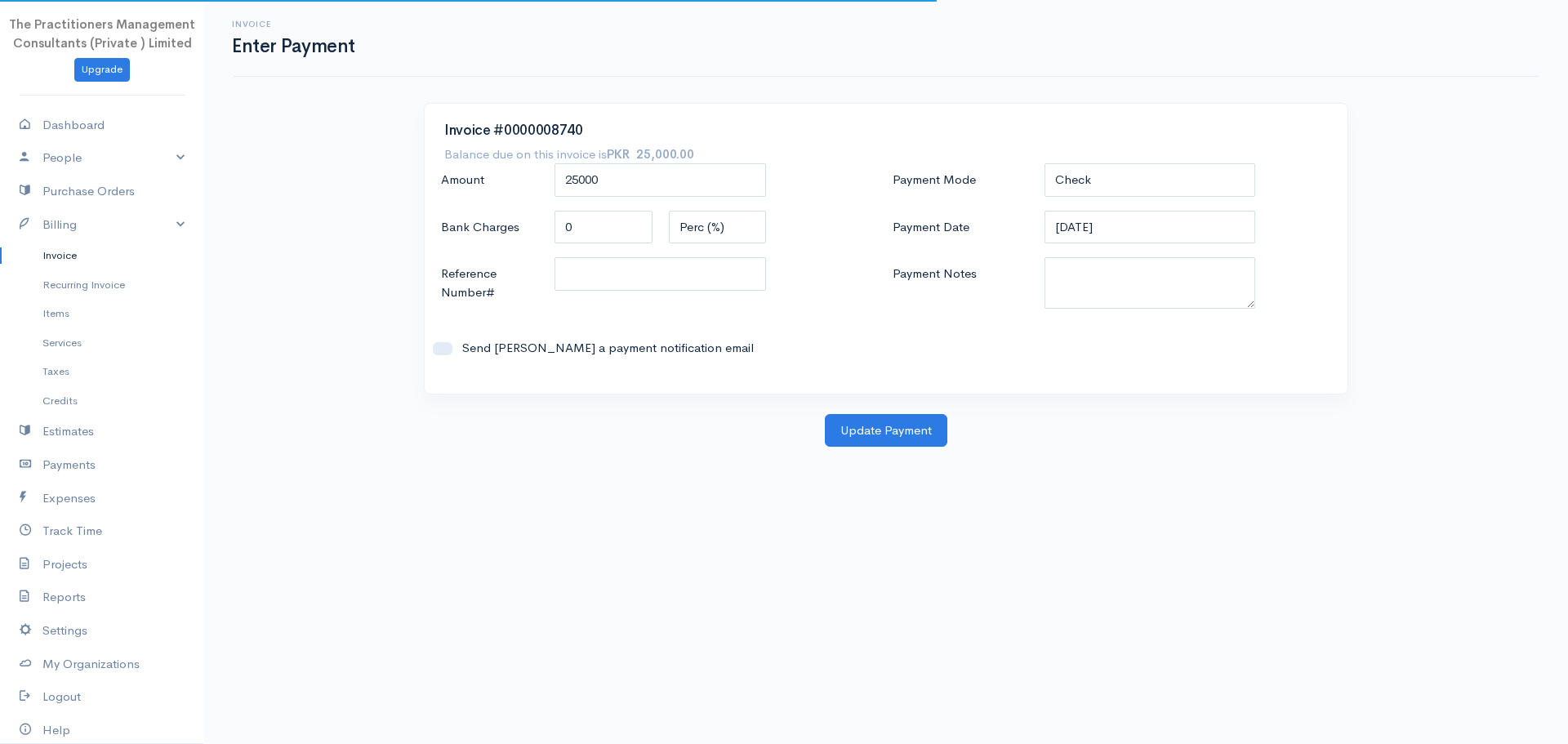
click at [1043, 192] on div "Check Bank Transfer Credit Cash Debit ACH VISA MASTERCARD AMEX DISCOVER DINERS …" at bounding box center [1150, 181] width 228 height 35
click at [1082, 188] on select "Check Bank Transfer Credit Cash Debit ACH VISA MASTERCARD AMEX DISCOVER DINERS …" at bounding box center [1150, 180] width 211 height 33
select select "Bank Transfer"
click at [1045, 164] on select "Check Bank Transfer Credit Cash Debit ACH VISA MASTERCARD AMEX DISCOVER DINERS …" at bounding box center [1150, 180] width 211 height 33
click at [1096, 278] on textarea "Payment Notes" at bounding box center [1150, 283] width 211 height 52
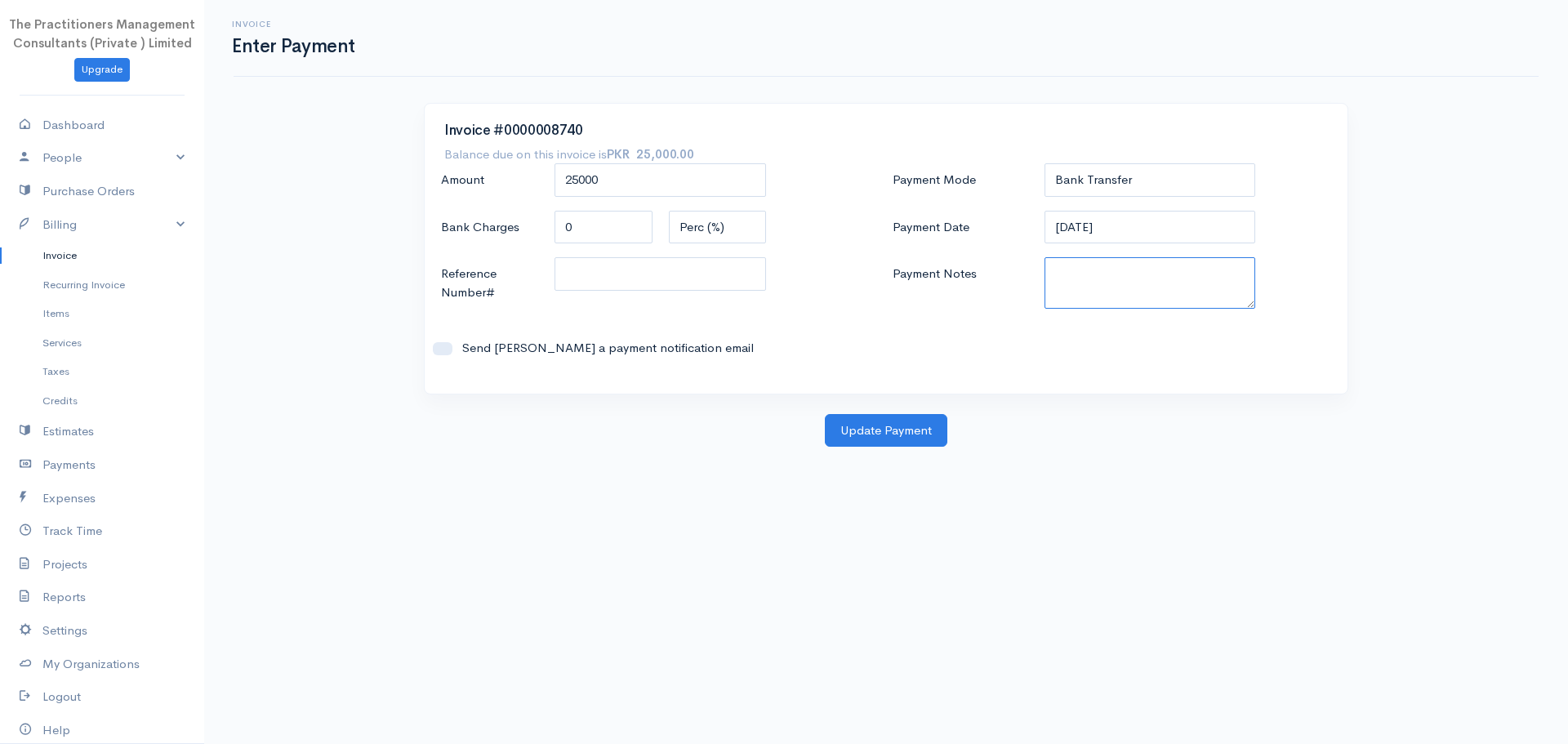
paste textarea "5848"
type textarea "5848"
click at [770, 273] on div at bounding box center [660, 284] width 228 height 54
click at [748, 273] on input "Reference Number#" at bounding box center [660, 274] width 211 height 33
paste input "5848"
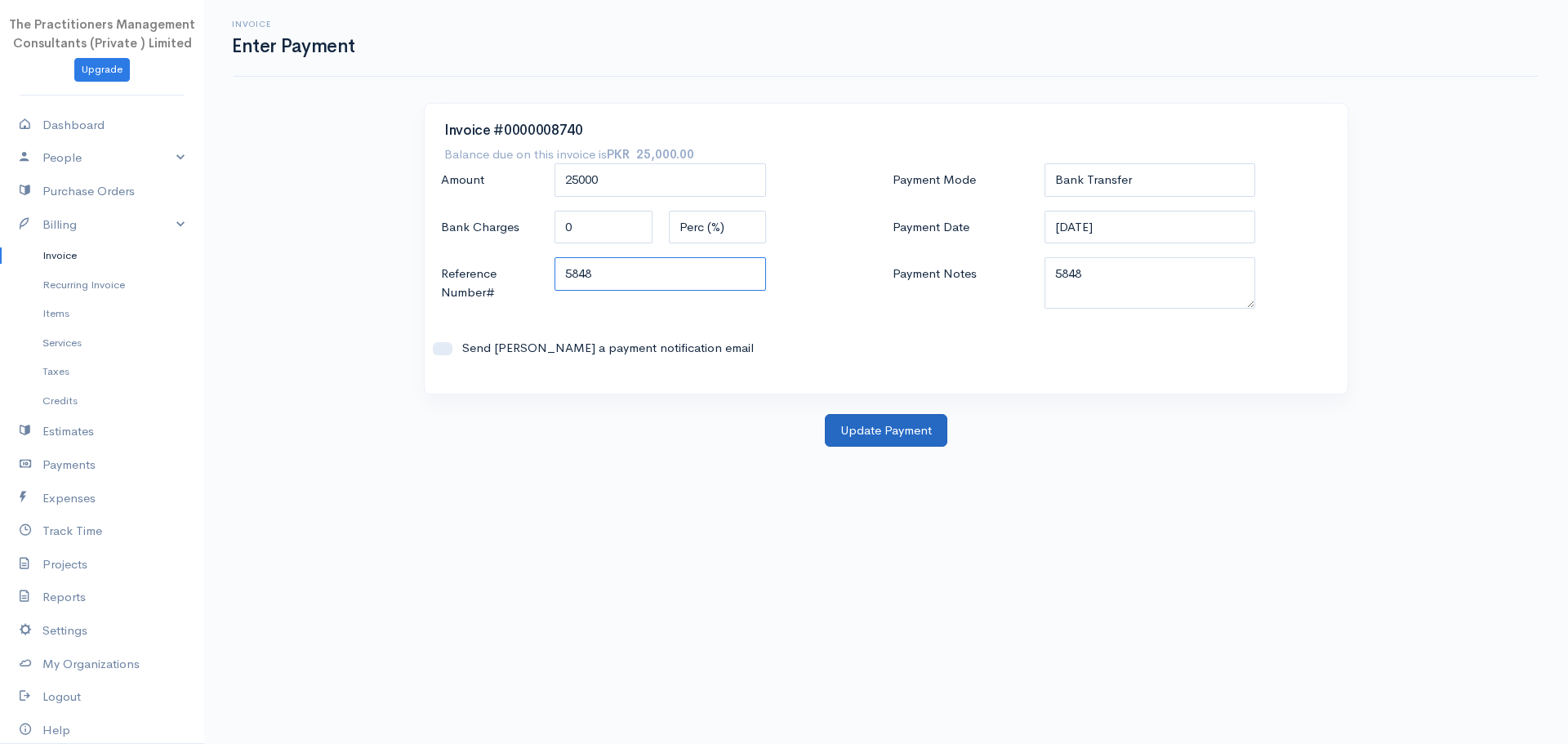
type input "5848"
click at [885, 419] on button "Update Payment" at bounding box center [886, 430] width 122 height 33
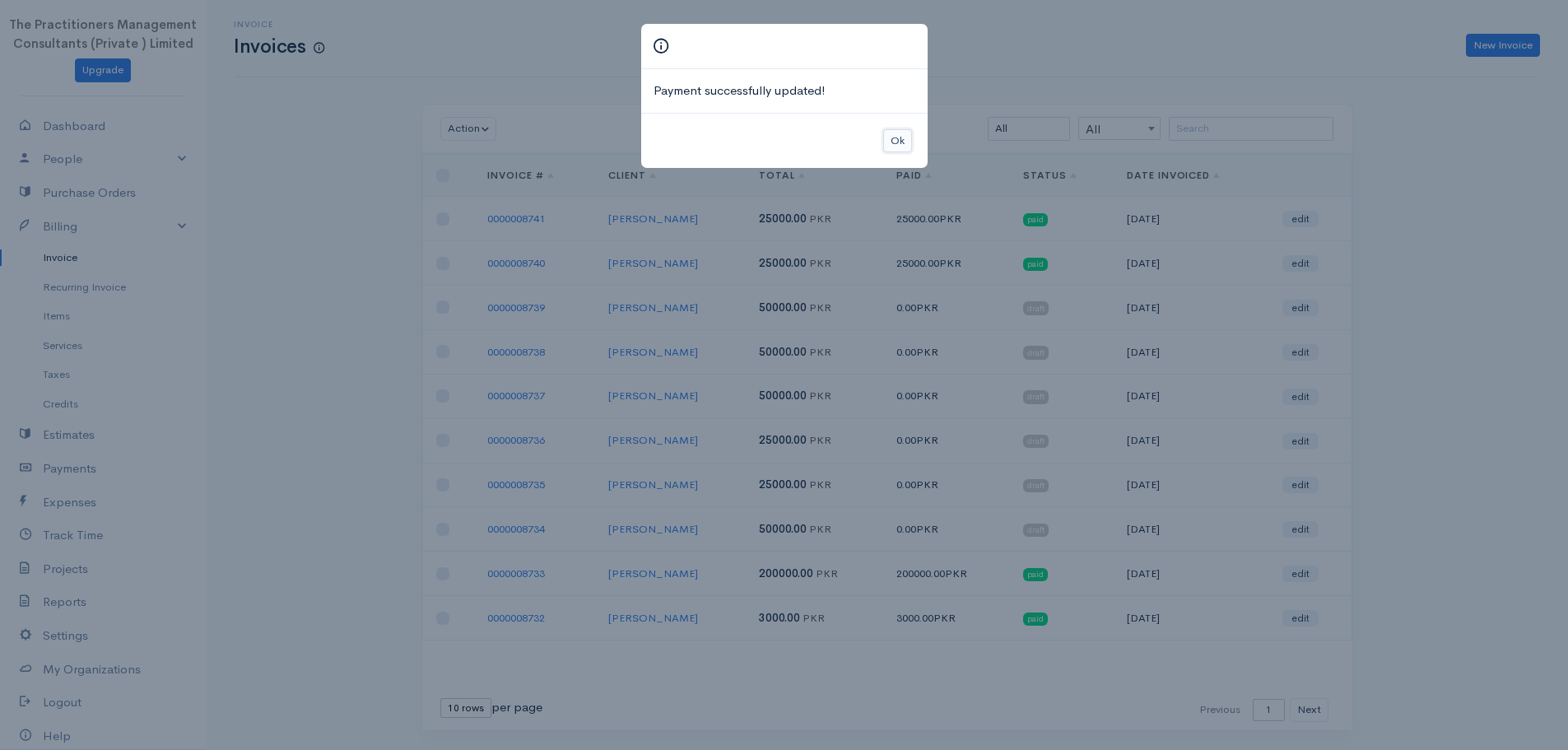
click at [886, 146] on button "Ok" at bounding box center [898, 141] width 29 height 24
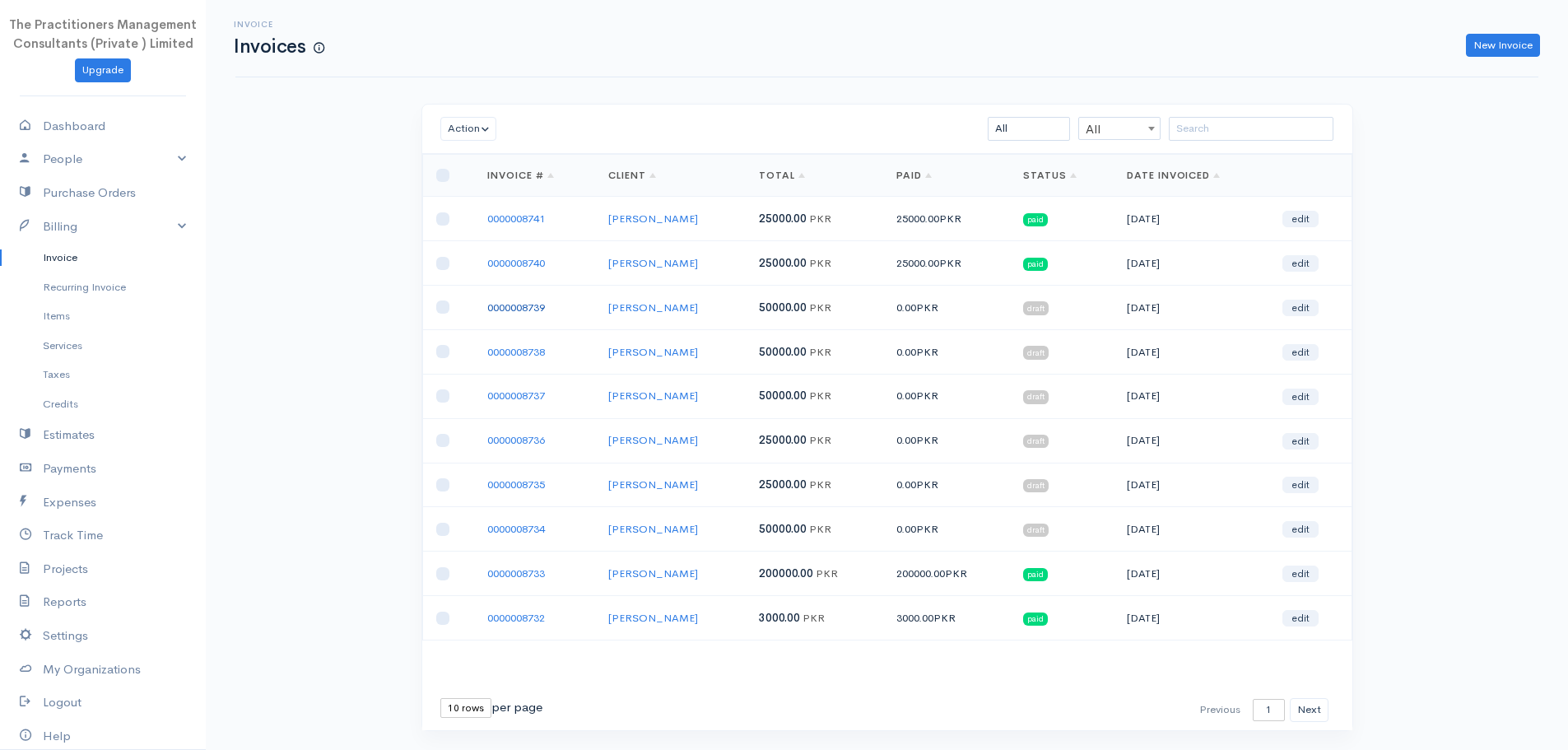
click at [534, 310] on link "0000008739" at bounding box center [517, 308] width 58 height 14
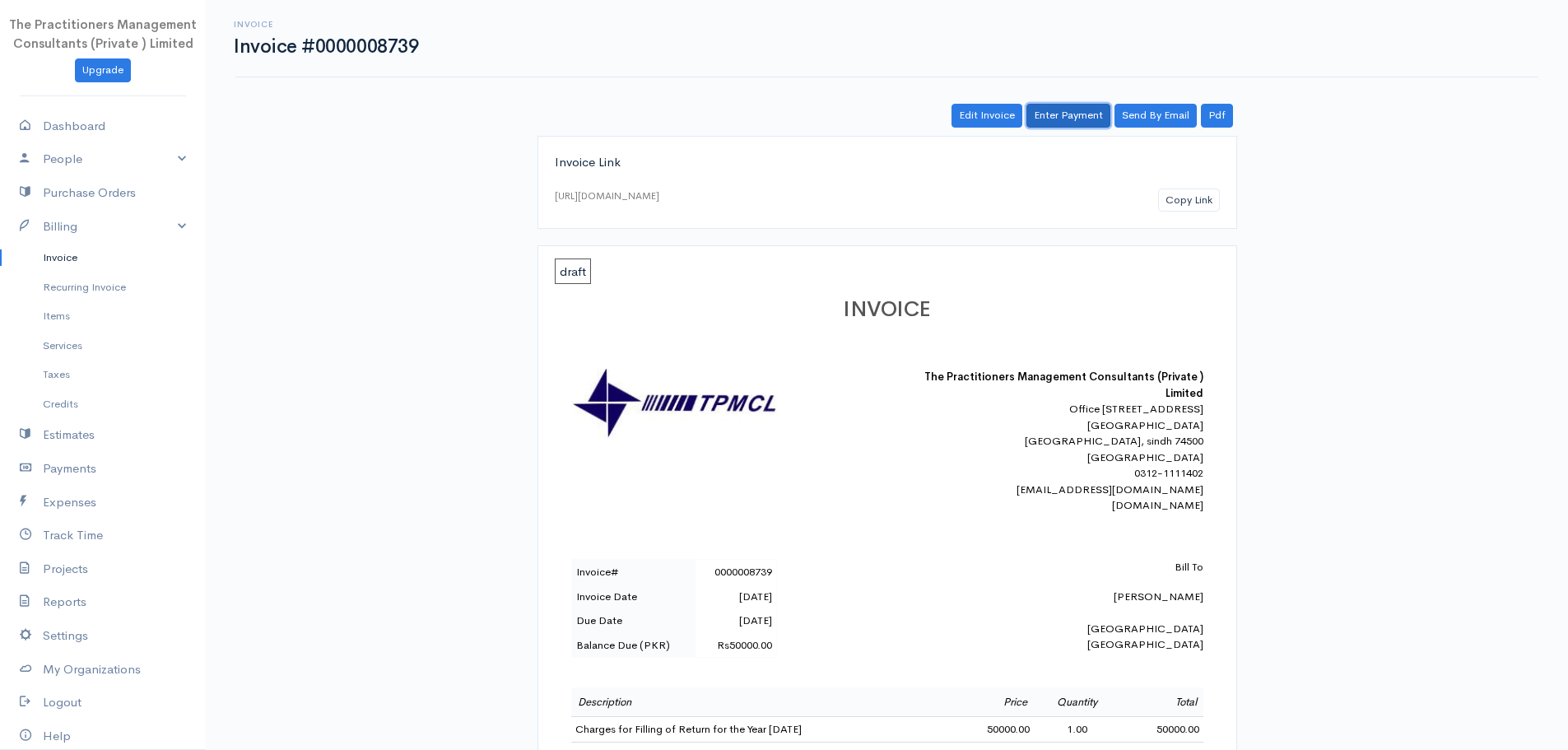
click at [1062, 120] on link "Enter Payment" at bounding box center [1068, 116] width 84 height 24
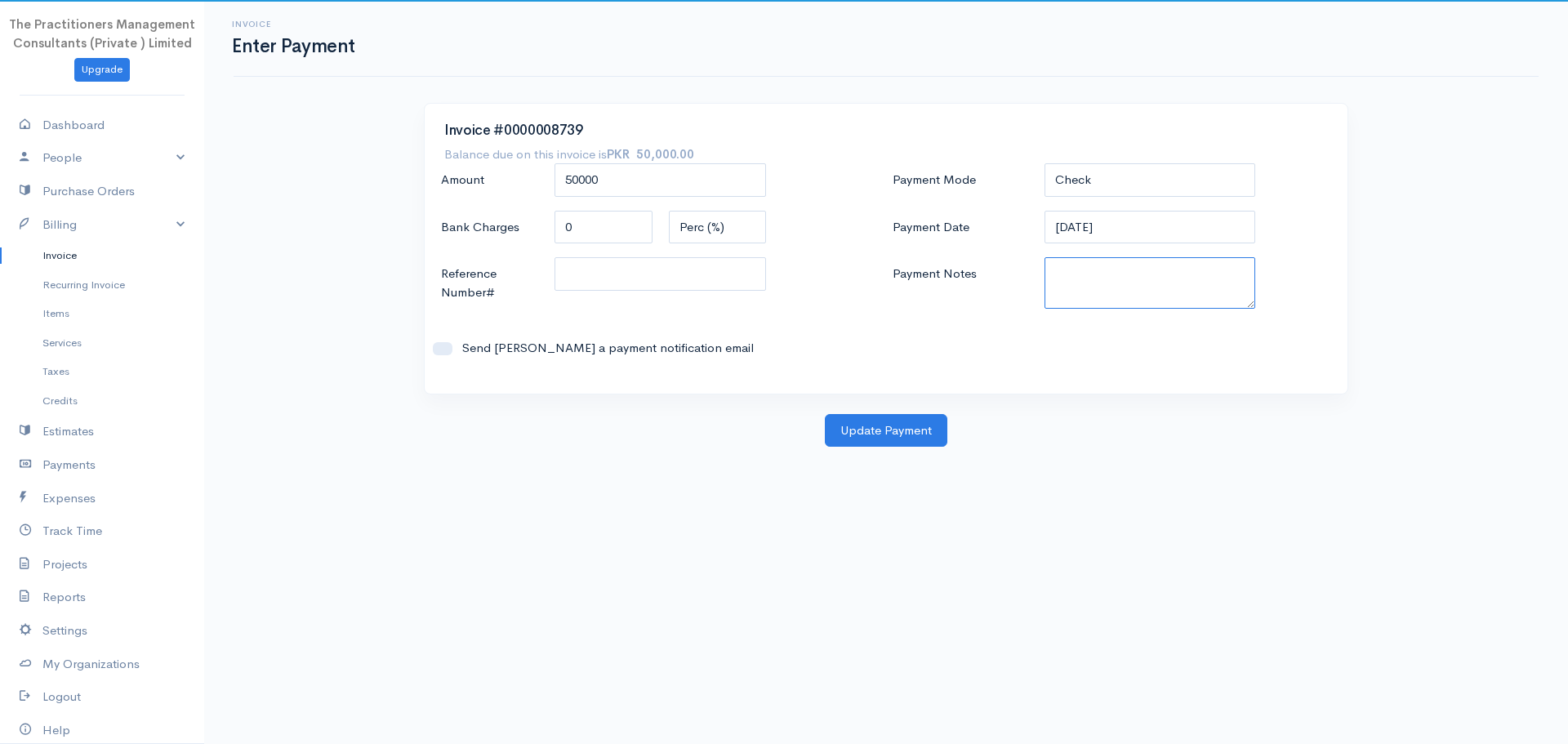
click at [1076, 268] on textarea "Payment Notes" at bounding box center [1150, 283] width 211 height 52
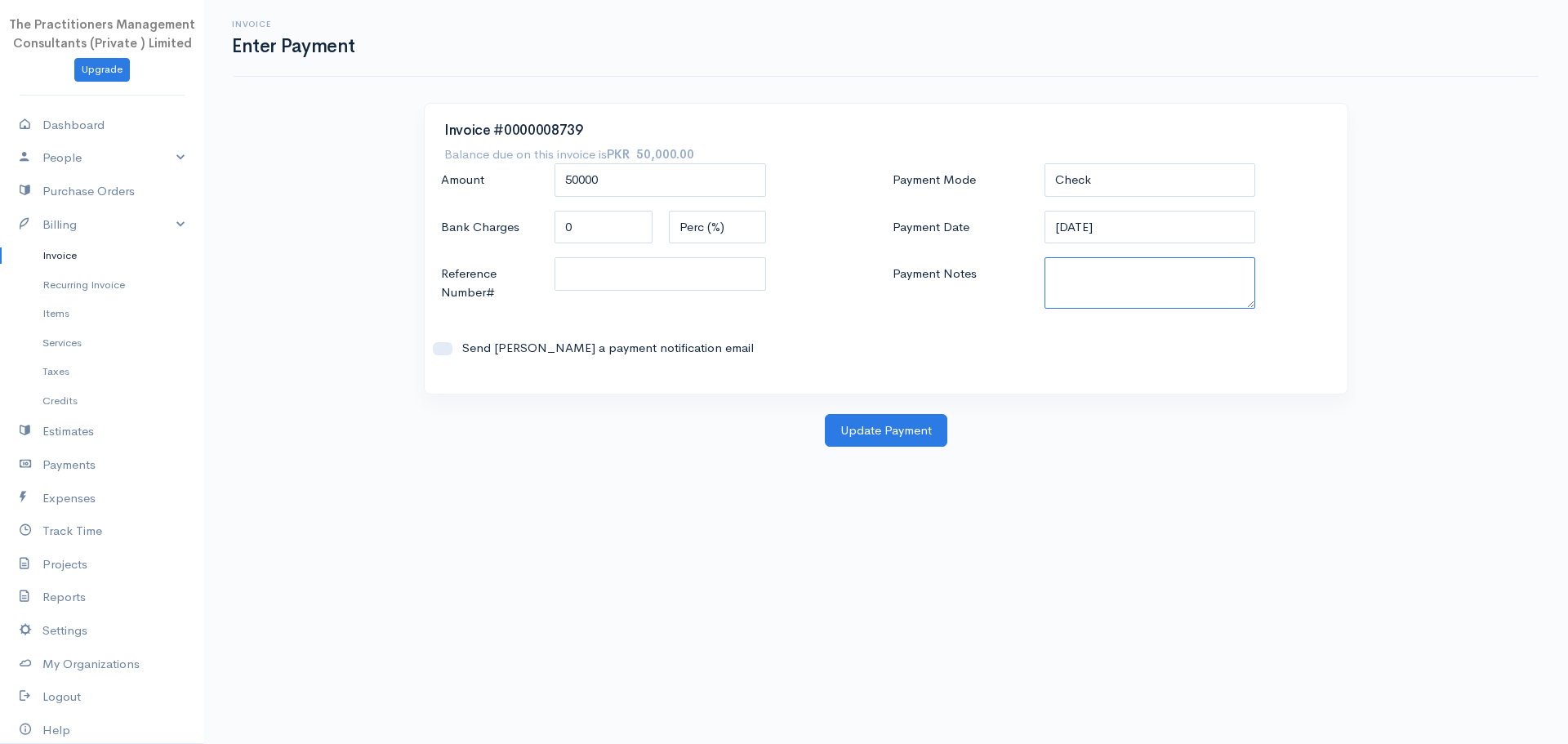
paste textarea "5848"
type textarea "5848"
click at [696, 272] on input "Reference Number#" at bounding box center [660, 274] width 211 height 33
paste input "5848"
type input "5848"
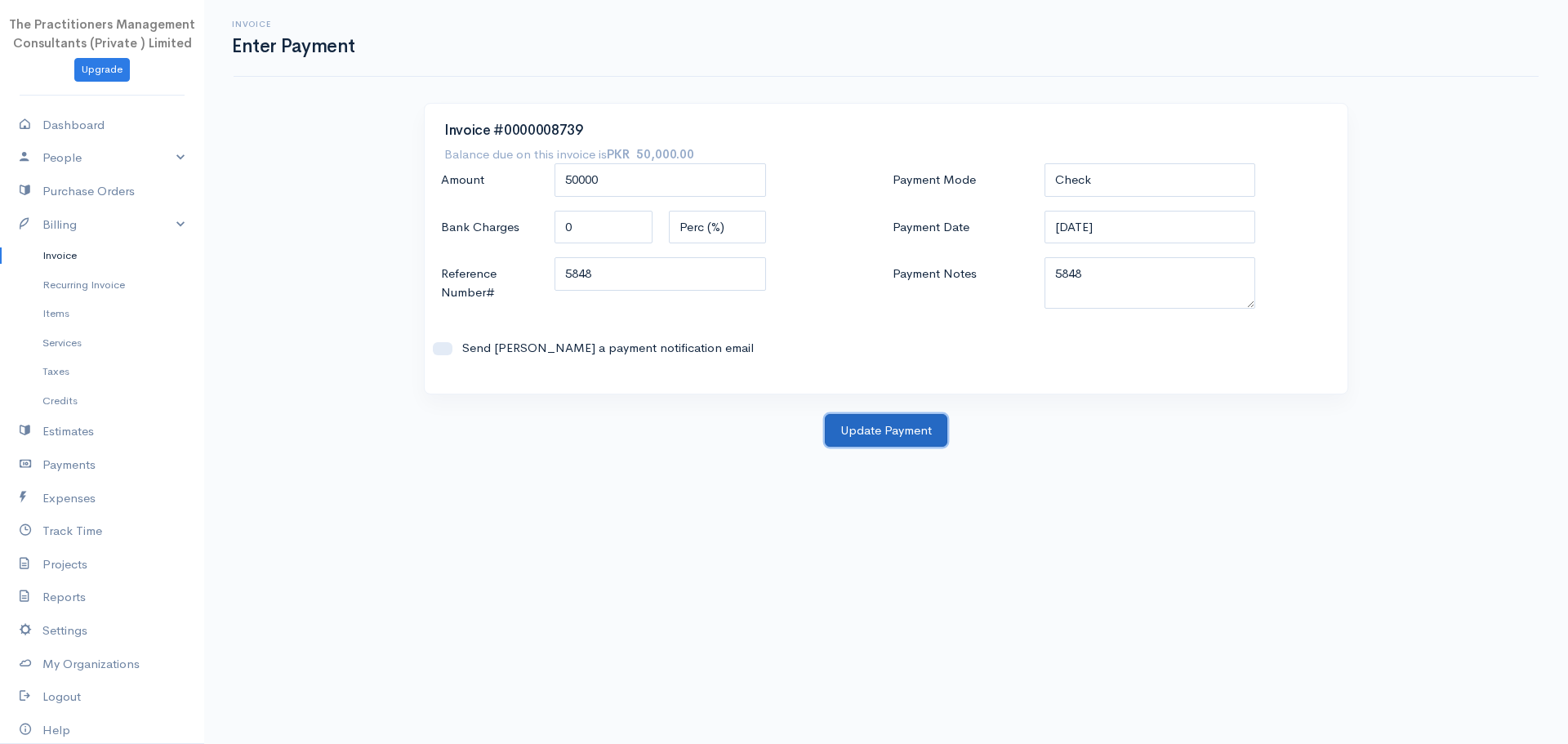
click at [904, 433] on button "Update Payment" at bounding box center [886, 430] width 122 height 33
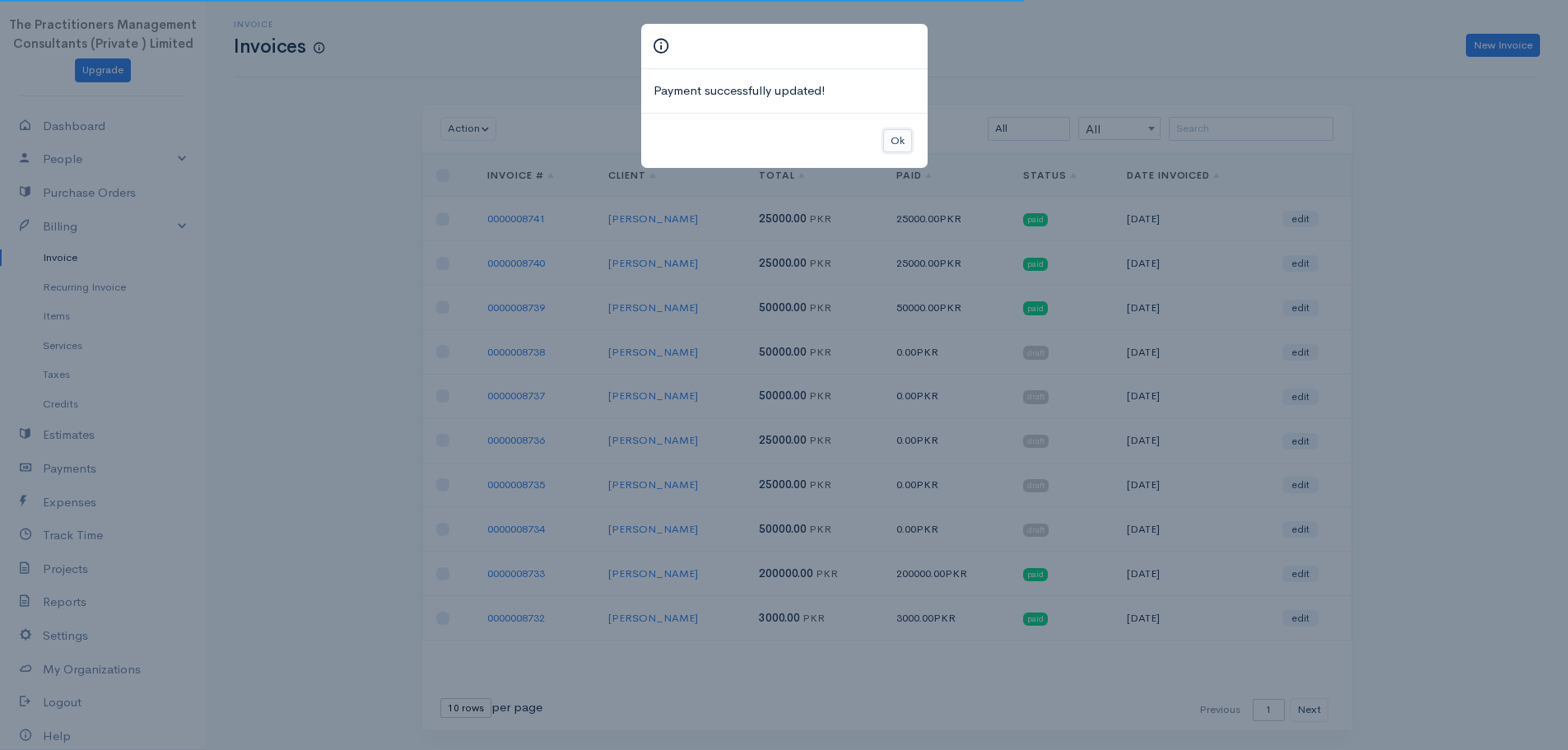
click at [889, 131] on button "Ok" at bounding box center [898, 141] width 29 height 24
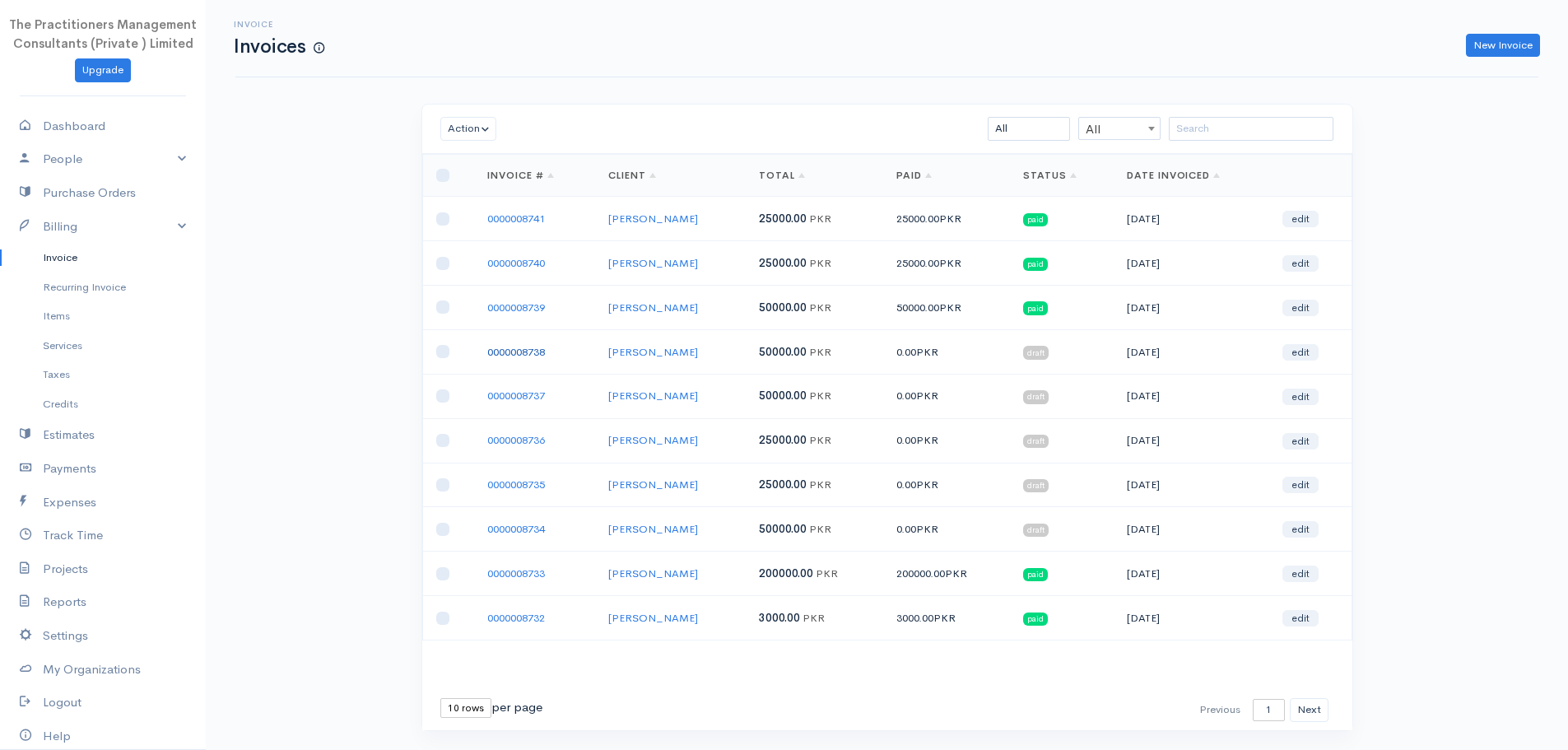
click at [529, 355] on link "0000008738" at bounding box center [517, 352] width 58 height 14
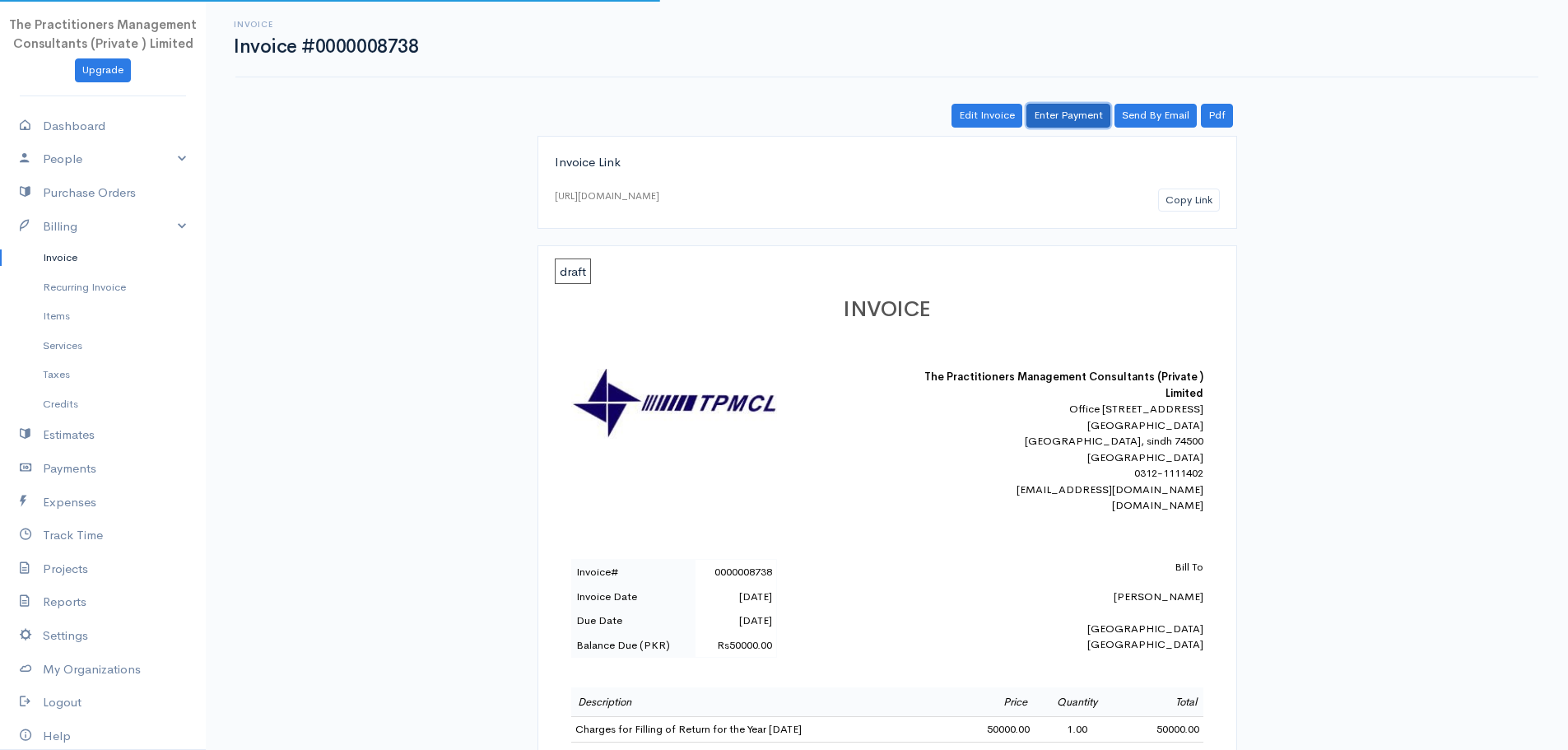
click at [1063, 119] on link "Enter Payment" at bounding box center [1068, 116] width 84 height 24
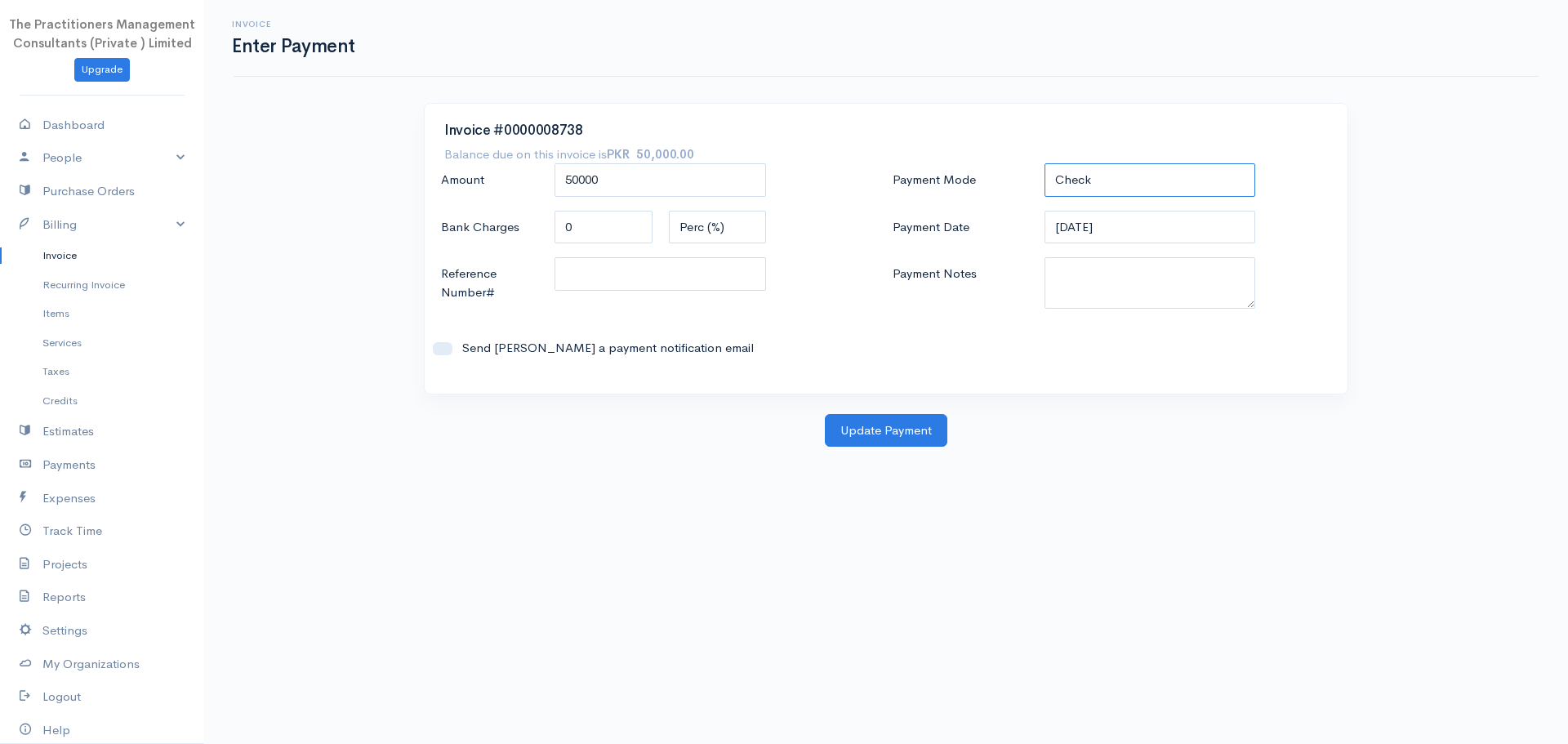
click at [1067, 174] on select "Check Bank Transfer Credit Cash Debit ACH VISA MASTERCARD AMEX DISCOVER DINERS …" at bounding box center [1150, 180] width 211 height 33
select select "Bank Transfer"
click at [1045, 164] on select "Check Bank Transfer Credit Cash Debit ACH VISA MASTERCARD AMEX DISCOVER DINERS …" at bounding box center [1150, 180] width 211 height 33
click at [1069, 295] on textarea "Payment Notes" at bounding box center [1150, 283] width 211 height 52
paste textarea "5848"
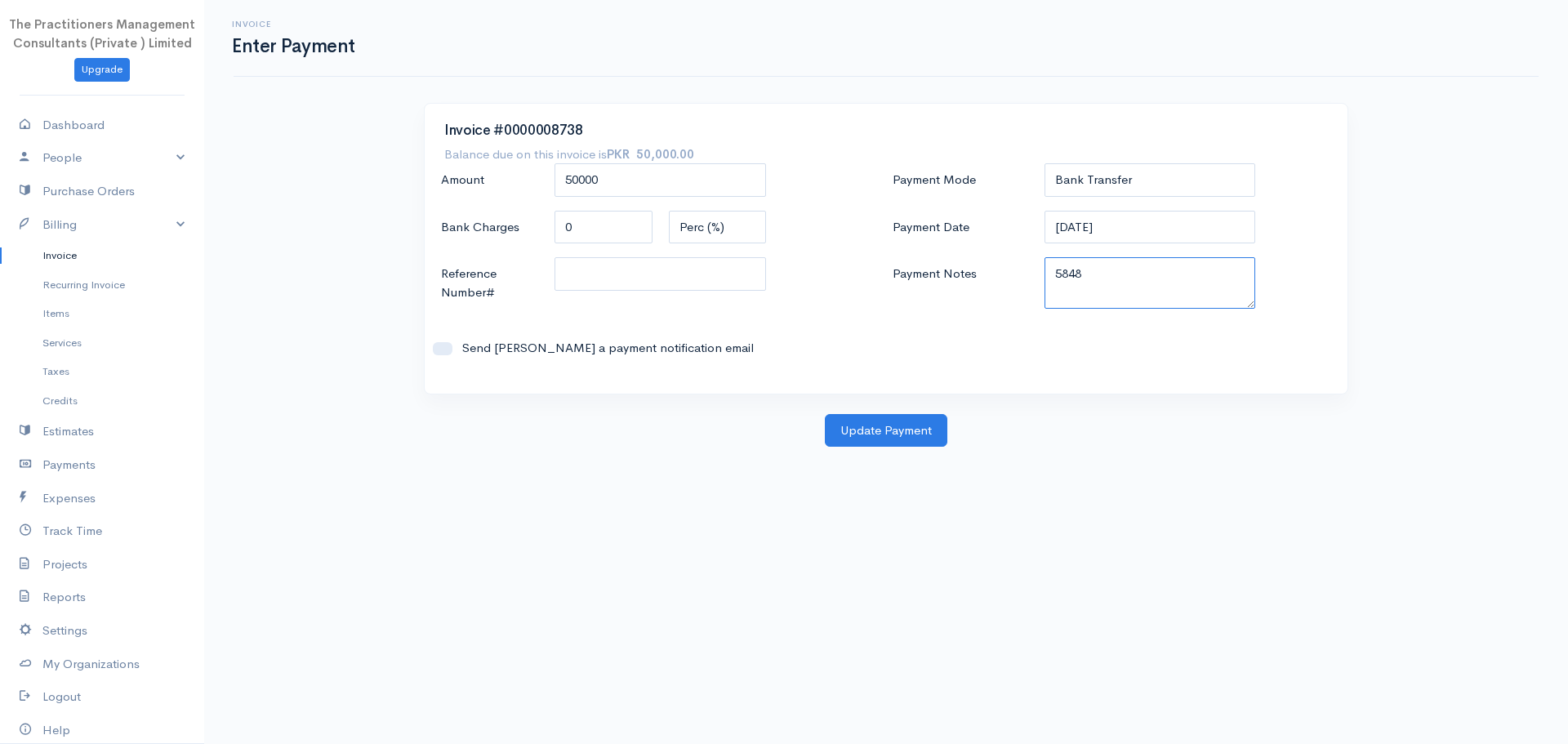
type textarea "5848"
click at [733, 275] on input "Reference Number#" at bounding box center [660, 274] width 211 height 33
paste input "5848"
type input "5848"
click at [910, 447] on button "Update Payment" at bounding box center [886, 430] width 122 height 33
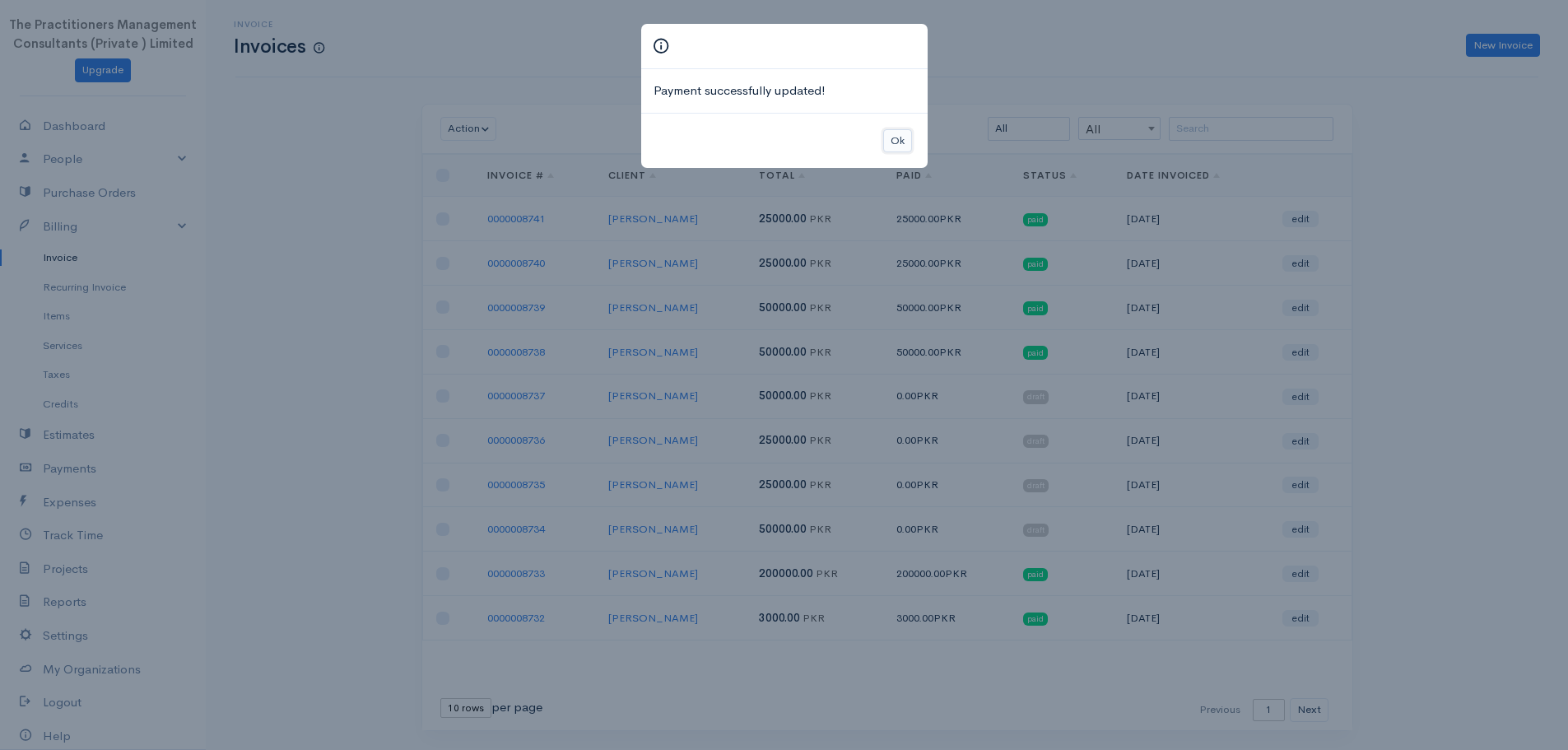
click at [912, 139] on button "Ok" at bounding box center [898, 141] width 29 height 24
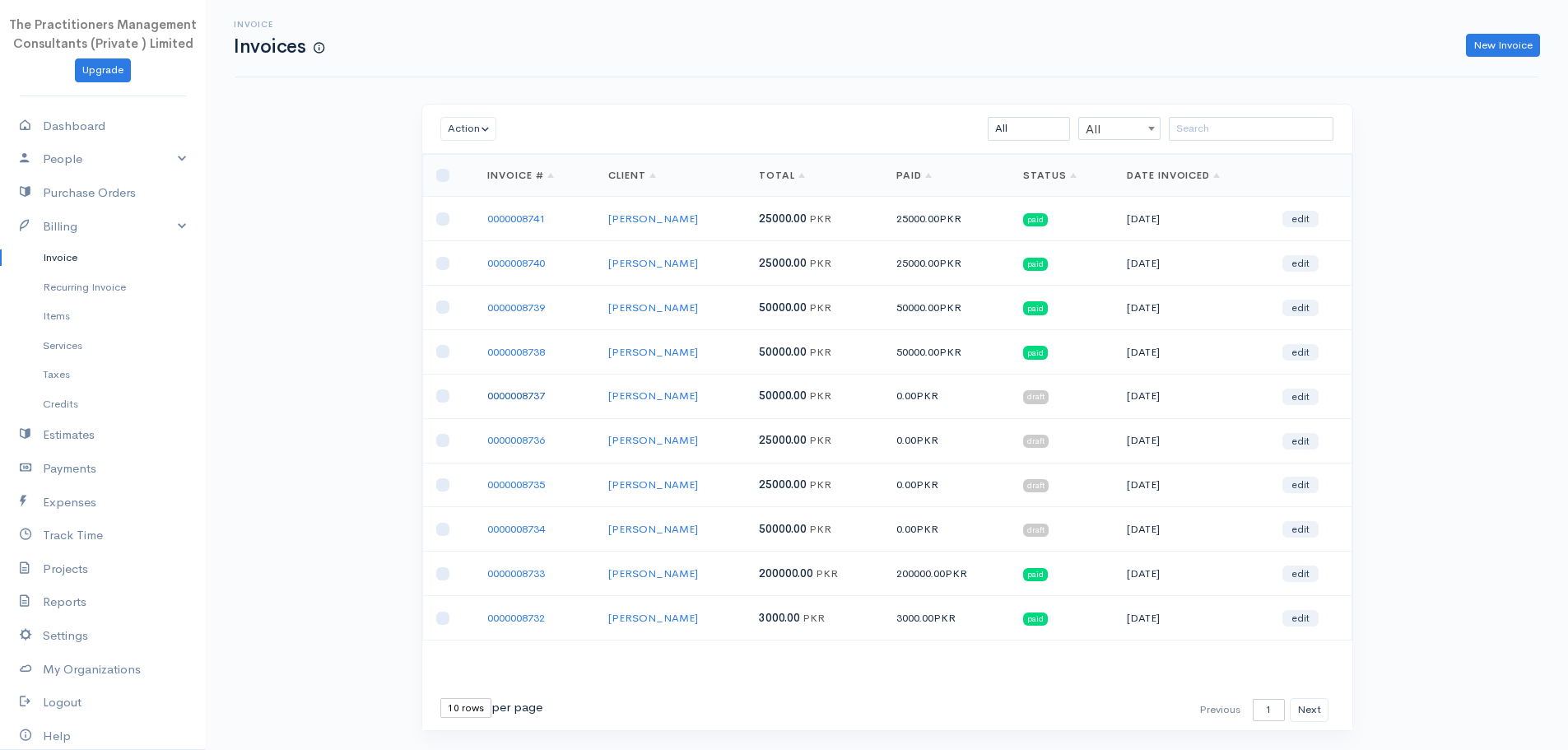
click at [518, 398] on link "0000008737" at bounding box center [517, 395] width 58 height 14
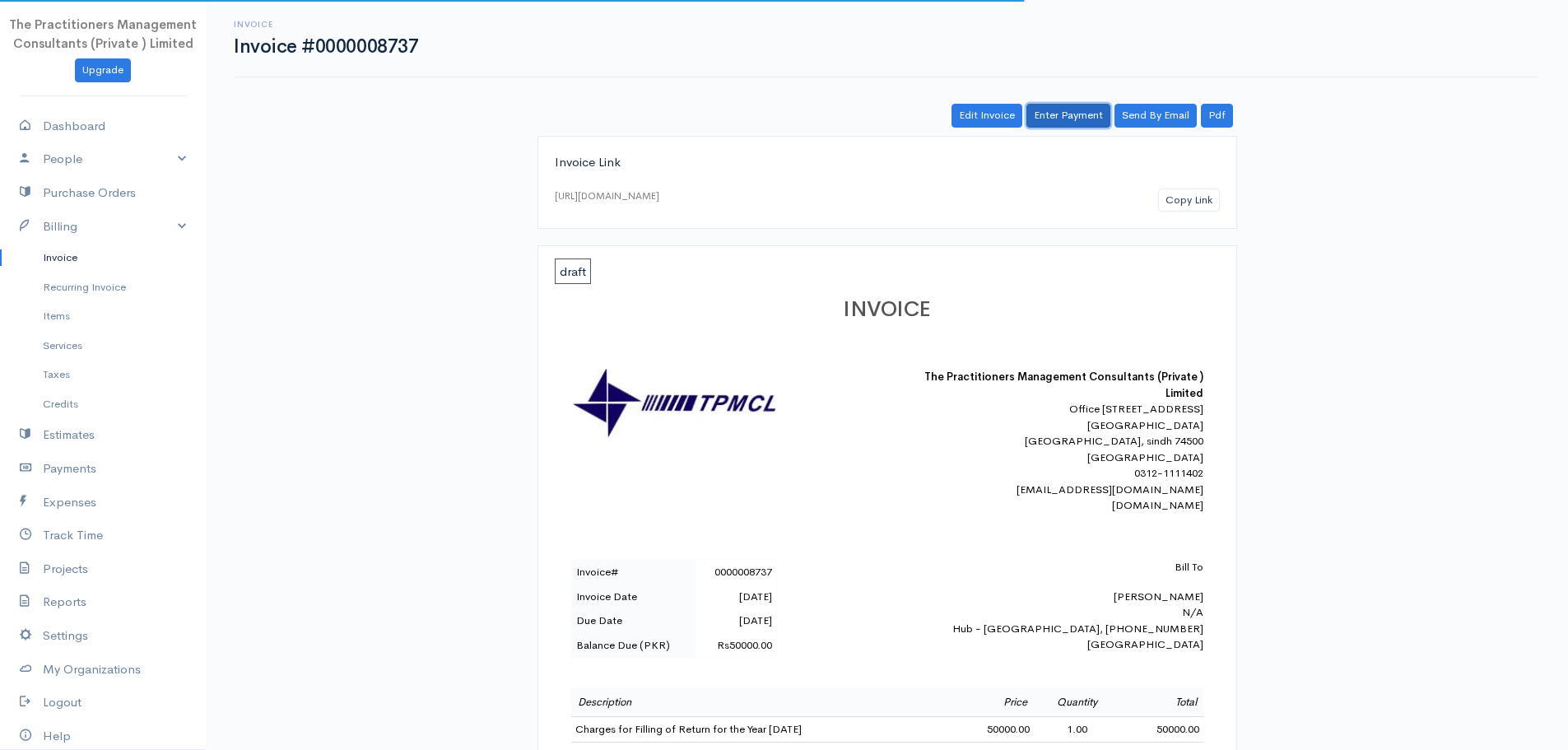
click at [1053, 127] on link "Enter Payment" at bounding box center [1068, 116] width 84 height 24
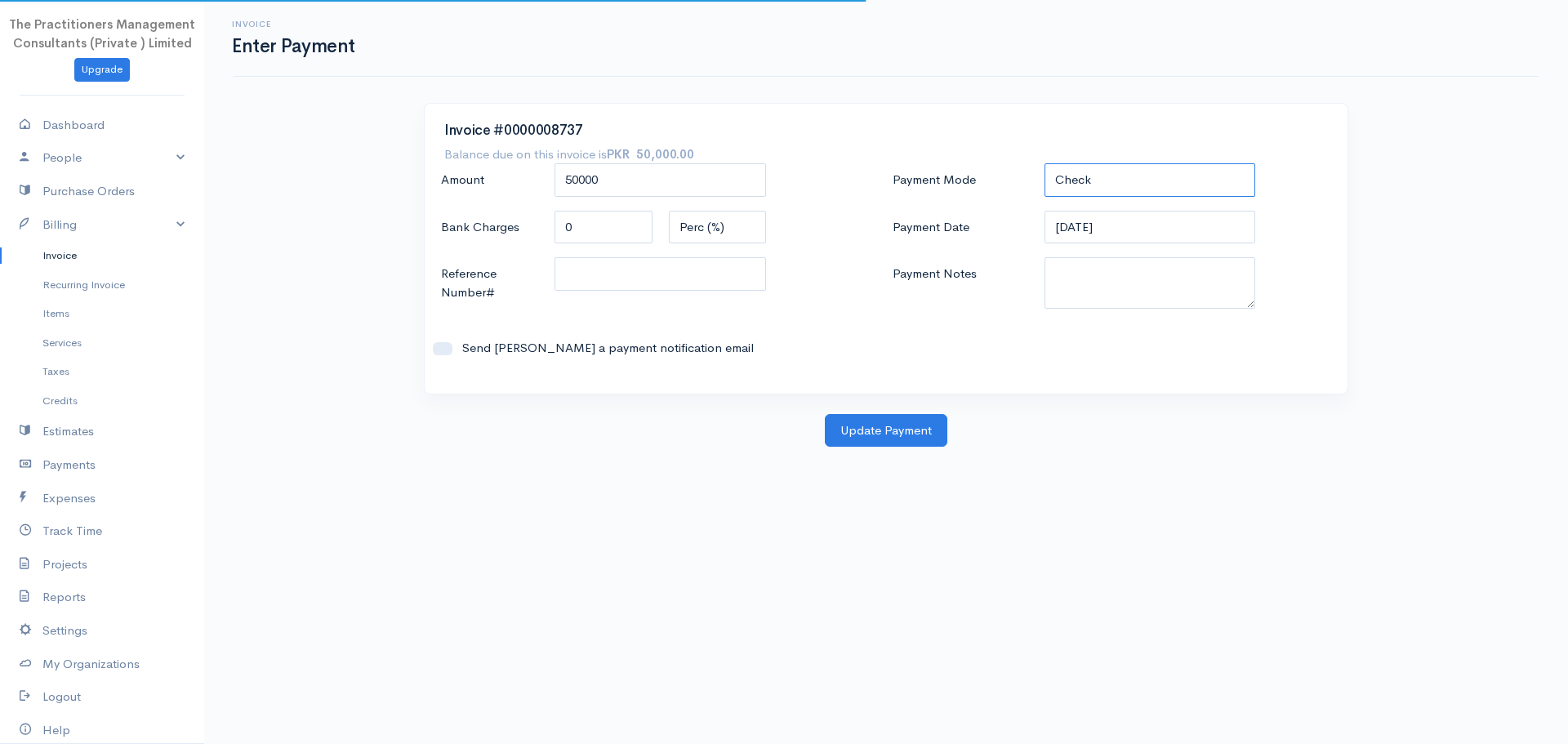
drag, startPoint x: 1098, startPoint y: 172, endPoint x: 1100, endPoint y: 194, distance: 22.1
click at [1098, 173] on select "Check Bank Transfer Credit Cash Debit ACH VISA MASTERCARD AMEX DISCOVER DINERS …" at bounding box center [1150, 180] width 211 height 33
select select "Bank Transfer"
click at [1045, 164] on select "Check Bank Transfer Credit Cash Debit ACH VISA MASTERCARD AMEX DISCOVER DINERS …" at bounding box center [1150, 180] width 211 height 33
click at [1078, 287] on textarea "Payment Notes" at bounding box center [1150, 283] width 211 height 52
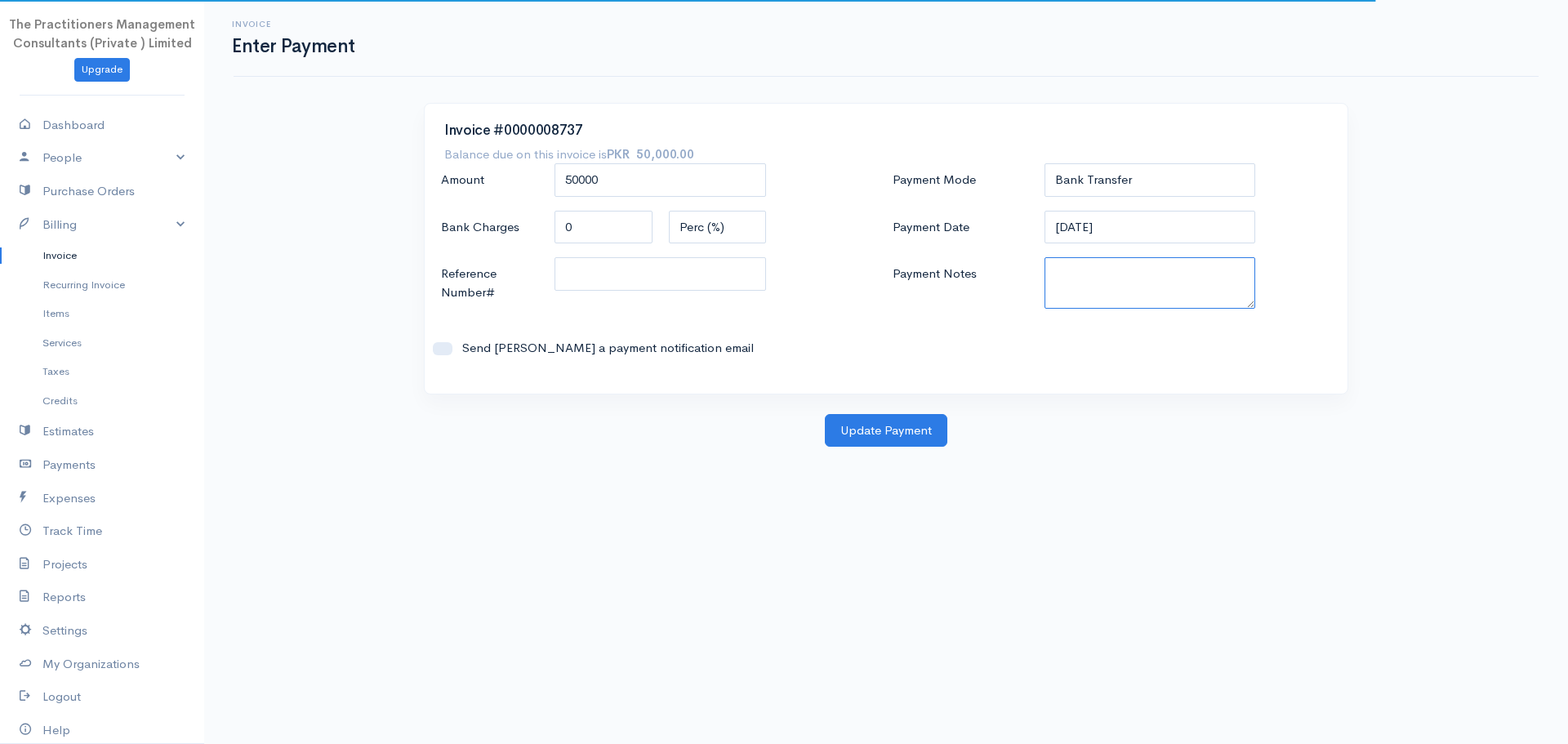
paste textarea "5848"
type textarea "5848"
click at [717, 278] on input "Reference Number#" at bounding box center [660, 274] width 211 height 33
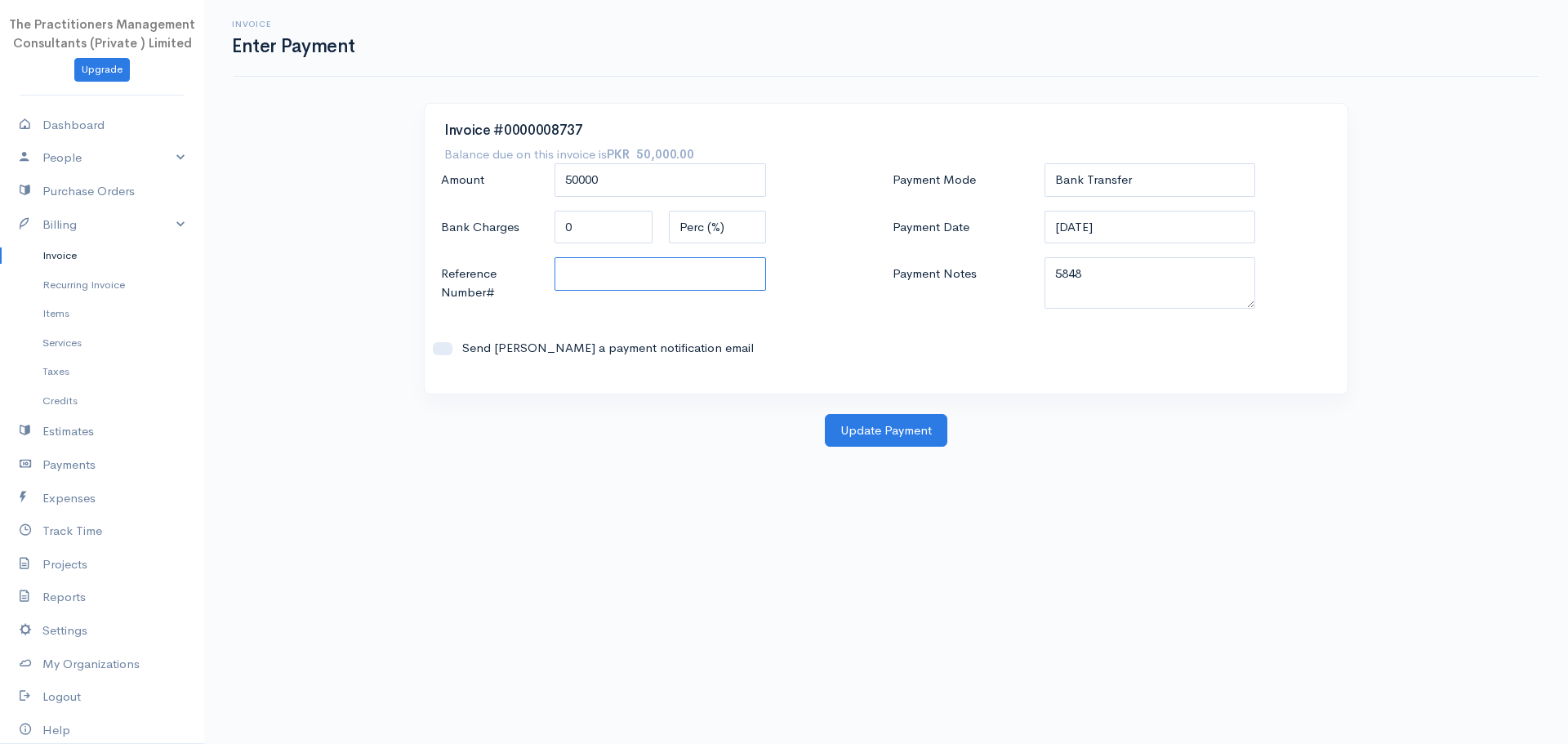
paste input "5848"
type input "5848"
click at [889, 422] on button "Update Payment" at bounding box center [886, 430] width 122 height 33
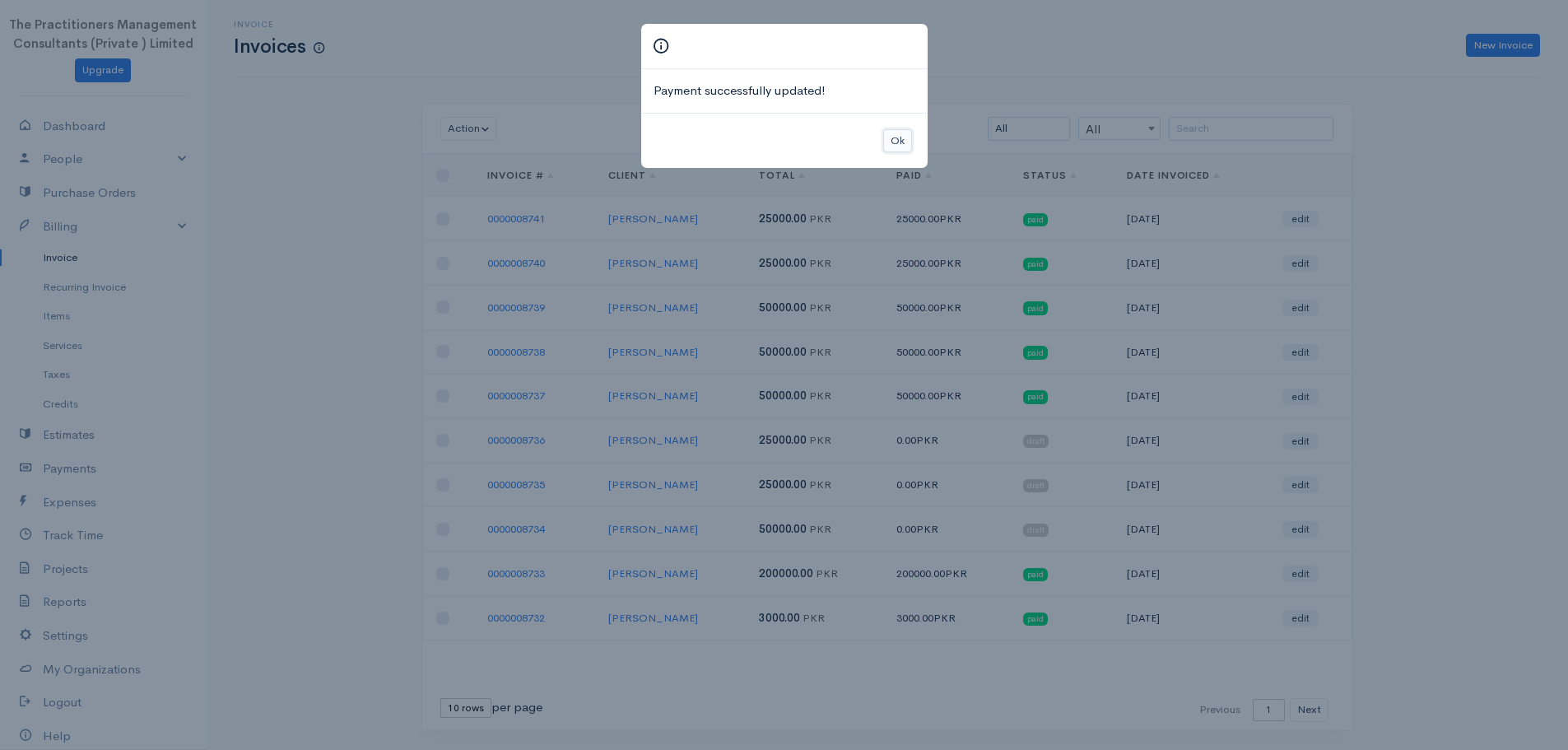
click at [898, 133] on button "Ok" at bounding box center [898, 141] width 29 height 24
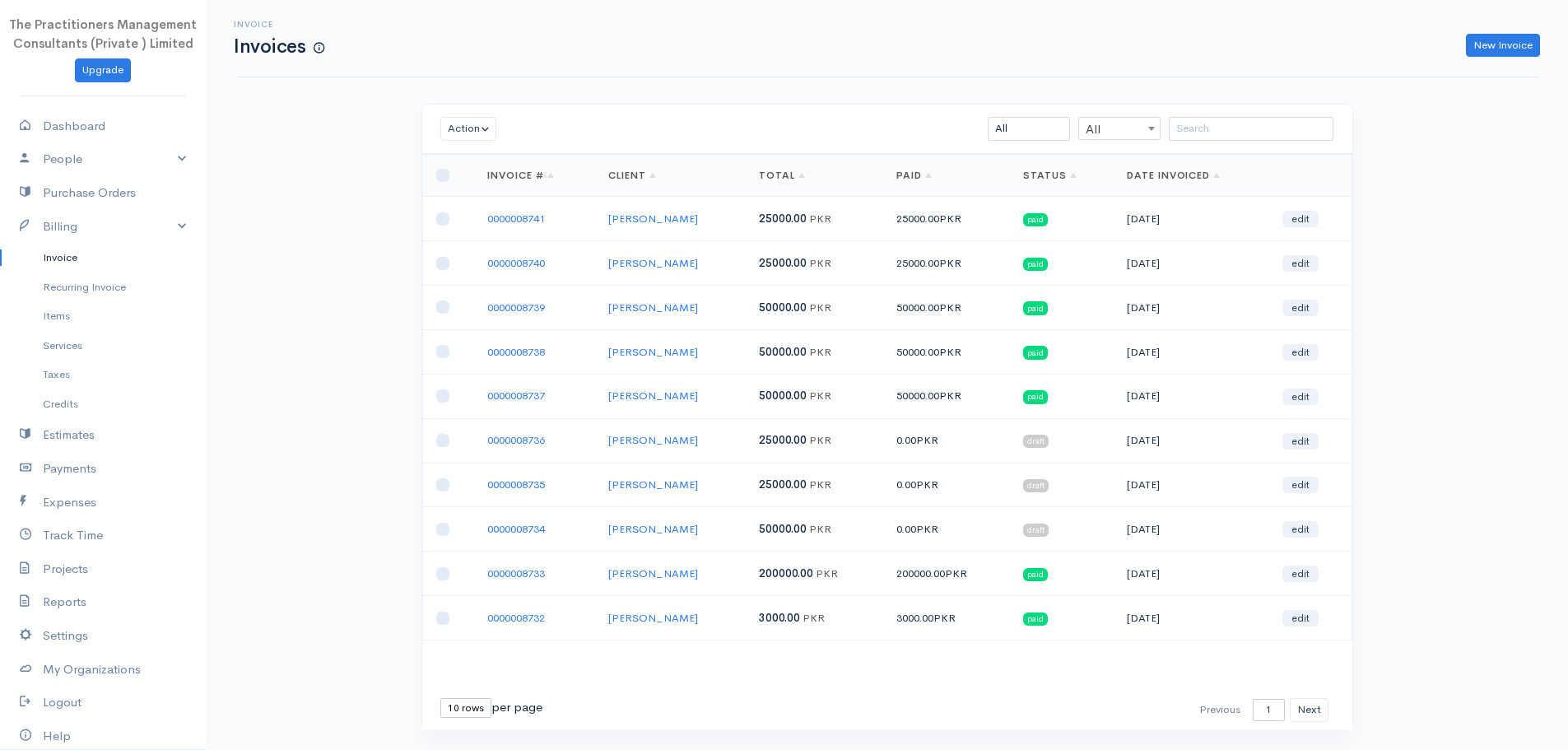
click at [552, 403] on td "0000008737" at bounding box center [535, 396] width 121 height 44
click at [534, 450] on td "0000008736" at bounding box center [535, 441] width 121 height 44
click at [531, 446] on link "0000008736" at bounding box center [517, 440] width 58 height 14
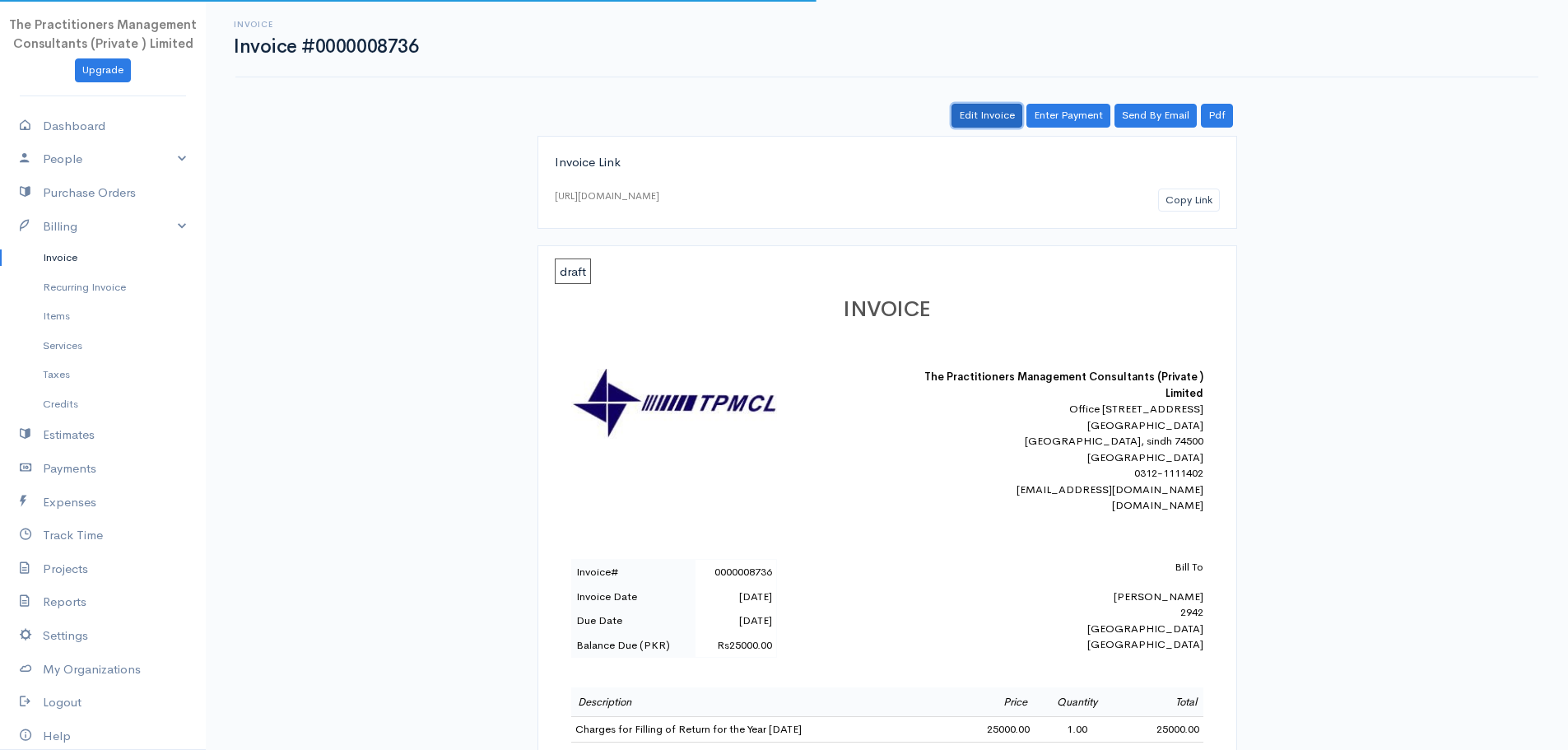
click at [1022, 109] on link "Edit Invoice" at bounding box center [986, 116] width 70 height 24
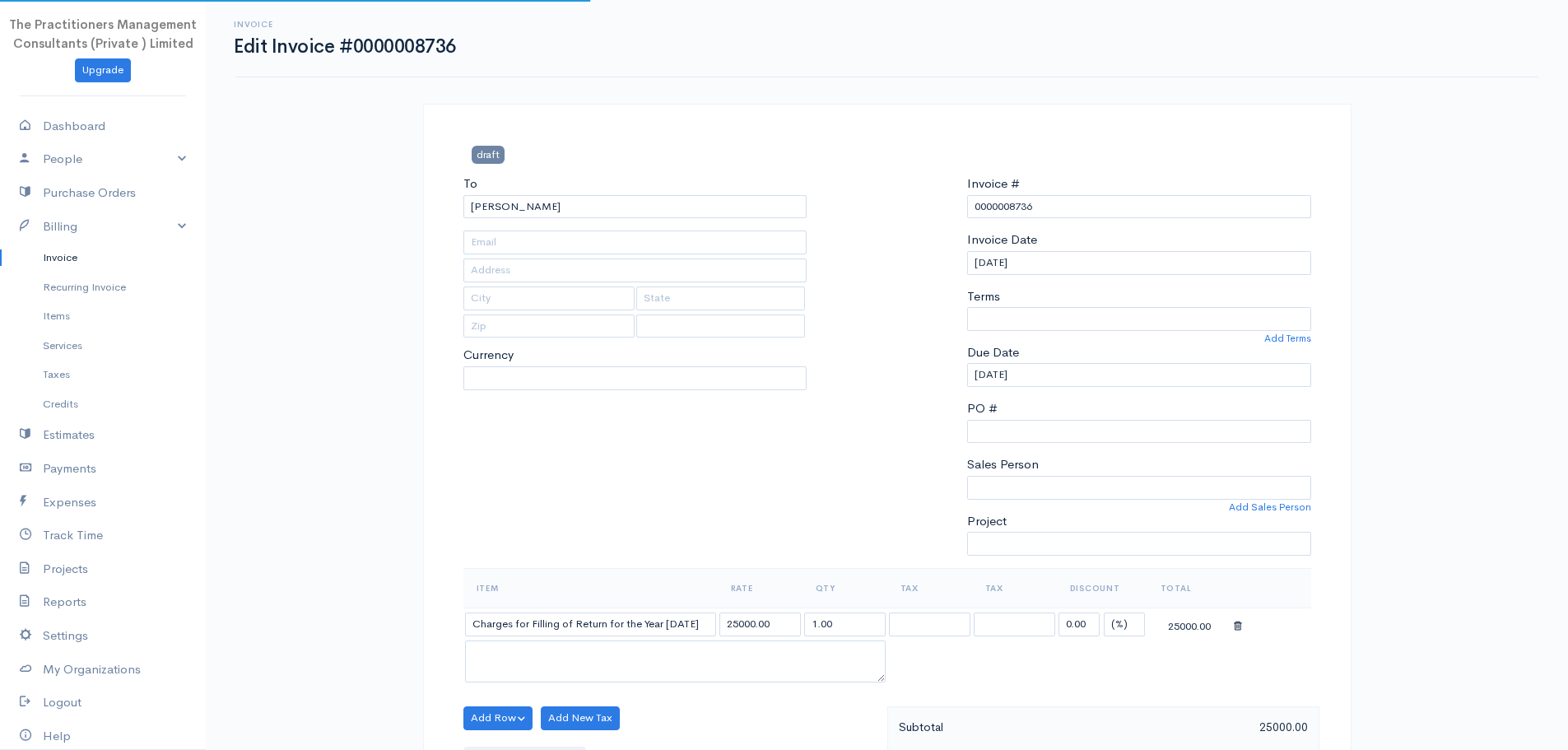
type input "2942"
type input "[GEOGRAPHIC_DATA]"
select select
select select "[GEOGRAPHIC_DATA]"
select select "PKR"
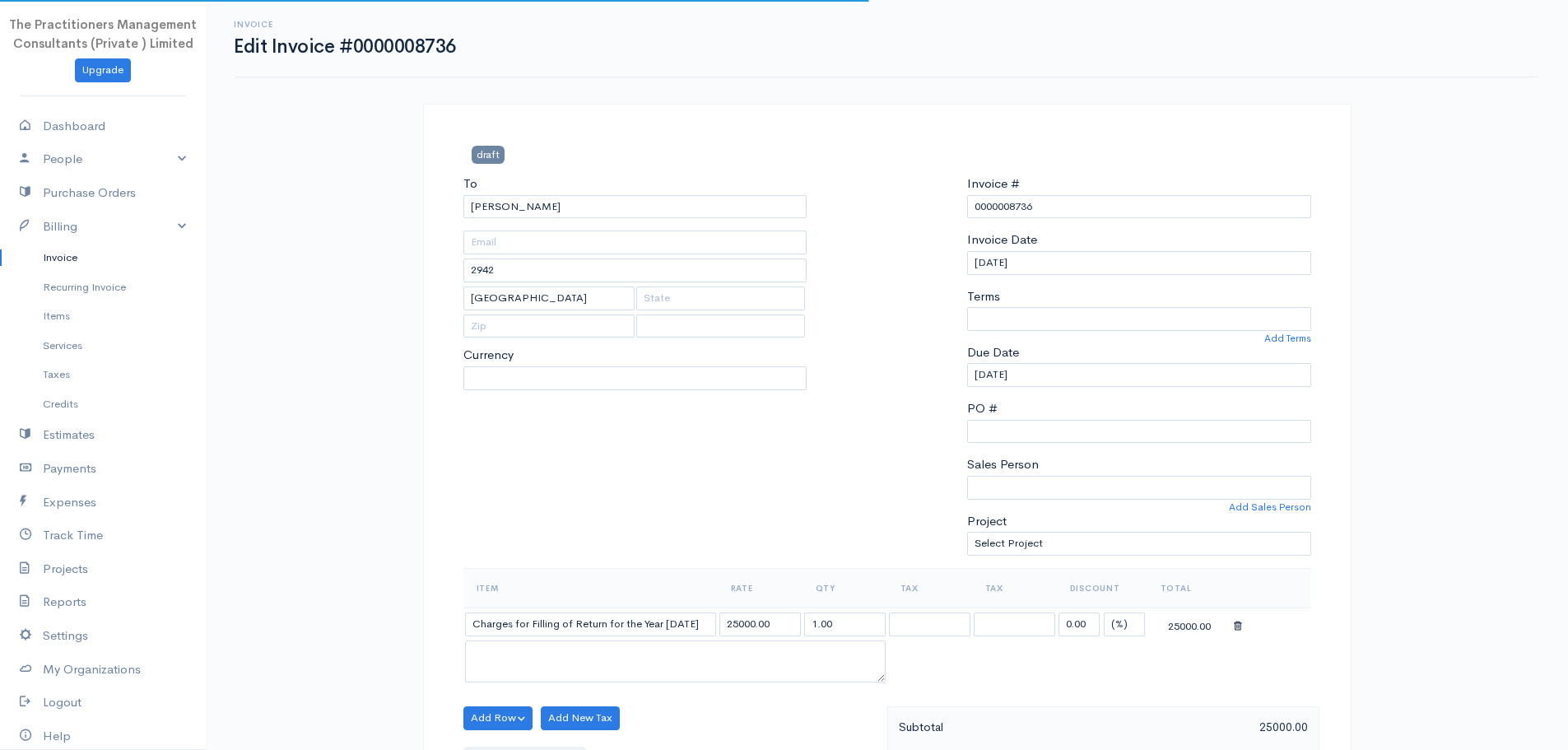
select select "0"
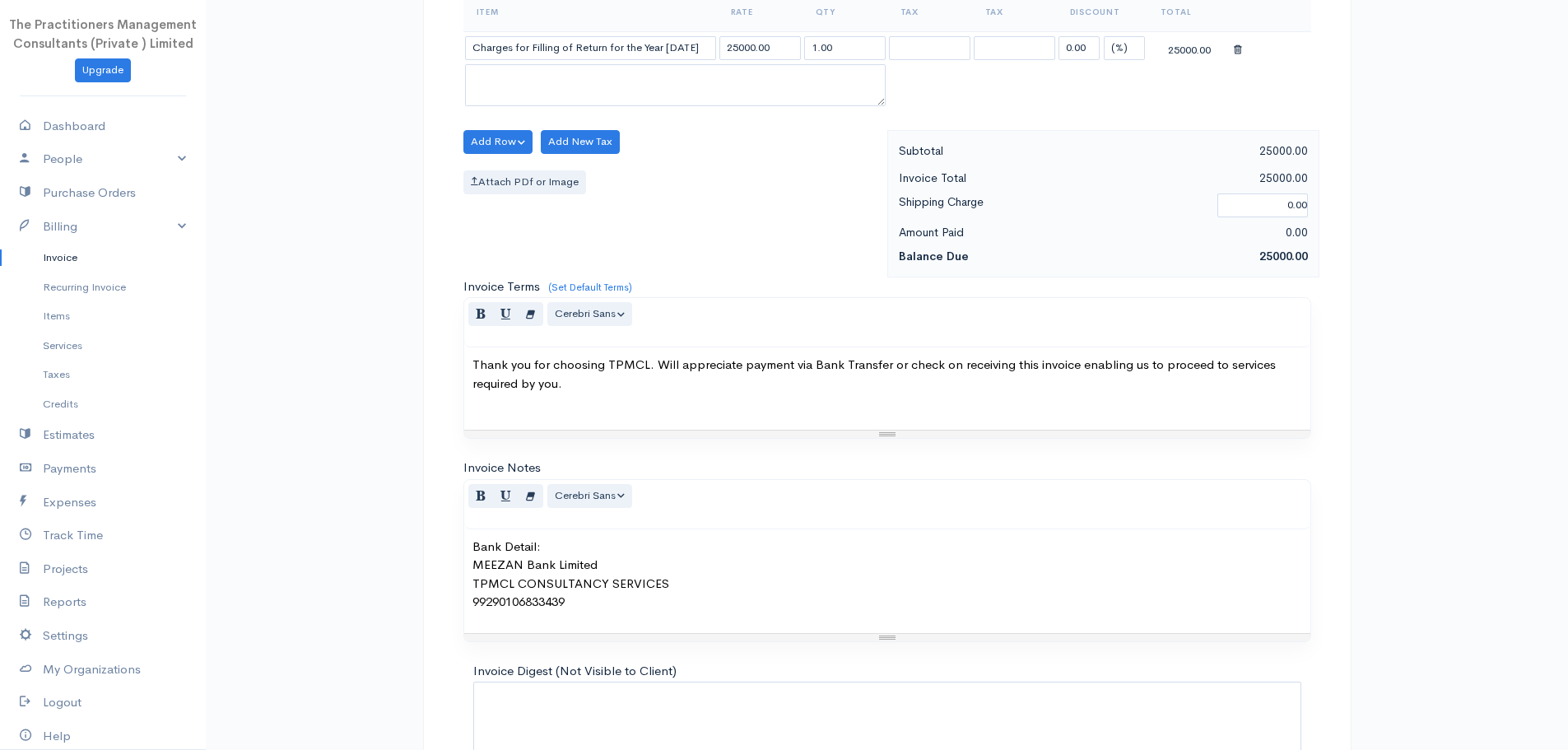
scroll to position [695, 0]
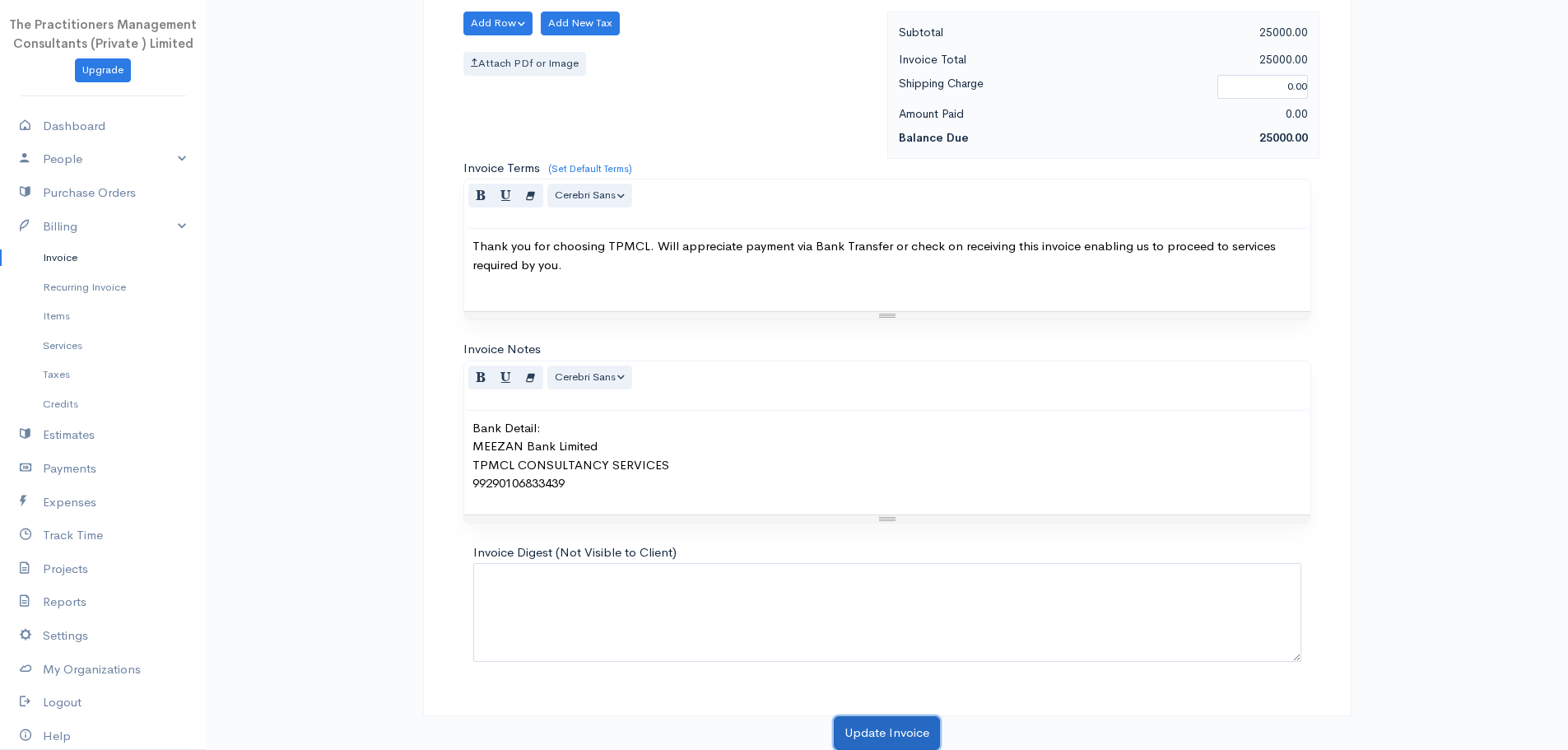
click at [884, 743] on button "Update Invoice" at bounding box center [887, 733] width 106 height 34
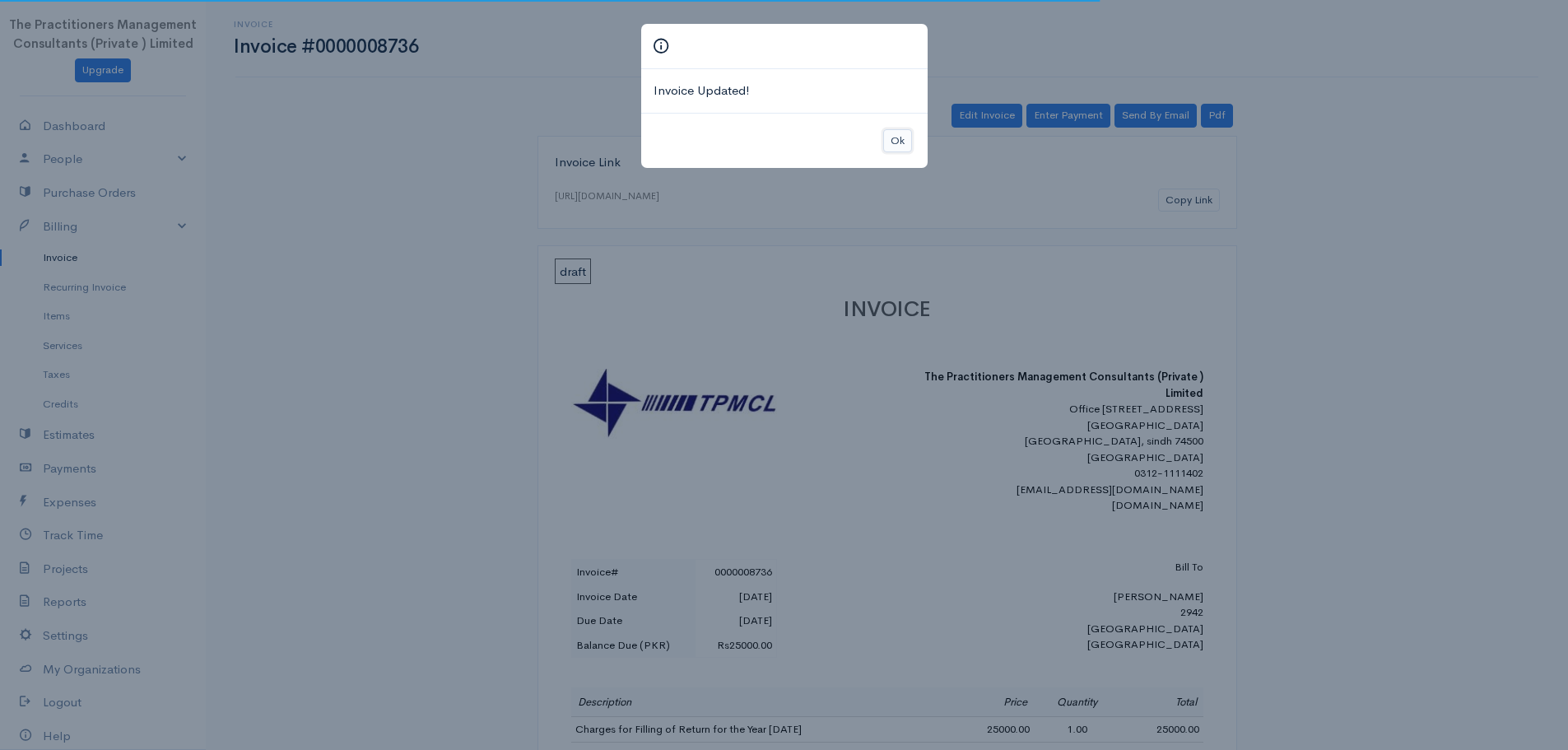
drag, startPoint x: 896, startPoint y: 144, endPoint x: 914, endPoint y: 140, distance: 18.4
click at [896, 143] on button "Ok" at bounding box center [898, 141] width 29 height 24
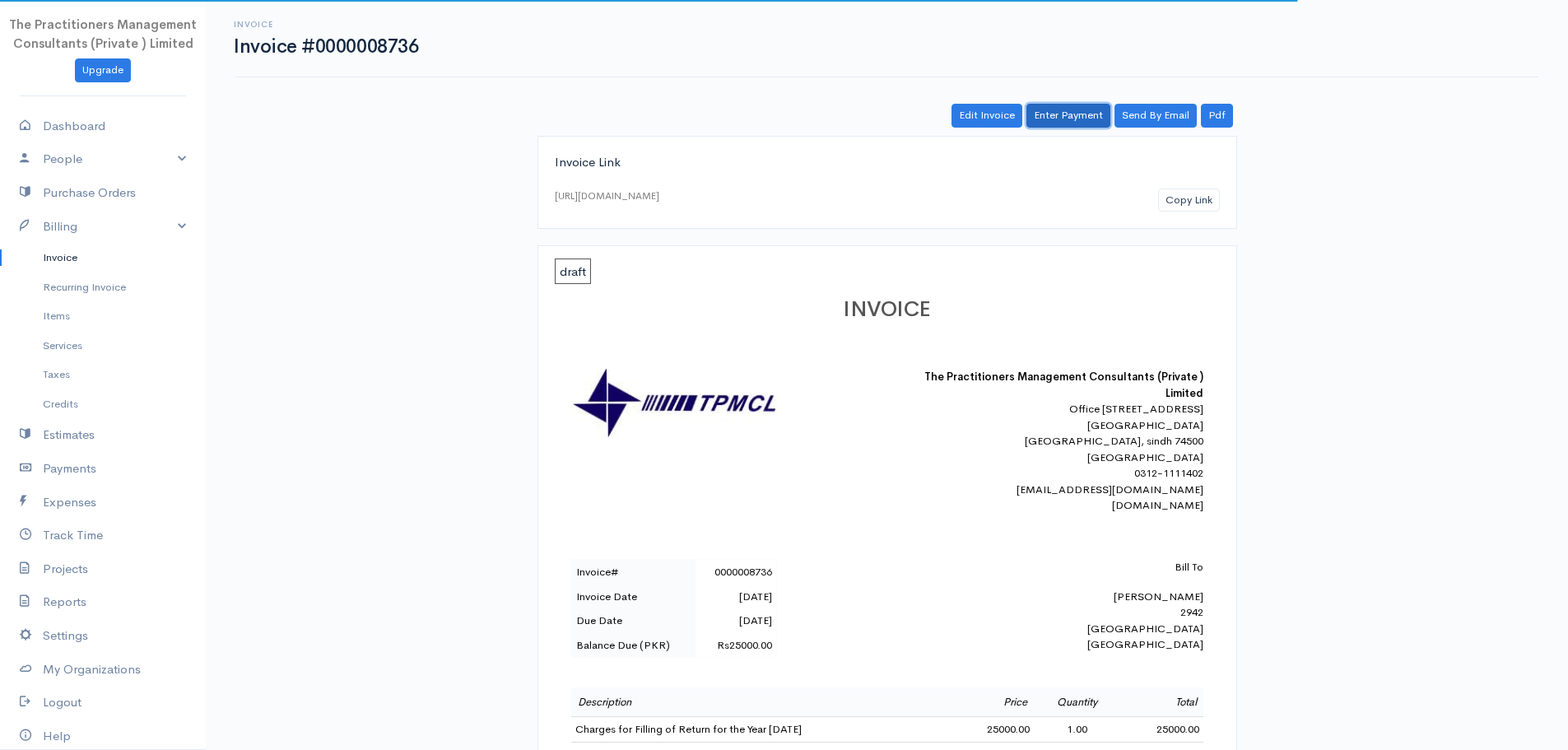
click at [1066, 123] on link "Enter Payment" at bounding box center [1068, 116] width 84 height 24
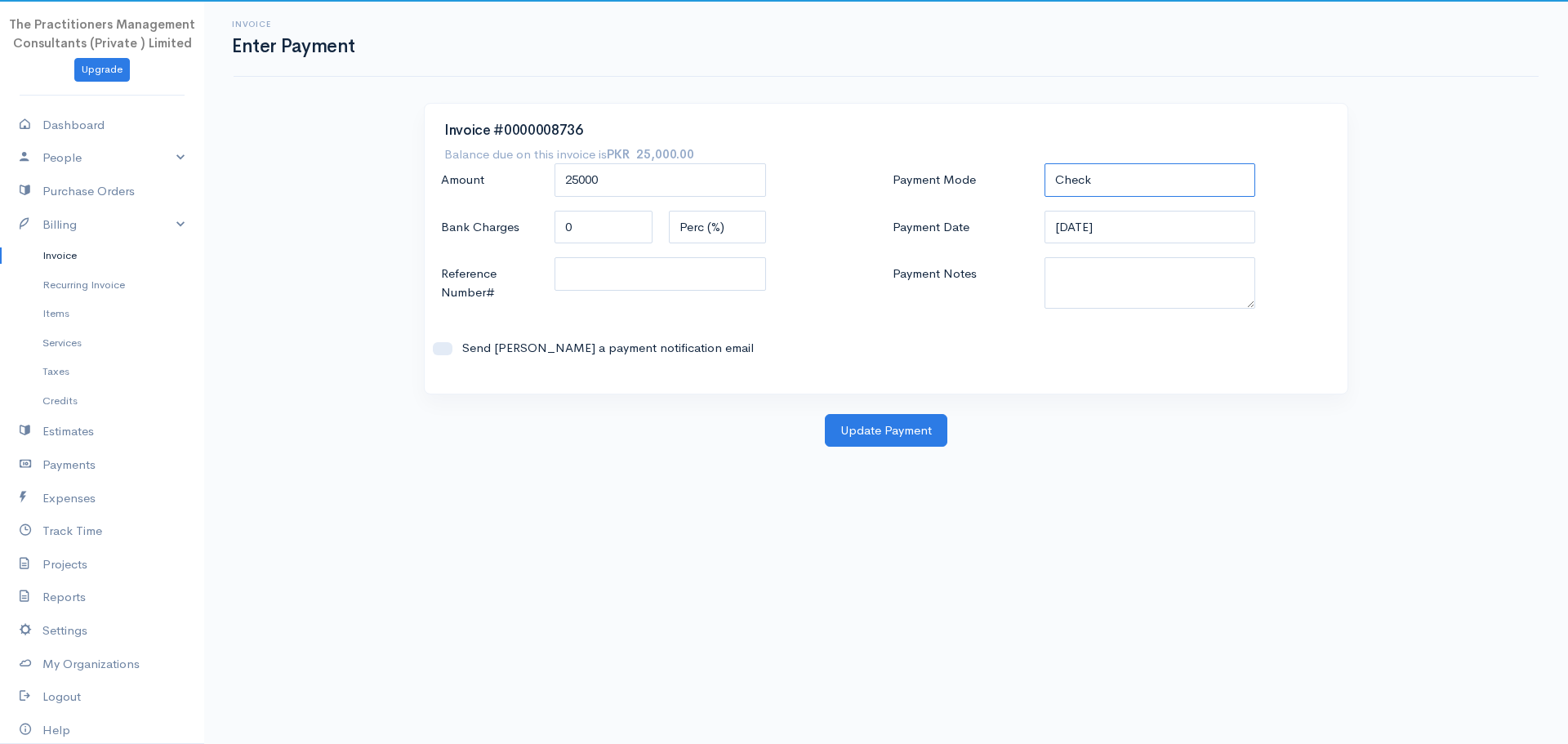
click at [1068, 186] on select "Check Bank Transfer Credit Cash Debit ACH VISA MASTERCARD AMEX DISCOVER DINERS …" at bounding box center [1150, 180] width 211 height 33
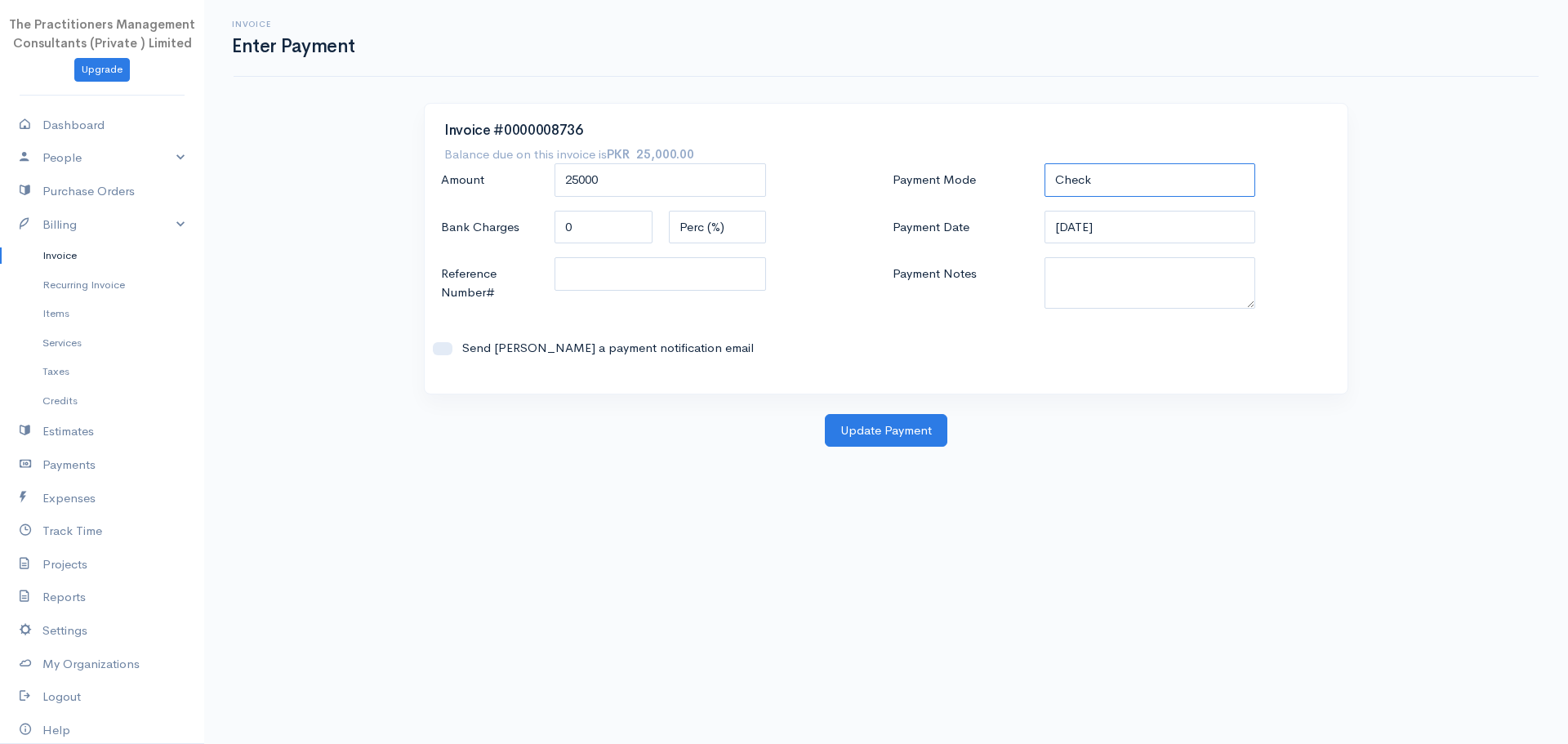
select select "Bank Transfer"
click at [1045, 164] on select "Check Bank Transfer Credit Cash Debit ACH VISA MASTERCARD AMEX DISCOVER DINERS …" at bounding box center [1150, 180] width 211 height 33
click at [1090, 296] on textarea "Payment Notes" at bounding box center [1150, 283] width 211 height 52
paste textarea "5848"
type textarea "5848"
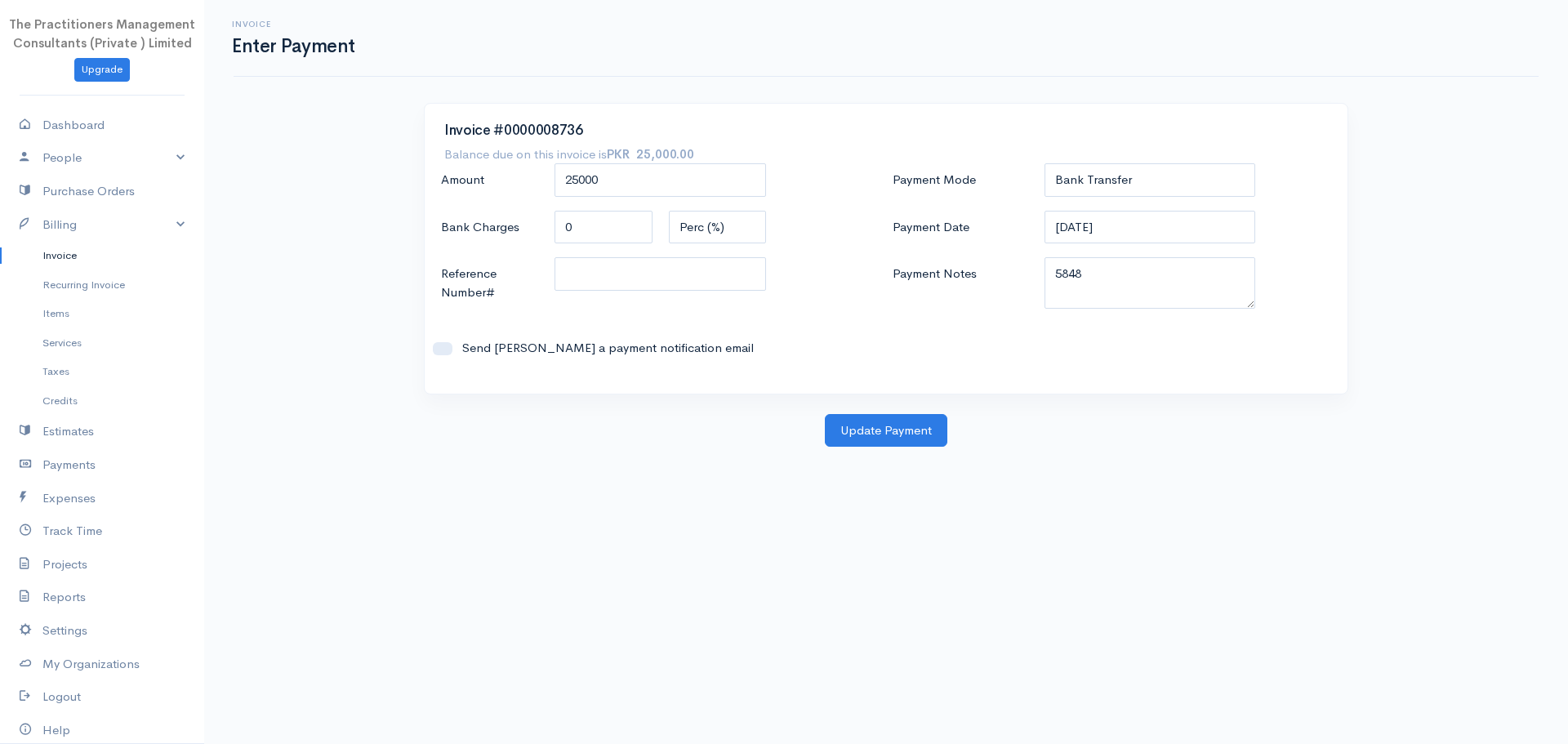
click at [726, 292] on div at bounding box center [660, 284] width 228 height 54
click at [724, 288] on input "Reference Number#" at bounding box center [660, 274] width 211 height 33
paste input "5848"
type input "5848"
click at [855, 419] on button "Update Payment" at bounding box center [886, 430] width 122 height 33
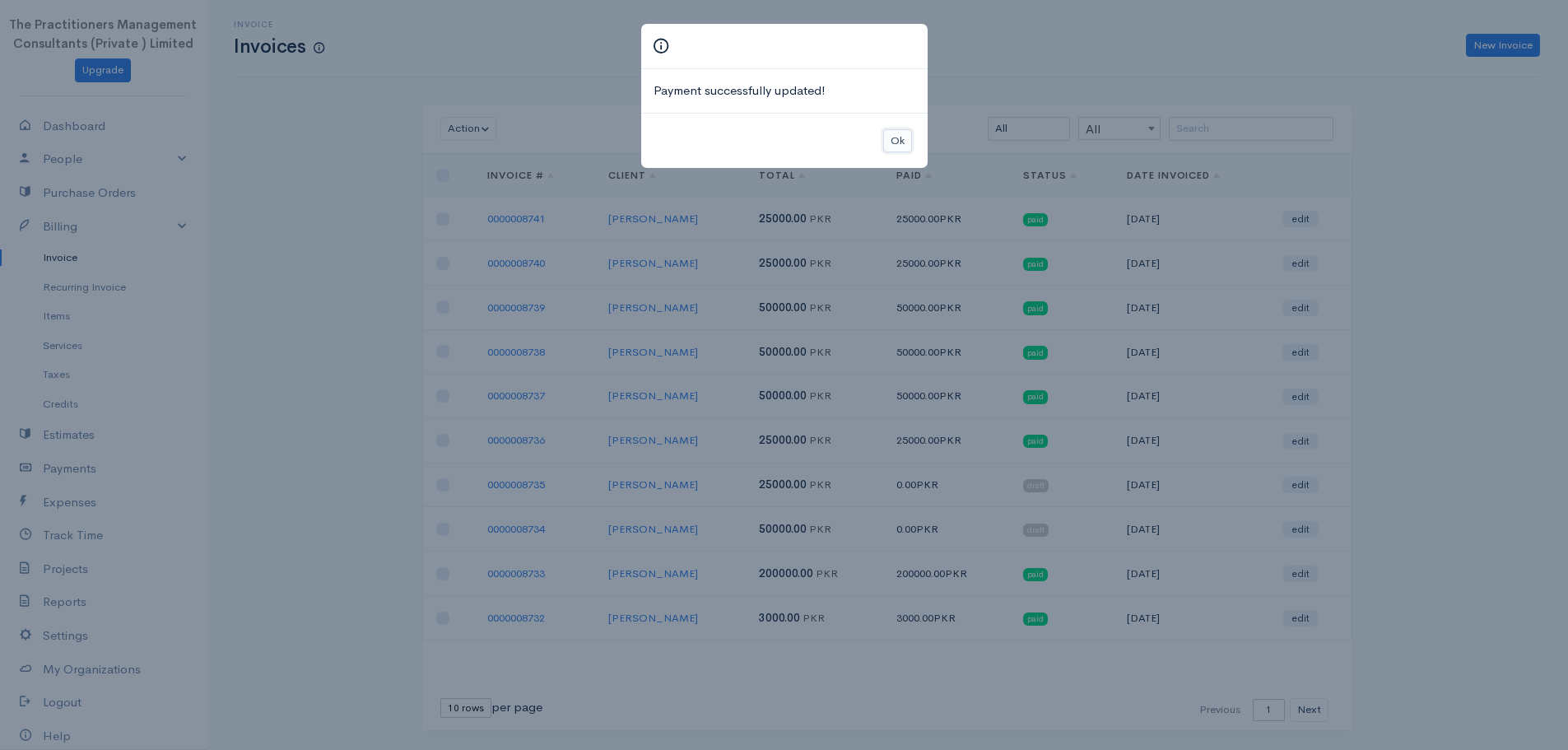
drag, startPoint x: 890, startPoint y: 133, endPoint x: 893, endPoint y: 147, distance: 14.3
click at [890, 132] on button "Ok" at bounding box center [898, 141] width 29 height 24
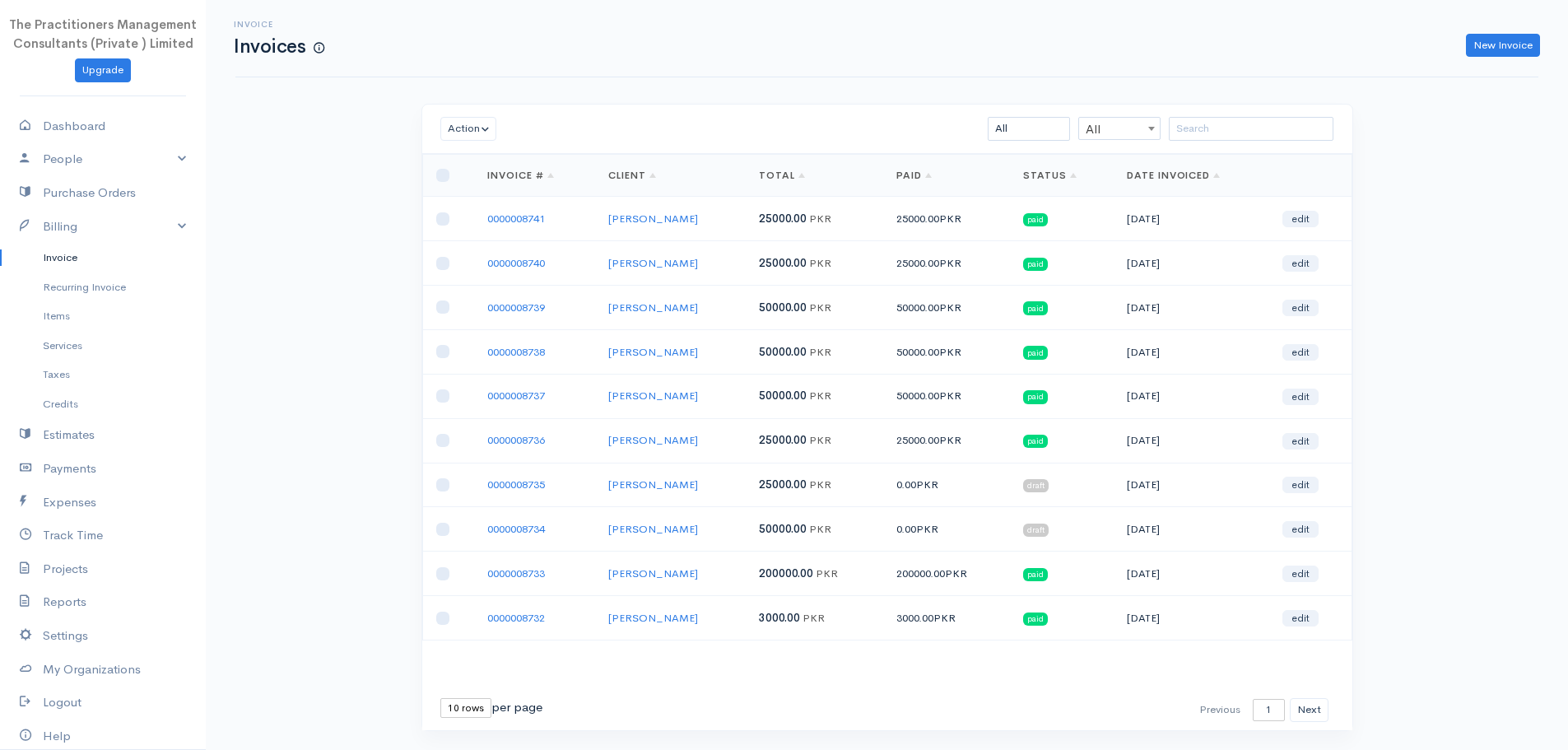
scroll to position [42, 0]
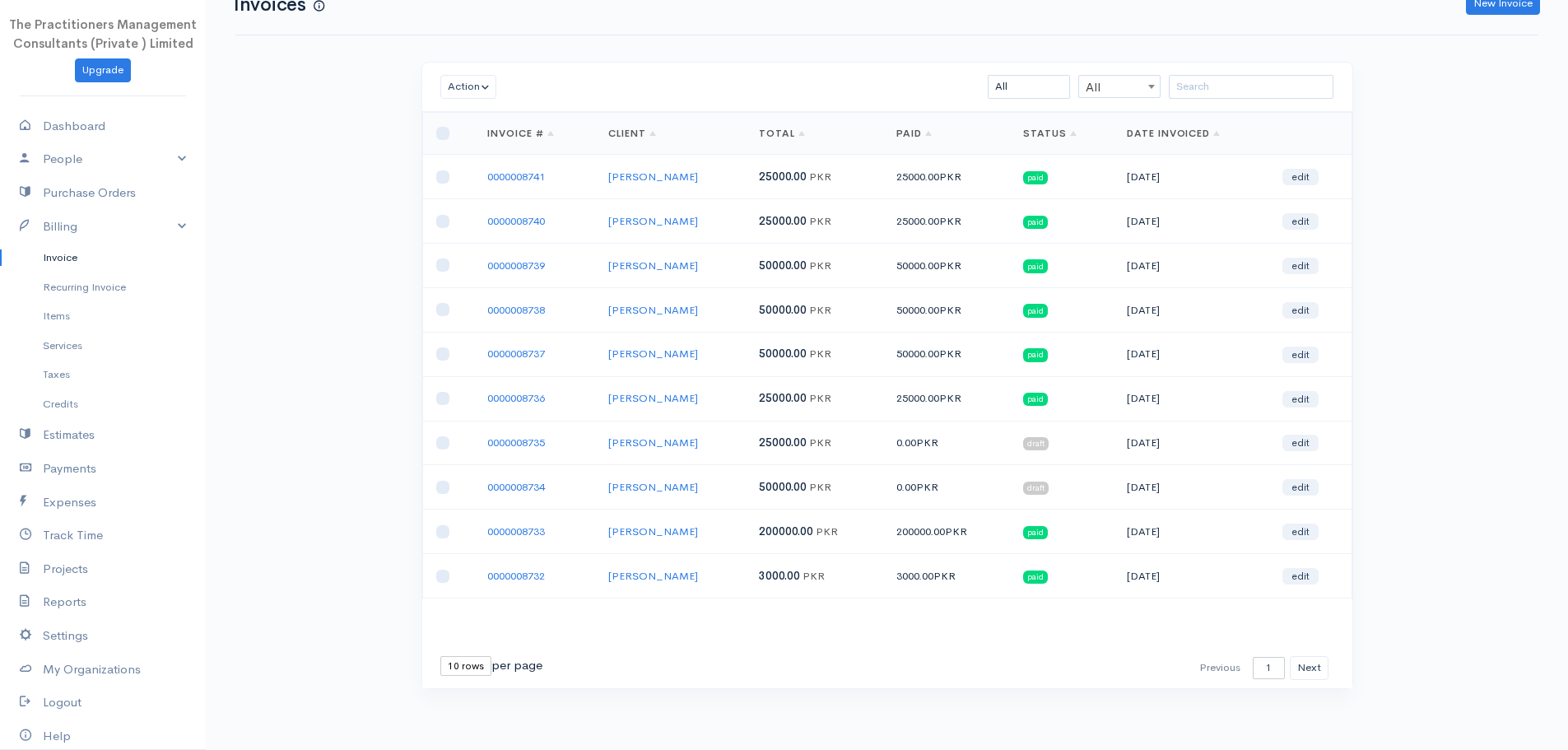
click at [540, 439] on link "0000008735" at bounding box center [517, 442] width 58 height 14
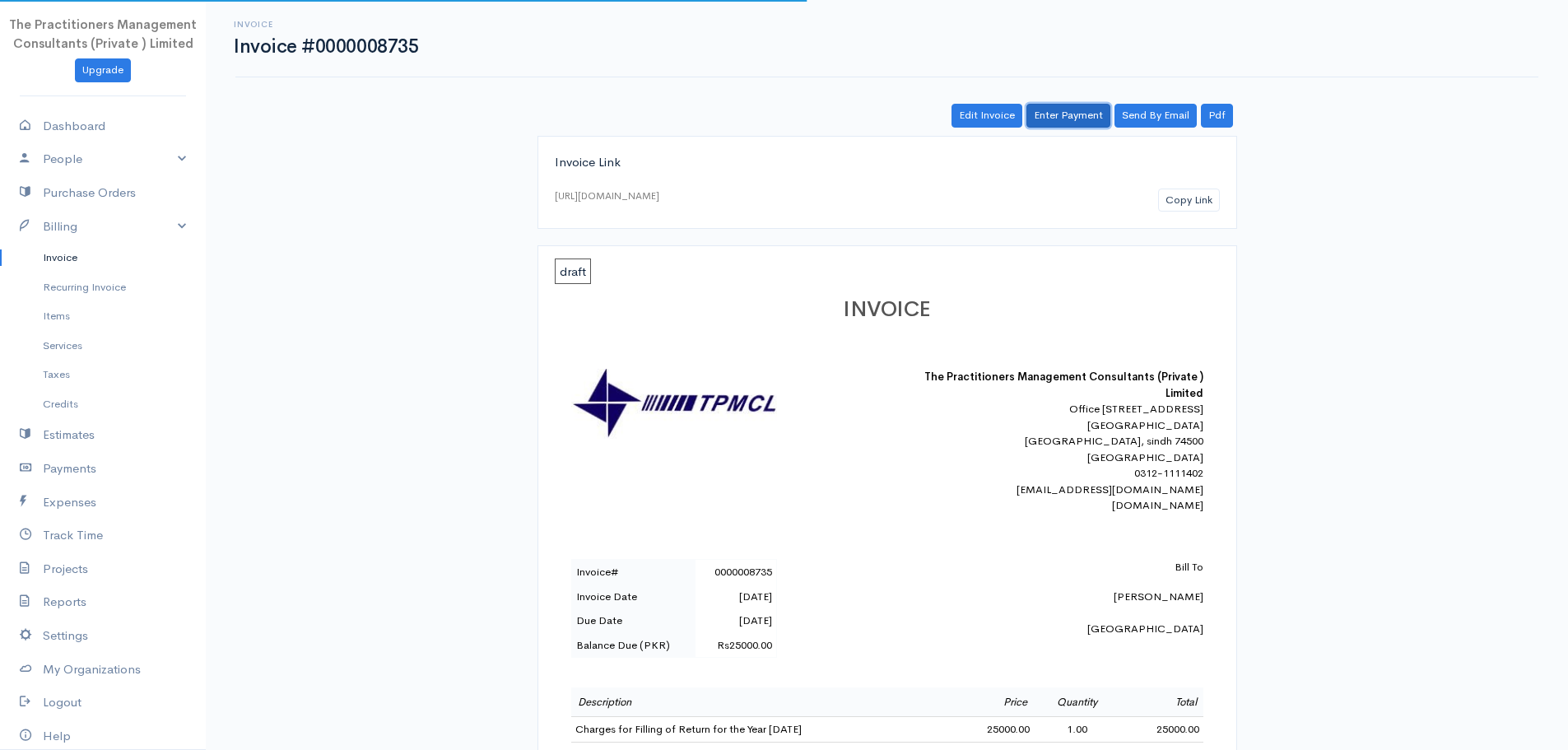
click at [1082, 119] on link "Enter Payment" at bounding box center [1068, 116] width 84 height 24
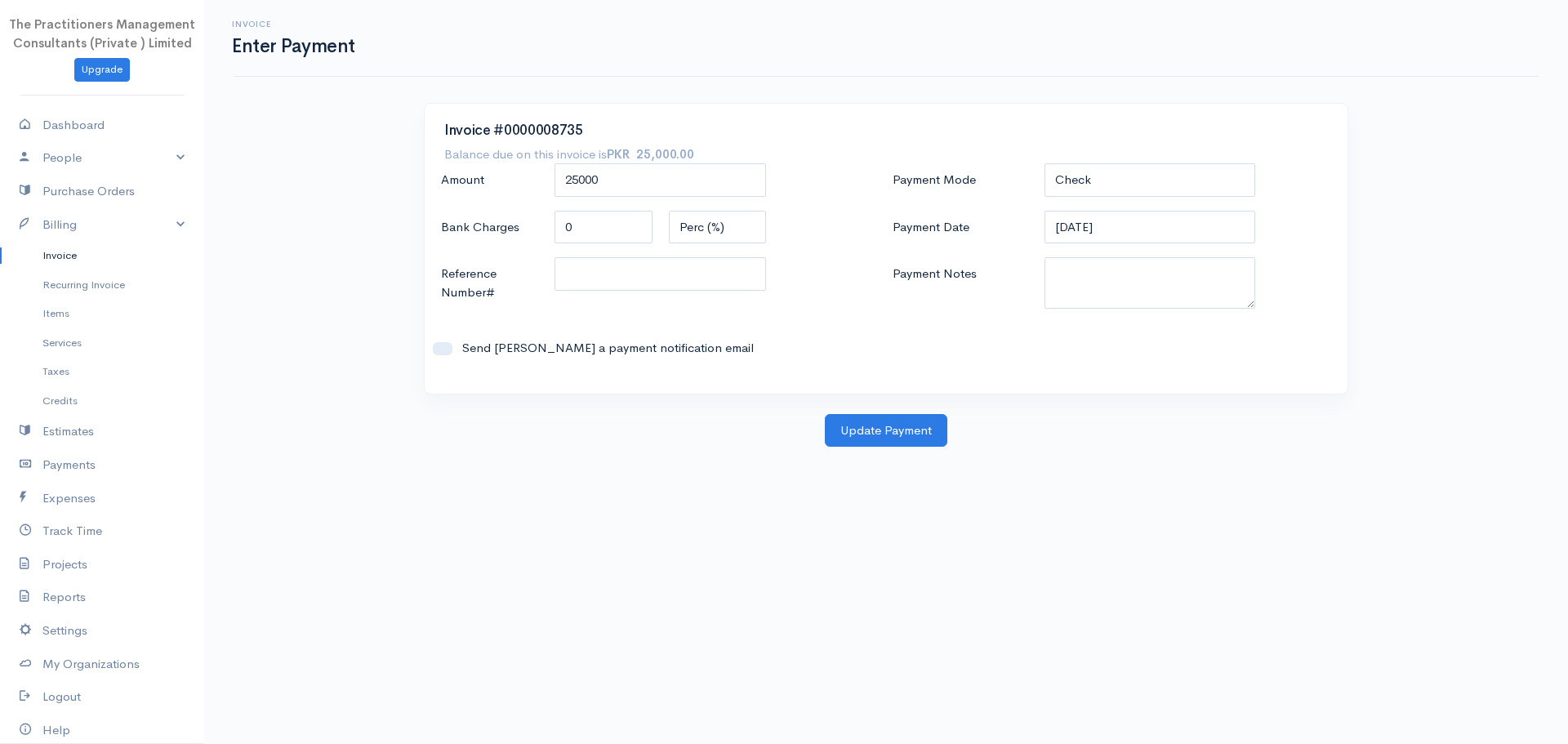
click at [1104, 200] on div "Payment Mode Check Bank Transfer Credit Cash Debit ACH VISA MASTERCARD AMEX DIS…" at bounding box center [1112, 269] width 451 height 210
click at [1094, 182] on select "Check Bank Transfer Credit Cash Debit ACH VISA MASTERCARD AMEX DISCOVER DINERS …" at bounding box center [1150, 180] width 211 height 33
select select "Bank Transfer"
click at [1045, 164] on select "Check Bank Transfer Credit Cash Debit ACH VISA MASTERCARD AMEX DISCOVER DINERS …" at bounding box center [1150, 180] width 211 height 33
click at [1120, 306] on textarea "Payment Notes" at bounding box center [1150, 283] width 211 height 52
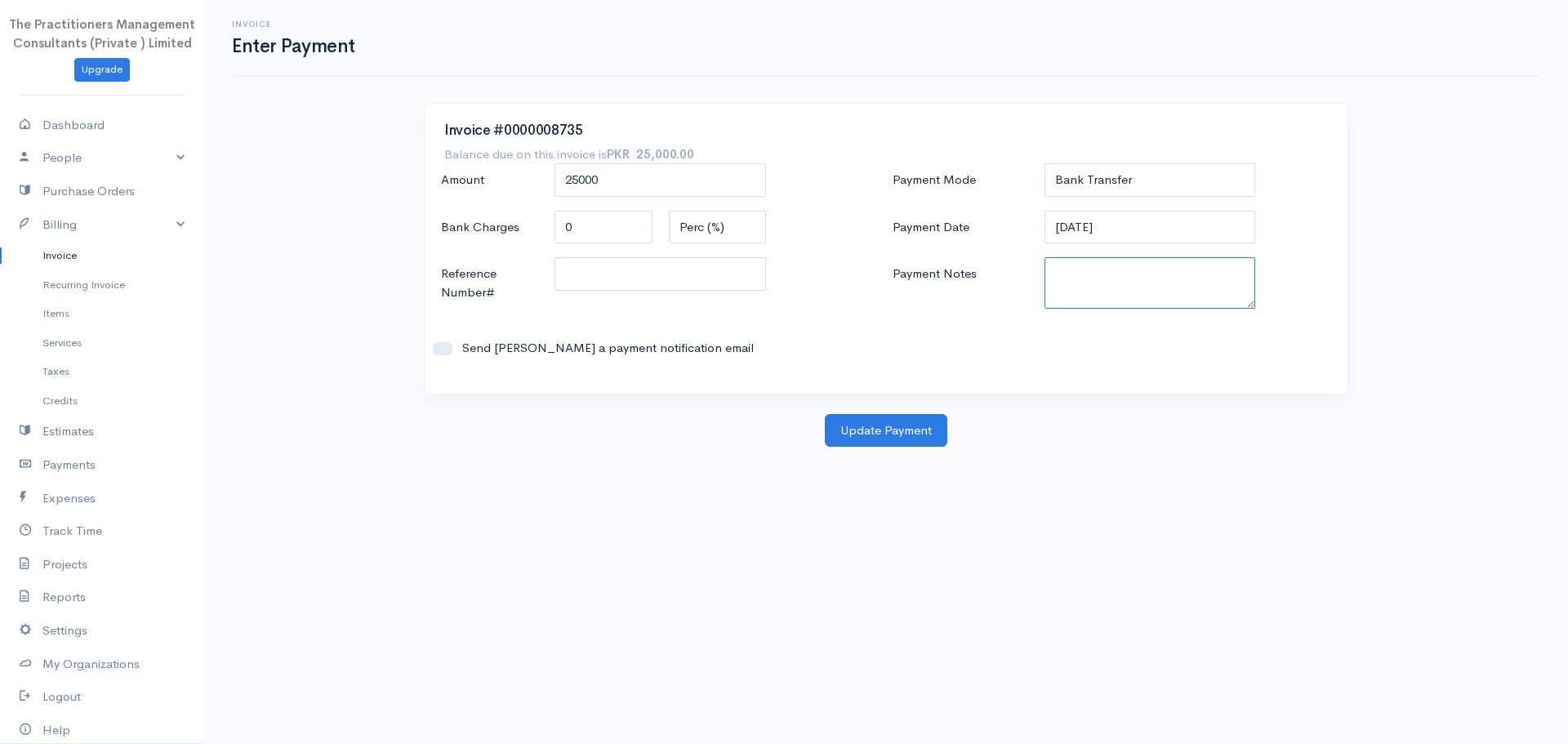
paste textarea "5848"
type textarea "5848"
click at [755, 280] on input "Reference Number#" at bounding box center [660, 274] width 211 height 33
paste input "5848"
type input "5848"
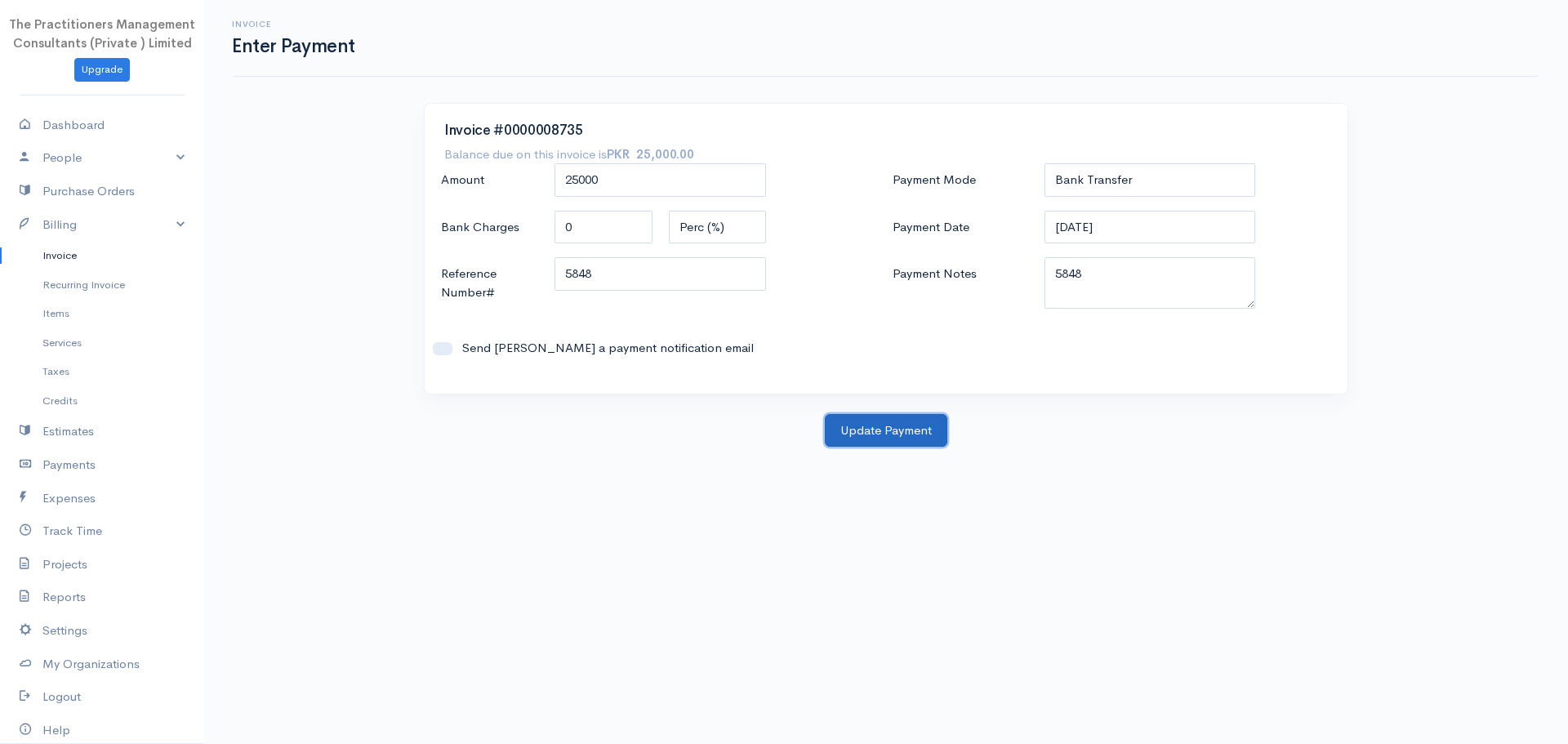
click at [910, 429] on button "Update Payment" at bounding box center [886, 430] width 122 height 33
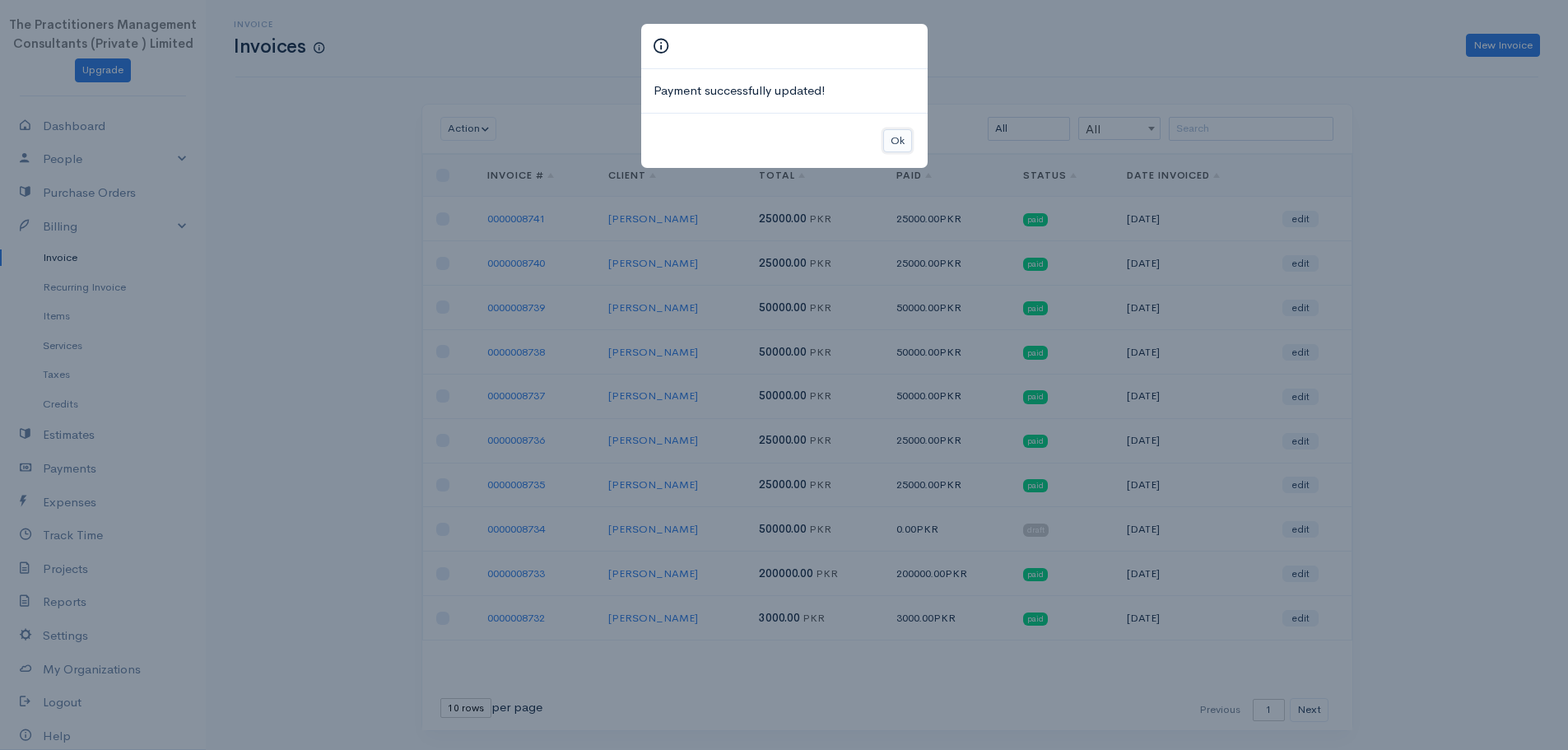
click at [895, 135] on button "Ok" at bounding box center [898, 141] width 29 height 24
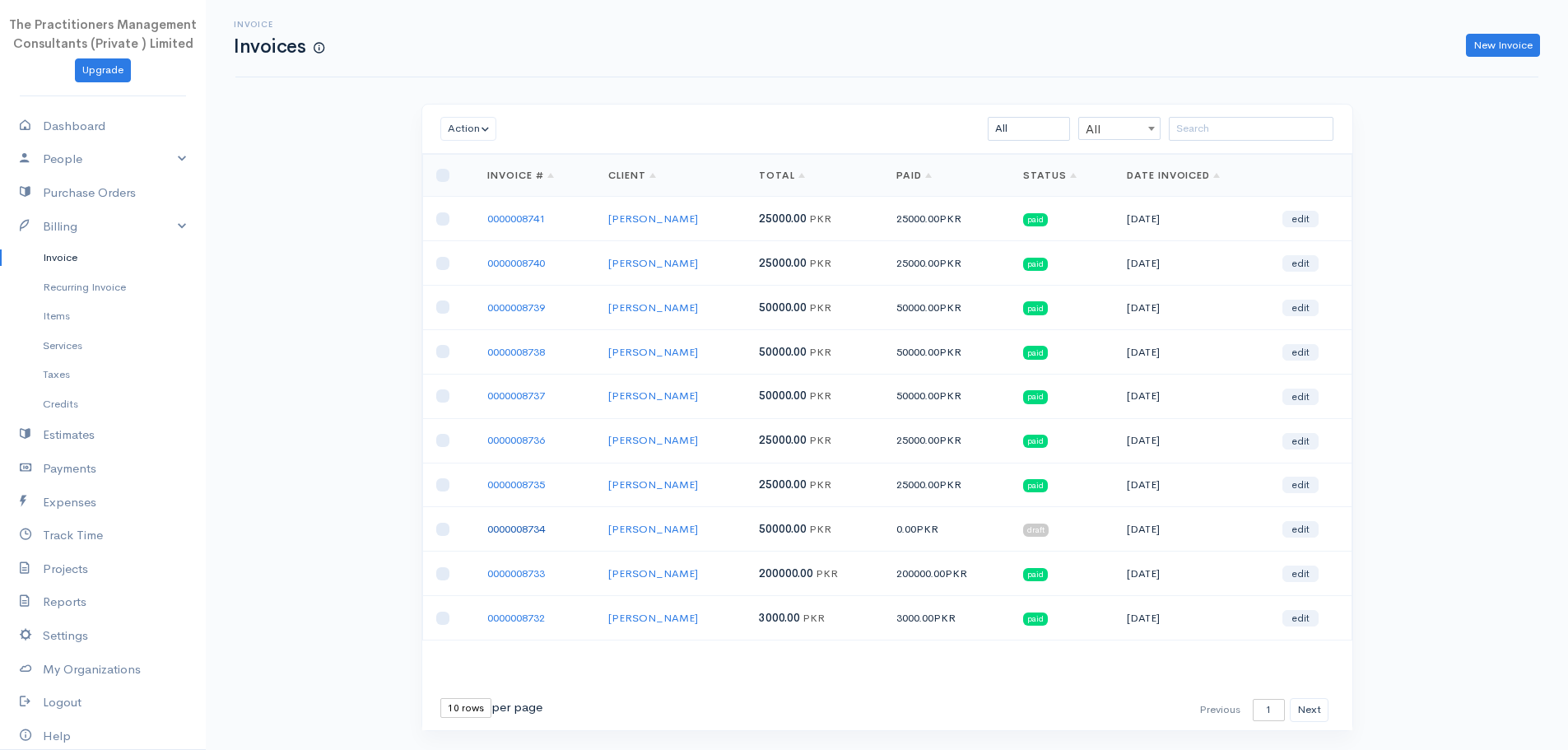
click at [524, 525] on link "0000008734" at bounding box center [517, 529] width 58 height 14
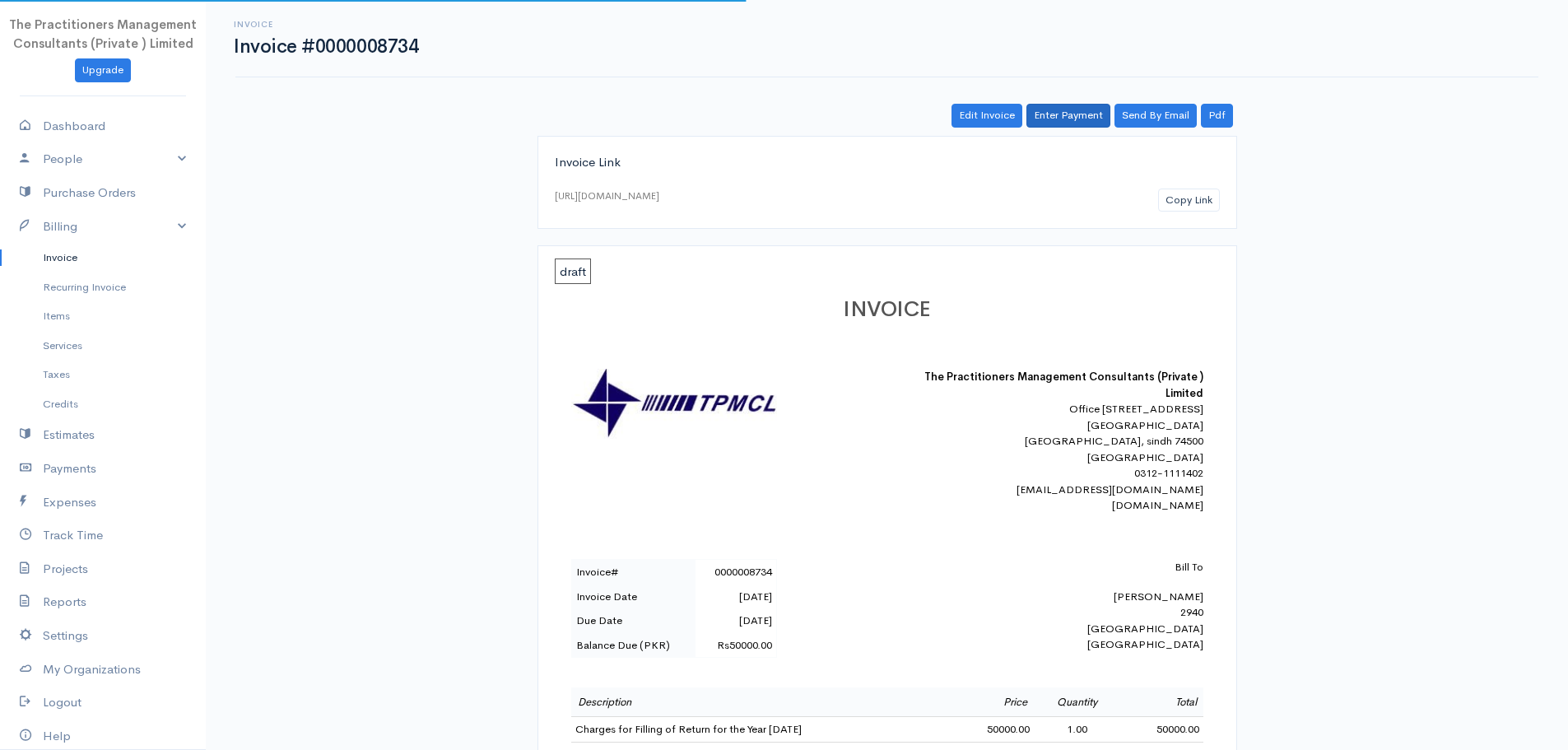
click at [1066, 101] on div "Invoice Invoice #0000008734 Actions Edit Invoice Enter Payment Print Send By Em…" at bounding box center [888, 617] width 1363 height 1235
click at [1077, 105] on link "Enter Payment" at bounding box center [1068, 116] width 84 height 24
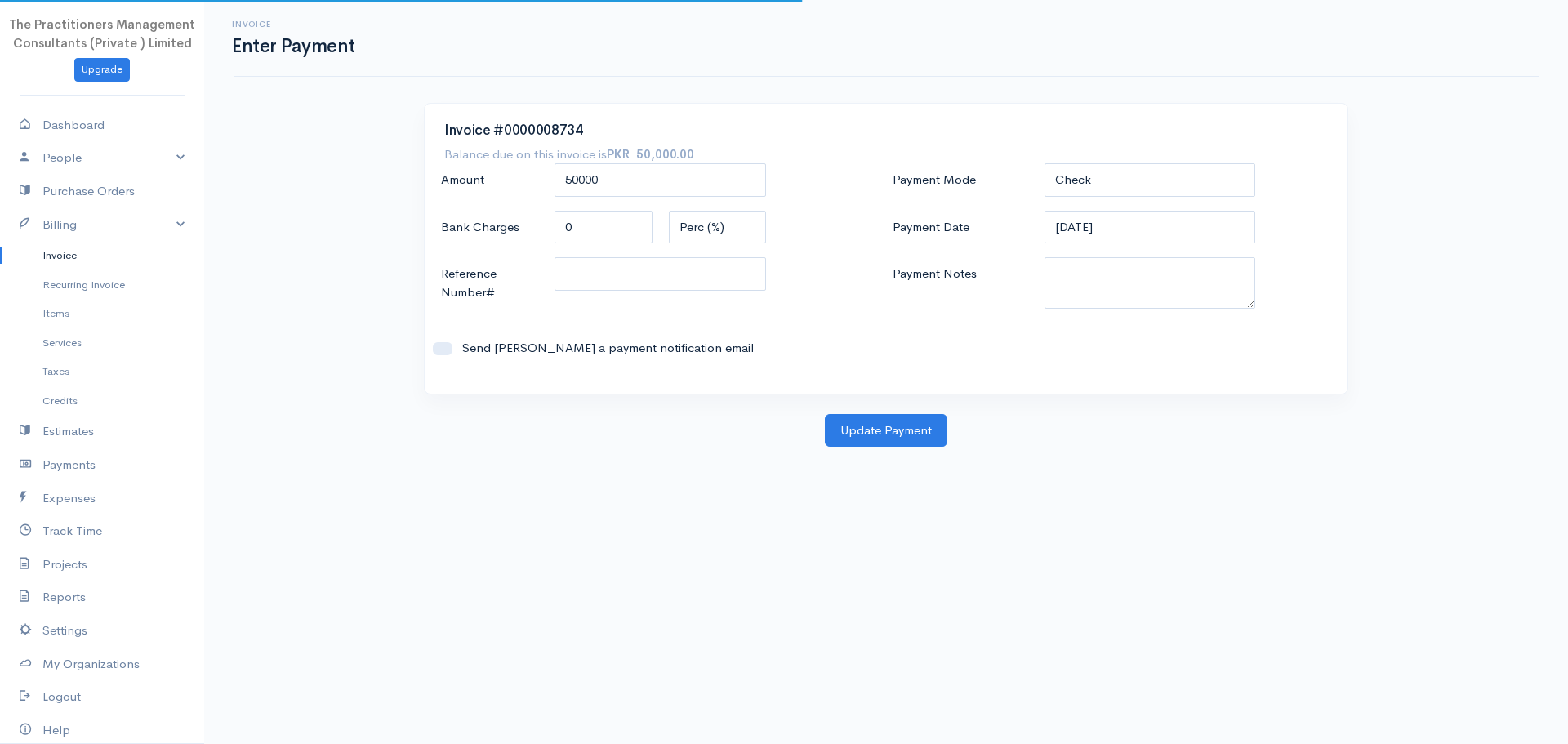
click at [1069, 205] on div "Payment Mode Check Bank Transfer Credit Cash Debit ACH VISA MASTERCARD AMEX DIS…" at bounding box center [1112, 269] width 451 height 210
click at [1073, 170] on select "Check Bank Transfer Credit Cash Debit ACH VISA MASTERCARD AMEX DISCOVER DINERS …" at bounding box center [1150, 180] width 211 height 33
select select "Bank Transfer"
click at [1045, 164] on select "Check Bank Transfer Credit Cash Debit ACH VISA MASTERCARD AMEX DISCOVER DINERS …" at bounding box center [1150, 180] width 211 height 33
click at [1078, 255] on div "Payment Mode Check Bank Transfer Credit Cash Debit ACH VISA MASTERCARD AMEX DIS…" at bounding box center [1112, 269] width 451 height 210
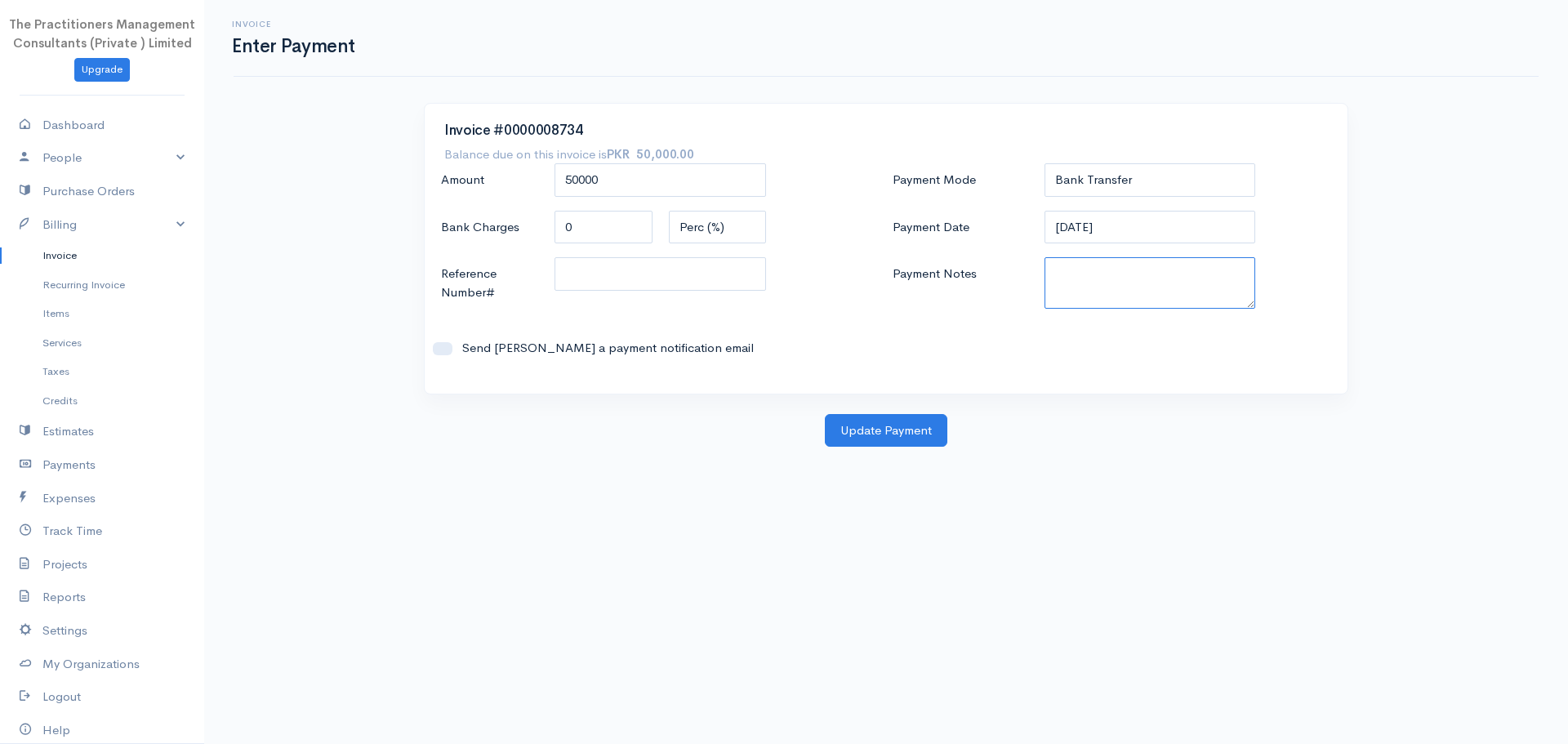
click at [1079, 270] on textarea "Payment Notes" at bounding box center [1150, 283] width 211 height 52
paste textarea "5848"
type textarea "5848"
click at [726, 268] on input "Reference Number#" at bounding box center [660, 274] width 211 height 33
paste input "5848"
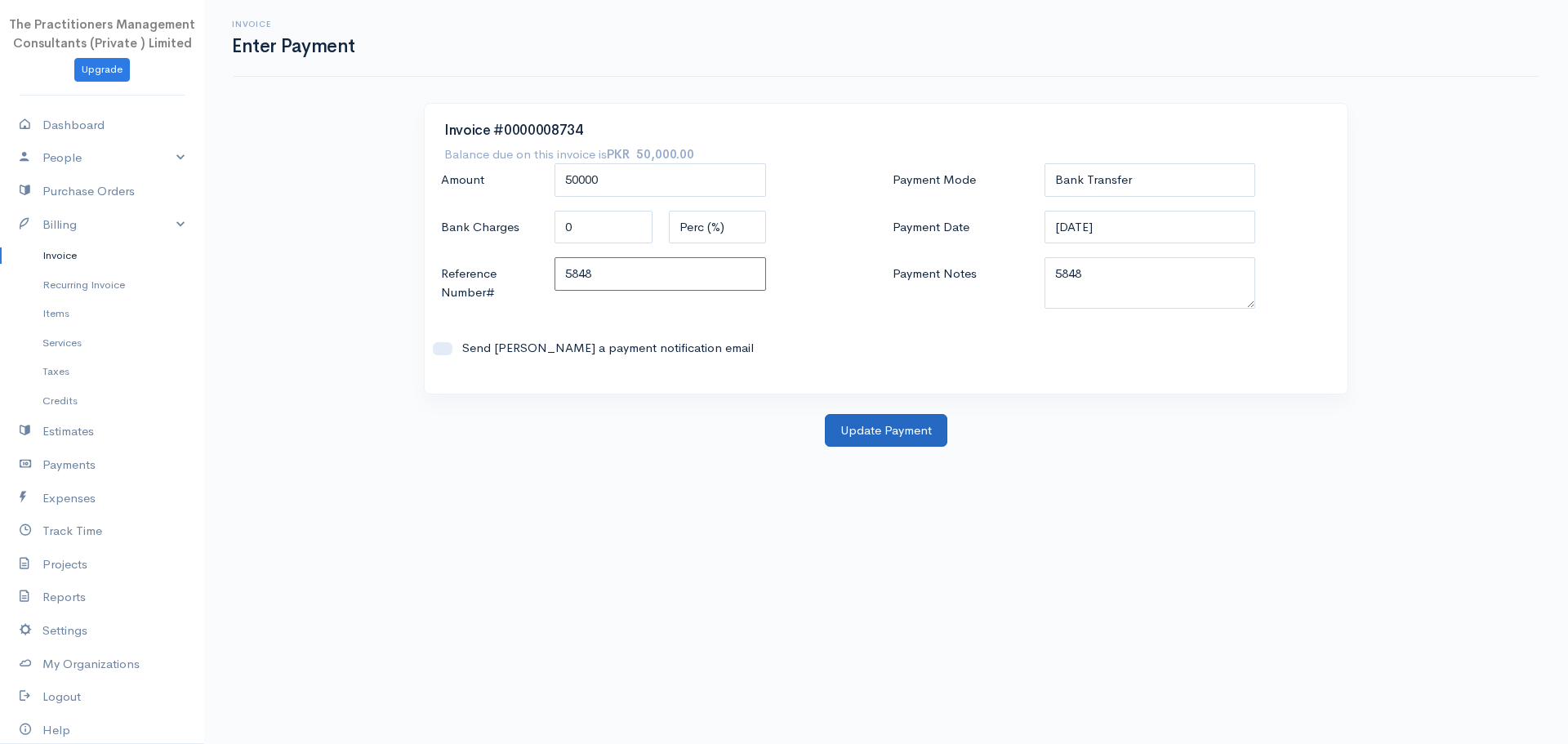
type input "5848"
click at [877, 425] on button "Update Payment" at bounding box center [886, 430] width 122 height 33
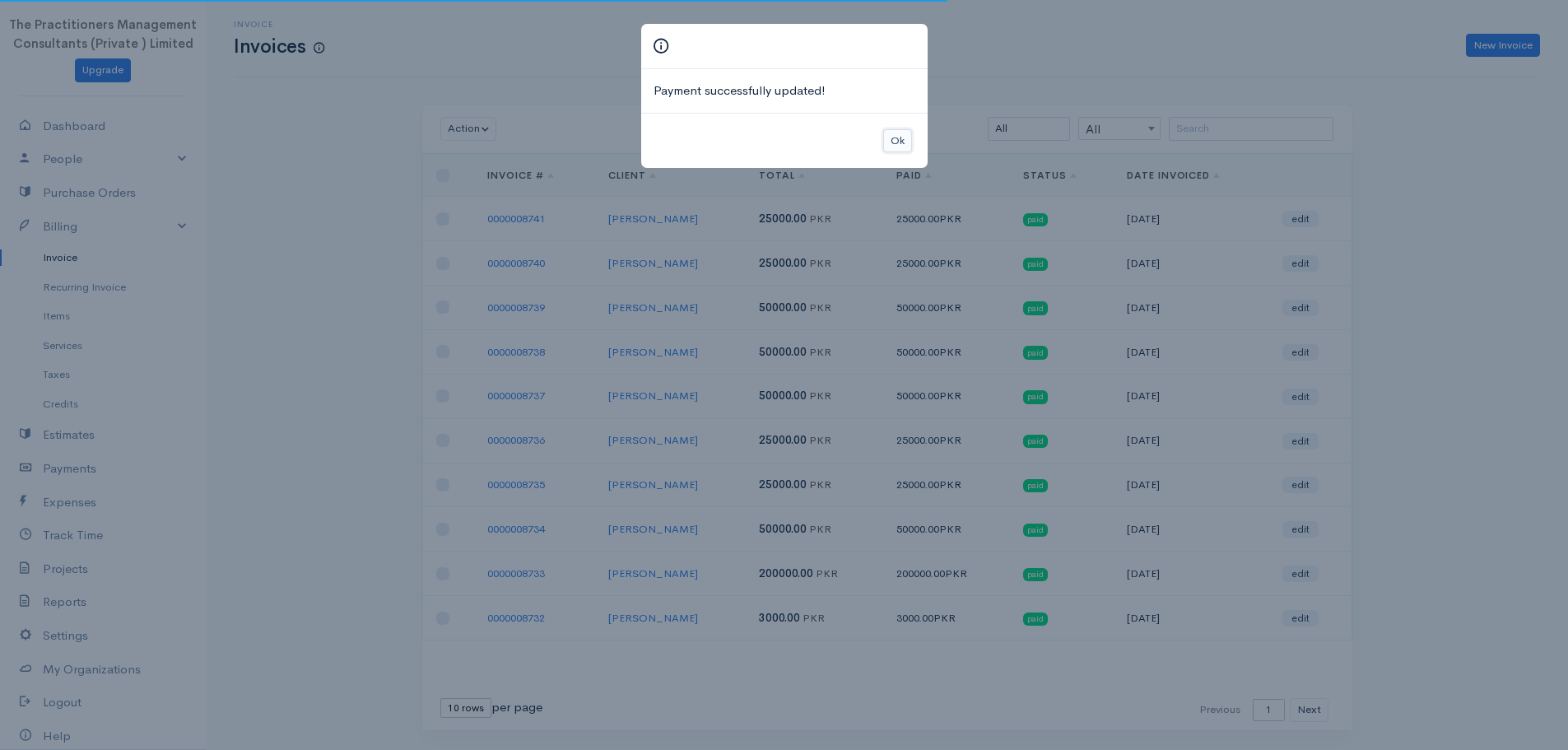
click at [886, 133] on button "Ok" at bounding box center [898, 141] width 29 height 24
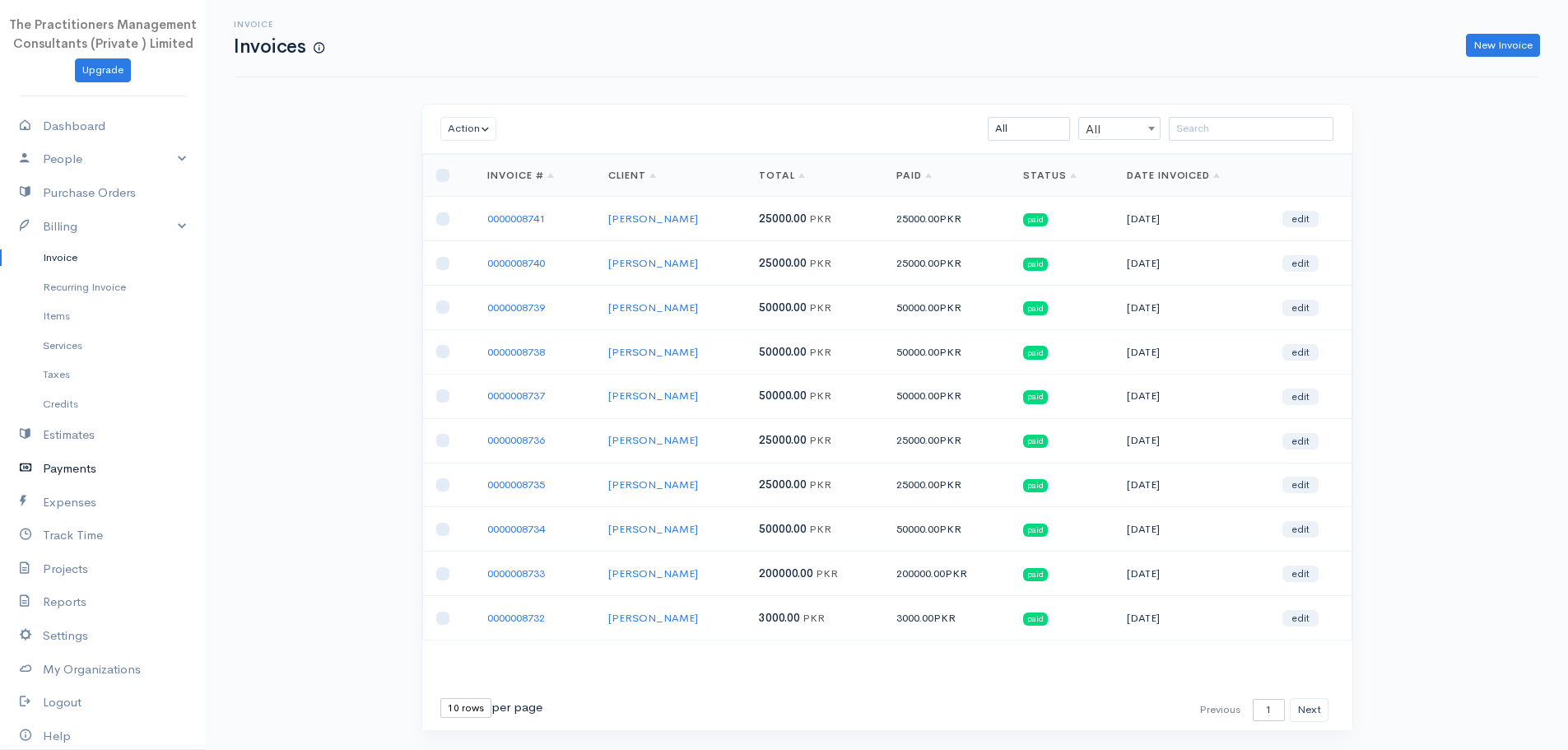
click at [37, 474] on icon at bounding box center [32, 469] width 23 height 20
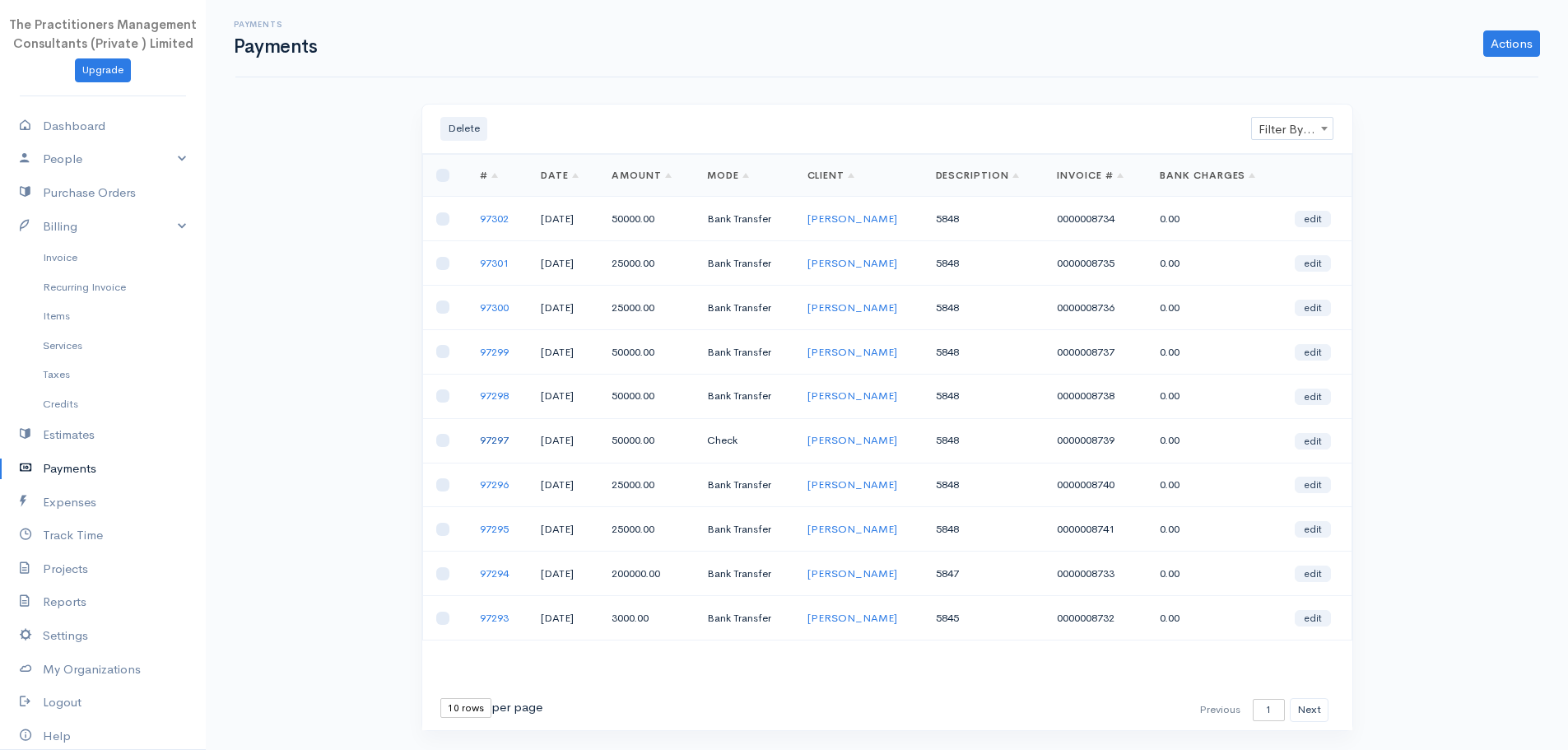
click at [489, 441] on link "97297" at bounding box center [494, 440] width 29 height 14
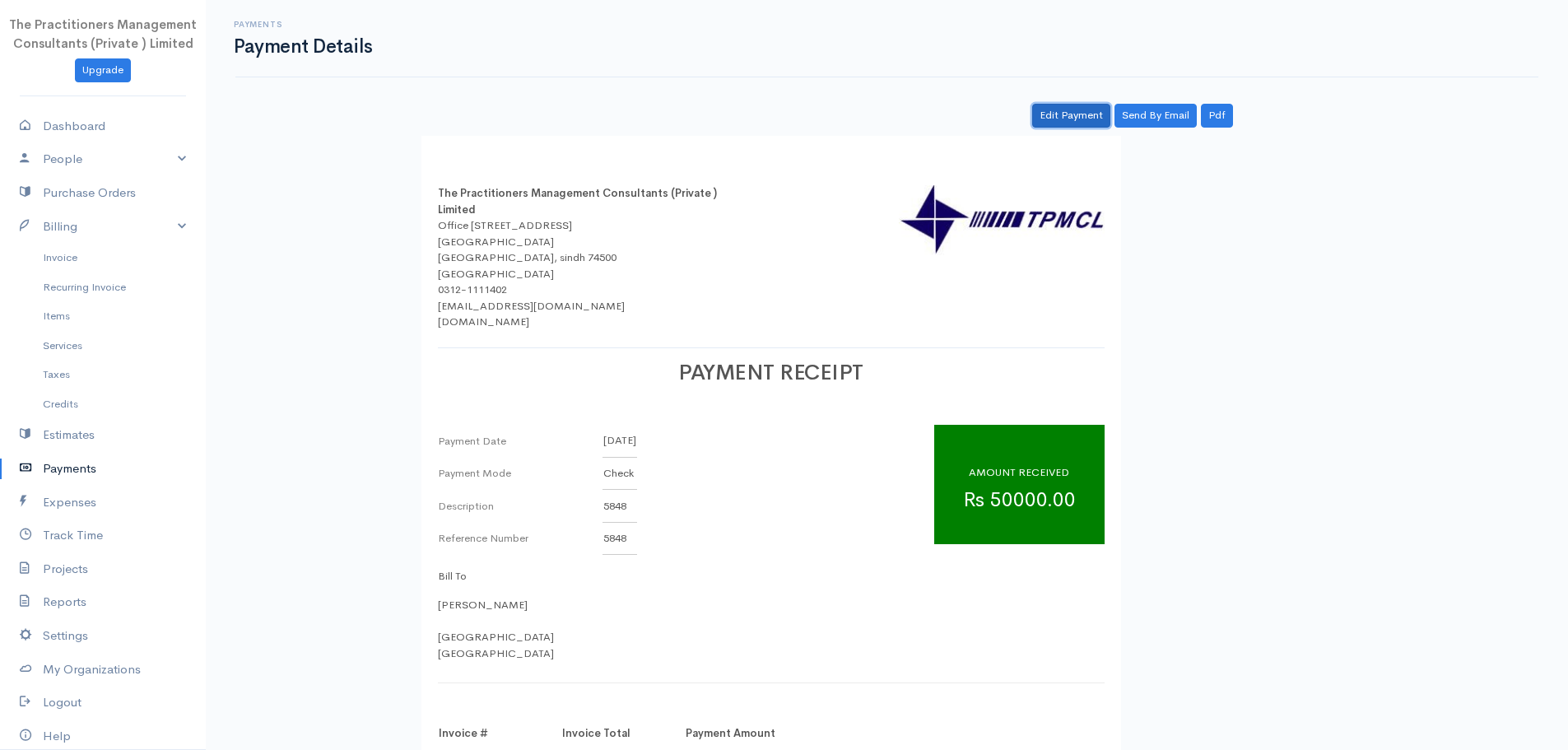
click at [1070, 127] on link "Edit Payment" at bounding box center [1071, 116] width 78 height 24
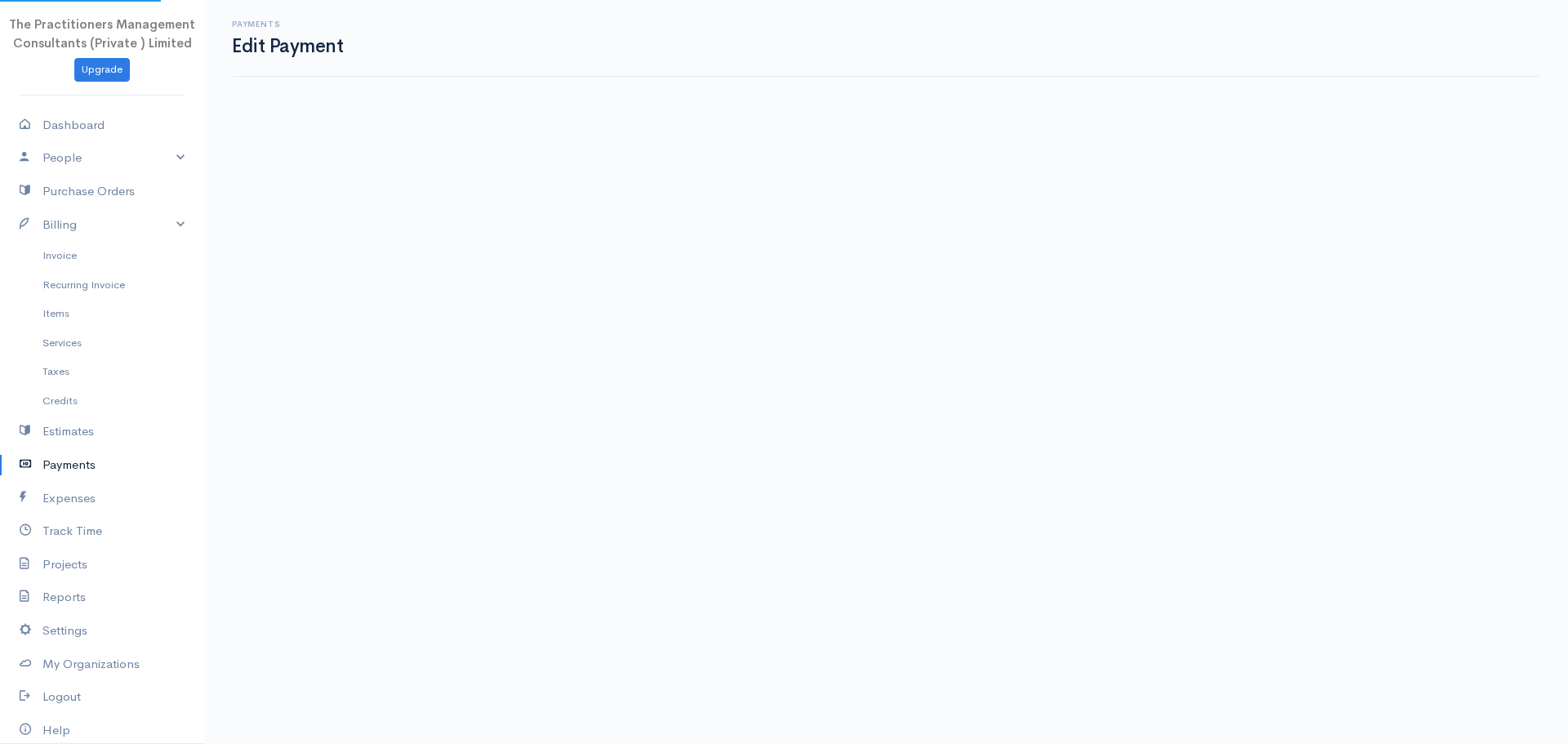
select select "2"
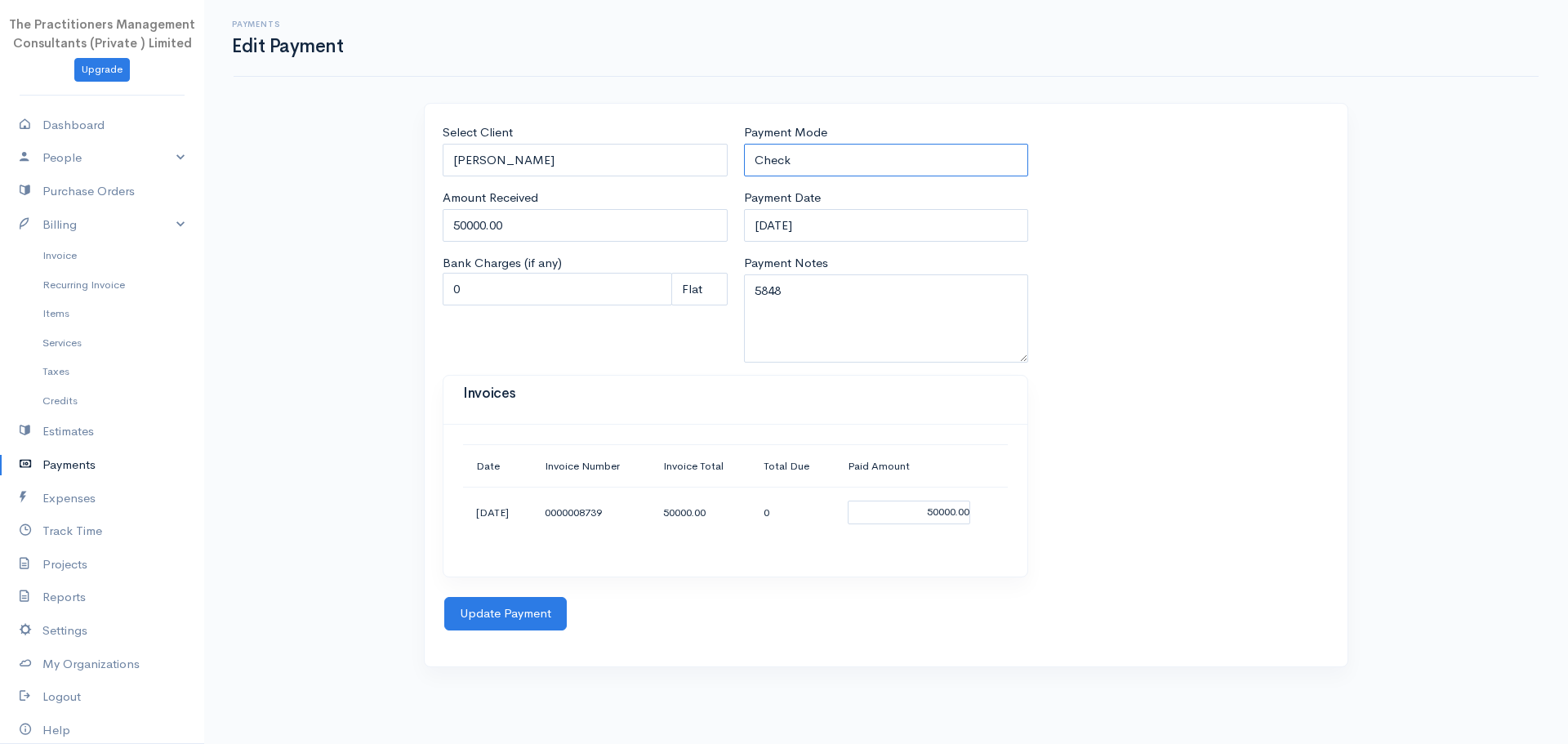
drag, startPoint x: 841, startPoint y: 144, endPoint x: 836, endPoint y: 157, distance: 13.9
click at [841, 144] on select "Check Bank Transfer Credit Cash Debit ACH VISA MASTERCARD AMEX Discover DINERS …" at bounding box center [886, 160] width 285 height 33
select select "Bank Transfer"
click at [744, 143] on select "Check Bank Transfer Credit Cash Debit ACH VISA MASTERCARD AMEX Discover DINERS …" at bounding box center [886, 160] width 285 height 33
click at [506, 627] on button "Update Payment" at bounding box center [506, 613] width 122 height 33
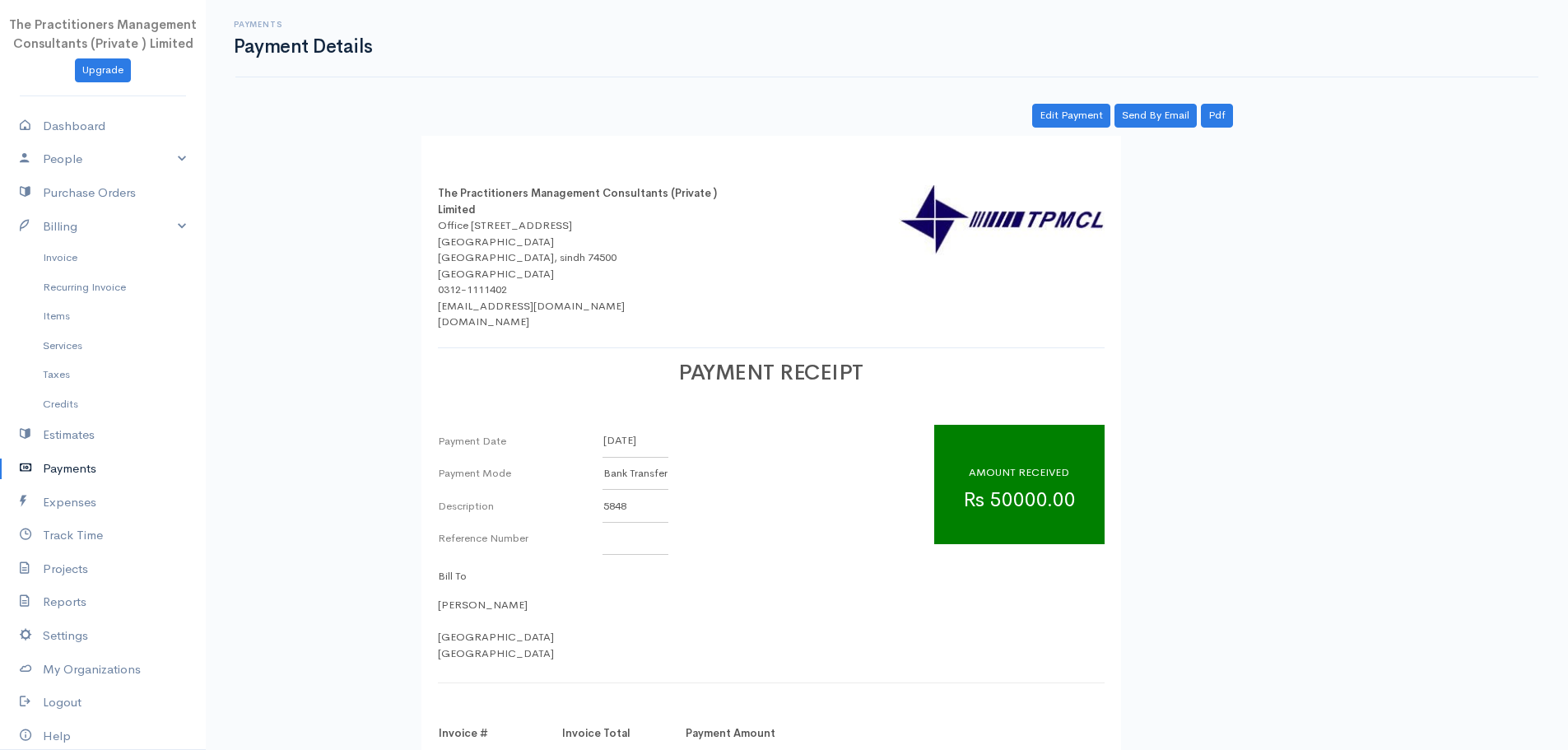
click at [42, 482] on link "Payments" at bounding box center [103, 469] width 206 height 34
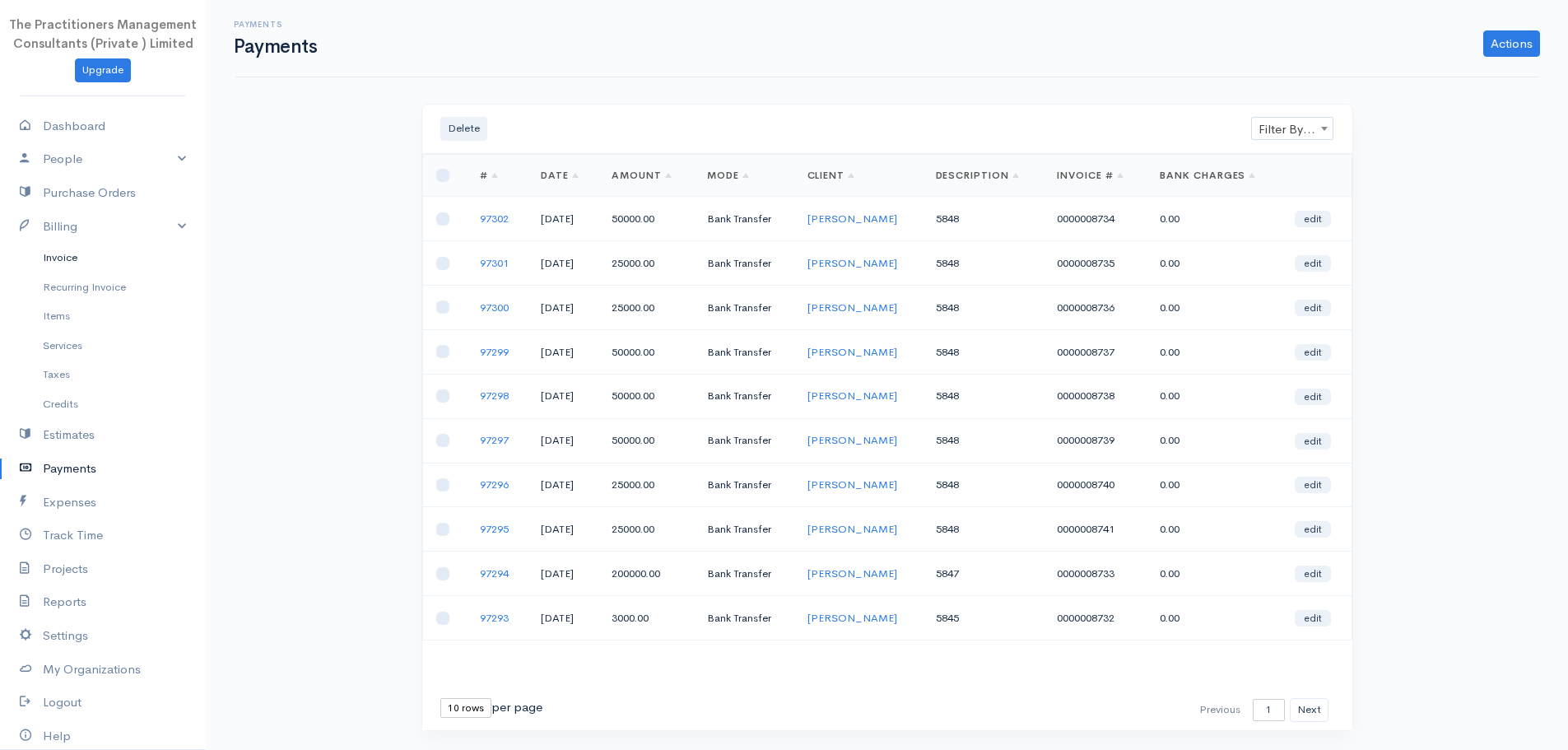
click at [85, 261] on link "Invoice" at bounding box center [103, 257] width 206 height 30
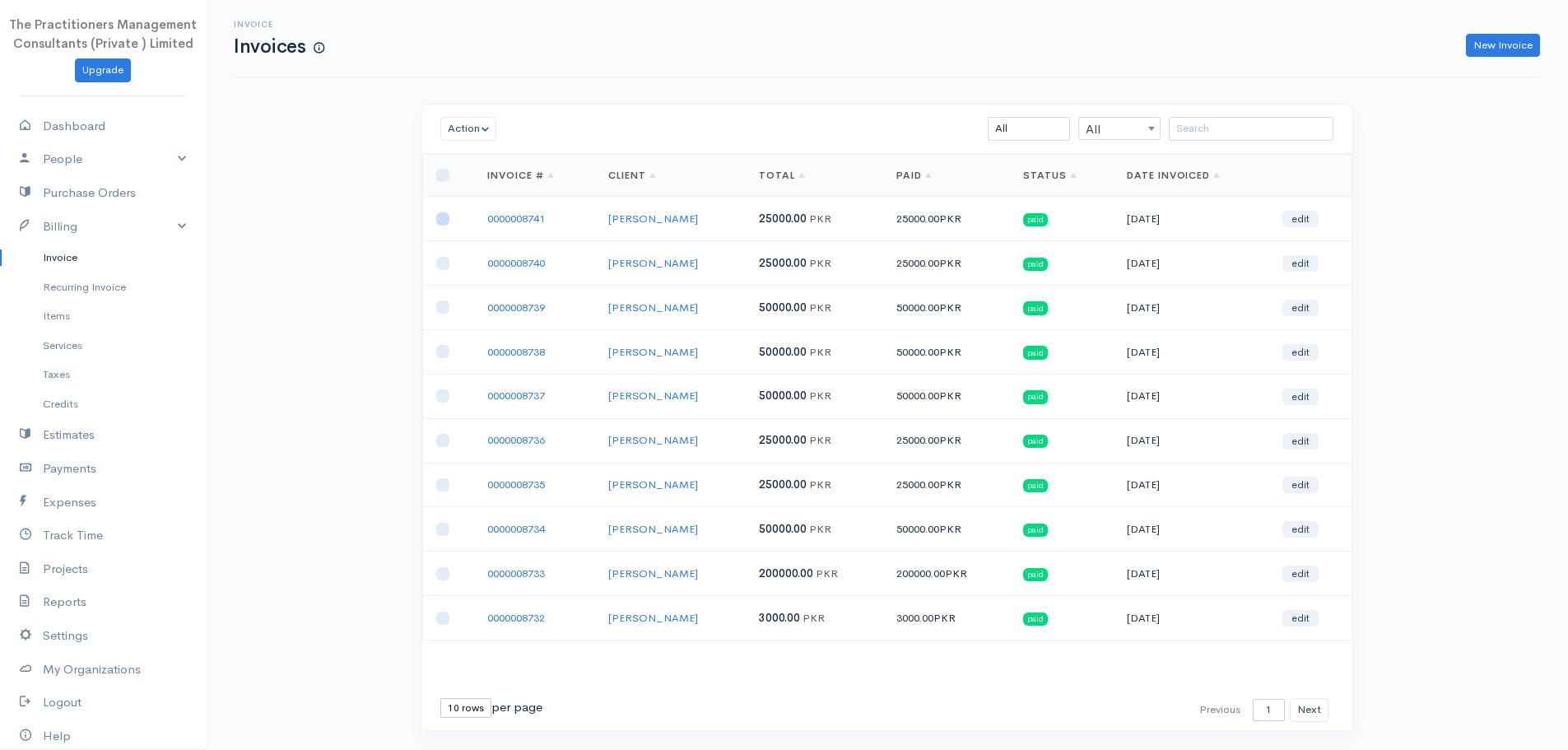
click at [442, 219] on input "checkbox" at bounding box center [443, 219] width 13 height 13
checkbox input "true"
click at [445, 264] on input "checkbox" at bounding box center [443, 264] width 13 height 13
checkbox input "true"
click at [442, 304] on input "checkbox" at bounding box center [443, 308] width 13 height 13
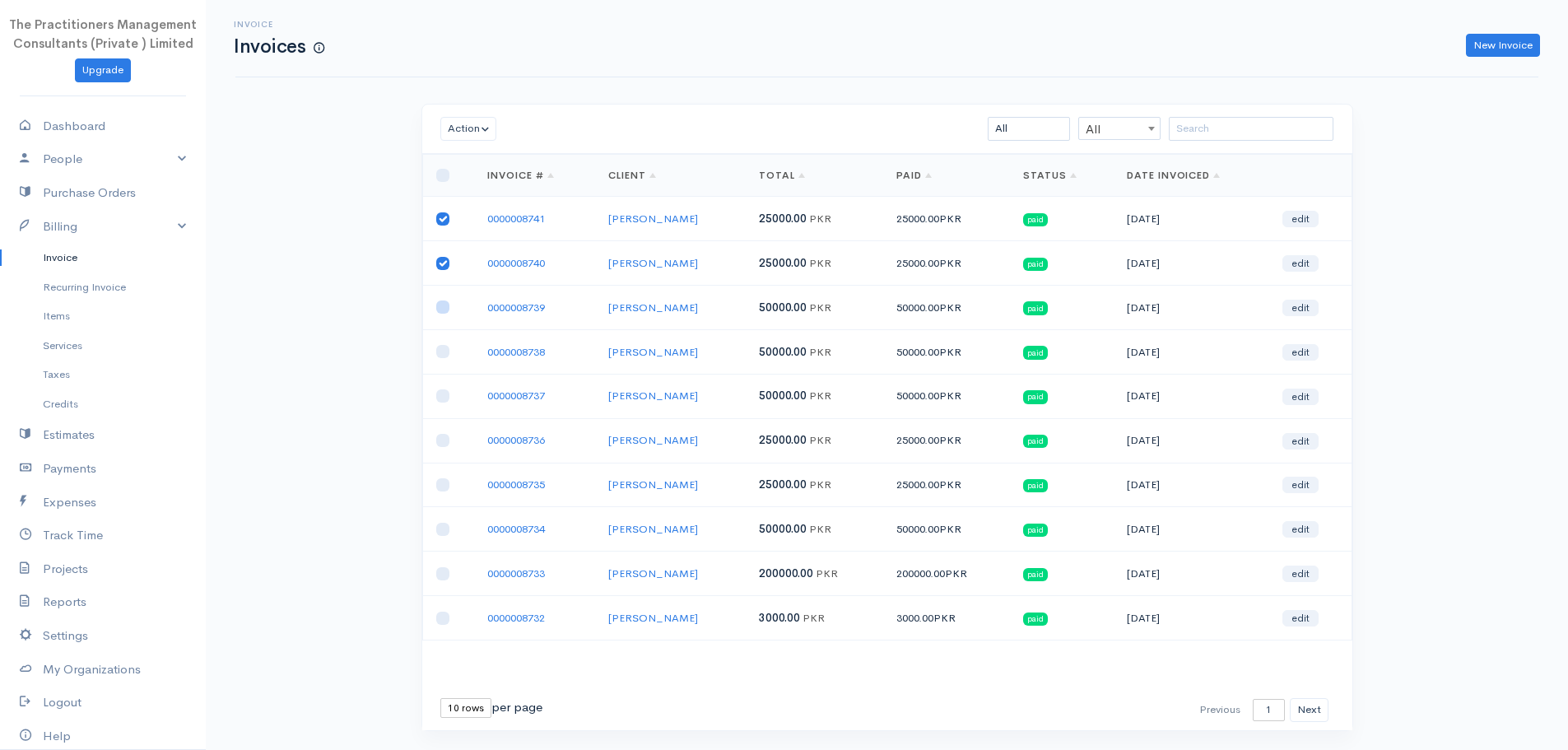
checkbox input "true"
click at [438, 353] on input "checkbox" at bounding box center [443, 352] width 13 height 13
checkbox input "true"
click at [442, 395] on input "checkbox" at bounding box center [443, 396] width 13 height 13
checkbox input "true"
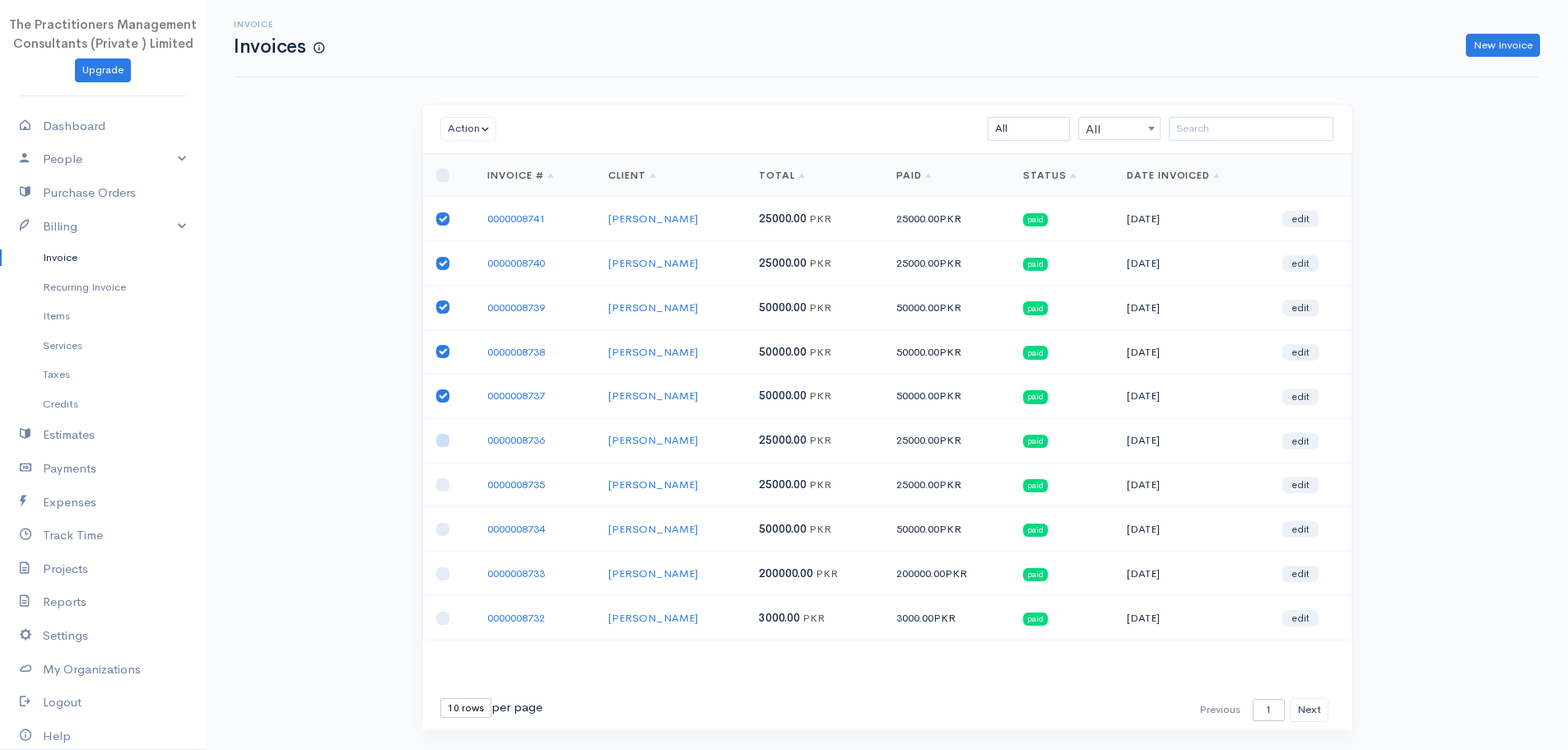
click at [441, 442] on input "checkbox" at bounding box center [443, 441] width 13 height 13
checkbox input "true"
click at [442, 489] on input "checkbox" at bounding box center [443, 485] width 13 height 13
checkbox input "true"
click at [439, 523] on input "checkbox" at bounding box center [443, 529] width 13 height 13
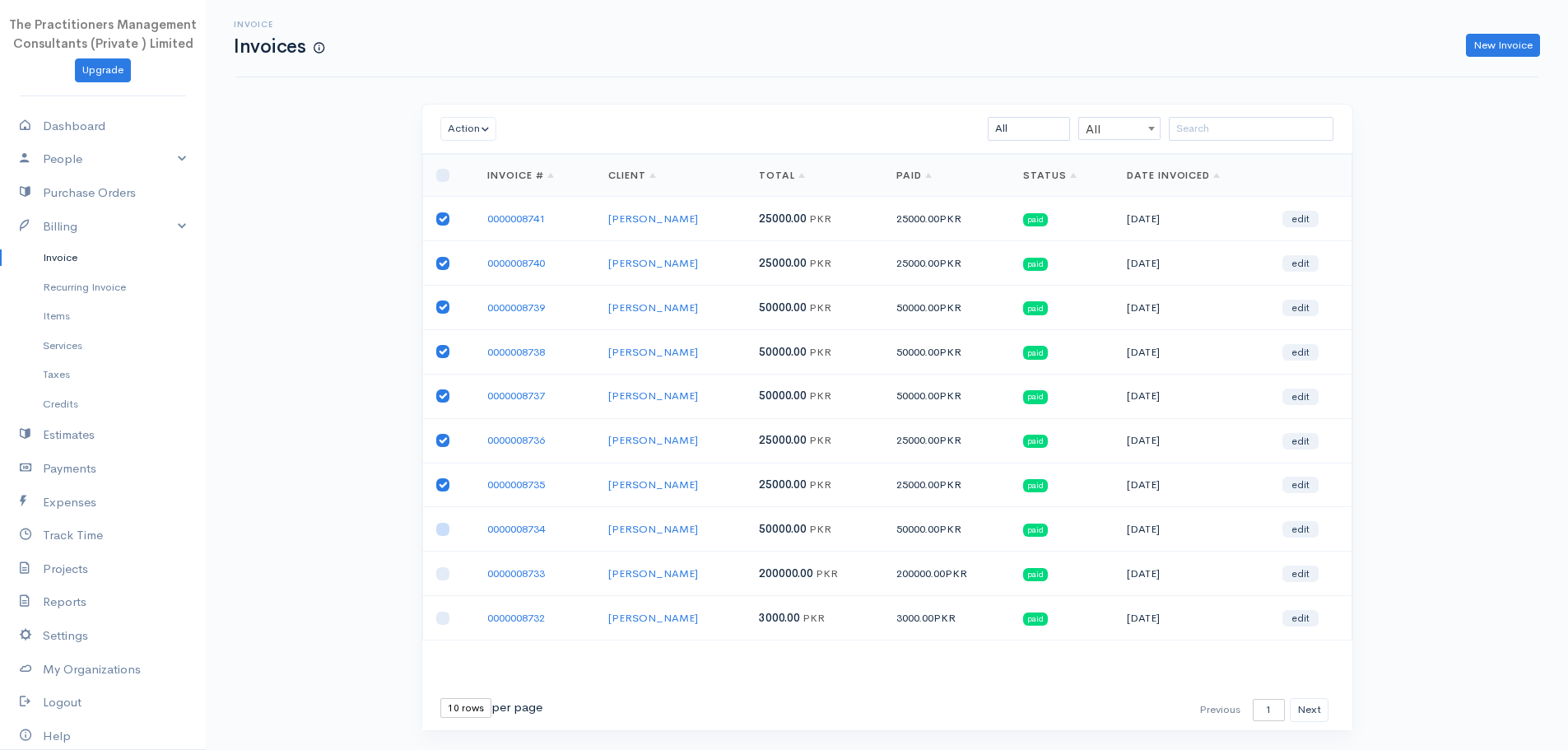
checkbox input "true"
click at [475, 141] on button "Action" at bounding box center [468, 128] width 57 height 24
click at [505, 223] on link "Download PDF" at bounding box center [506, 220] width 130 height 29
